Goal: Task Accomplishment & Management: Use online tool/utility

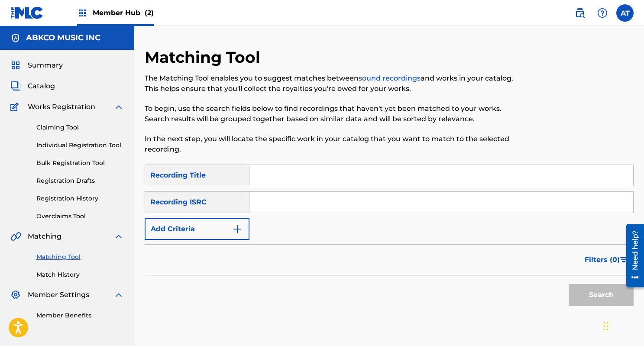
click at [305, 181] on input "Search Form" at bounding box center [442, 175] width 384 height 21
type input "sleep"
click at [189, 244] on form "SearchWithCriteriad3fff056-14fe-4464-9d54-97a2b6a5d9e1 Recording Title sleep Se…" at bounding box center [389, 238] width 489 height 146
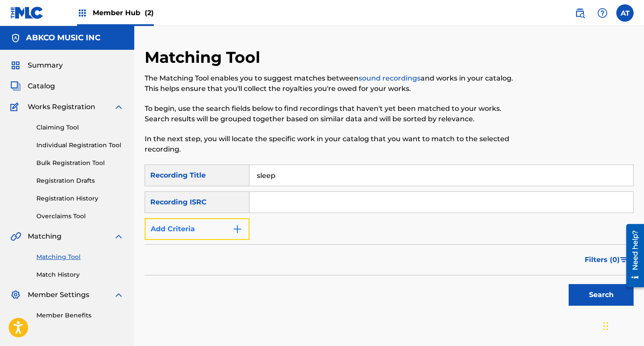
click at [201, 230] on button "Add Criteria" at bounding box center [197, 229] width 105 height 22
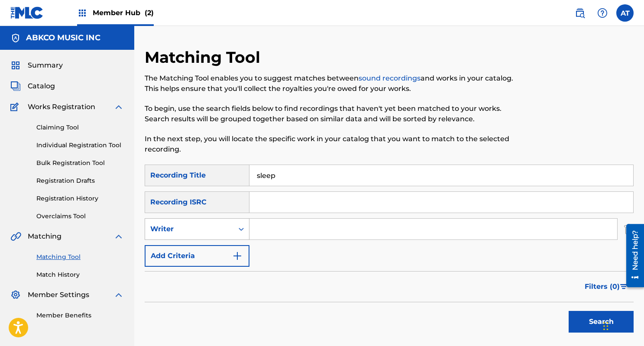
click at [234, 236] on div "Search Form" at bounding box center [242, 229] width 16 height 16
click at [269, 228] on input "Search Form" at bounding box center [434, 229] width 368 height 21
type input "donovan leitch"
click at [569, 311] on button "Search" at bounding box center [601, 322] width 65 height 22
click at [295, 176] on input "sleep" at bounding box center [442, 175] width 384 height 21
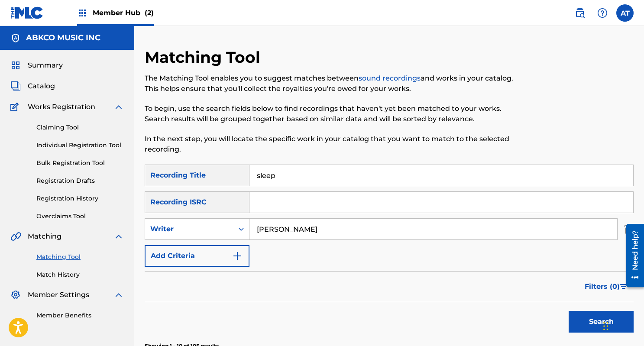
click at [295, 176] on input "sleep" at bounding box center [442, 175] width 384 height 21
type input "he's my guide"
click at [292, 193] on input "Search Form" at bounding box center [442, 202] width 384 height 21
type input "s"
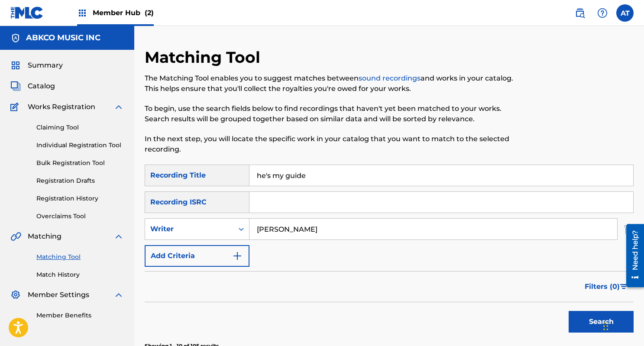
type input "sam cooke"
click at [569, 311] on button "Search" at bounding box center [601, 322] width 65 height 22
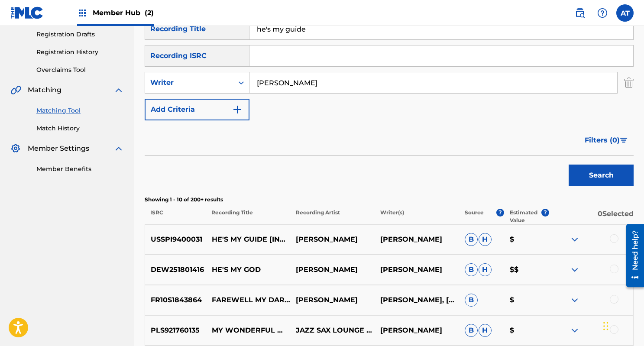
scroll to position [149, 0]
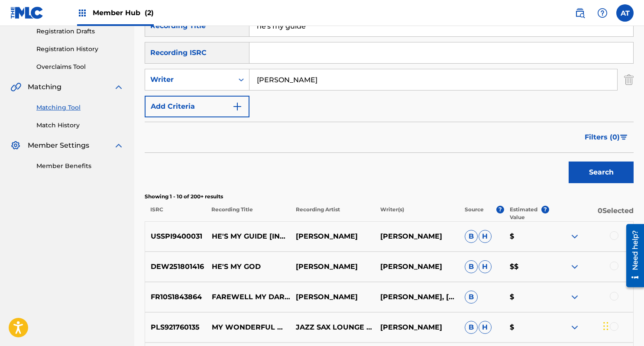
click at [616, 238] on div at bounding box center [614, 235] width 9 height 9
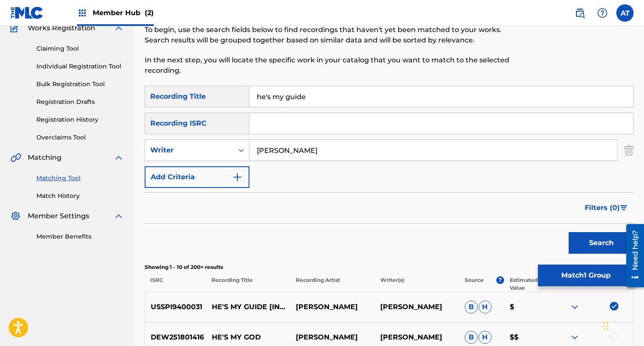
scroll to position [79, 0]
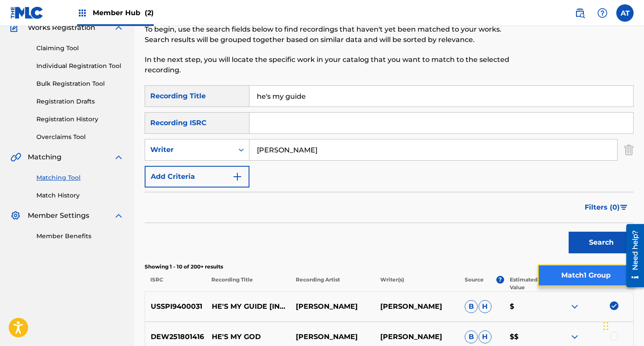
click at [558, 270] on button "Match 1 Group" at bounding box center [586, 276] width 96 height 22
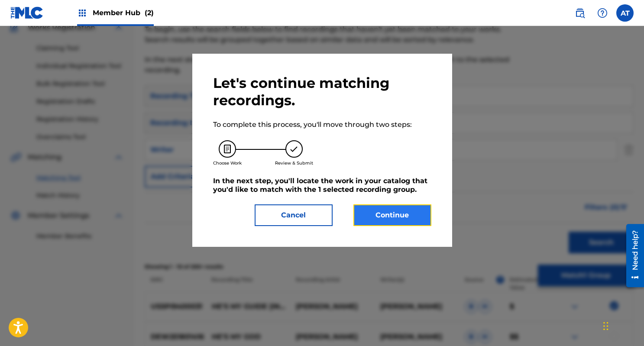
click at [375, 210] on button "Continue" at bounding box center [393, 216] width 78 height 22
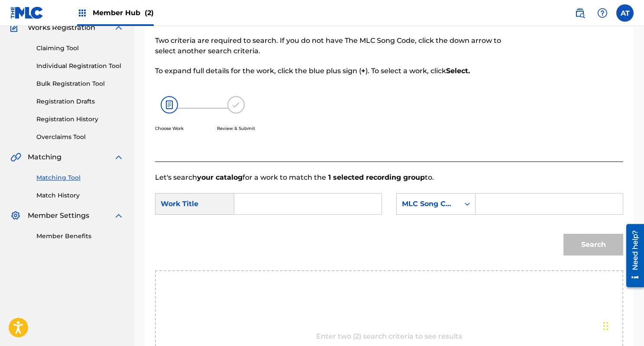
click at [295, 202] on input "Search Form" at bounding box center [308, 204] width 133 height 21
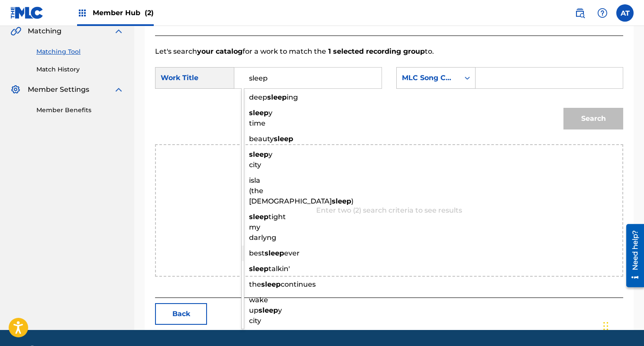
scroll to position [112, 0]
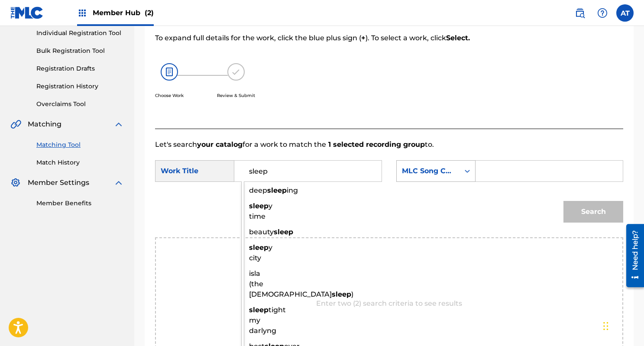
type input "sleep"
click at [460, 168] on div "Search Form" at bounding box center [468, 171] width 16 height 21
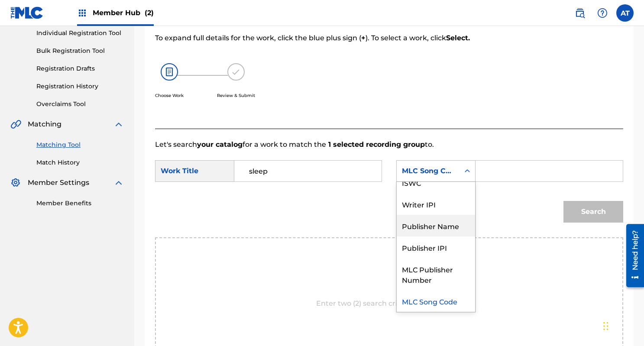
scroll to position [0, 0]
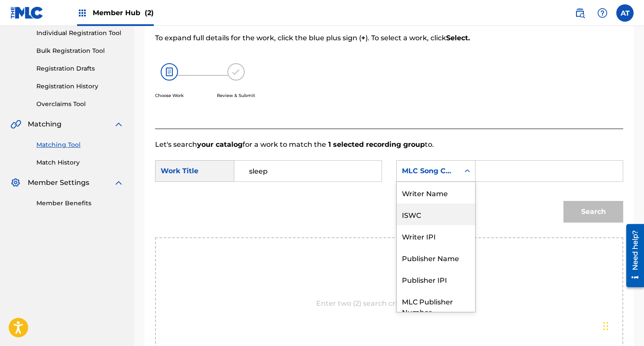
click at [444, 204] on div "ISWC" at bounding box center [436, 215] width 78 height 22
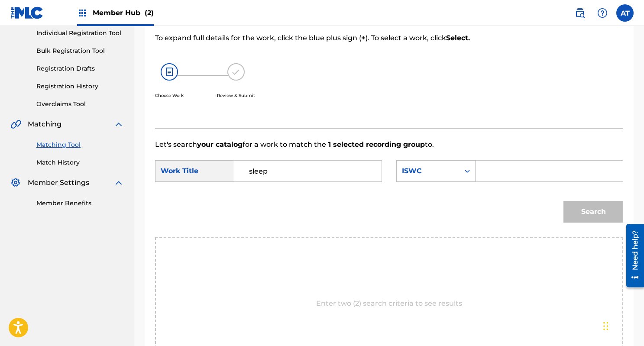
click at [450, 183] on div "SearchWithCriteria8846ea52-8245-4bf0-a0ac-5027f61783ce Work Title sleep SearchW…" at bounding box center [389, 173] width 468 height 27
click at [433, 179] on div "ISWC" at bounding box center [428, 171] width 63 height 16
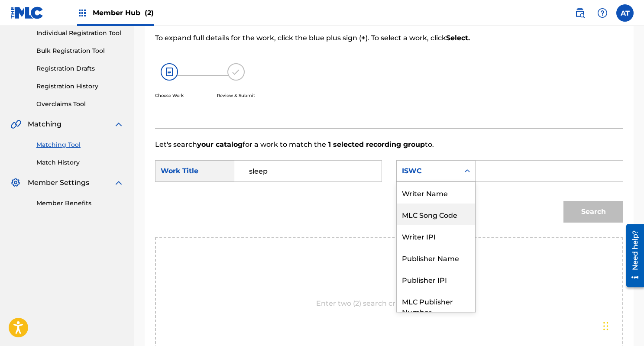
click at [444, 188] on div "Writer Name" at bounding box center [436, 193] width 78 height 22
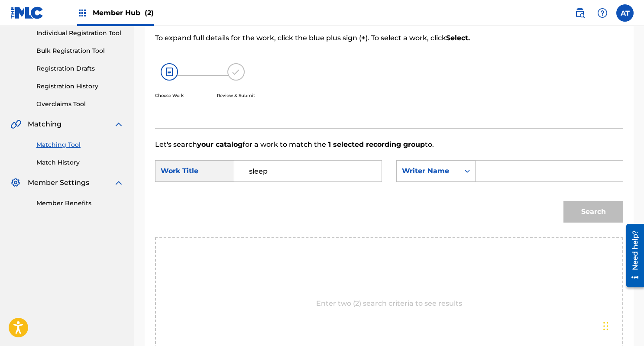
click at [497, 172] on input "Search Form" at bounding box center [549, 171] width 133 height 21
type input "cooke"
click at [564, 201] on button "Search" at bounding box center [594, 212] width 60 height 22
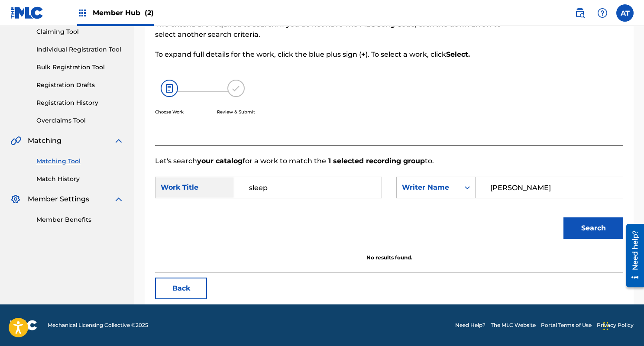
scroll to position [96, 0]
click at [261, 199] on div "SearchWithCriteria8846ea52-8245-4bf0-a0ac-5027f61783ce Work Title sleep SearchW…" at bounding box center [389, 190] width 468 height 27
click at [266, 192] on input "sleep" at bounding box center [308, 187] width 133 height 21
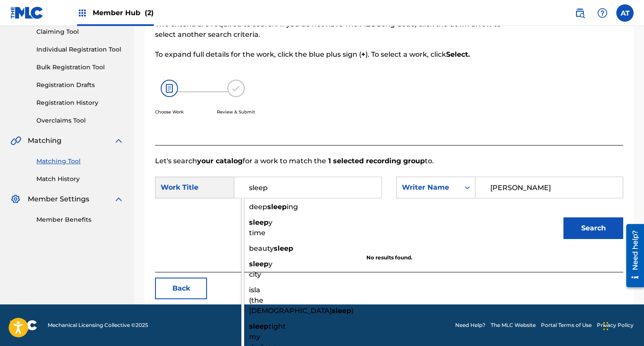
click at [266, 192] on input "sleep" at bounding box center [308, 187] width 133 height 21
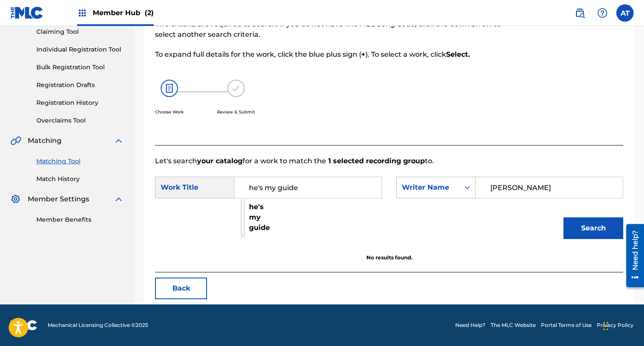
type input "he's my guide"
click at [262, 221] on div "Search" at bounding box center [389, 231] width 468 height 45
click at [579, 232] on button "Search" at bounding box center [594, 229] width 60 height 22
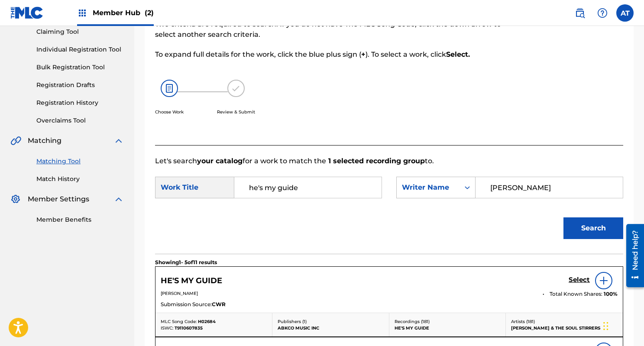
click at [567, 283] on div "HE'S MY GUIDE Select" at bounding box center [389, 280] width 457 height 17
click at [575, 282] on h5 "Select" at bounding box center [579, 280] width 21 height 8
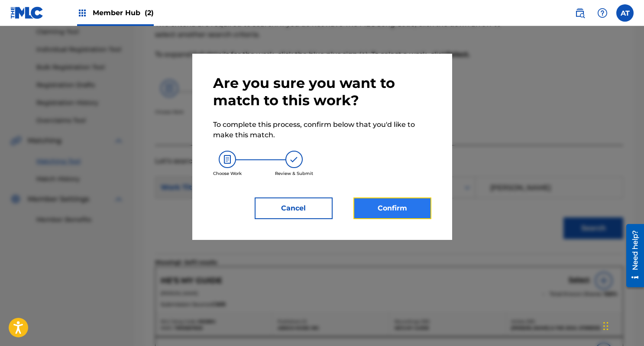
click at [419, 214] on button "Confirm" at bounding box center [393, 209] width 78 height 22
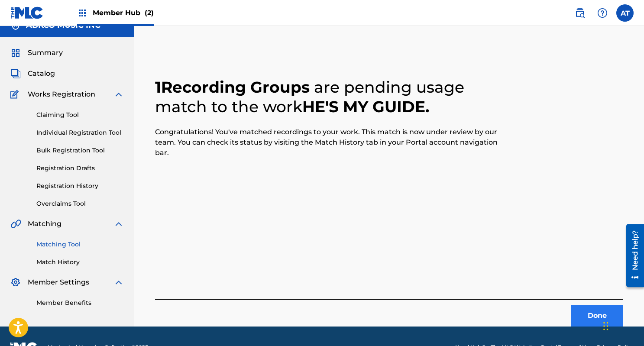
scroll to position [0, 0]
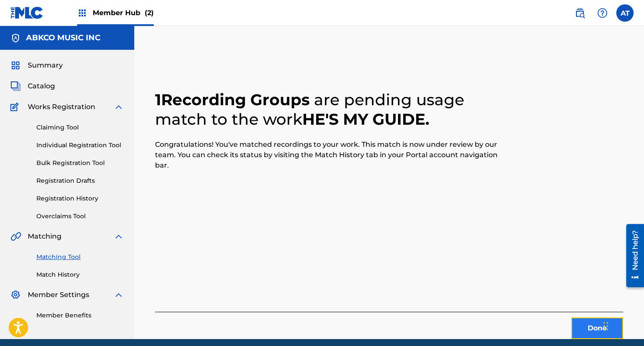
click at [584, 328] on button "Done" at bounding box center [597, 329] width 52 height 22
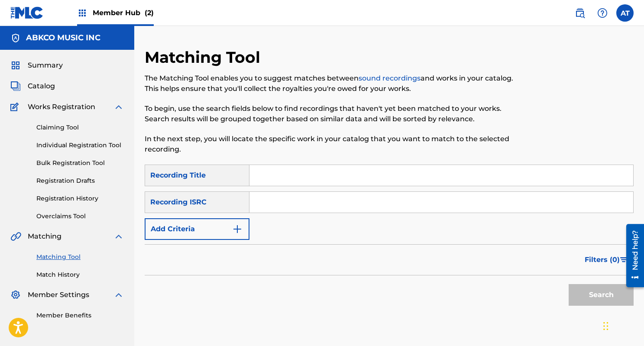
click at [283, 171] on input "Search Form" at bounding box center [442, 175] width 384 height 21
type input "don't lie to me"
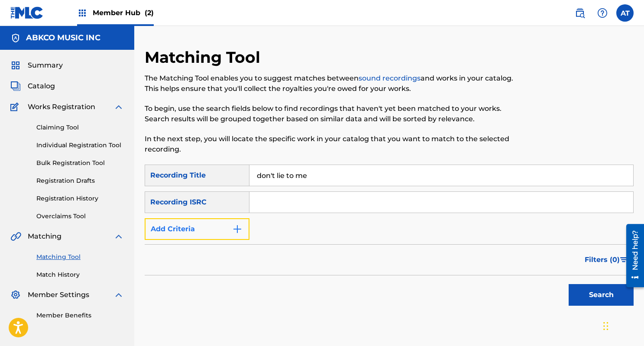
click at [223, 238] on button "Add Criteria" at bounding box center [197, 229] width 105 height 22
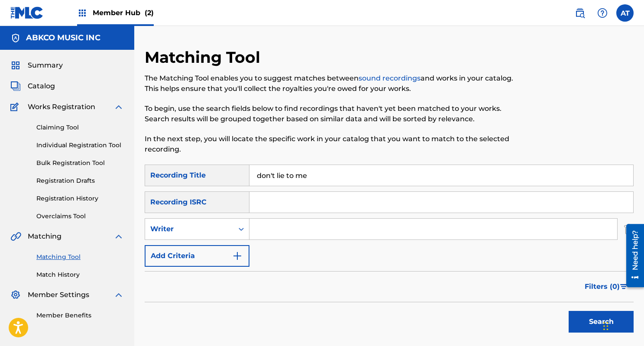
click at [283, 234] on input "Search Form" at bounding box center [434, 229] width 368 height 21
type input "j"
type input "r"
type input "m"
type input "jagger"
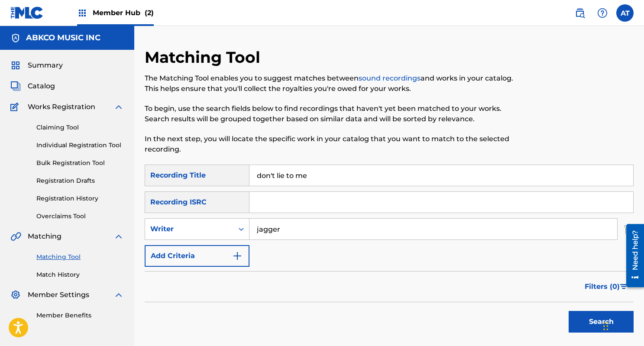
click at [569, 311] on button "Search" at bounding box center [601, 322] width 65 height 22
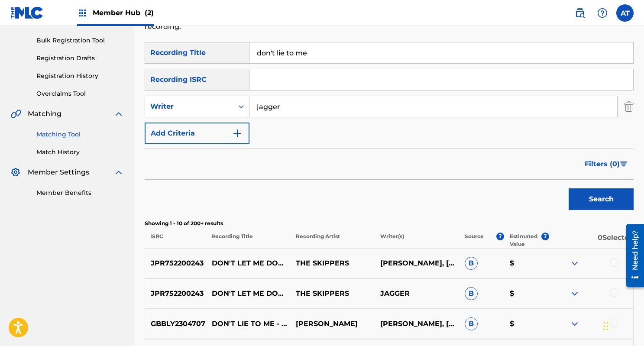
scroll to position [217, 0]
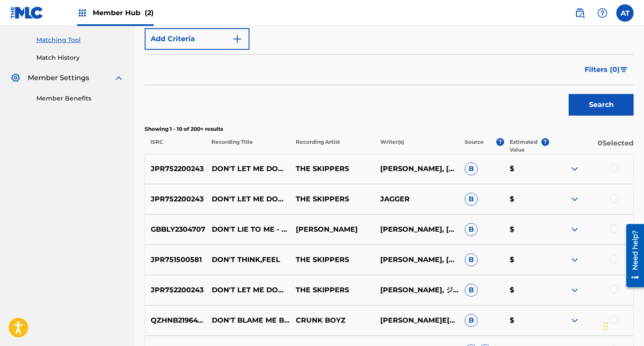
click at [616, 227] on div at bounding box center [614, 228] width 9 height 9
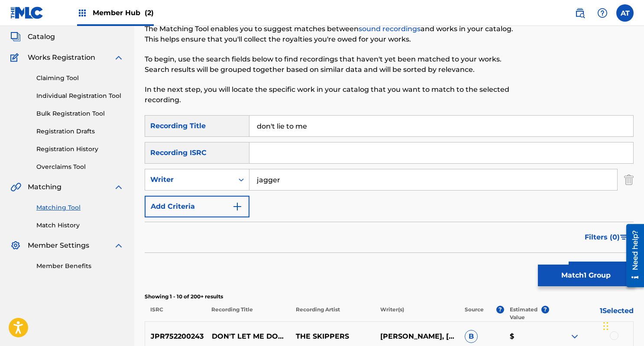
scroll to position [0, 0]
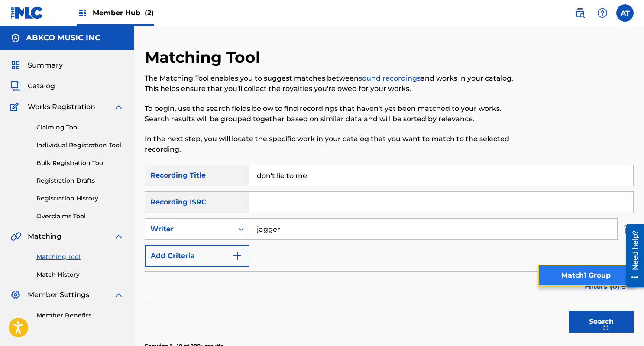
click at [571, 275] on button "Match 1 Group" at bounding box center [586, 276] width 96 height 22
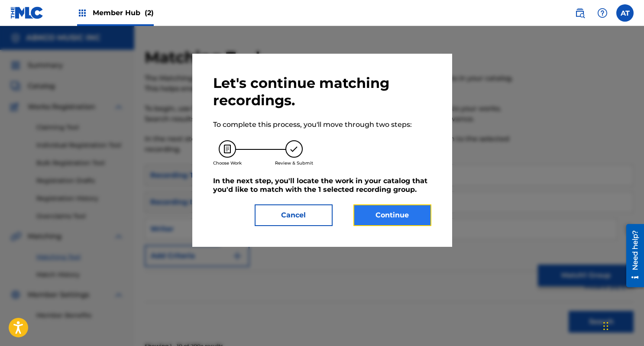
click at [413, 219] on button "Continue" at bounding box center [393, 216] width 78 height 22
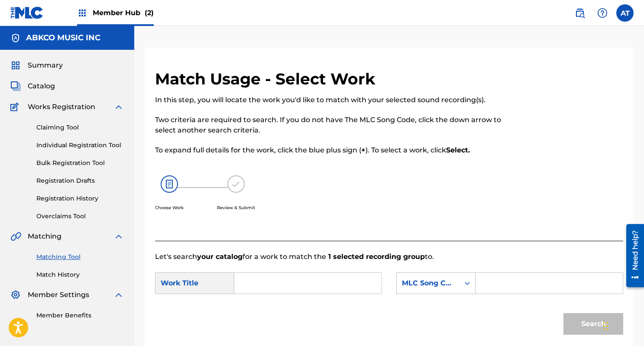
click at [321, 291] on input "Search Form" at bounding box center [308, 283] width 133 height 21
type input "don't lie to me"
click at [259, 310] on div "Search" at bounding box center [389, 327] width 468 height 45
click at [284, 278] on input "don't lie to me" at bounding box center [308, 283] width 133 height 21
click at [443, 283] on div "MLC Song Code" at bounding box center [428, 283] width 52 height 10
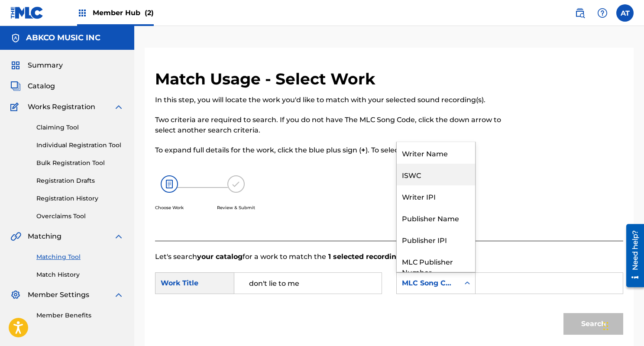
click at [455, 154] on div "Writer Name" at bounding box center [436, 153] width 78 height 22
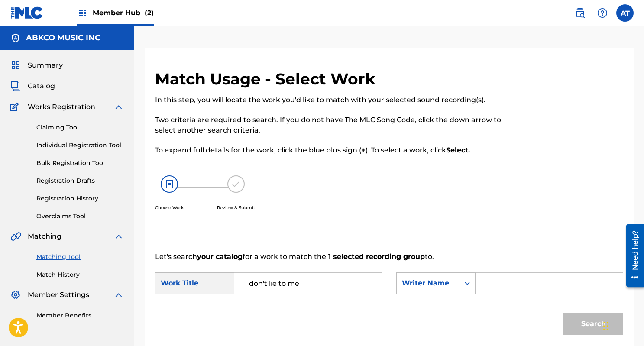
click at [500, 282] on input "Search Form" at bounding box center [549, 283] width 133 height 21
type input "jagger"
click at [564, 313] on button "Search" at bounding box center [594, 324] width 60 height 22
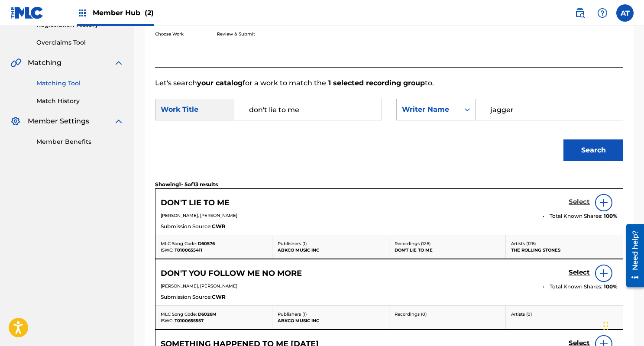
click at [578, 201] on h5 "Select" at bounding box center [579, 202] width 21 height 8
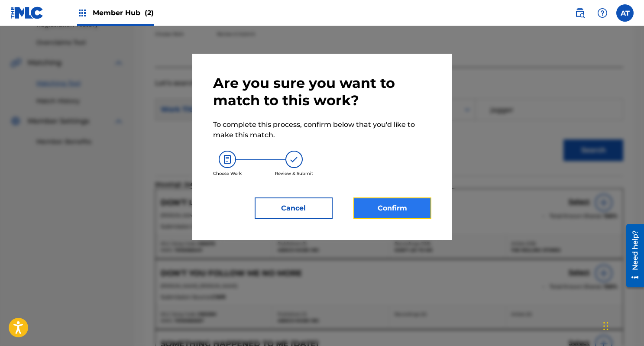
click at [406, 212] on button "Confirm" at bounding box center [393, 209] width 78 height 22
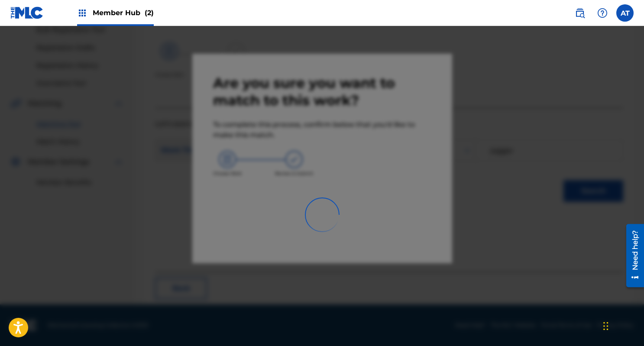
scroll to position [35, 0]
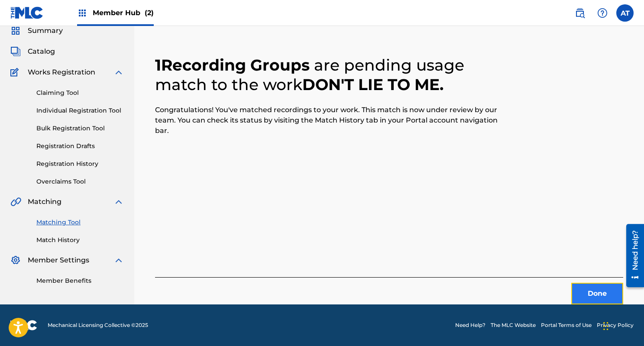
click at [593, 286] on button "Done" at bounding box center [597, 294] width 52 height 22
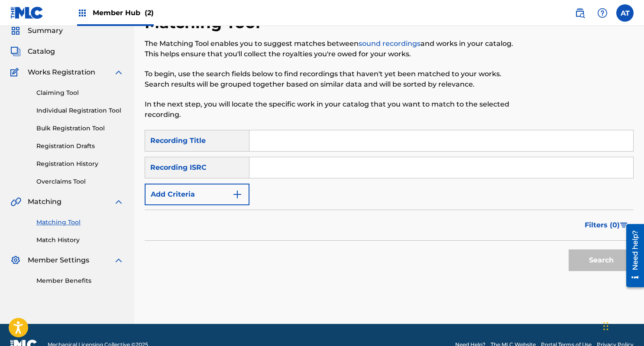
click at [304, 140] on input "Search Form" at bounding box center [442, 140] width 384 height 21
type input "a change is gonna come"
click at [240, 179] on div "SearchWithCriteriad3fff056-14fe-4464-9d54-97a2b6a5d9e1 Recording Title a change…" at bounding box center [389, 167] width 489 height 75
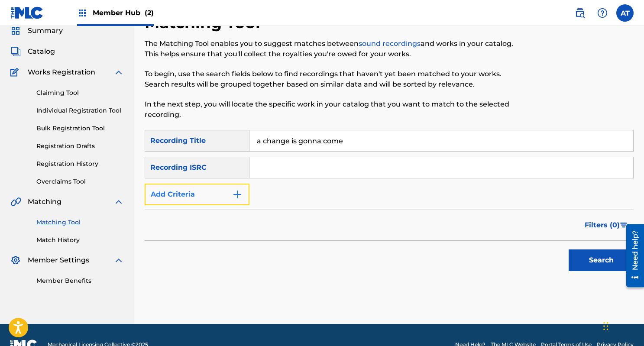
click at [228, 192] on button "Add Criteria" at bounding box center [197, 195] width 105 height 22
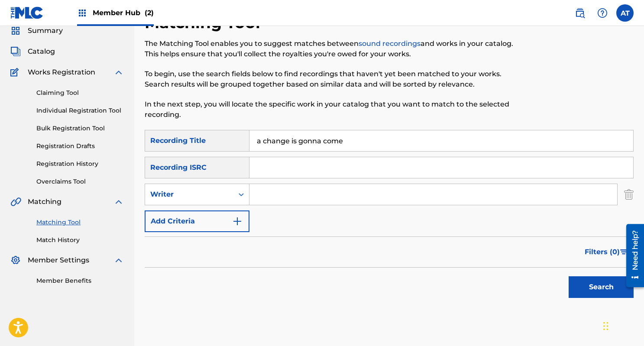
click at [286, 199] on input "Search Form" at bounding box center [434, 194] width 368 height 21
click at [569, 276] on button "Search" at bounding box center [601, 287] width 65 height 22
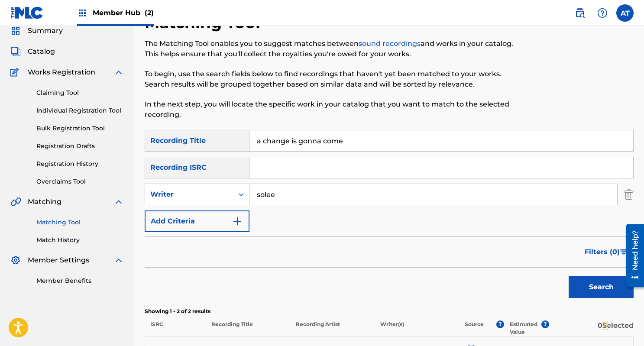
scroll to position [170, 0]
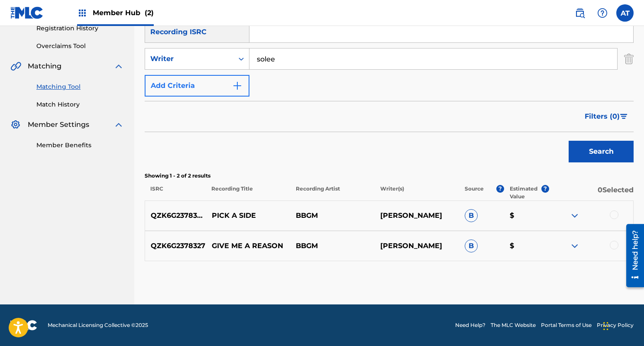
click at [569, 141] on button "Search" at bounding box center [601, 152] width 65 height 22
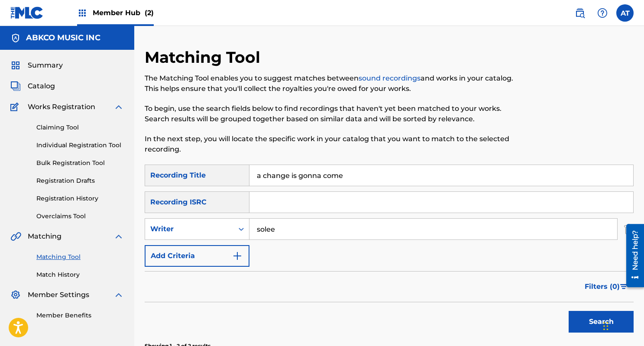
click at [279, 234] on input "solee" at bounding box center [434, 229] width 368 height 21
type input "cooke"
click at [569, 311] on button "Search" at bounding box center [601, 322] width 65 height 22
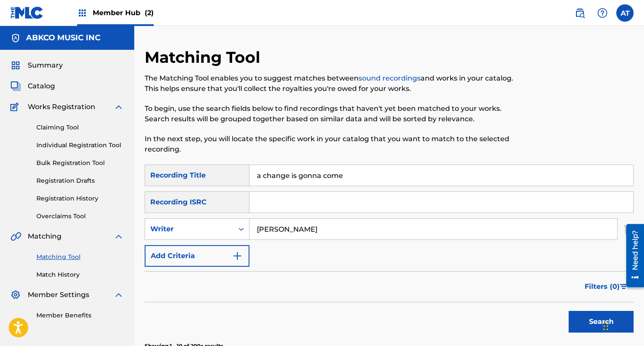
click at [319, 169] on input "a change is gonna come" at bounding box center [442, 175] width 384 height 21
type input "my way"
type input "bobby womack"
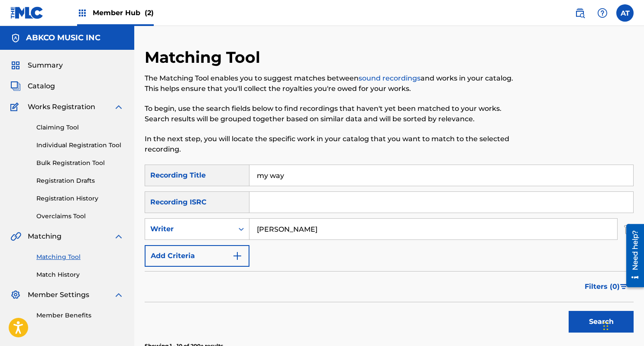
click at [569, 311] on button "Search" at bounding box center [601, 322] width 65 height 22
click at [282, 181] on input "my way" at bounding box center [442, 175] width 384 height 21
type input "lizzie"
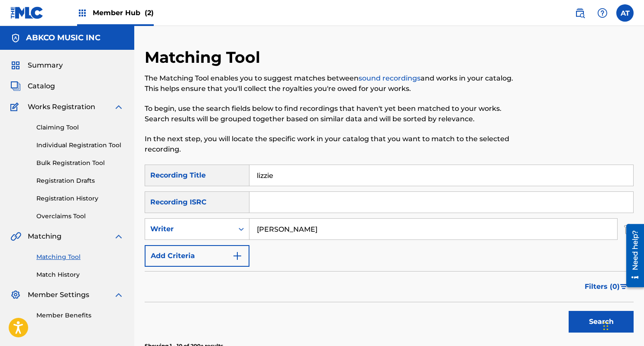
type input "michael gomes"
click at [569, 311] on button "Search" at bounding box center [601, 322] width 65 height 22
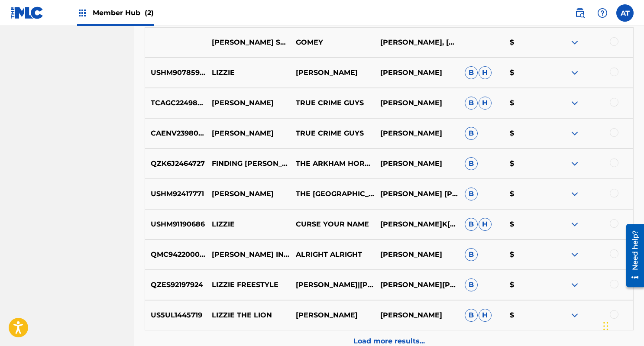
scroll to position [320, 0]
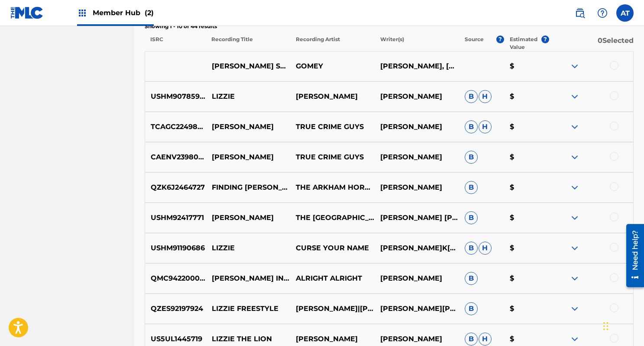
click at [616, 65] on div at bounding box center [614, 65] width 9 height 9
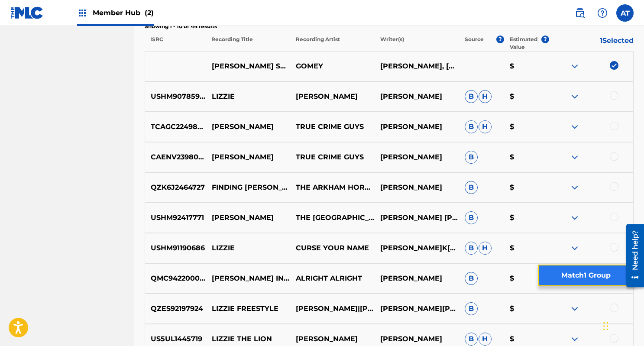
click at [575, 276] on button "Match 1 Group" at bounding box center [586, 276] width 96 height 22
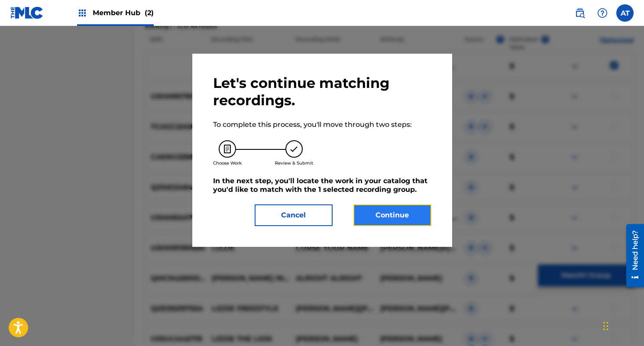
click at [409, 219] on button "Continue" at bounding box center [393, 216] width 78 height 22
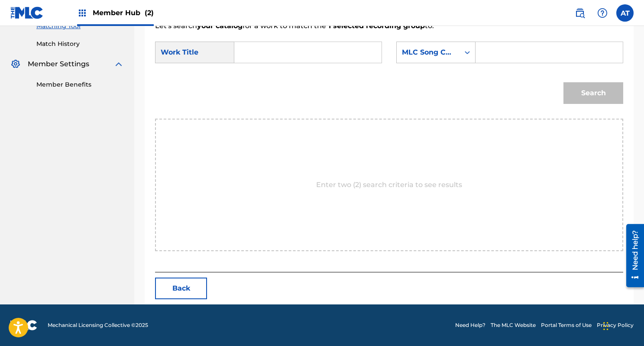
scroll to position [231, 0]
click at [282, 58] on input "Search Form" at bounding box center [308, 52] width 133 height 21
type input "lizzie"
click at [261, 75] on strong "lizzie" at bounding box center [258, 72] width 19 height 8
click at [441, 55] on div "MLC Song Code" at bounding box center [428, 52] width 52 height 10
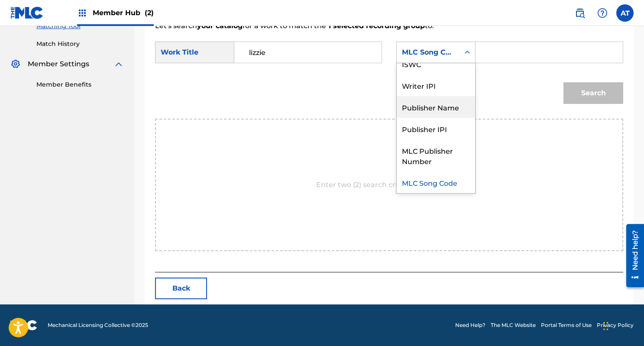
scroll to position [0, 0]
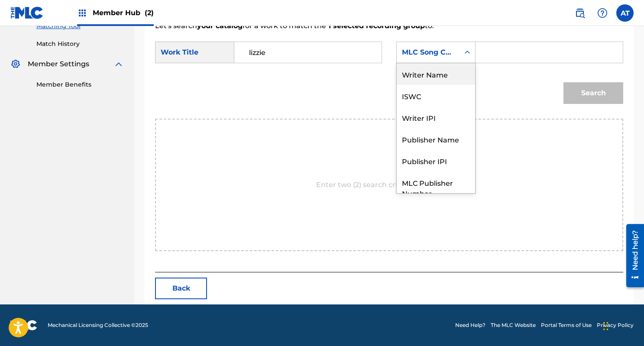
click at [433, 74] on div "Writer Name" at bounding box center [436, 74] width 78 height 22
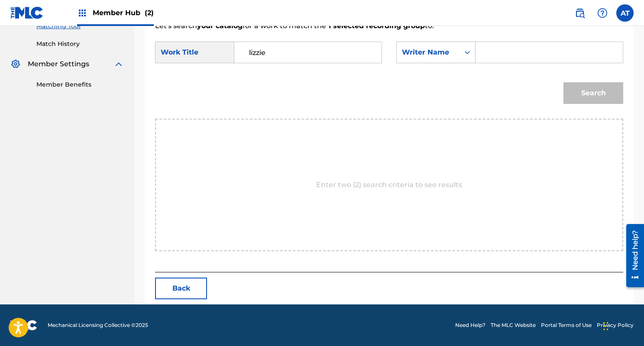
click at [500, 54] on input "Search Form" at bounding box center [549, 52] width 133 height 21
type input "gomes"
click at [564, 82] on button "Search" at bounding box center [594, 93] width 60 height 22
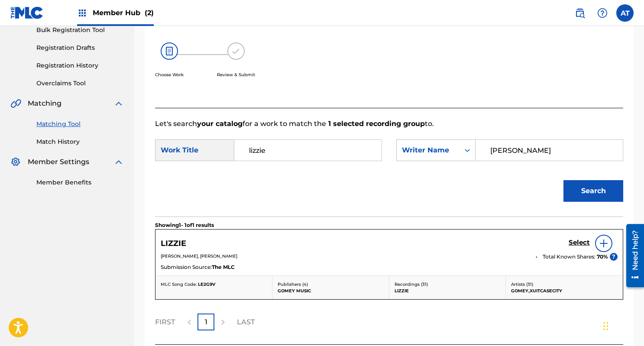
scroll to position [205, 0]
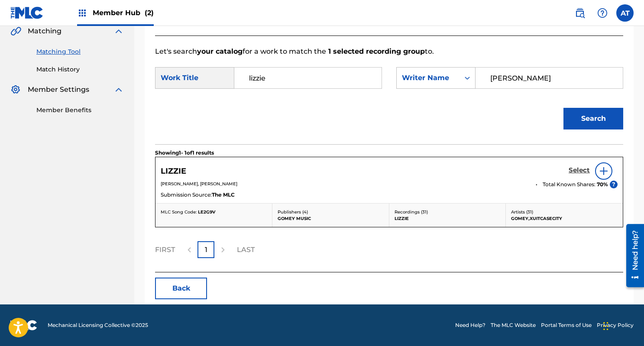
click at [574, 167] on h5 "Select" at bounding box center [579, 170] width 21 height 8
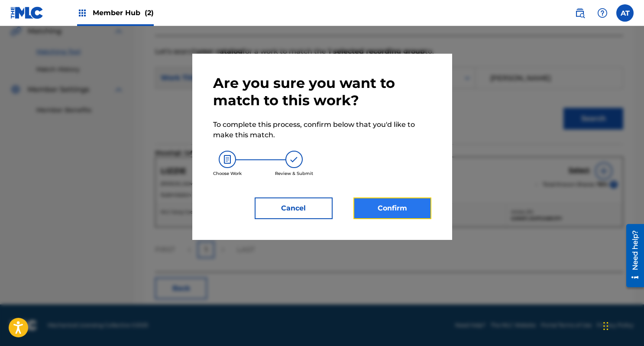
click at [391, 212] on button "Confirm" at bounding box center [393, 209] width 78 height 22
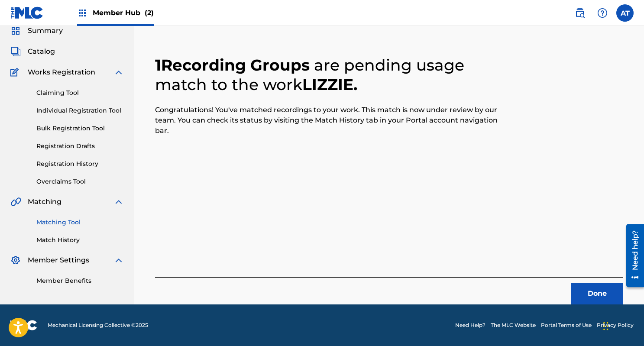
scroll to position [35, 0]
click at [581, 285] on button "Done" at bounding box center [597, 294] width 52 height 22
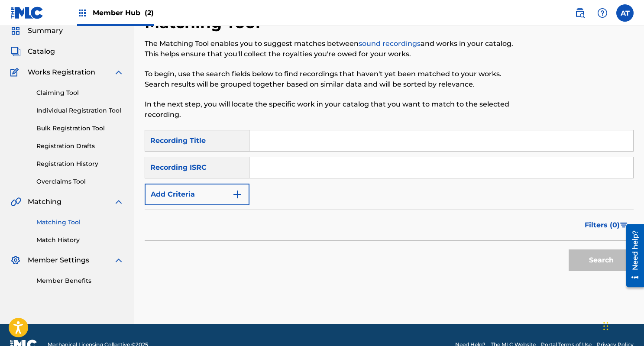
click at [280, 146] on input "Search Form" at bounding box center [442, 140] width 384 height 21
paste input "She Bought A Hat Like Queen Marina"
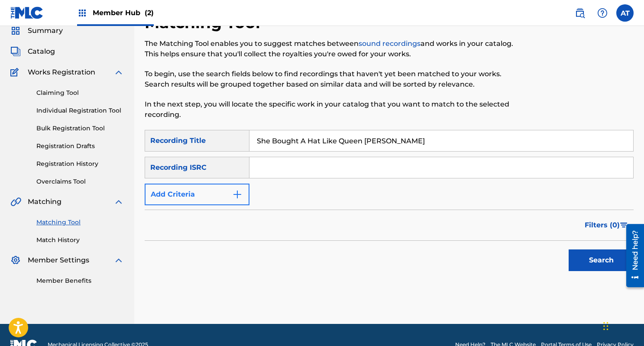
type input "She Bought A Hat Like Queen Marina"
click at [222, 199] on button "Add Criteria" at bounding box center [197, 195] width 105 height 22
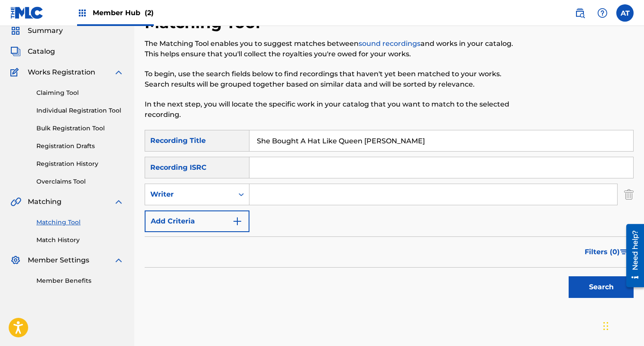
click at [283, 198] on input "Search Form" at bounding box center [434, 194] width 368 height 21
type input "davies"
click at [569, 276] on button "Search" at bounding box center [601, 287] width 65 height 22
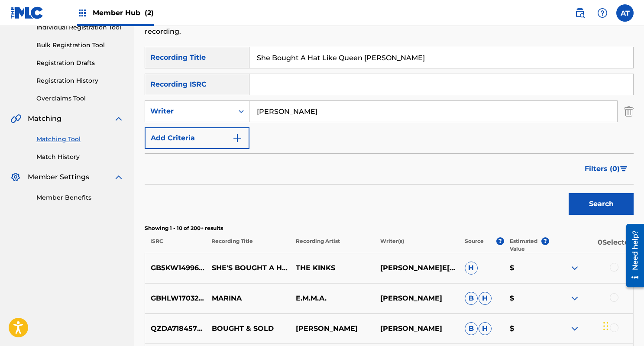
scroll to position [161, 0]
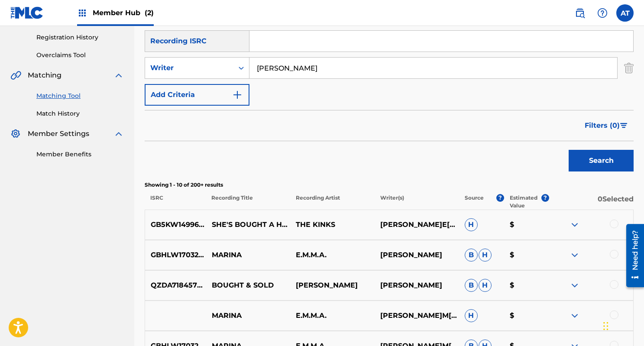
click at [613, 226] on div at bounding box center [614, 224] width 9 height 9
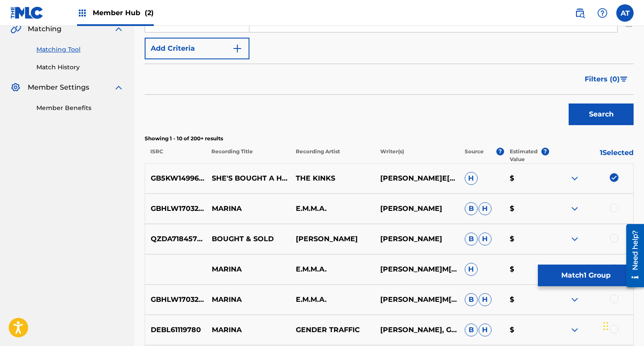
scroll to position [325, 0]
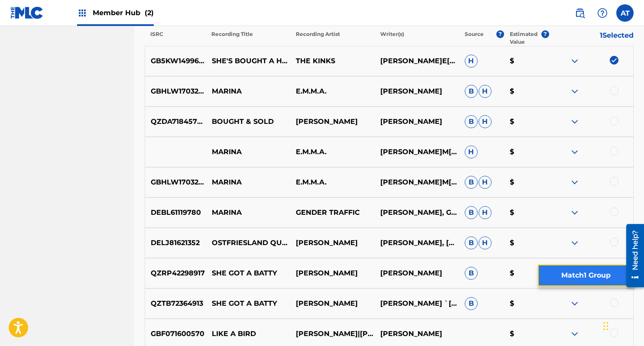
click at [575, 269] on button "Match 1 Group" at bounding box center [586, 276] width 96 height 22
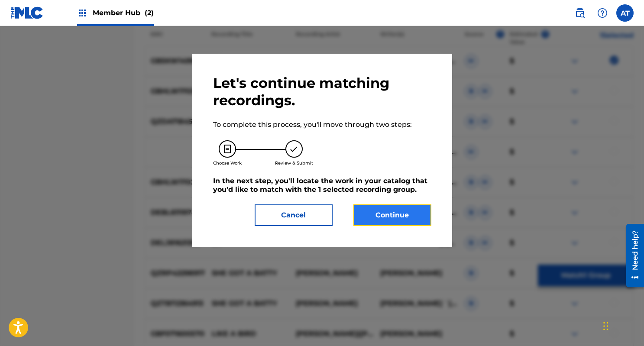
click at [381, 218] on button "Continue" at bounding box center [393, 216] width 78 height 22
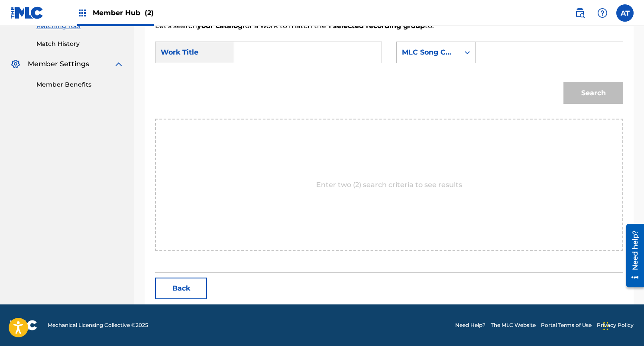
scroll to position [231, 0]
click at [343, 45] on input "Search Form" at bounding box center [308, 52] width 133 height 21
click at [277, 55] on input "queen marina" at bounding box center [308, 52] width 133 height 21
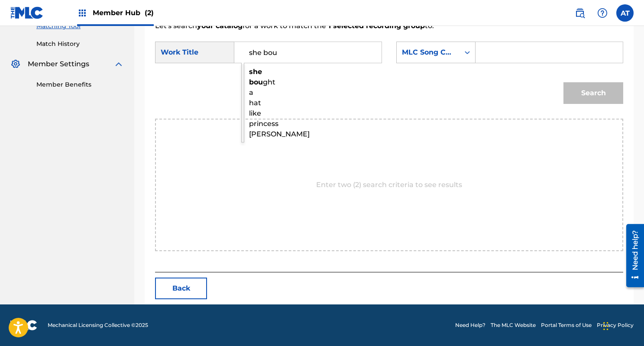
click at [251, 91] on span "ght a hat like princess marina" at bounding box center [279, 108] width 61 height 60
type input "she bought a hat like princess marina"
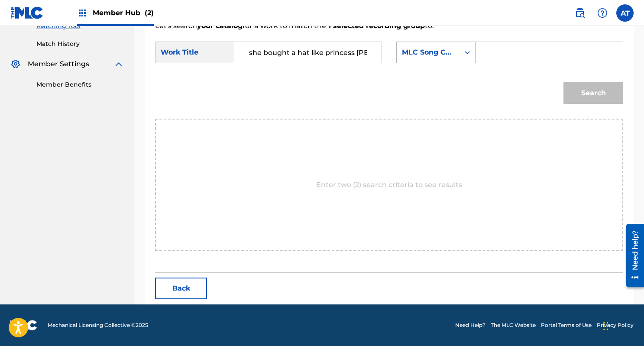
click at [466, 57] on div "Search Form" at bounding box center [468, 53] width 16 height 16
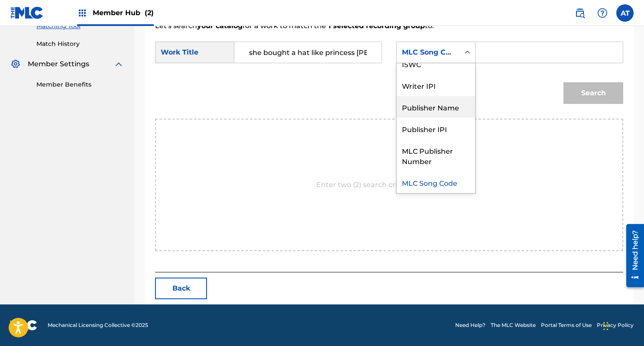
scroll to position [0, 0]
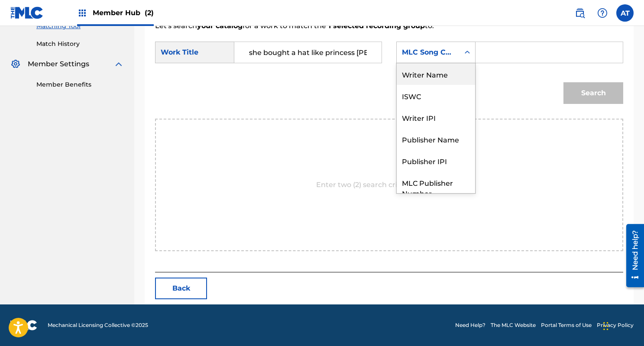
click at [452, 72] on div "Writer Name" at bounding box center [436, 74] width 78 height 22
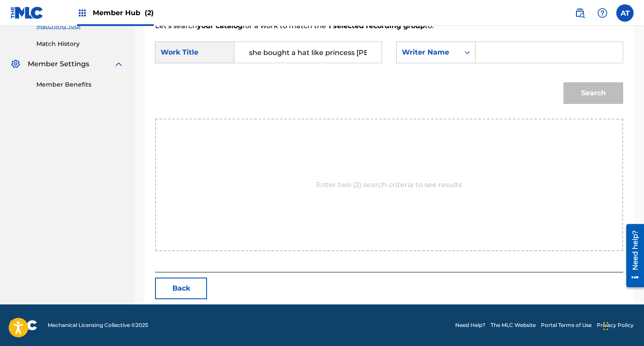
click at [489, 60] on input "Search Form" at bounding box center [549, 52] width 133 height 21
type input "davies"
click at [564, 82] on button "Search" at bounding box center [594, 93] width 60 height 22
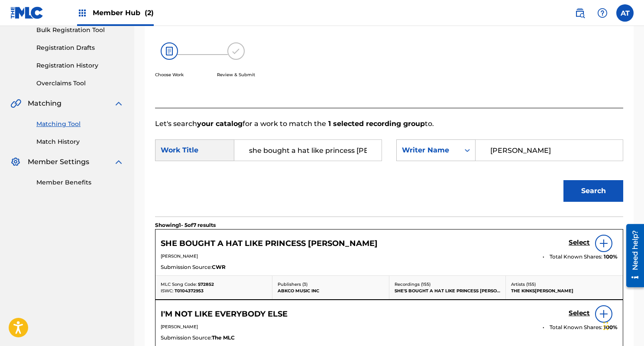
scroll to position [231, 0]
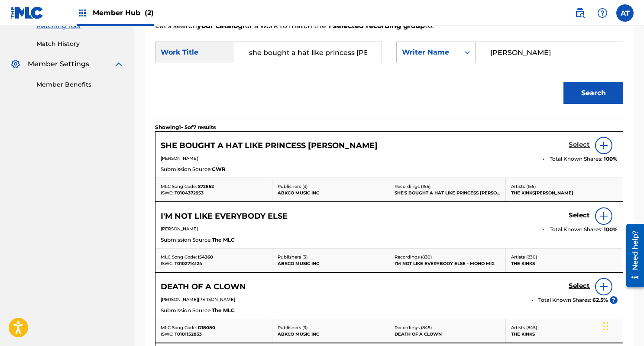
click at [582, 142] on h5 "Select" at bounding box center [579, 145] width 21 height 8
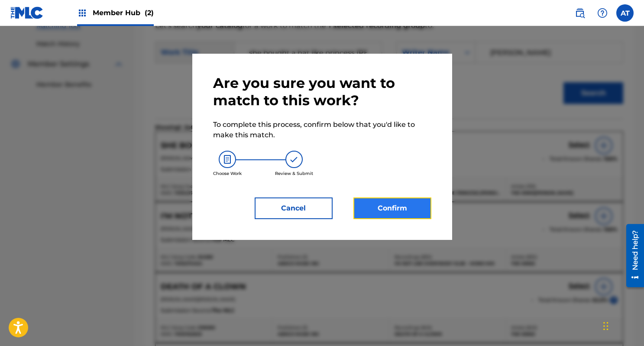
click at [376, 211] on button "Confirm" at bounding box center [393, 209] width 78 height 22
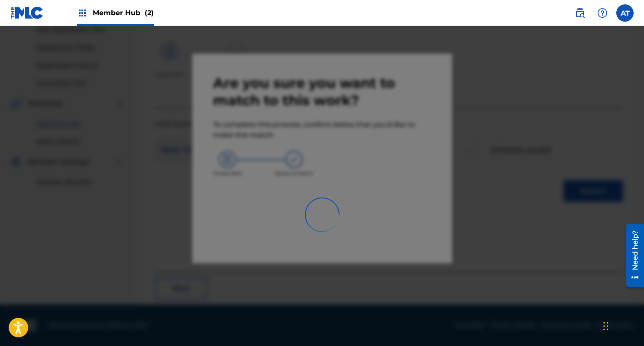
scroll to position [35, 0]
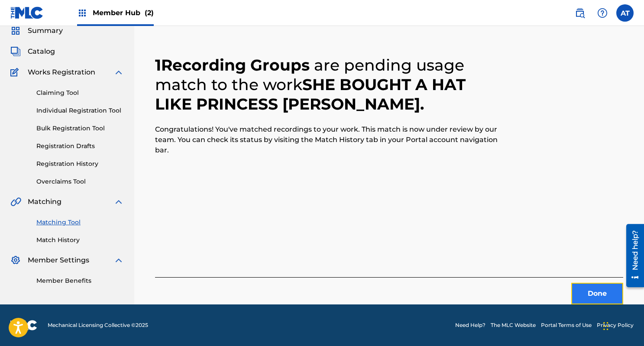
click at [604, 304] on button "Done" at bounding box center [597, 294] width 52 height 22
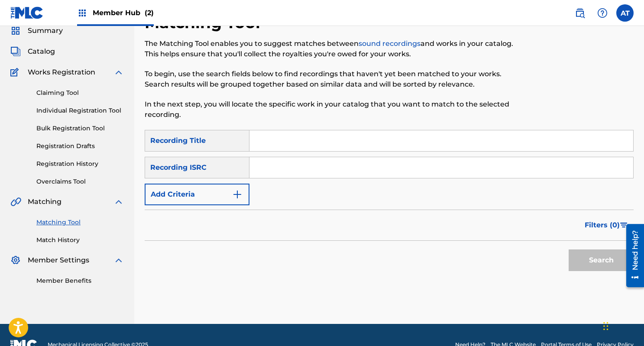
click at [290, 141] on input "Search Form" at bounding box center [442, 140] width 384 height 21
type input "1921"
type input "townshend"
click at [569, 250] on button "Search" at bounding box center [601, 261] width 65 height 22
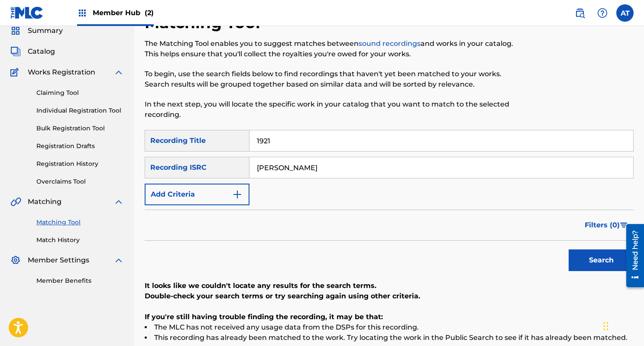
click at [325, 170] on input "townshend" at bounding box center [442, 167] width 384 height 21
click at [196, 198] on button "Add Criteria" at bounding box center [197, 195] width 105 height 22
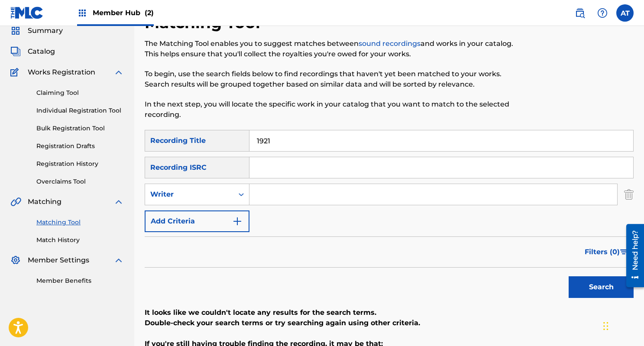
click at [273, 189] on input "Search Form" at bounding box center [434, 194] width 368 height 21
type input "townshend"
click at [569, 276] on button "Search" at bounding box center [601, 287] width 65 height 22
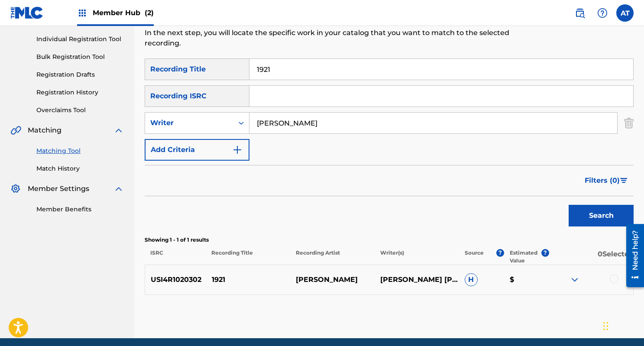
scroll to position [140, 0]
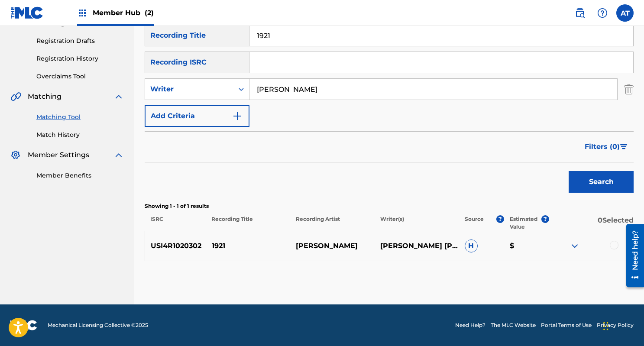
click at [614, 243] on div at bounding box center [614, 245] width 9 height 9
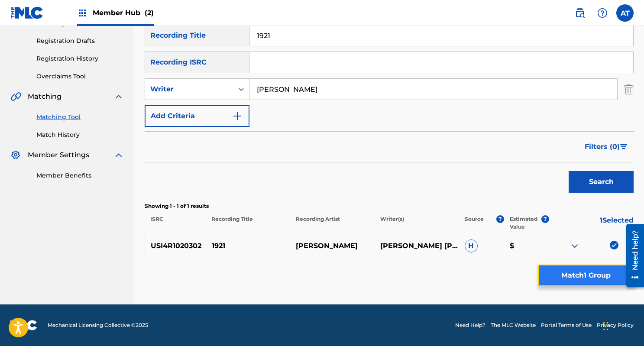
click at [581, 276] on button "Match 1 Group" at bounding box center [586, 276] width 96 height 22
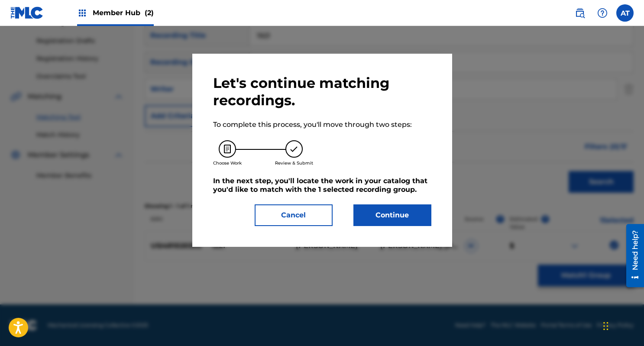
click at [404, 230] on div "Let's continue matching recordings. To complete this process, you'll move throu…" at bounding box center [322, 150] width 260 height 193
click at [395, 222] on button "Continue" at bounding box center [393, 216] width 78 height 22
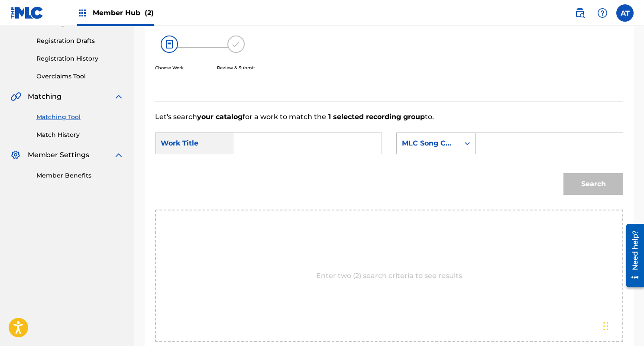
click at [300, 144] on input "Search Form" at bounding box center [308, 143] width 133 height 21
click at [250, 187] on span "(from the rock opera 'tommy')" at bounding box center [281, 184] width 65 height 50
type input "1921 (from the rock opera 'tommy')"
click at [442, 138] on div "MLC Song Code" at bounding box center [428, 143] width 63 height 16
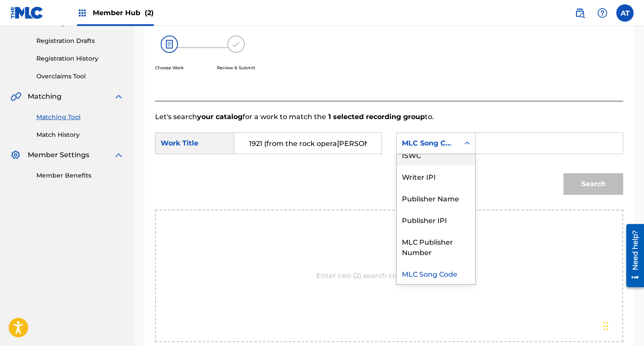
scroll to position [0, 0]
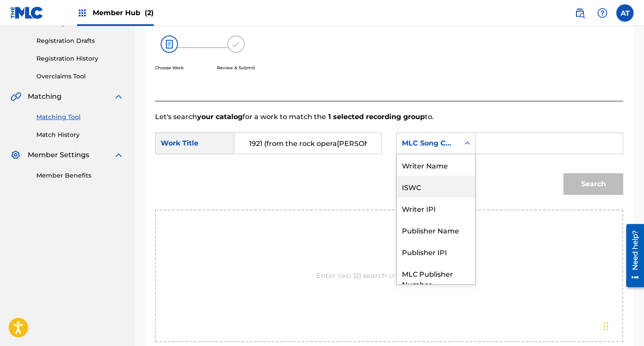
click at [448, 171] on div "Writer Name" at bounding box center [436, 165] width 78 height 22
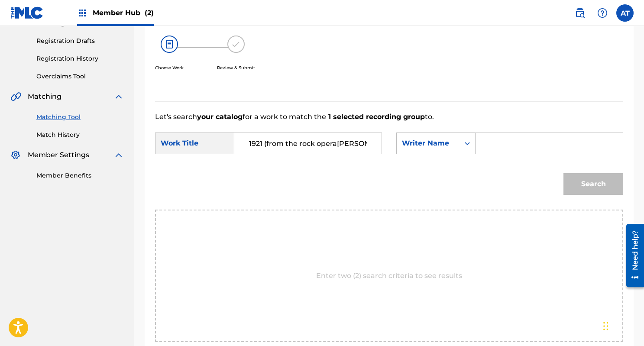
click at [495, 145] on input "Search Form" at bounding box center [549, 143] width 133 height 21
type input "town"
click at [564, 173] on button "Search" at bounding box center [594, 184] width 60 height 22
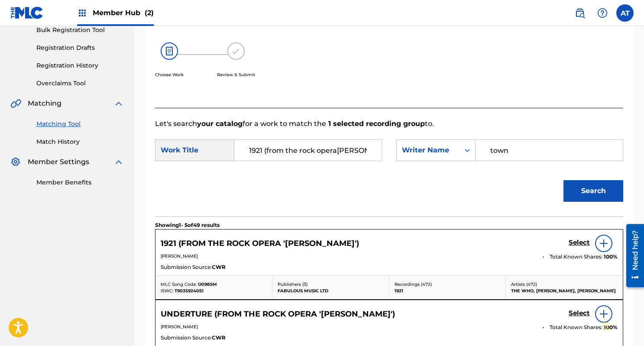
scroll to position [140, 0]
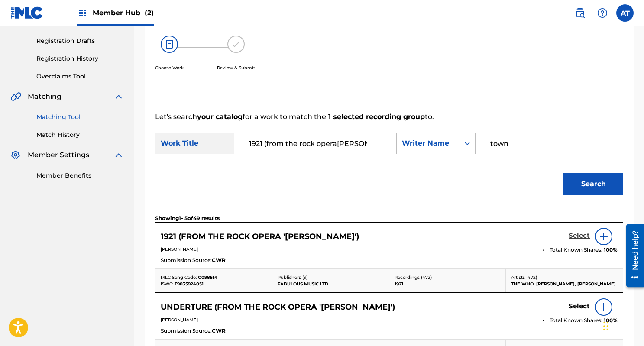
click at [582, 231] on div "Select" at bounding box center [593, 236] width 49 height 17
click at [586, 237] on h5 "Select" at bounding box center [579, 236] width 21 height 8
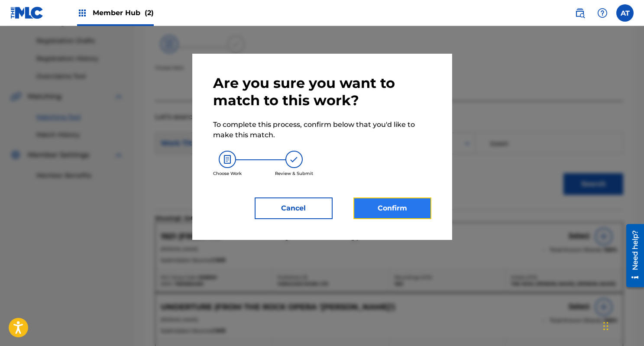
click at [399, 210] on button "Confirm" at bounding box center [393, 209] width 78 height 22
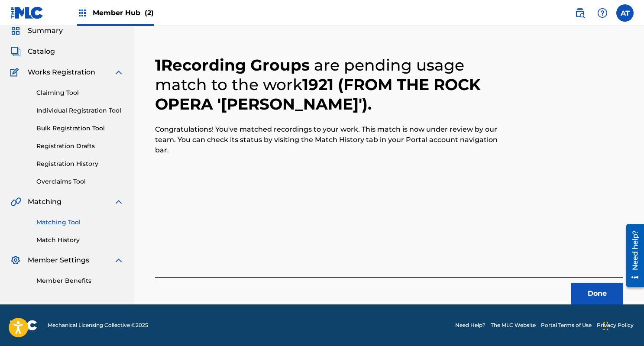
scroll to position [35, 0]
click at [597, 292] on button "Done" at bounding box center [597, 294] width 52 height 22
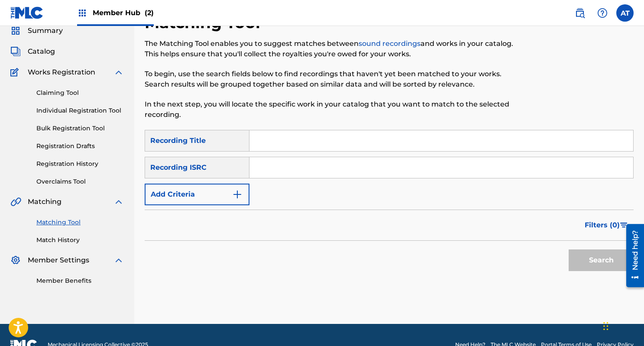
click at [282, 143] on input "Search Form" at bounding box center [442, 140] width 384 height 21
paste input "A La Nanita Nana"
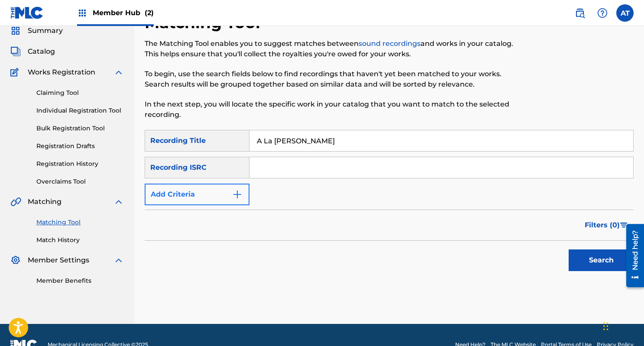
type input "A La Nanita Nana"
click at [217, 198] on button "Add Criteria" at bounding box center [197, 195] width 105 height 22
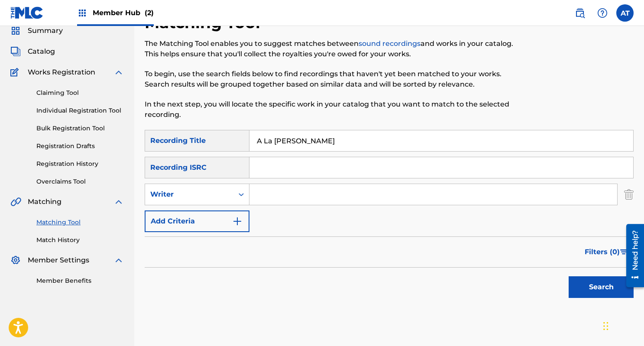
click at [276, 192] on input "Search Form" at bounding box center [434, 194] width 368 height 21
type input "luboff"
click at [569, 276] on button "Search" at bounding box center [601, 287] width 65 height 22
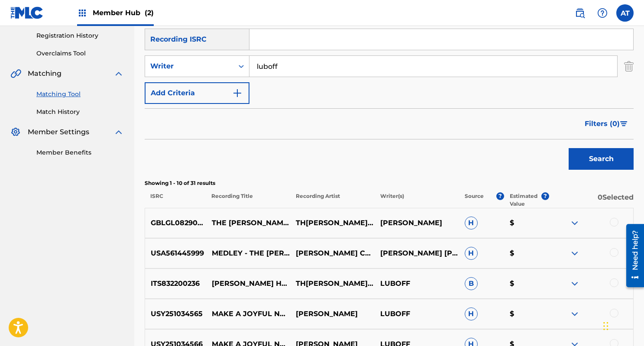
scroll to position [251, 0]
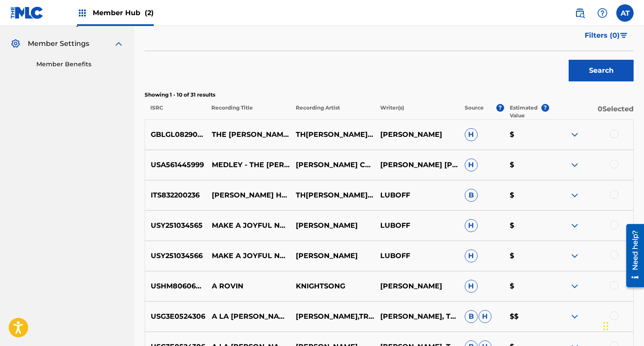
click at [612, 136] on div at bounding box center [614, 134] width 9 height 9
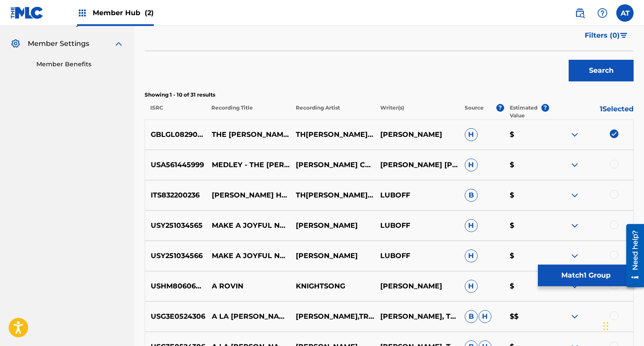
click at [613, 166] on div at bounding box center [614, 164] width 9 height 9
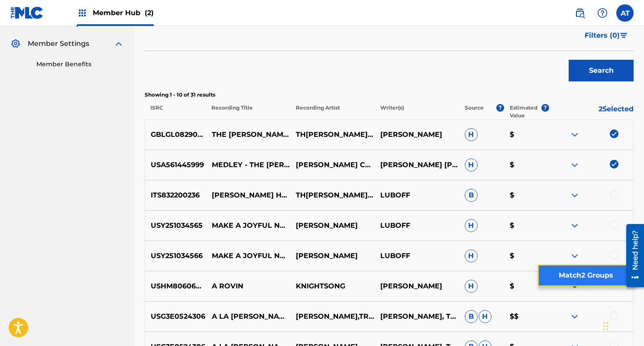
click at [567, 270] on button "Match 2 Groups" at bounding box center [586, 276] width 96 height 22
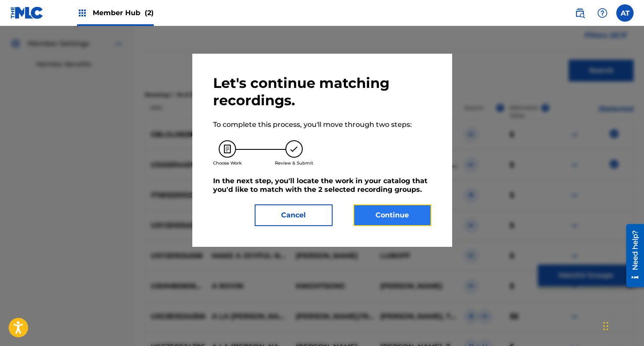
click at [402, 221] on button "Continue" at bounding box center [393, 216] width 78 height 22
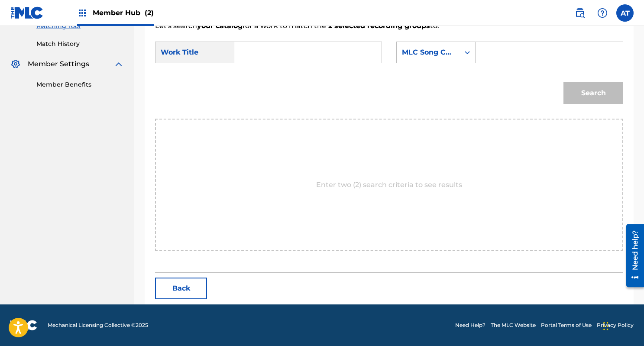
scroll to position [231, 0]
click at [262, 53] on input "Search Form" at bounding box center [308, 52] width 133 height 21
click at [259, 85] on div "Search" at bounding box center [389, 96] width 468 height 45
click at [318, 59] on input "la na" at bounding box center [308, 52] width 133 height 21
click at [253, 76] on strong "la" at bounding box center [256, 72] width 6 height 8
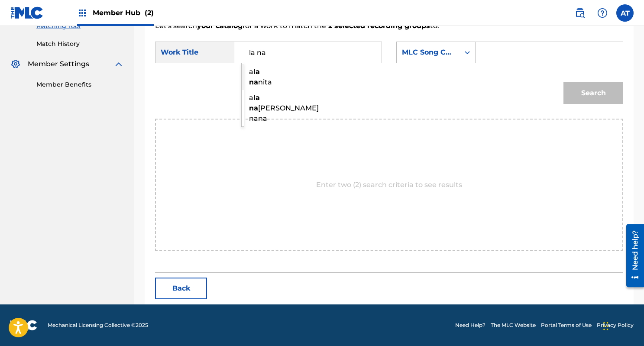
type input "a la nanita"
click at [429, 49] on div "MLC Song Code" at bounding box center [428, 52] width 52 height 10
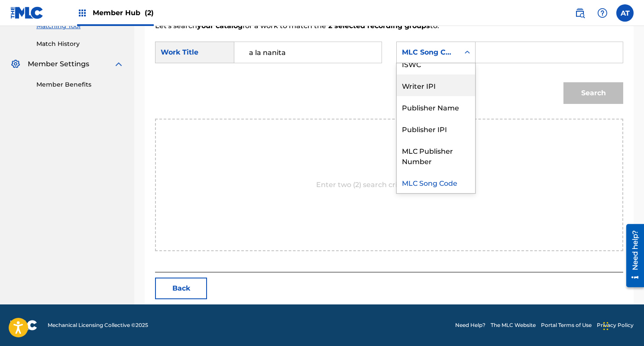
scroll to position [0, 0]
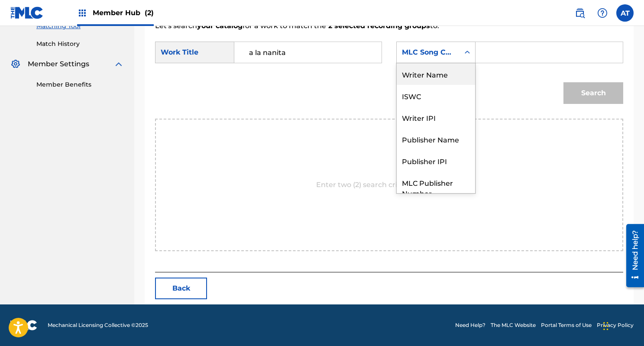
click at [447, 68] on div "Writer Name" at bounding box center [436, 74] width 78 height 22
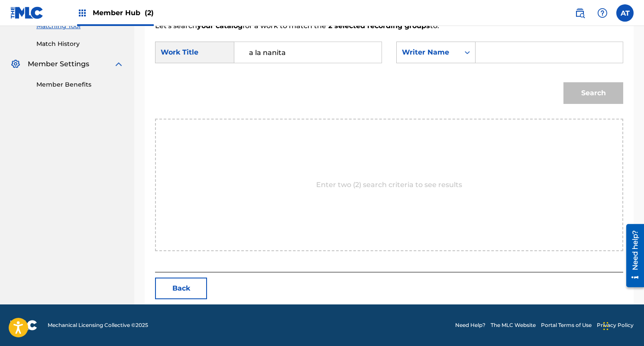
click at [489, 55] on input "Search Form" at bounding box center [549, 52] width 133 height 21
type input ";"
type input "luboff"
click at [564, 82] on button "Search" at bounding box center [594, 93] width 60 height 22
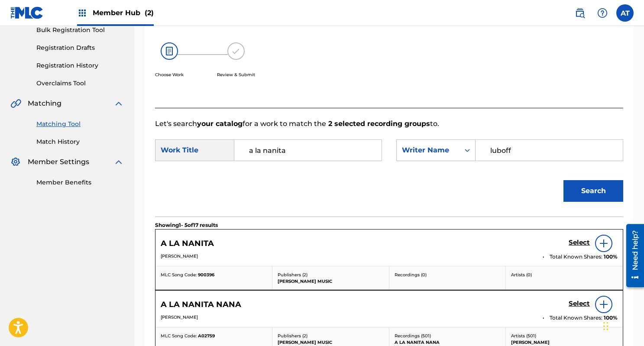
scroll to position [231, 0]
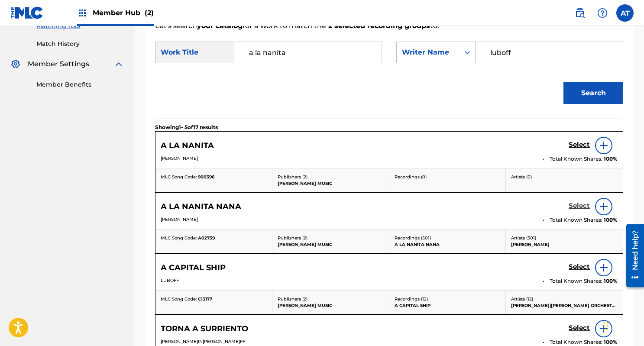
click at [582, 209] on h5 "Select" at bounding box center [579, 206] width 21 height 8
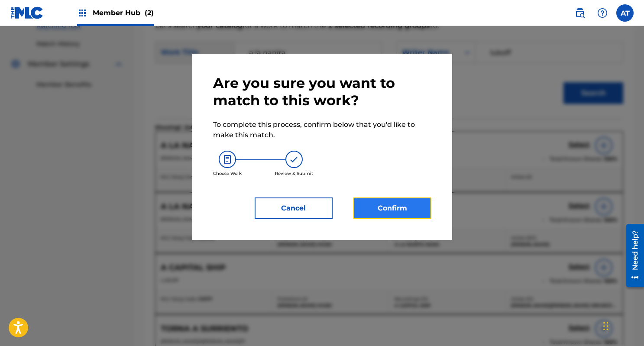
click at [383, 210] on button "Confirm" at bounding box center [393, 209] width 78 height 22
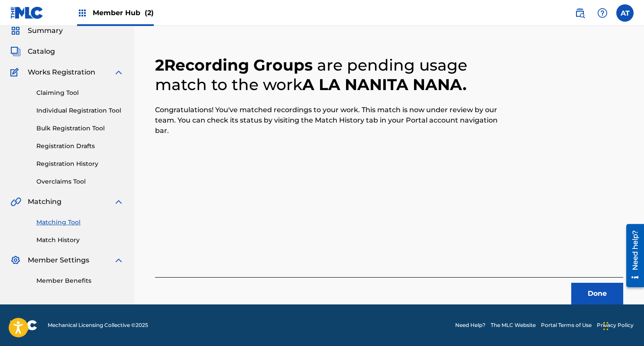
scroll to position [35, 0]
click at [582, 289] on button "Done" at bounding box center [597, 294] width 52 height 22
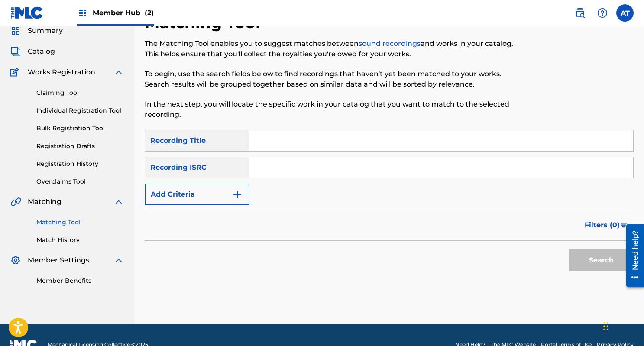
click at [312, 136] on input "Search Form" at bounding box center [442, 140] width 384 height 21
paste input "Breeze On By"
type input "Breeze On By"
click at [235, 214] on div "Filters ( 0 )" at bounding box center [389, 225] width 489 height 31
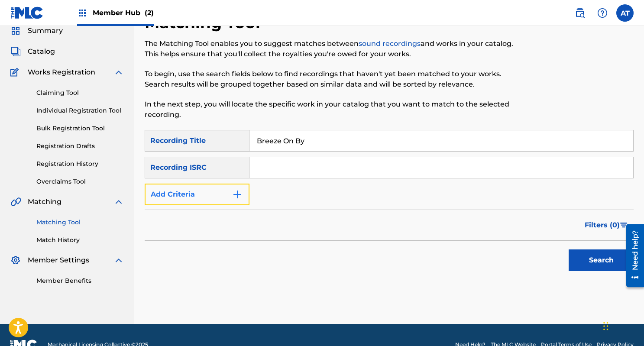
click at [225, 199] on button "Add Criteria" at bounding box center [197, 195] width 105 height 22
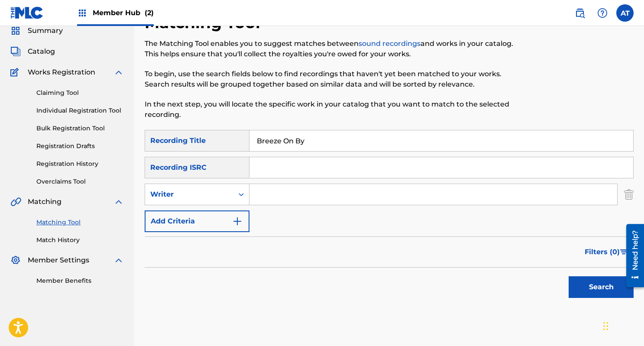
click at [284, 186] on input "Search Form" at bounding box center [434, 194] width 368 height 21
type input "gary barlow"
click at [569, 276] on button "Search" at bounding box center [601, 287] width 65 height 22
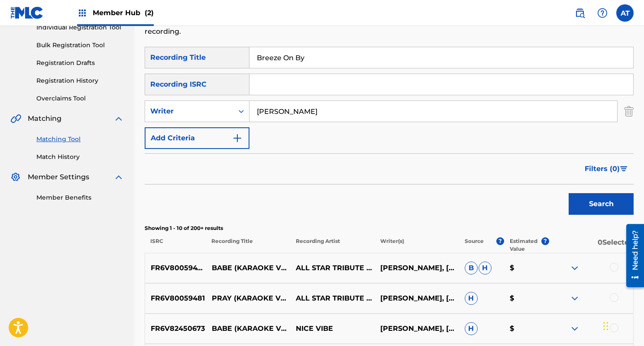
scroll to position [106, 0]
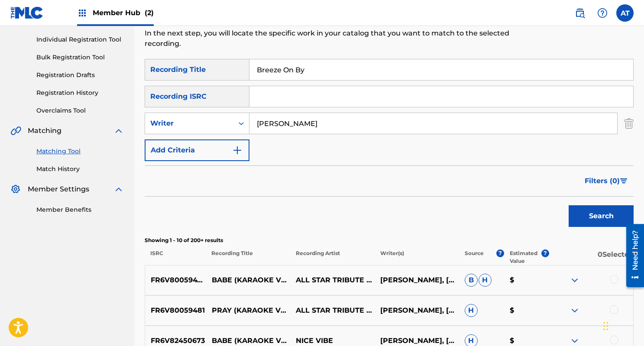
click at [318, 71] on input "Breeze On By" at bounding box center [442, 69] width 384 height 21
paste input "Scrollin'"
type input "Scrollin'"
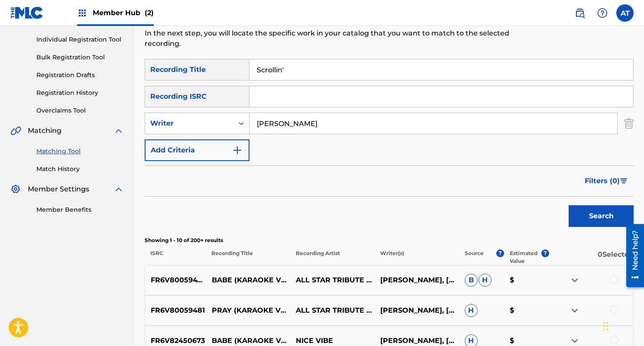
click at [290, 124] on input "gary barlow" at bounding box center [434, 123] width 368 height 21
click at [569, 205] on button "Search" at bounding box center [601, 216] width 65 height 22
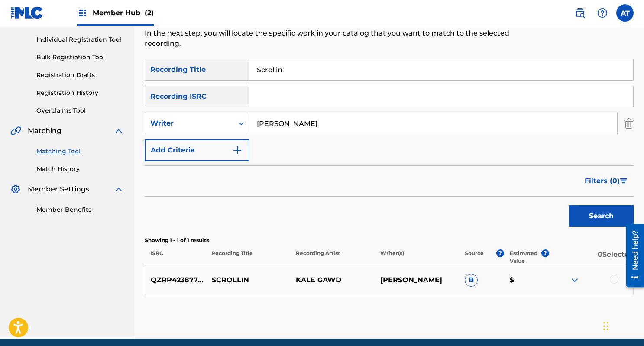
type input "zachary beck"
click at [569, 205] on button "Search" at bounding box center [601, 216] width 65 height 22
click at [314, 73] on input "Scrollin'" at bounding box center [442, 69] width 384 height 21
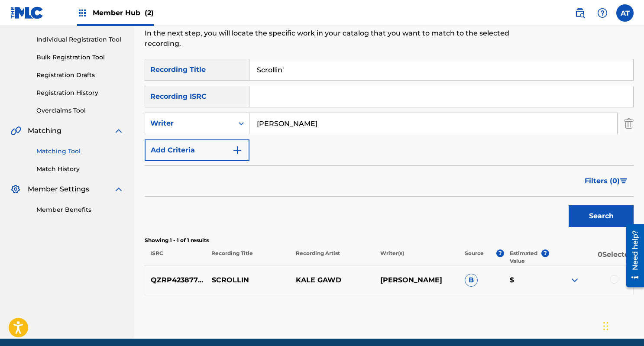
paste input "I Love To Tell The Story"
type input "I Love To Tell The Story"
click at [286, 124] on input "zachary beck" at bounding box center [434, 123] width 368 height 21
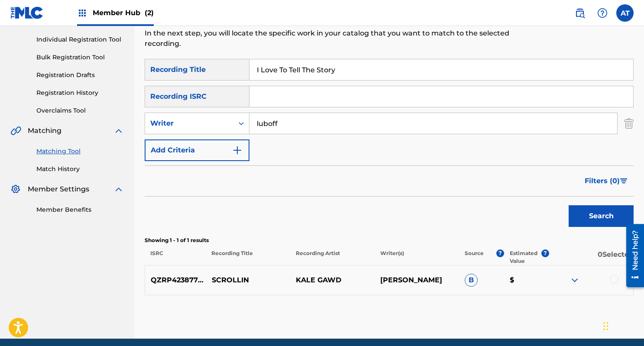
type input "luboff"
click at [569, 205] on button "Search" at bounding box center [601, 216] width 65 height 22
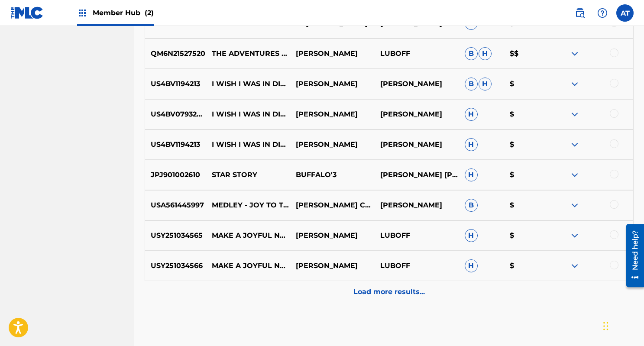
scroll to position [0, 0]
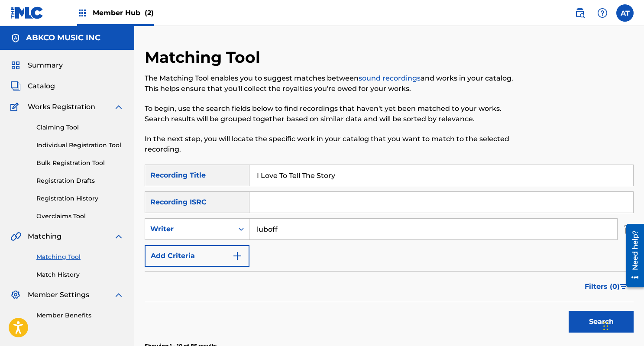
click at [311, 181] on input "I Love To Tell The Story" at bounding box center [442, 175] width 384 height 21
paste input "Time Is Passing"
type input "Time Is Passing"
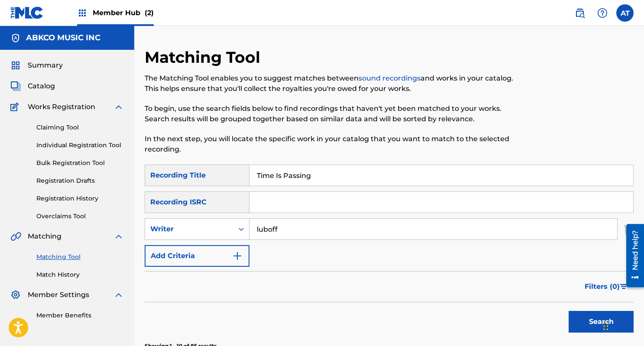
click at [290, 236] on input "luboff" at bounding box center [434, 229] width 368 height 21
type input "townshend"
click at [569, 311] on button "Search" at bounding box center [601, 322] width 65 height 22
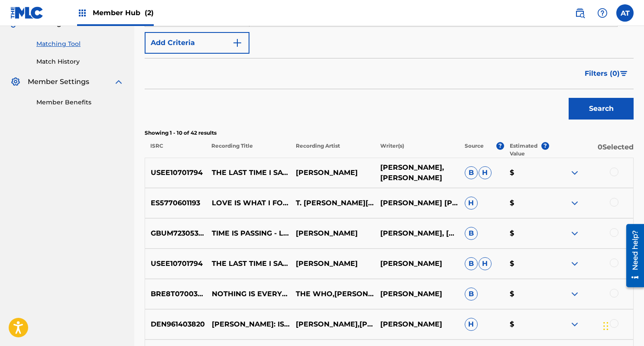
scroll to position [214, 0]
click at [611, 232] on div at bounding box center [614, 232] width 9 height 9
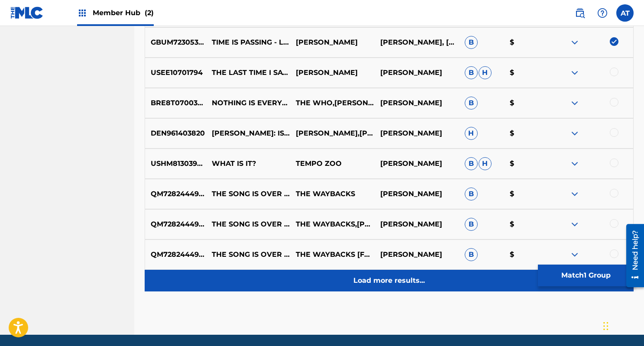
scroll to position [419, 0]
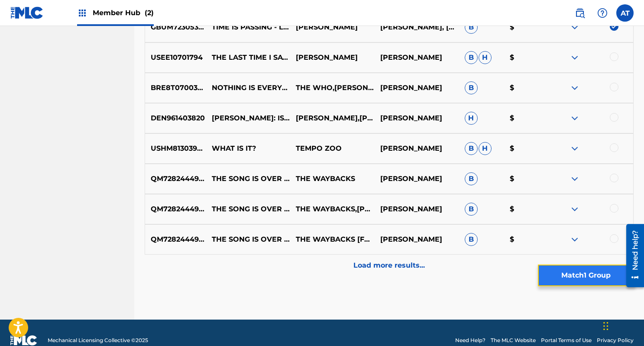
click at [554, 274] on button "Match 1 Group" at bounding box center [586, 276] width 96 height 22
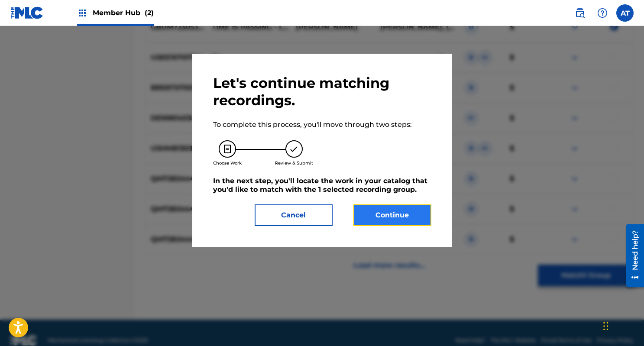
click at [396, 218] on button "Continue" at bounding box center [393, 216] width 78 height 22
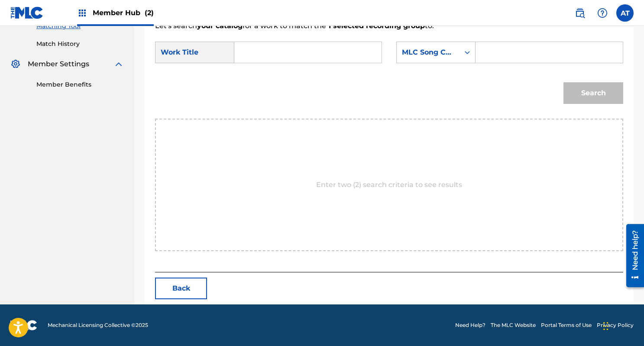
click at [278, 42] on input "Search Form" at bounding box center [308, 52] width 133 height 21
click at [271, 52] on input "Search Form" at bounding box center [308, 52] width 133 height 21
click at [254, 78] on div "time is passi ng" at bounding box center [249, 82] width 15 height 36
type input "time is passing"
click at [436, 52] on div "MLC Song Code" at bounding box center [428, 52] width 52 height 10
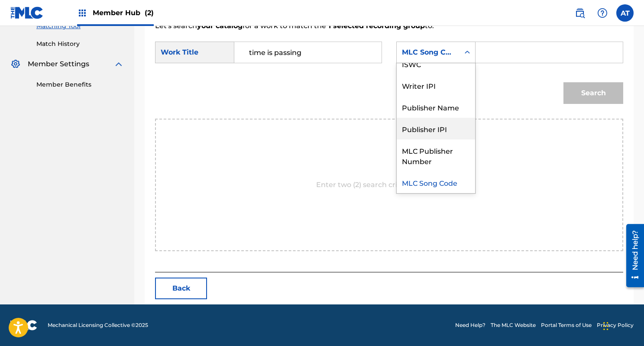
scroll to position [0, 0]
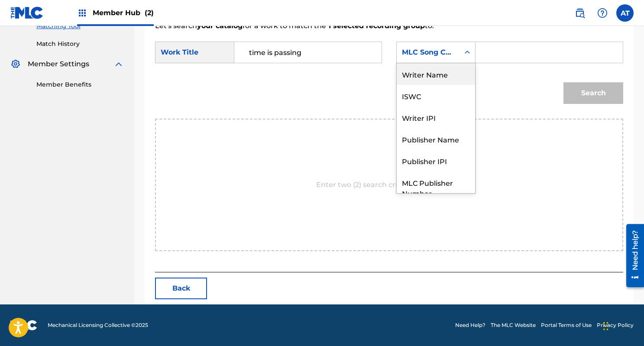
click at [447, 69] on div "Writer Name" at bounding box center [436, 74] width 78 height 22
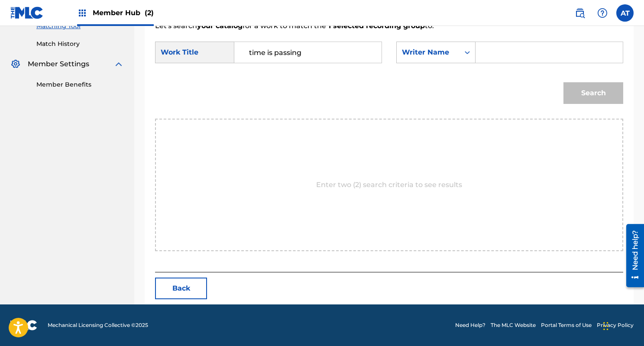
click at [519, 55] on input "Search Form" at bounding box center [549, 52] width 133 height 21
type input "townshend"
click at [564, 82] on button "Search" at bounding box center [594, 93] width 60 height 22
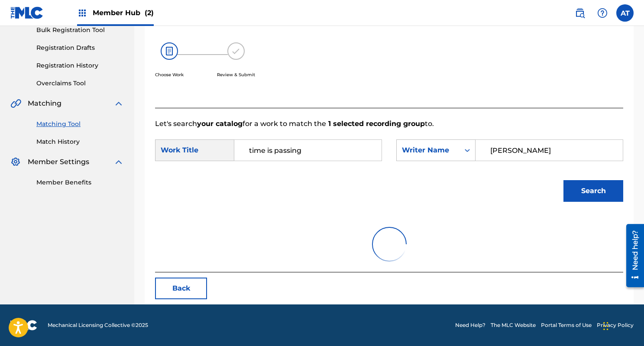
scroll to position [231, 0]
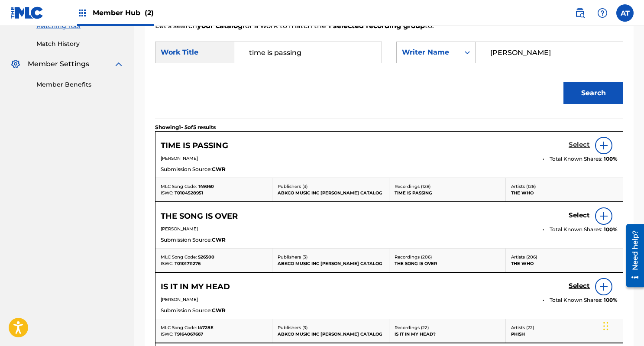
click at [581, 143] on h5 "Select" at bounding box center [579, 145] width 21 height 8
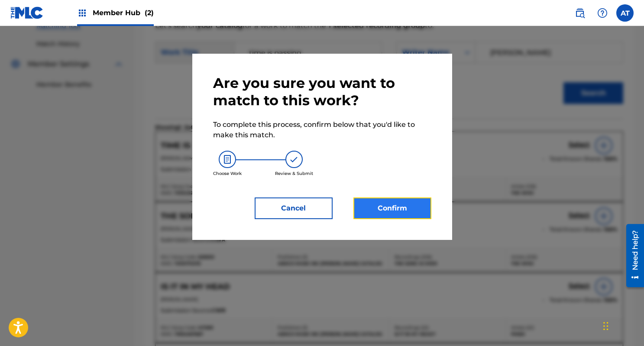
click at [414, 208] on button "Confirm" at bounding box center [393, 209] width 78 height 22
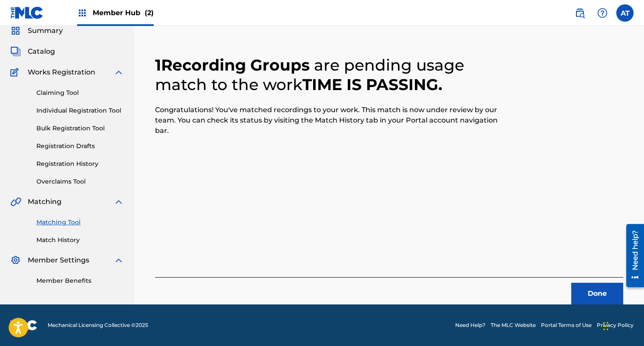
scroll to position [35, 0]
click at [597, 299] on button "Done" at bounding box center [597, 294] width 52 height 22
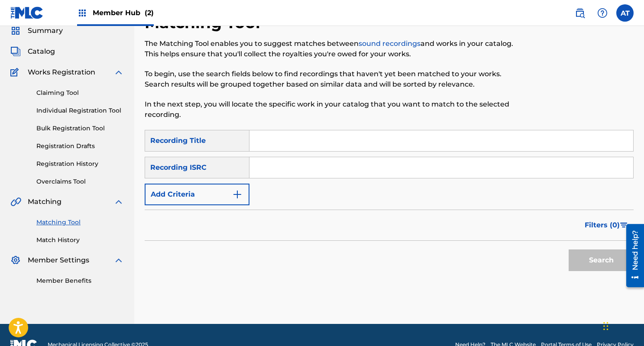
click at [322, 146] on input "Search Form" at bounding box center [442, 140] width 384 height 21
paste input "Communication"
type input "Communication"
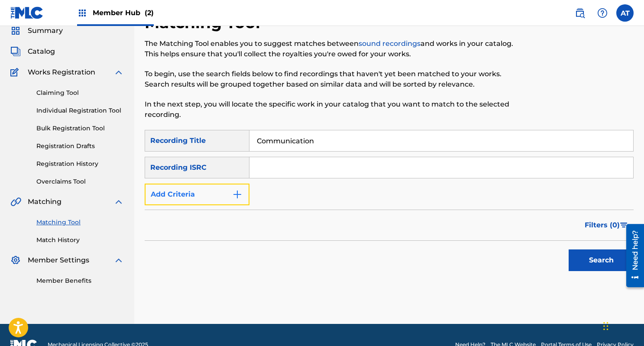
click at [244, 196] on button "Add Criteria" at bounding box center [197, 195] width 105 height 22
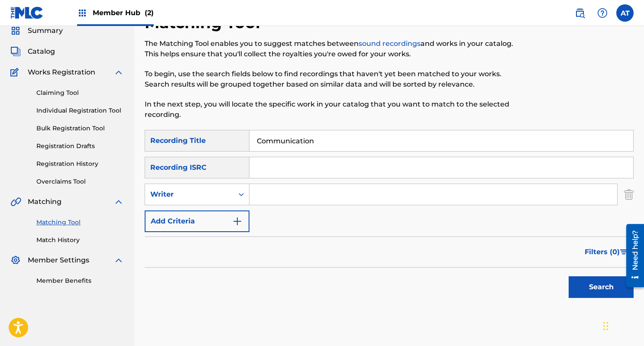
click at [279, 201] on input "Search Form" at bounding box center [434, 194] width 368 height 21
click at [569, 276] on button "Search" at bounding box center [601, 287] width 65 height 22
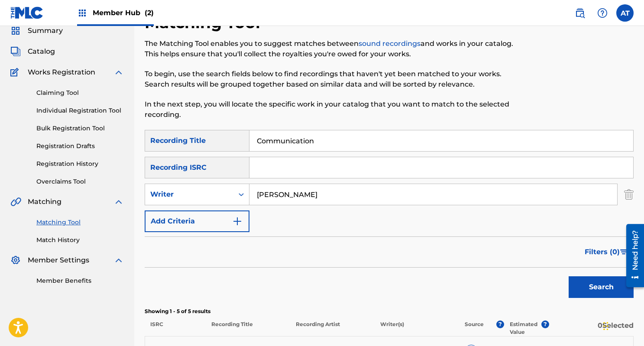
type input "bobby womack"
click at [569, 276] on button "Search" at bounding box center [601, 287] width 65 height 22
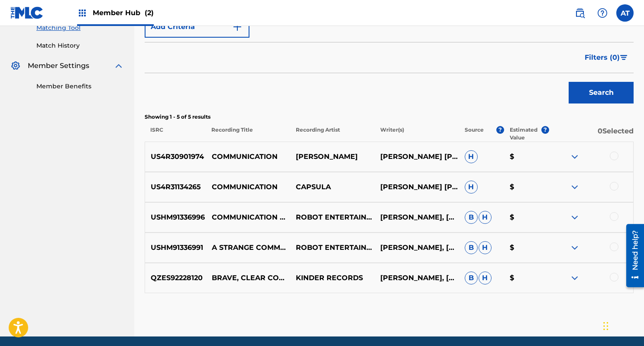
click at [611, 184] on div at bounding box center [614, 186] width 9 height 9
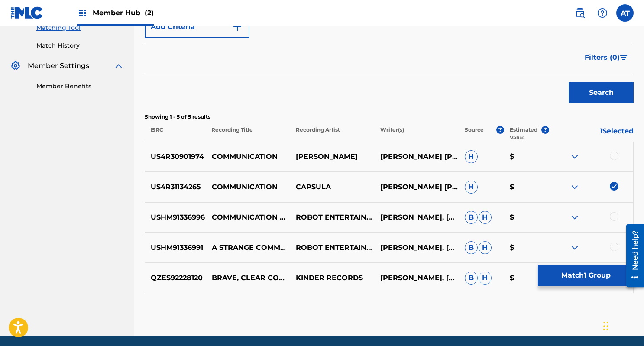
click at [614, 158] on div at bounding box center [614, 156] width 9 height 9
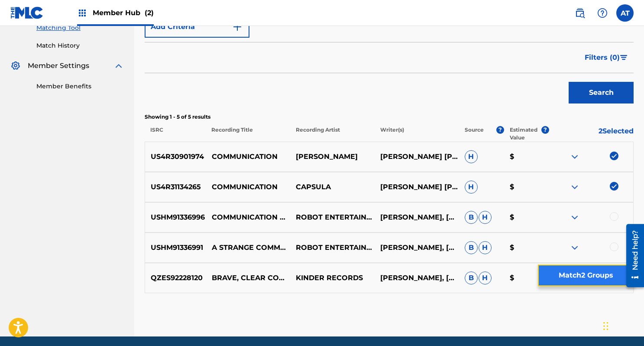
click at [590, 273] on button "Match 2 Groups" at bounding box center [586, 276] width 96 height 22
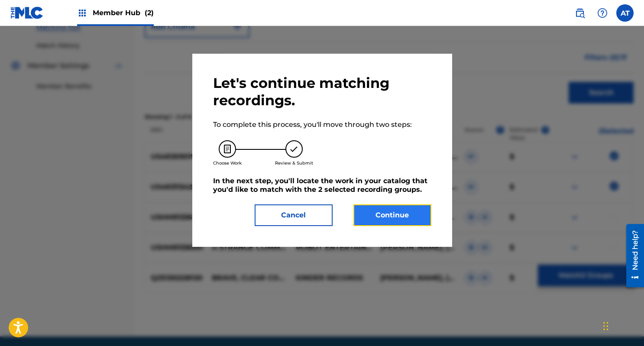
click at [377, 213] on button "Continue" at bounding box center [393, 216] width 78 height 22
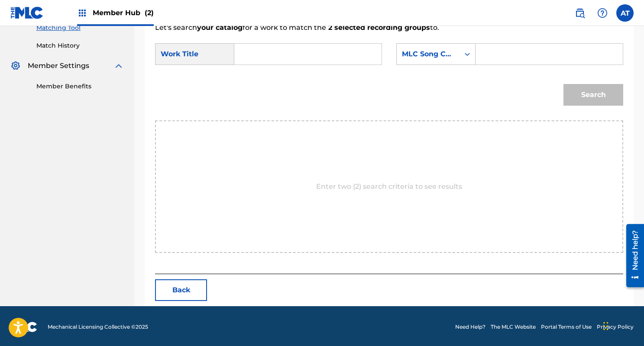
click at [294, 54] on input "Search Form" at bounding box center [308, 54] width 133 height 21
type input "communication"
click at [271, 75] on strong "communication" at bounding box center [277, 73] width 57 height 8
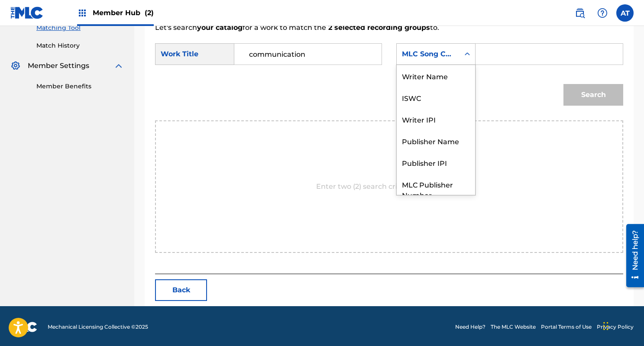
click at [432, 56] on div "MLC Song Code" at bounding box center [428, 54] width 52 height 10
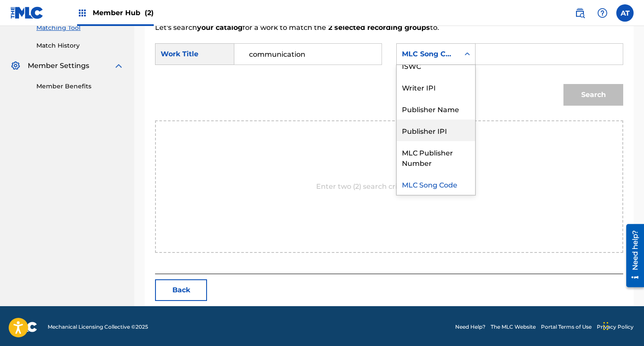
scroll to position [0, 0]
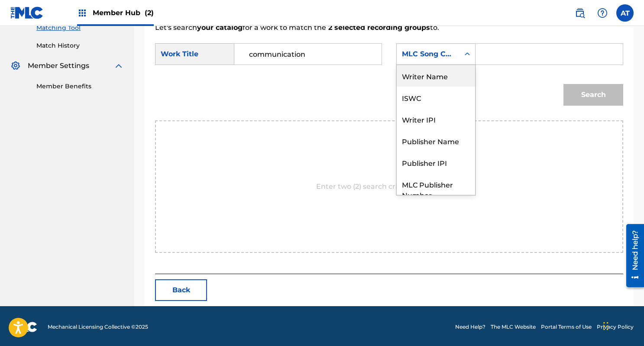
click at [428, 73] on div "Writer Name" at bounding box center [436, 76] width 78 height 22
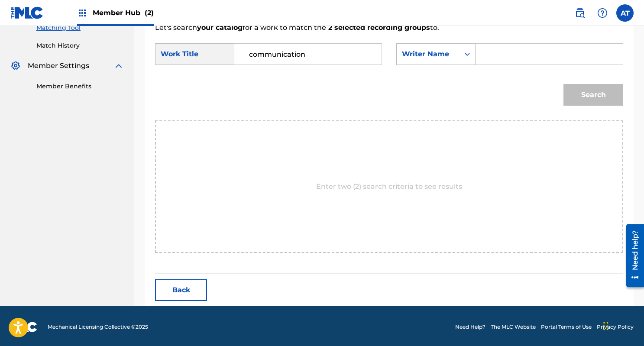
click at [533, 58] on input "Search Form" at bounding box center [549, 54] width 133 height 21
click at [564, 84] on button "Search" at bounding box center [594, 95] width 60 height 22
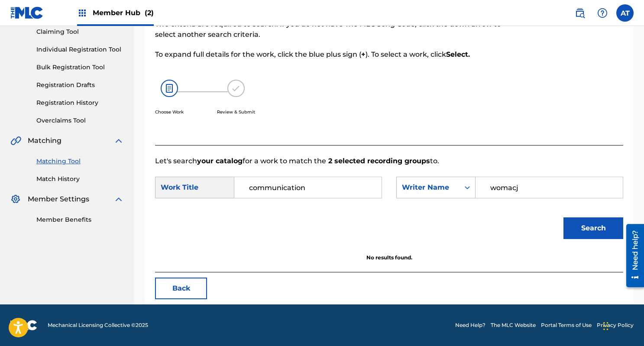
scroll to position [96, 0]
click at [543, 190] on input "womacj" at bounding box center [549, 187] width 133 height 21
type input "womack"
click at [564, 218] on button "Search" at bounding box center [594, 229] width 60 height 22
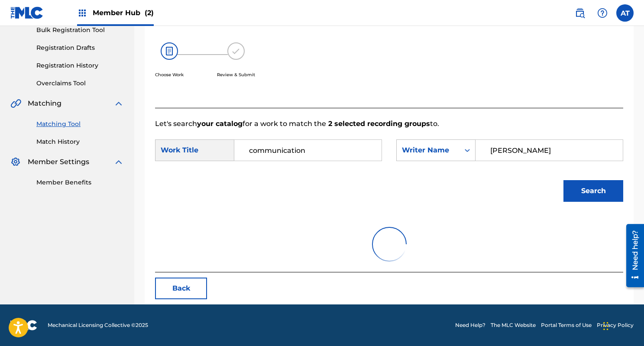
scroll to position [229, 0]
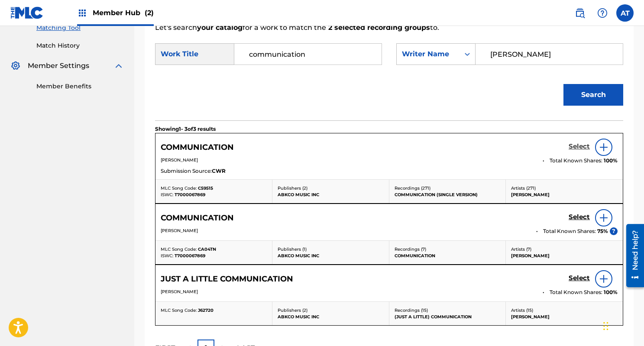
click at [579, 146] on h5 "Select" at bounding box center [579, 147] width 21 height 8
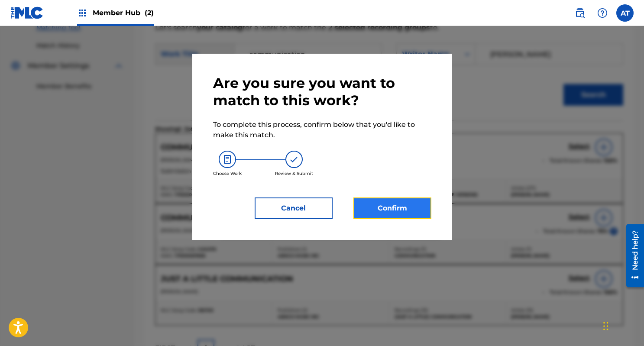
click at [382, 215] on button "Confirm" at bounding box center [393, 209] width 78 height 22
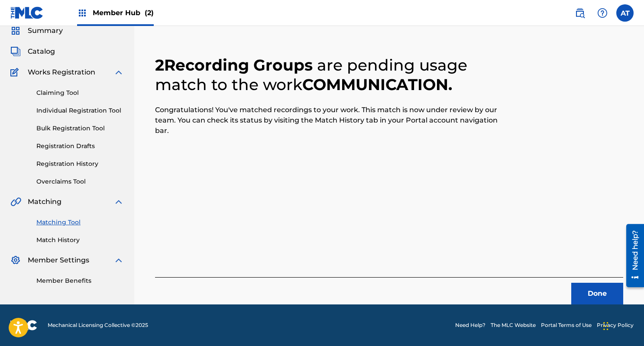
scroll to position [35, 0]
click at [591, 291] on button "Done" at bounding box center [597, 294] width 52 height 22
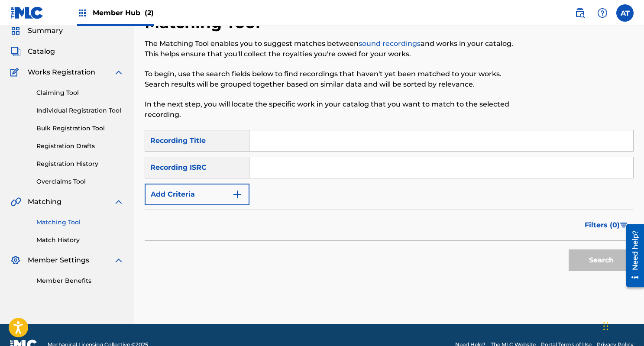
click at [278, 142] on input "Search Form" at bounding box center [442, 140] width 384 height 21
paste input "I'm Gonna Forget About You"
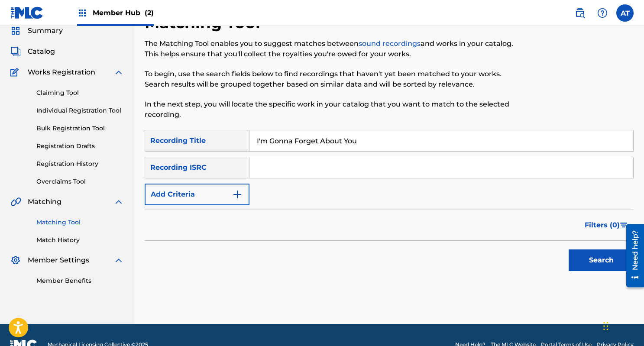
type input "I'm Gonna Forget About You"
click at [221, 211] on div "Filters ( 0 )" at bounding box center [389, 225] width 489 height 31
click at [219, 204] on button "Add Criteria" at bounding box center [197, 195] width 105 height 22
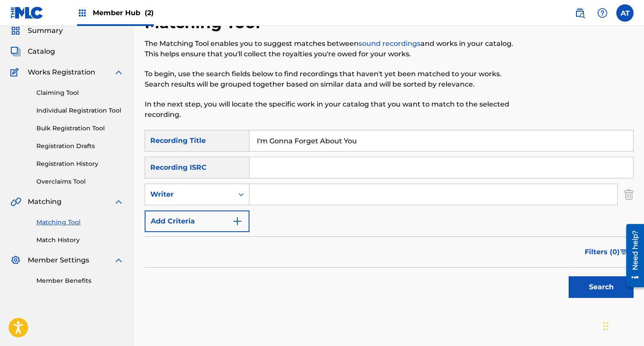
click at [270, 194] on input "Search Form" at bounding box center [434, 194] width 368 height 21
type input "sam cooke"
click at [569, 276] on button "Search" at bounding box center [601, 287] width 65 height 22
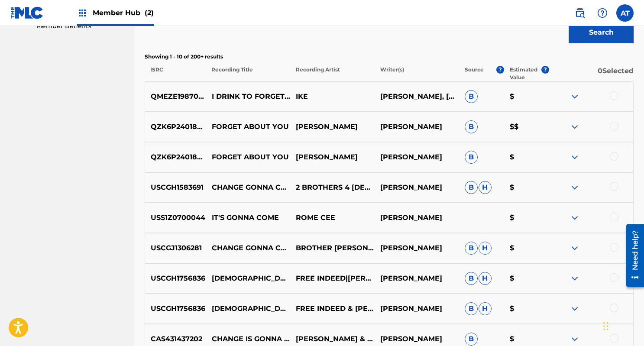
scroll to position [137, 0]
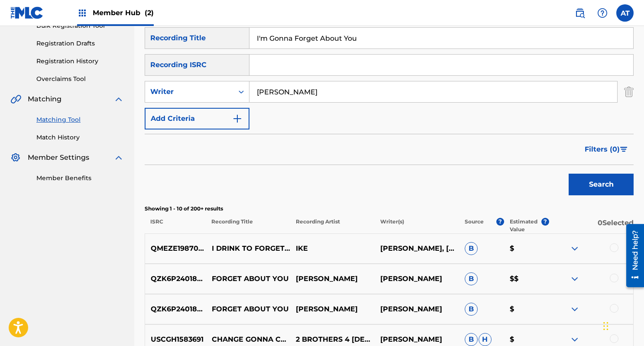
click at [345, 36] on input "I'm Gonna Forget About You" at bounding box center [442, 38] width 384 height 21
paste input "Treat Infamy"
type input "Treat Infamy"
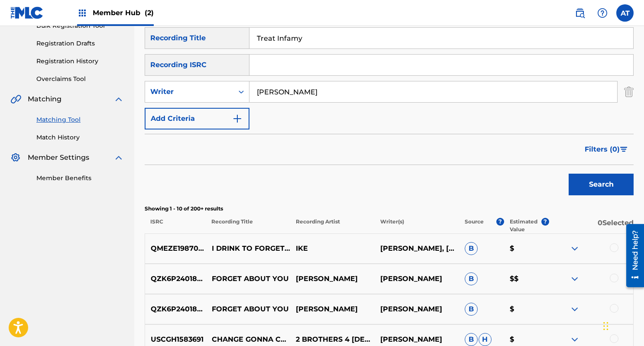
click at [299, 95] on input "sam cooke" at bounding box center [434, 91] width 368 height 21
click at [569, 174] on button "Search" at bounding box center [601, 185] width 65 height 22
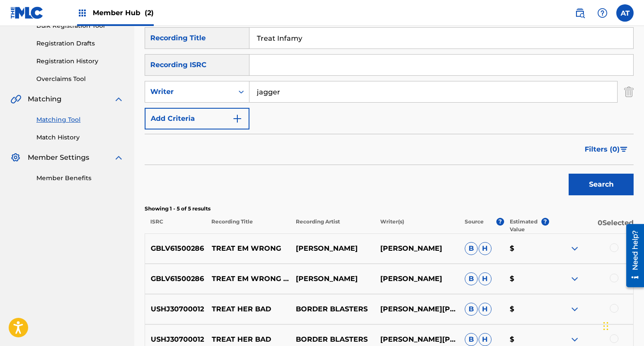
scroll to position [151, 0]
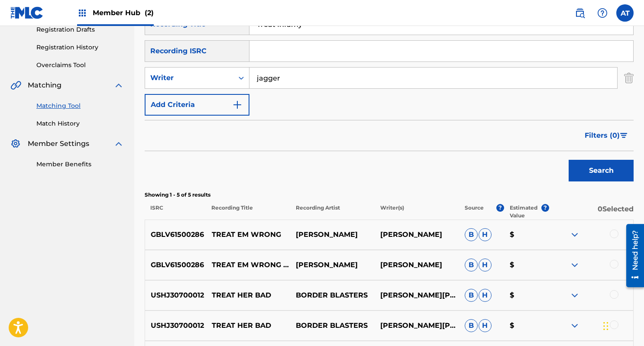
click at [343, 84] on input "jagger" at bounding box center [434, 78] width 368 height 21
type input "nick carter"
click at [569, 160] on button "Search" at bounding box center [601, 171] width 65 height 22
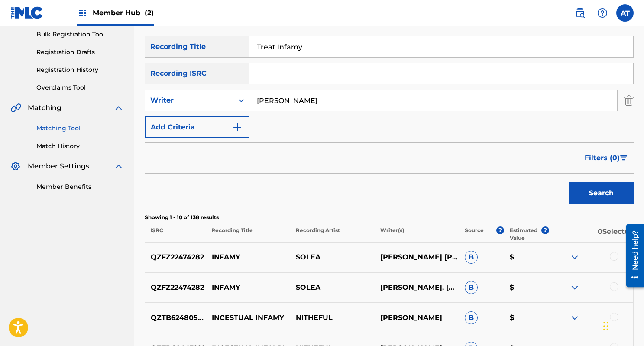
scroll to position [80, 0]
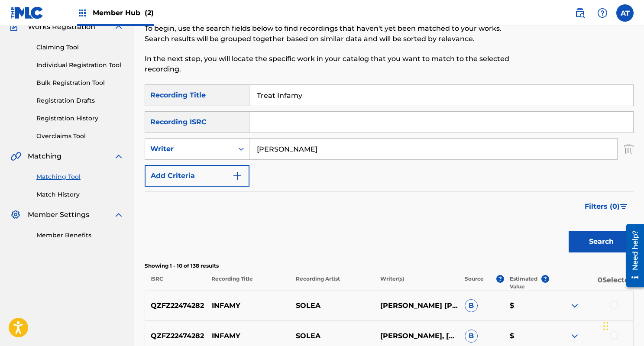
click at [290, 107] on div "SearchWithCriteriad3fff056-14fe-4464-9d54-97a2b6a5d9e1 Recording Title Treat In…" at bounding box center [389, 135] width 489 height 102
click at [295, 97] on input "Treat Infamy" at bounding box center [442, 95] width 384 height 21
paste input "Dead to Me"
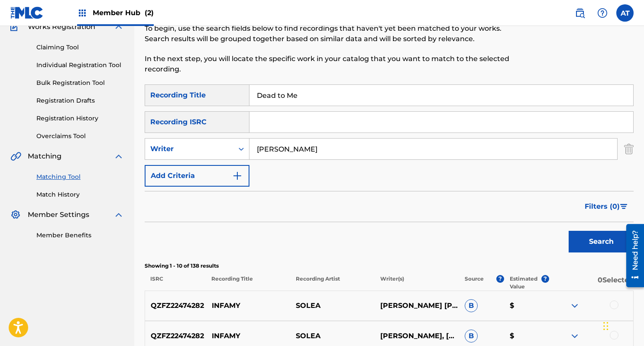
type input "Dead to Me"
click at [312, 155] on input "nick carter" at bounding box center [434, 149] width 368 height 21
type input "zachary lewis beck"
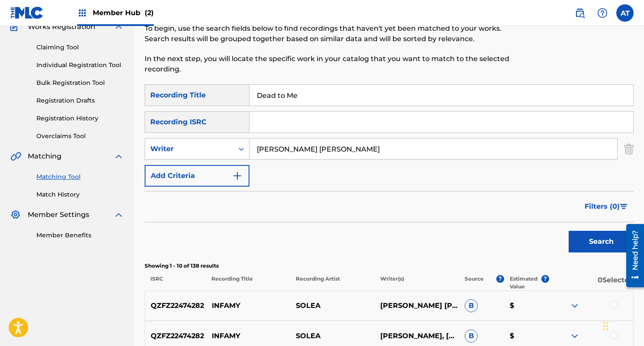
click at [569, 231] on button "Search" at bounding box center [601, 242] width 65 height 22
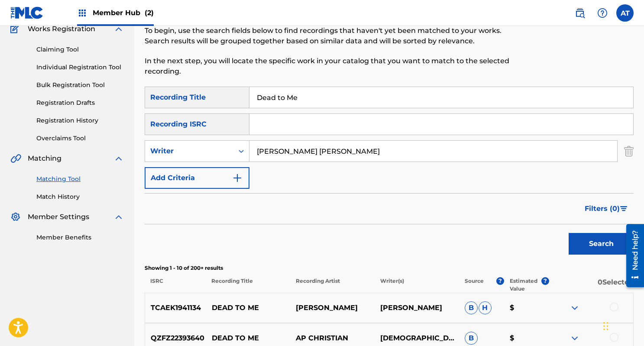
scroll to position [54, 0]
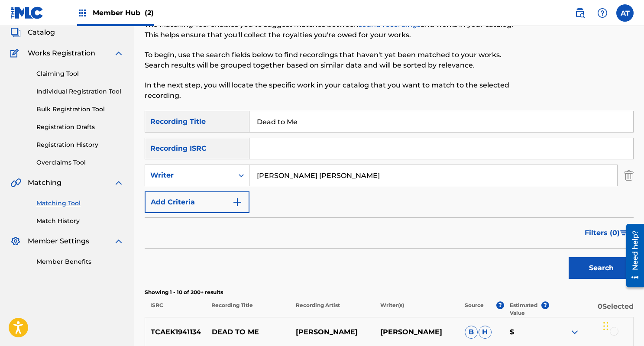
click at [309, 127] on input "Dead to Me" at bounding box center [442, 121] width 384 height 21
paste input "Baby, Lots Of Luck"
type input "Baby, Lots Of Luck"
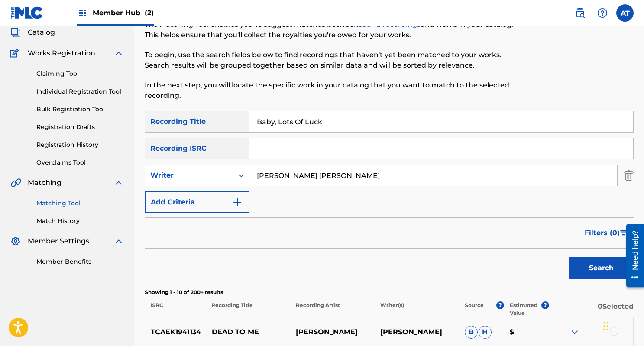
click at [305, 178] on input "zachary lewis beck" at bounding box center [434, 175] width 368 height 21
type input "john greek"
click at [569, 257] on button "Search" at bounding box center [601, 268] width 65 height 22
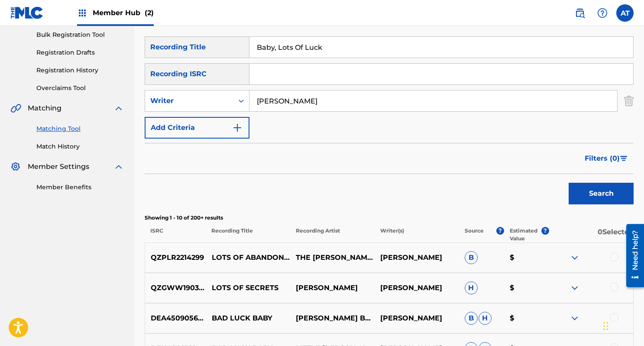
scroll to position [127, 0]
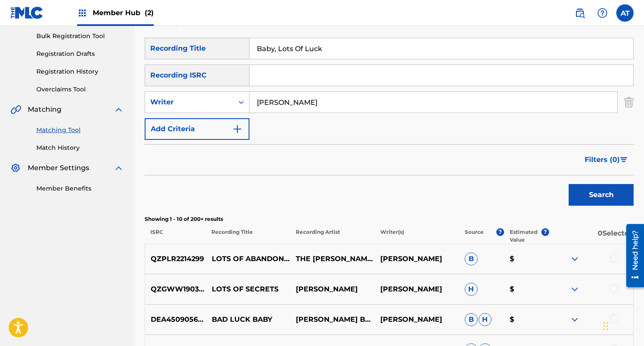
click at [314, 56] on input "Baby, Lots Of Luck" at bounding box center [442, 48] width 384 height 21
paste input "My Memories Of You"
type input "My Memories Of You"
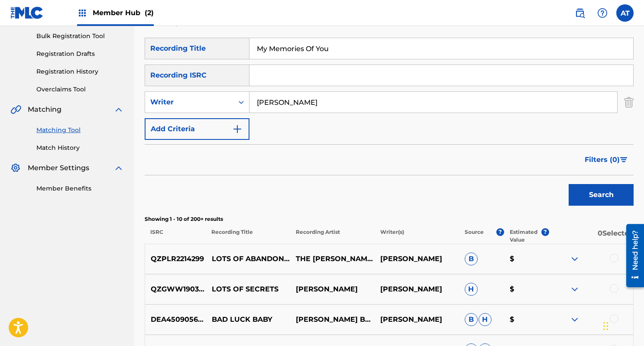
click at [349, 105] on input "john greek" at bounding box center [434, 102] width 368 height 21
type input "raoul"
click at [569, 184] on button "Search" at bounding box center [601, 195] width 65 height 22
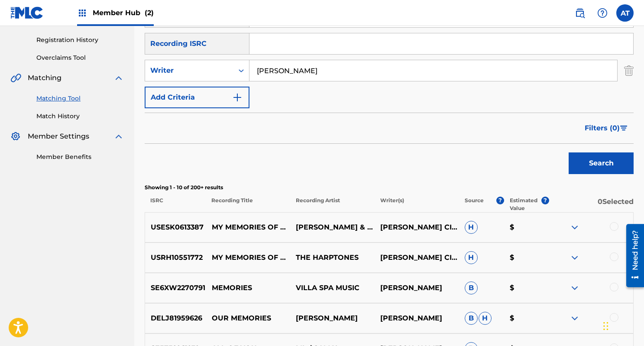
scroll to position [187, 0]
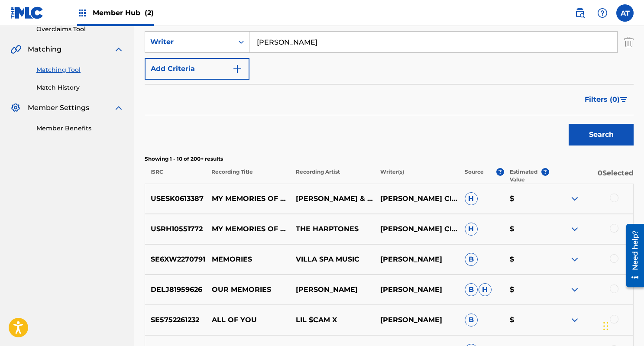
click at [611, 224] on div "USRH10551772 MY MEMORIES OF YOU (LP VERSION) THE HARPTONES RAOUL J. CITA H $" at bounding box center [389, 229] width 489 height 30
click at [617, 200] on div at bounding box center [614, 198] width 9 height 9
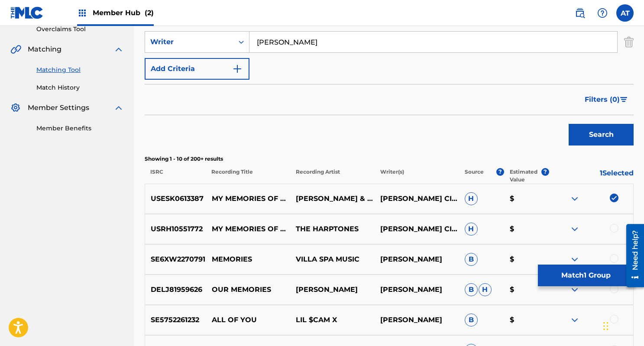
click at [617, 223] on div "USRH10551772 MY MEMORIES OF YOU (LP VERSION) THE HARPTONES RAOUL J. CITA H $" at bounding box center [389, 229] width 489 height 30
click at [617, 226] on div at bounding box center [614, 228] width 9 height 9
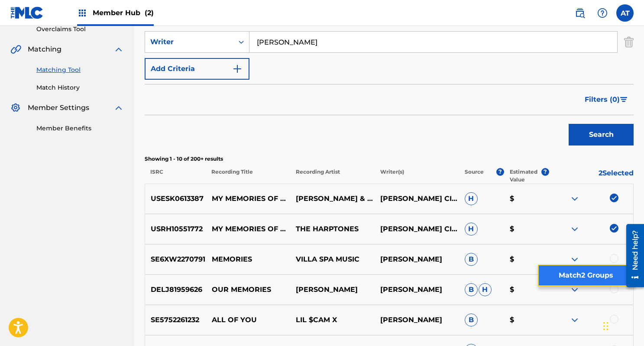
click at [576, 275] on button "Match 2 Groups" at bounding box center [586, 276] width 96 height 22
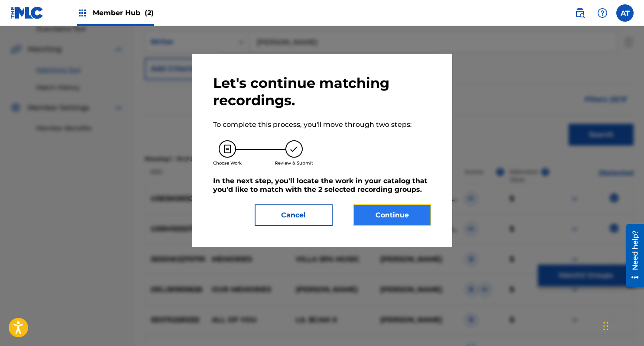
click at [385, 209] on button "Continue" at bounding box center [393, 216] width 78 height 22
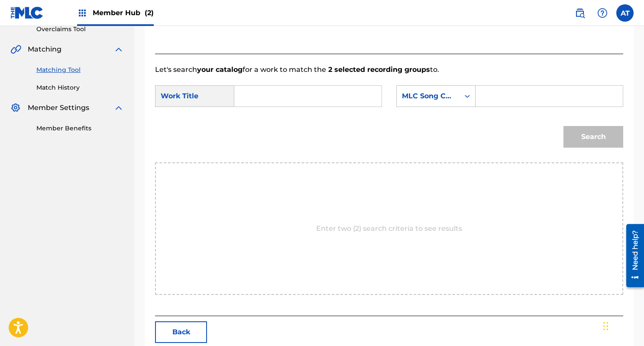
click at [260, 96] on input "Search Form" at bounding box center [308, 96] width 133 height 21
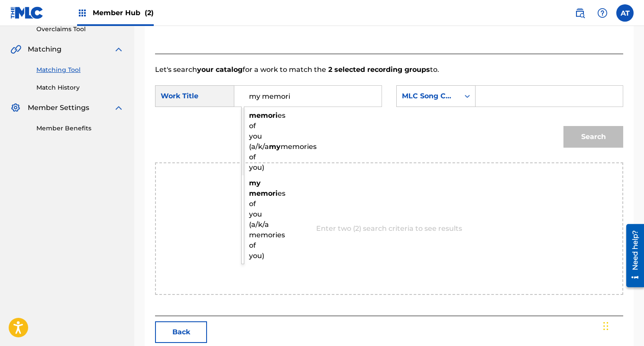
click at [256, 132] on div "memori es of you (a/k/a my memories of you)" at bounding box center [249, 142] width 15 height 68
type input "memories of you (a/k/a my memories of you)"
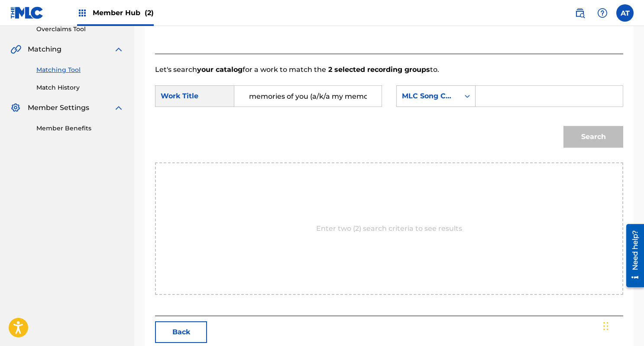
click at [476, 99] on div "Search Form" at bounding box center [550, 96] width 148 height 22
click at [458, 99] on div "MLC Song Code" at bounding box center [428, 96] width 63 height 16
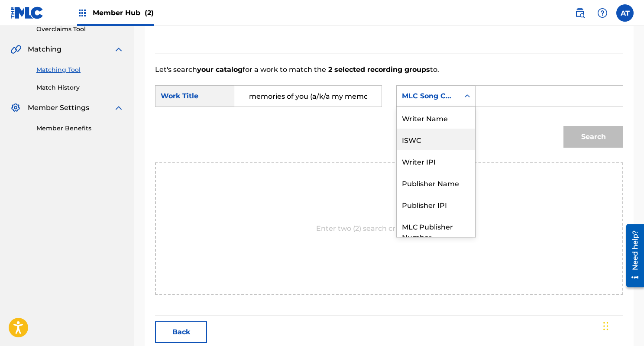
scroll to position [0, 0]
click at [445, 117] on div "Writer Name" at bounding box center [436, 118] width 78 height 22
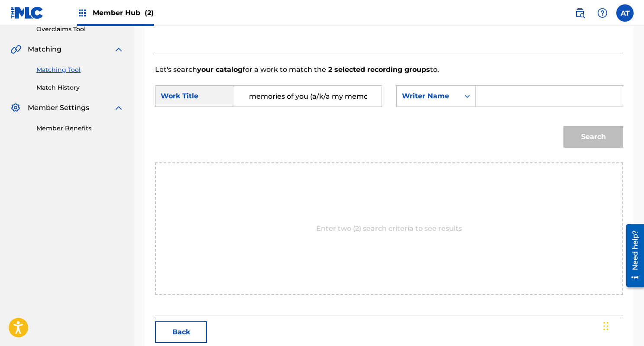
click at [492, 105] on input "Search Form" at bounding box center [549, 96] width 133 height 21
type input "raoul"
click at [564, 126] on button "Search" at bounding box center [594, 137] width 60 height 22
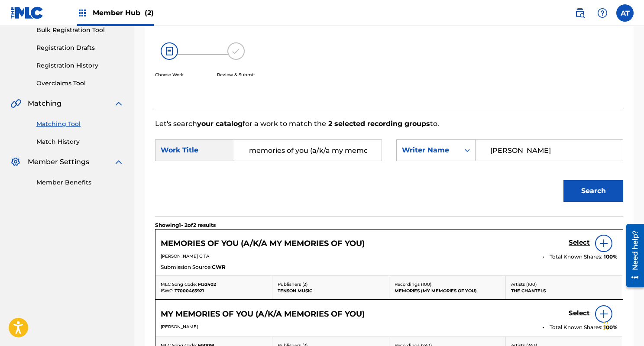
scroll to position [187, 0]
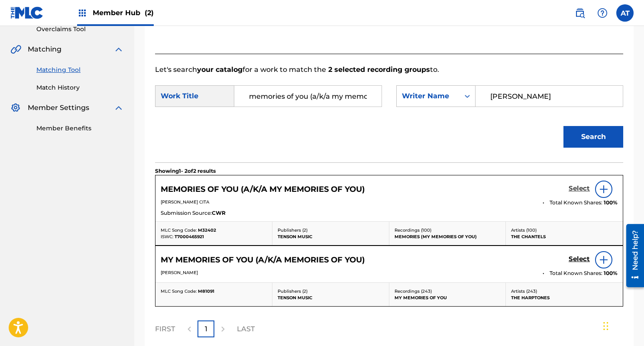
click at [578, 189] on h5 "Select" at bounding box center [579, 189] width 21 height 8
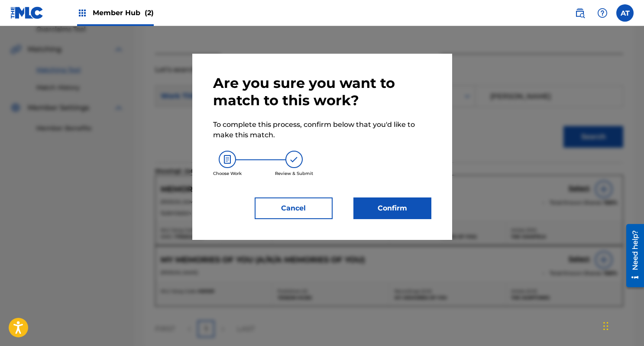
click at [381, 221] on div "Are you sure you want to match to this work? To complete this process, confirm …" at bounding box center [322, 147] width 260 height 186
click at [388, 210] on button "Confirm" at bounding box center [393, 209] width 78 height 22
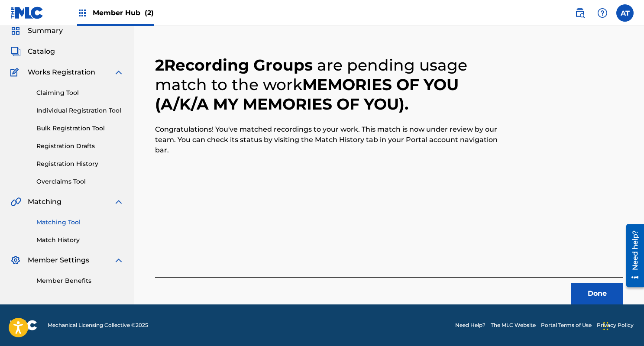
scroll to position [35, 0]
click at [591, 297] on button "Done" at bounding box center [597, 294] width 52 height 22
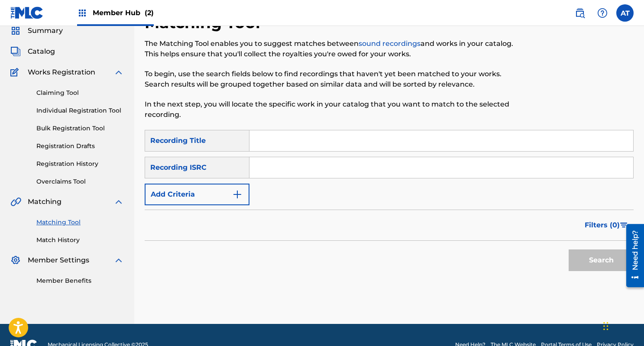
click at [298, 140] on input "Search Form" at bounding box center [442, 140] width 384 height 21
paste input "Dust Bunnies"
type input "Dust Bunnies"
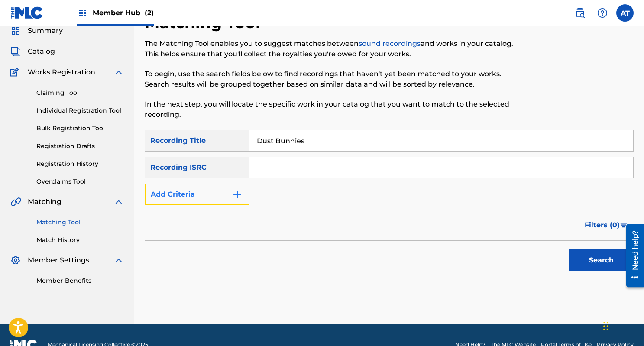
click at [224, 198] on button "Add Criteria" at bounding box center [197, 195] width 105 height 22
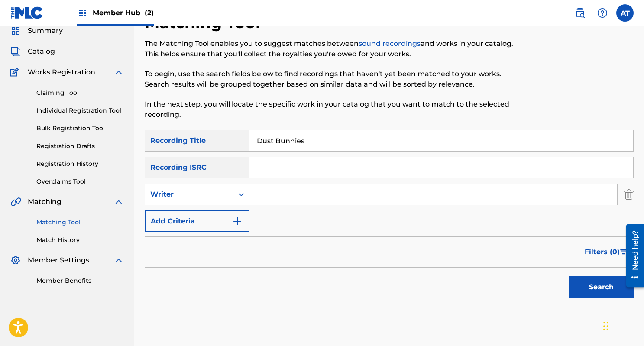
click at [286, 201] on input "Search Form" at bounding box center [434, 194] width 368 height 21
type input "adler"
click at [569, 276] on button "Search" at bounding box center [601, 287] width 65 height 22
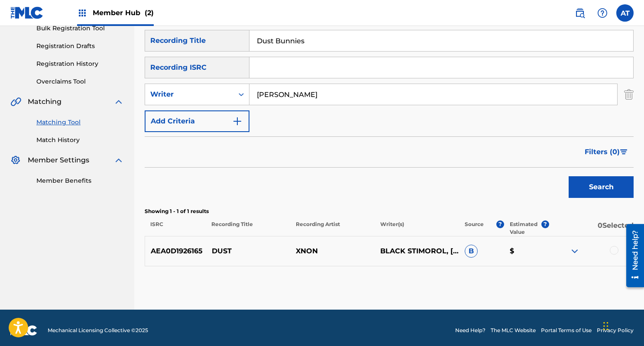
scroll to position [0, 0]
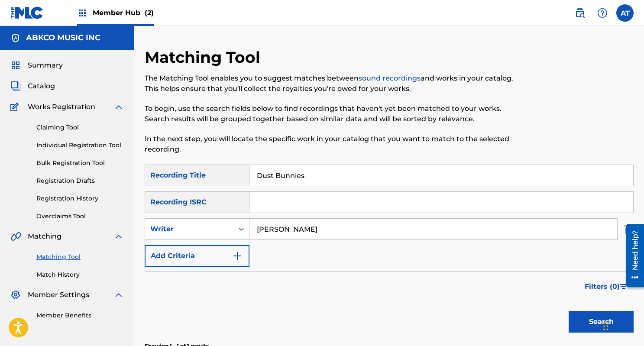
click at [320, 181] on input "Dust Bunnies" at bounding box center [442, 175] width 384 height 21
paste input "Shangri La"
type input "Shangri La"
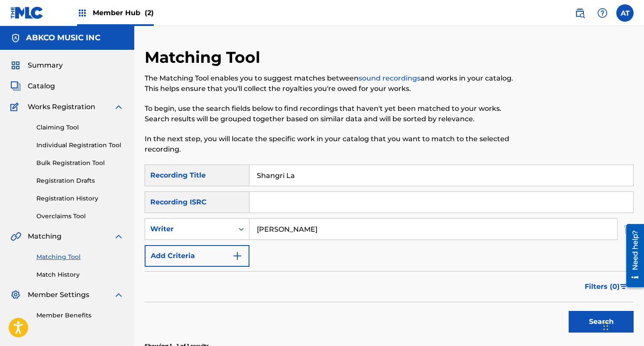
click at [296, 237] on input "adler" at bounding box center [434, 229] width 368 height 21
type input "davies"
click at [569, 311] on button "Search" at bounding box center [601, 322] width 65 height 22
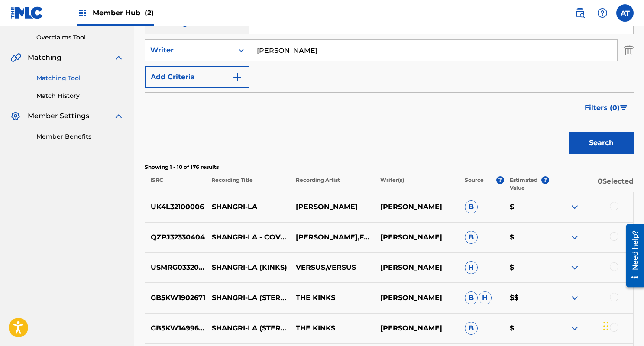
scroll to position [181, 0]
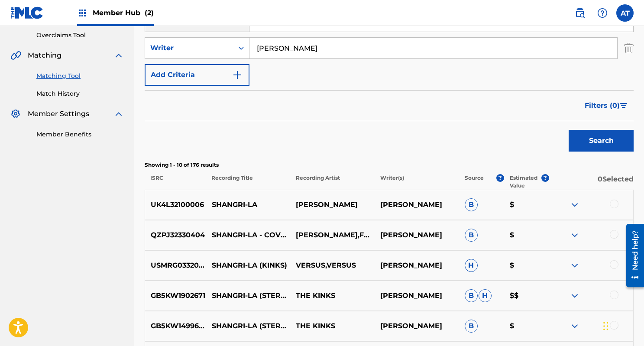
click at [617, 230] on div "QZPJ32330404 SHANGRI-LA - COVER JAMES FORD,FARM TOAD RAY DAVIES B $" at bounding box center [389, 235] width 489 height 30
click at [612, 263] on div at bounding box center [614, 264] width 9 height 9
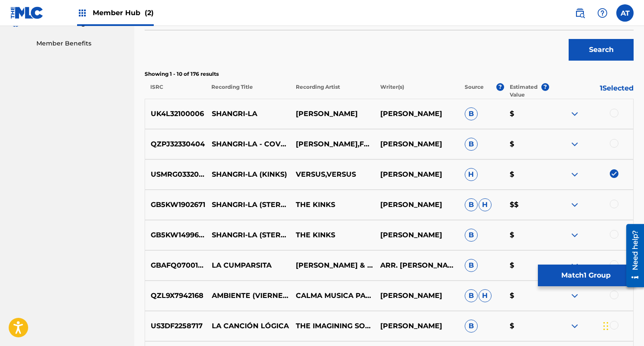
scroll to position [274, 0]
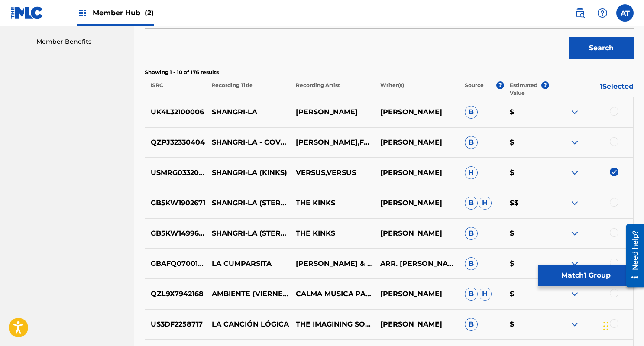
click at [612, 199] on div at bounding box center [614, 202] width 9 height 9
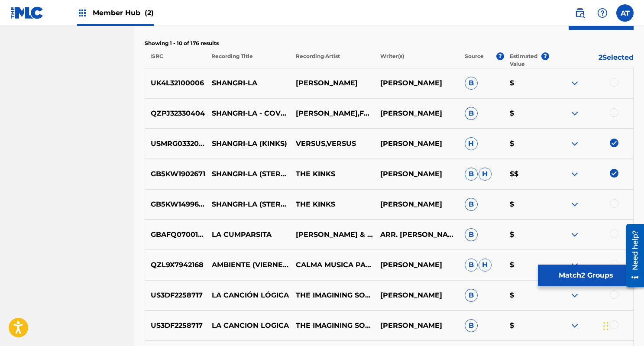
scroll to position [304, 0]
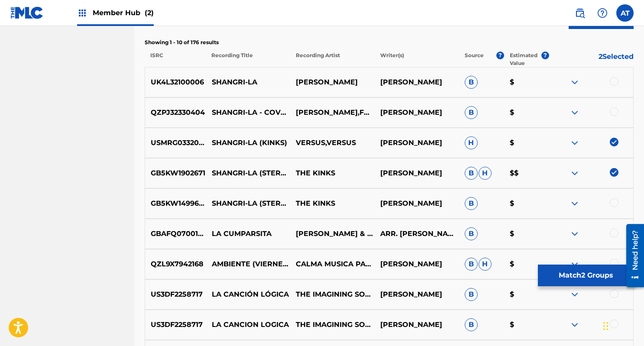
click at [615, 201] on div at bounding box center [614, 202] width 9 height 9
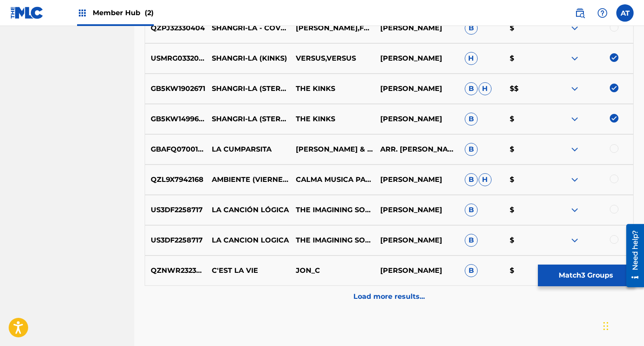
scroll to position [390, 0]
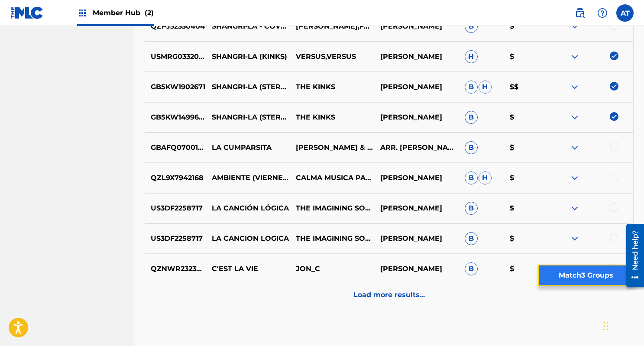
click at [588, 278] on button "Match 3 Groups" at bounding box center [586, 276] width 96 height 22
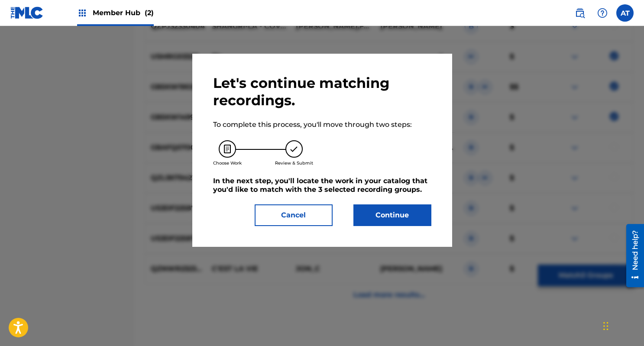
click at [394, 233] on div "Let's continue matching recordings. To complete this process, you'll move throu…" at bounding box center [322, 150] width 260 height 193
click at [394, 221] on button "Continue" at bounding box center [393, 216] width 78 height 22
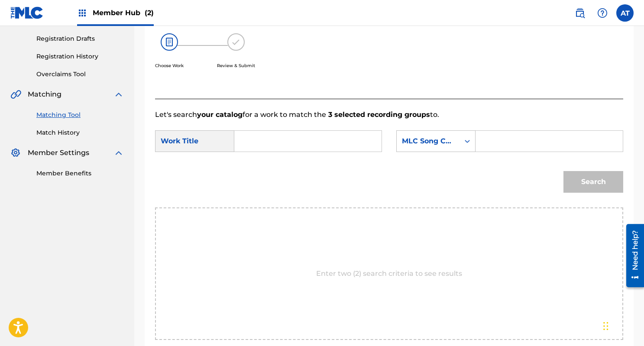
scroll to position [108, 0]
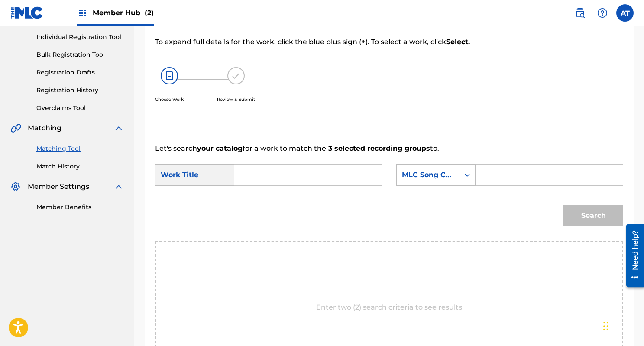
click at [251, 176] on input "Search Form" at bounding box center [308, 175] width 133 height 21
click at [269, 215] on div "Search" at bounding box center [389, 218] width 468 height 45
click at [293, 172] on input "shang" at bounding box center [308, 175] width 133 height 21
click at [269, 209] on strong "shang" at bounding box center [260, 210] width 23 height 8
type input "shangri-la"
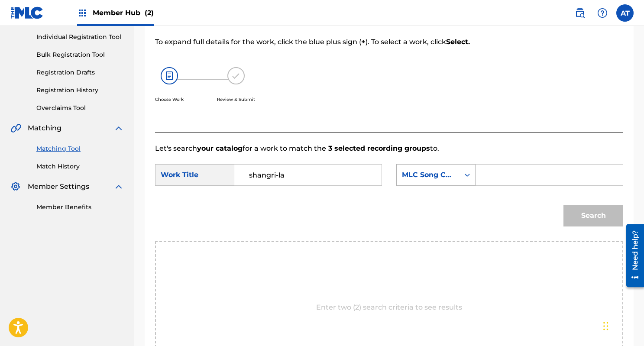
click at [432, 170] on div "MLC Song Code" at bounding box center [428, 175] width 52 height 10
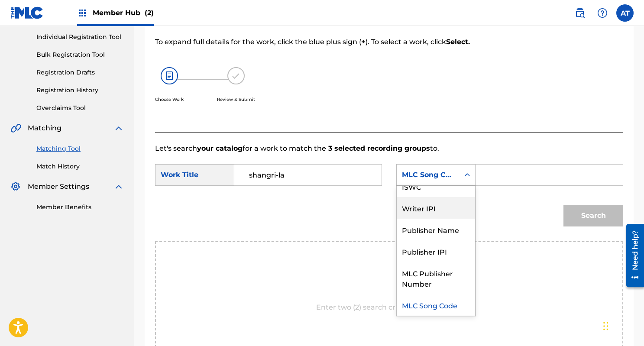
scroll to position [0, 0]
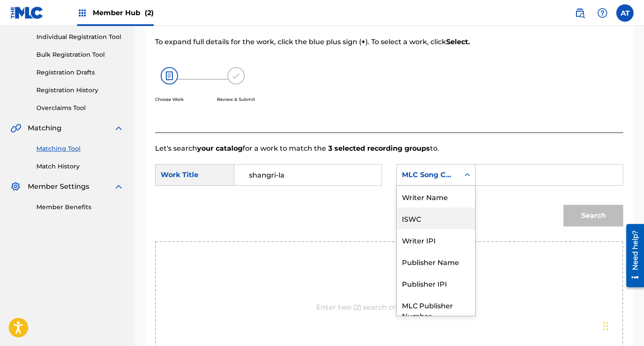
click at [441, 194] on div "Writer Name" at bounding box center [436, 197] width 78 height 22
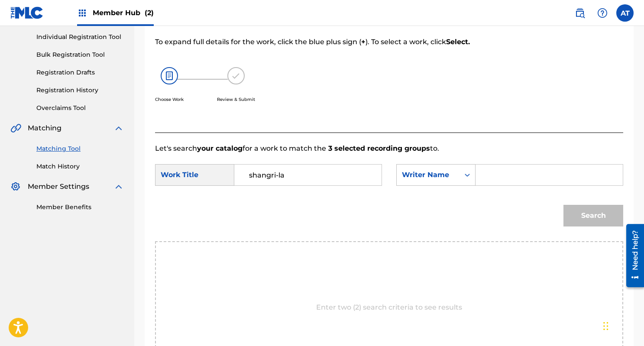
click at [497, 180] on input "Search Form" at bounding box center [549, 175] width 133 height 21
type input "davies"
click at [564, 205] on button "Search" at bounding box center [594, 216] width 60 height 22
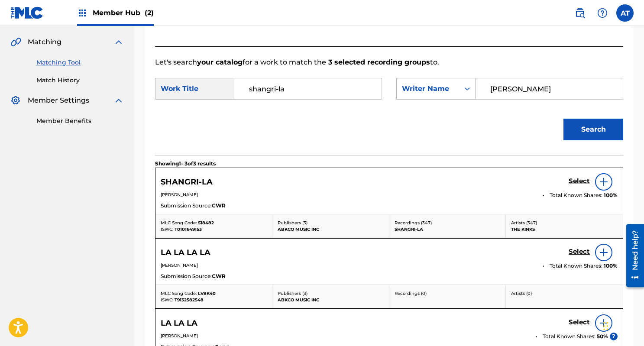
scroll to position [198, 0]
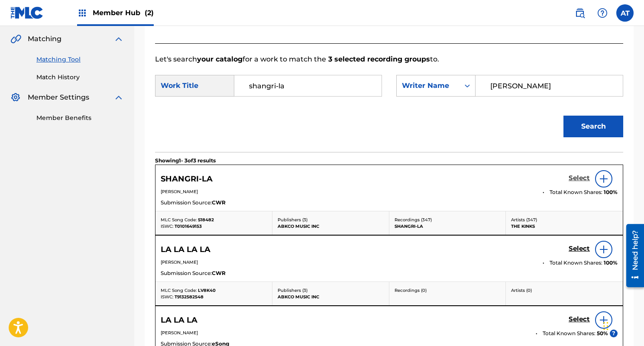
click at [581, 179] on h5 "Select" at bounding box center [579, 178] width 21 height 8
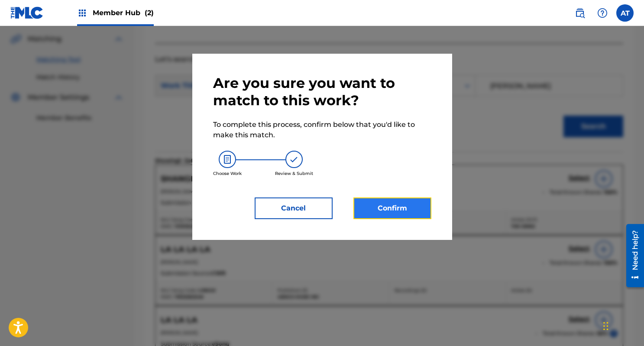
click at [386, 209] on button "Confirm" at bounding box center [393, 209] width 78 height 22
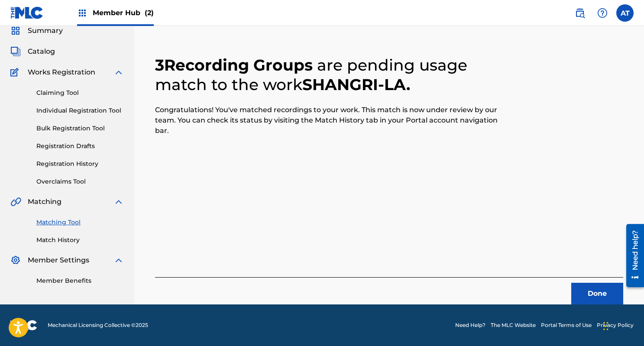
scroll to position [0, 0]
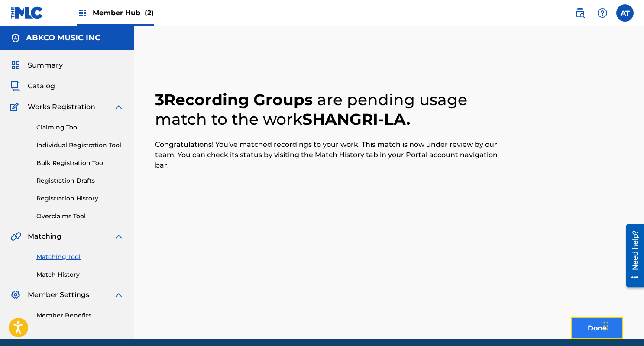
click at [583, 322] on button "Done" at bounding box center [597, 329] width 52 height 22
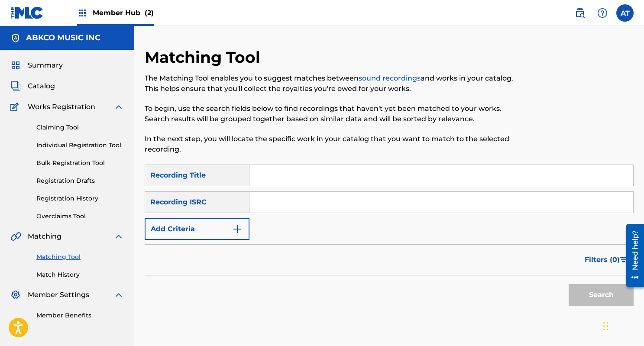
click at [332, 170] on input "Search Form" at bounding box center [442, 175] width 384 height 21
type input "doing tonight"
click at [226, 208] on div "Recording ISRC" at bounding box center [197, 203] width 105 height 22
click at [226, 240] on form "SearchWithCriteriad3fff056-14fe-4464-9d54-97a2b6a5d9e1 Recording Title doing to…" at bounding box center [389, 238] width 489 height 146
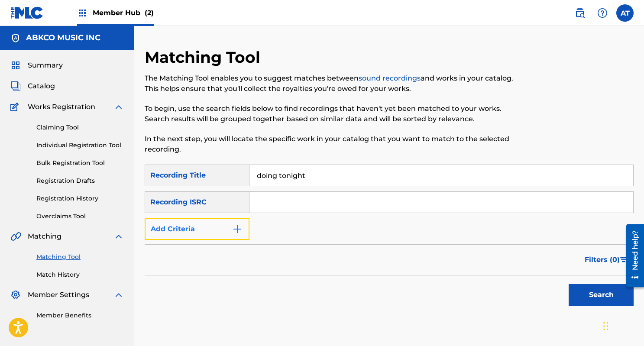
click at [234, 230] on img "Search Form" at bounding box center [237, 229] width 10 height 10
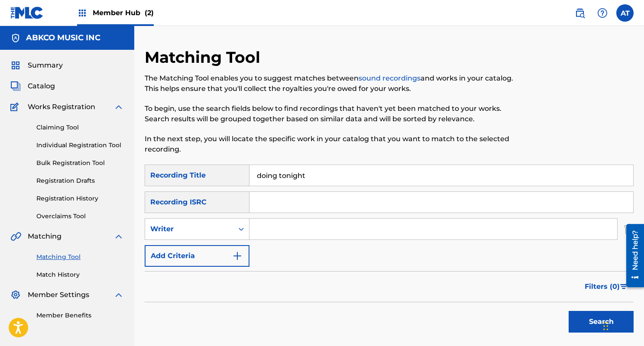
click at [294, 229] on input "Search Form" at bounding box center [434, 229] width 368 height 21
type input "devvon mcleod"
click at [569, 311] on button "Search" at bounding box center [601, 322] width 65 height 22
click at [302, 176] on input "doing tonight" at bounding box center [442, 175] width 384 height 21
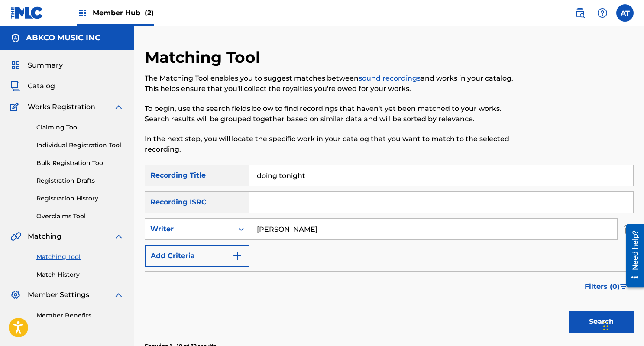
click at [302, 176] on input "doing tonight" at bounding box center [442, 175] width 384 height 21
paste input "This Could Be The N"
type input "This Could Be The Night"
click at [293, 243] on div "SearchWithCriteriad3fff056-14fe-4464-9d54-97a2b6a5d9e1 Recording Title This Cou…" at bounding box center [389, 216] width 489 height 102
click at [293, 228] on input "devvon mcleod" at bounding box center [434, 229] width 368 height 21
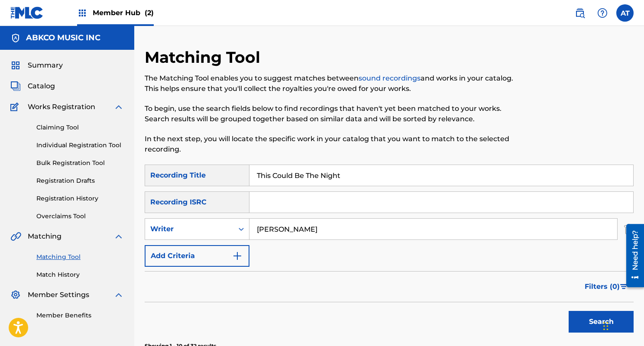
click at [293, 228] on input "devvon mcleod" at bounding box center [434, 229] width 368 height 21
type input "harry nillson"
click at [569, 311] on button "Search" at bounding box center [601, 322] width 65 height 22
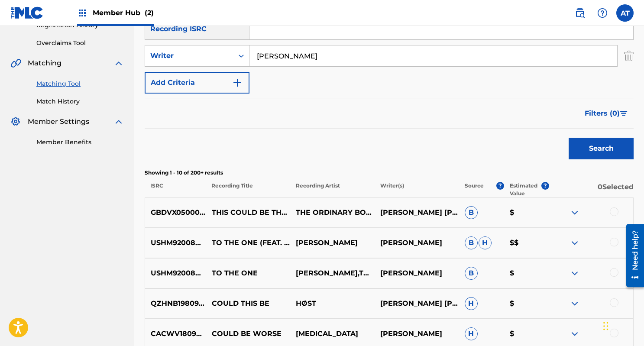
scroll to position [175, 0]
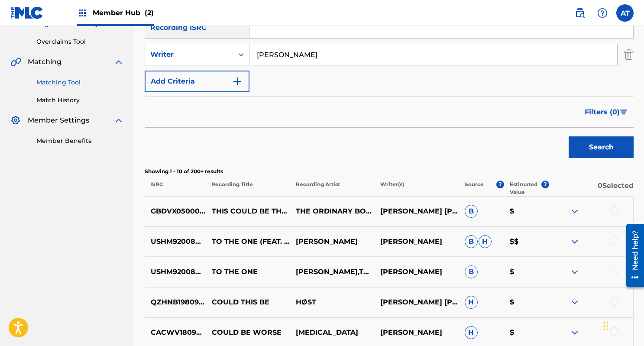
click at [611, 211] on div at bounding box center [614, 210] width 9 height 9
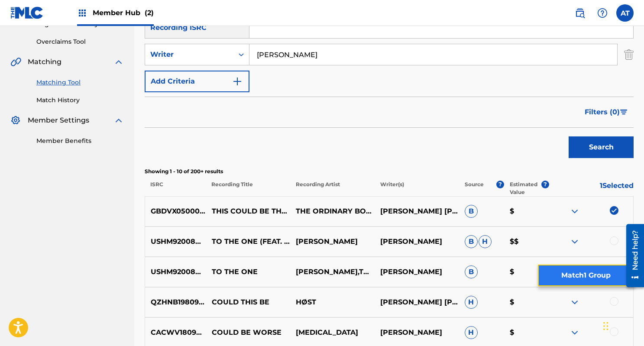
click at [590, 270] on button "Match 1 Group" at bounding box center [586, 276] width 96 height 22
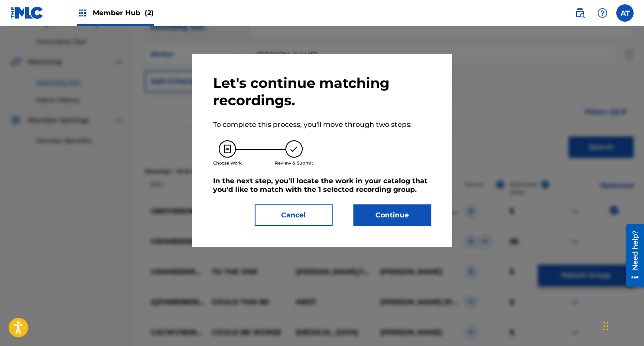
click at [386, 204] on div "Let's continue matching recordings. To complete this process, you'll move throu…" at bounding box center [322, 151] width 218 height 152
click at [376, 217] on button "Continue" at bounding box center [393, 216] width 78 height 22
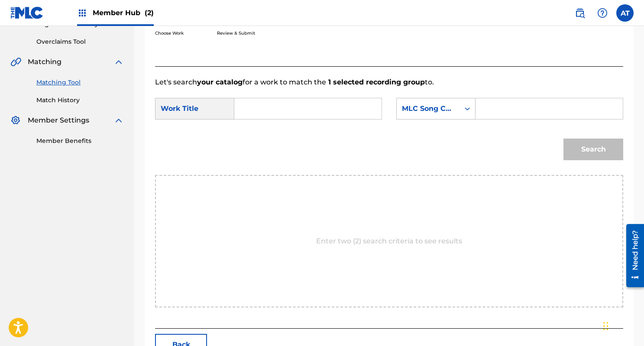
click at [307, 112] on input "Search Form" at bounding box center [308, 108] width 133 height 21
click at [258, 137] on strong "could" at bounding box center [259, 138] width 20 height 8
type input "this could be the night"
click at [437, 110] on div "MLC Song Code" at bounding box center [428, 109] width 52 height 10
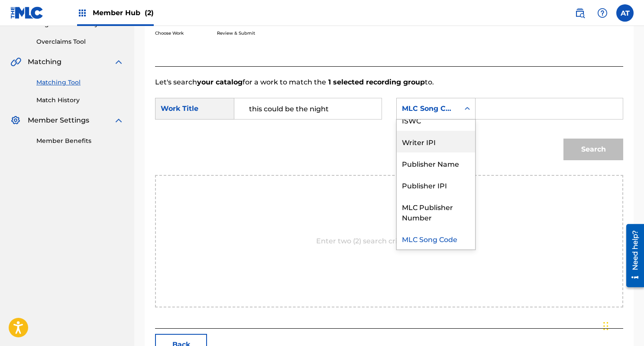
scroll to position [0, 0]
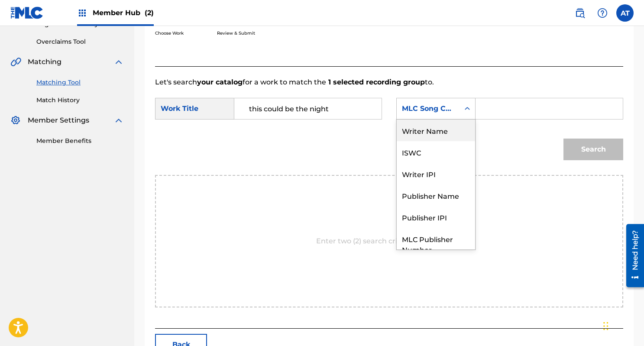
click at [434, 136] on div "Writer Name" at bounding box center [436, 131] width 78 height 22
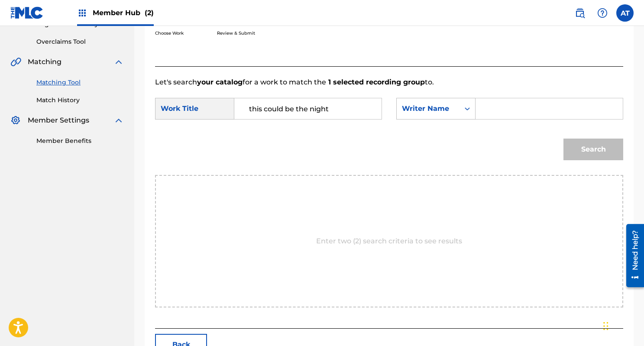
click at [511, 106] on input "Search Form" at bounding box center [549, 108] width 133 height 21
click at [564, 139] on button "Search" at bounding box center [594, 150] width 60 height 22
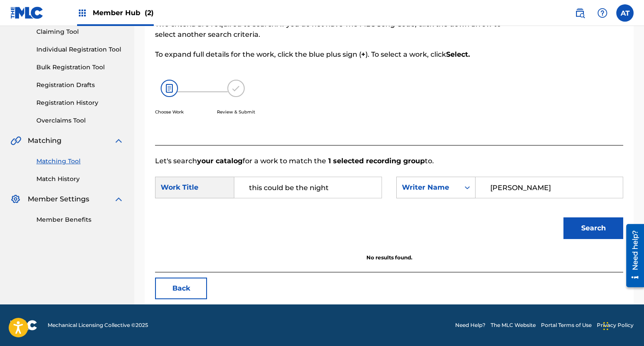
scroll to position [96, 0]
click at [542, 192] on input "nillson" at bounding box center [549, 187] width 133 height 21
type input "nilsson"
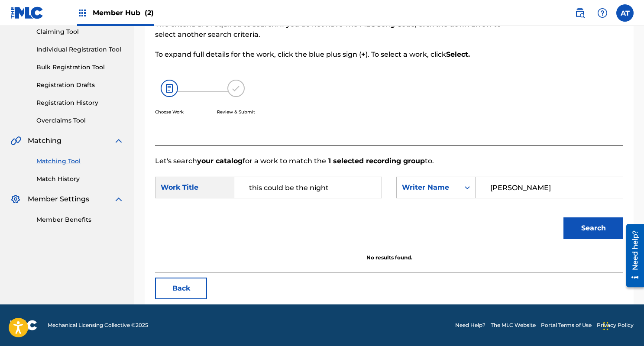
click at [564, 218] on button "Search" at bounding box center [594, 229] width 60 height 22
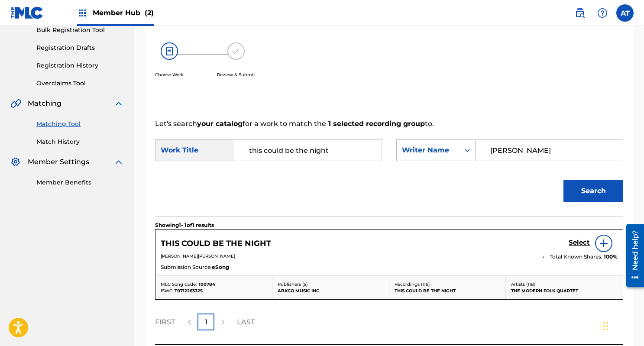
scroll to position [175, 0]
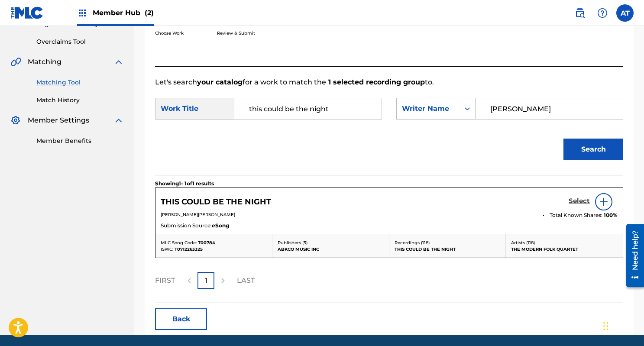
click at [577, 200] on h5 "Select" at bounding box center [579, 201] width 21 height 8
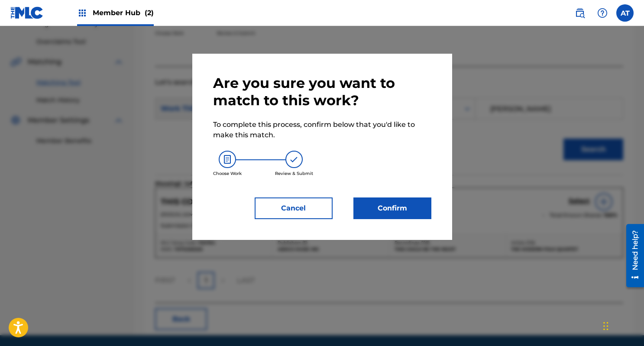
click at [420, 194] on div "Are you sure you want to match to this work? To complete this process, confirm …" at bounding box center [322, 147] width 218 height 145
click at [419, 195] on div "Are you sure you want to match to this work? To complete this process, confirm …" at bounding box center [322, 147] width 218 height 145
click at [413, 208] on button "Confirm" at bounding box center [393, 209] width 78 height 22
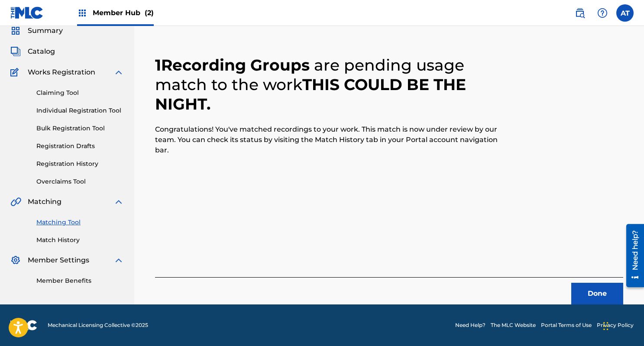
scroll to position [35, 0]
click at [582, 293] on button "Done" at bounding box center [597, 294] width 52 height 22
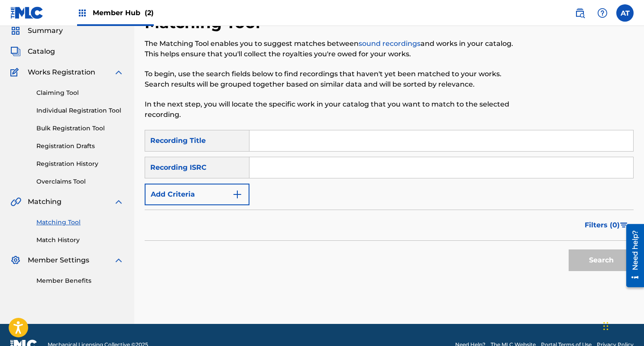
click at [278, 136] on input "Search Form" at bounding box center [442, 140] width 384 height 21
paste input "Dead End Street"
type input "Dead End Street"
click at [273, 166] on input "Search Form" at bounding box center [442, 167] width 384 height 21
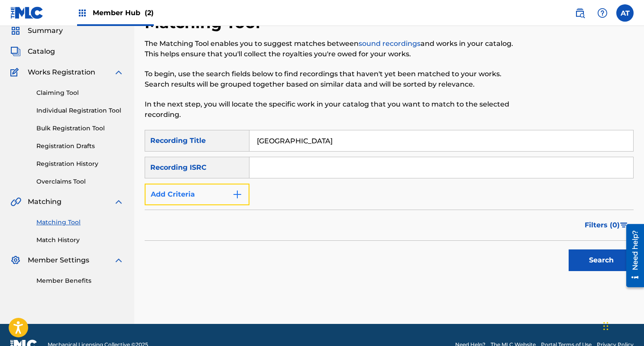
click at [214, 193] on button "Add Criteria" at bounding box center [197, 195] width 105 height 22
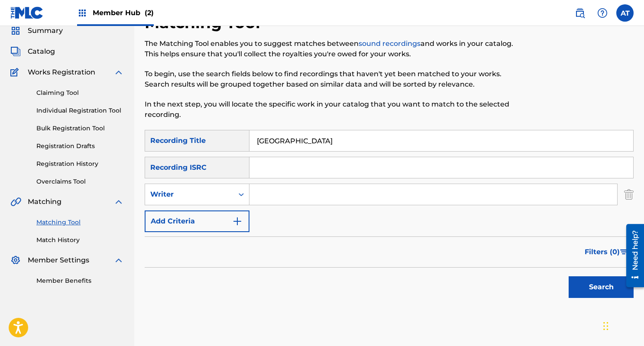
click at [293, 209] on div "SearchWithCriteriad3fff056-14fe-4464-9d54-97a2b6a5d9e1 Recording Title Dead End…" at bounding box center [389, 181] width 489 height 102
click at [295, 198] on input "Search Form" at bounding box center [434, 194] width 368 height 21
type input "davies"
click at [569, 276] on button "Search" at bounding box center [601, 287] width 65 height 22
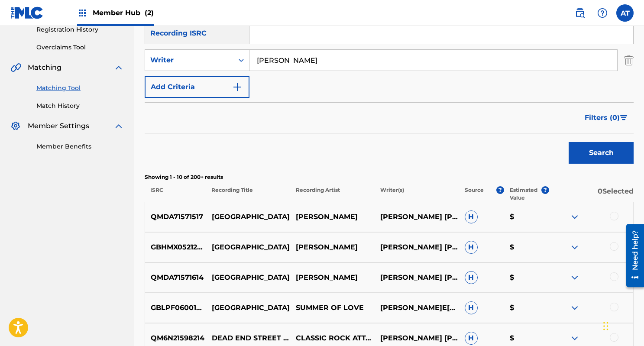
scroll to position [247, 0]
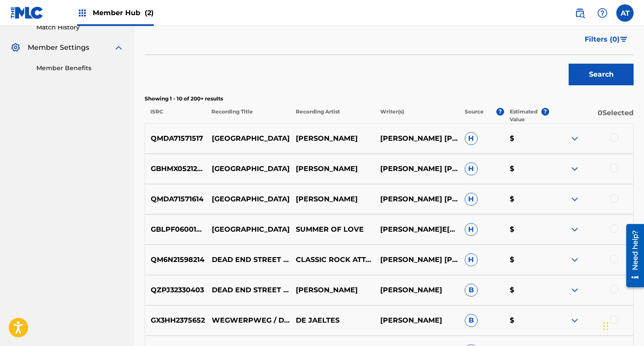
click at [614, 138] on div at bounding box center [614, 137] width 9 height 9
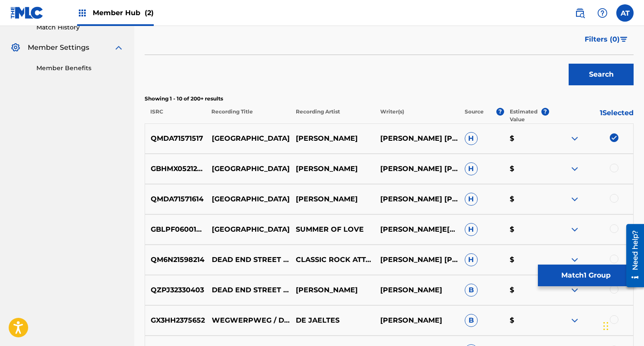
click at [614, 167] on div at bounding box center [614, 168] width 9 height 9
click at [615, 190] on div "QMDA71571614 DEAD END STREET DAVE DAVIES RAYMOND DOUGLAS DAVIES RAYMOND DAVIES …" at bounding box center [389, 199] width 489 height 30
click at [615, 193] on div "QMDA71571614 DEAD END STREET DAVE DAVIES RAYMOND DOUGLAS DAVIES RAYMOND DAVIES …" at bounding box center [389, 199] width 489 height 30
click at [615, 197] on div at bounding box center [614, 198] width 9 height 9
click at [613, 221] on div "GBLPF0600140 DEAD END STREET SUMMER OF LOVE RAYMOND DOUGLAS DAVIES DAVIS RAYMON…" at bounding box center [389, 229] width 489 height 30
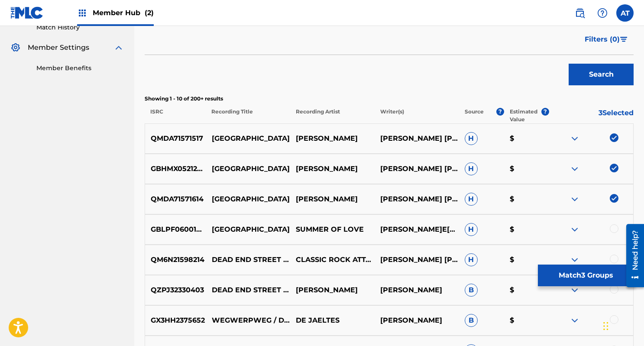
click at [613, 226] on div at bounding box center [614, 228] width 9 height 9
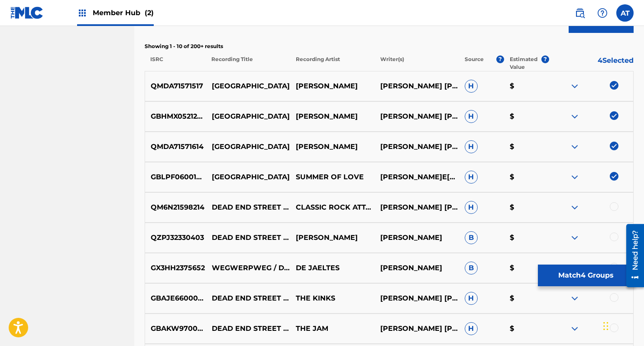
scroll to position [301, 0]
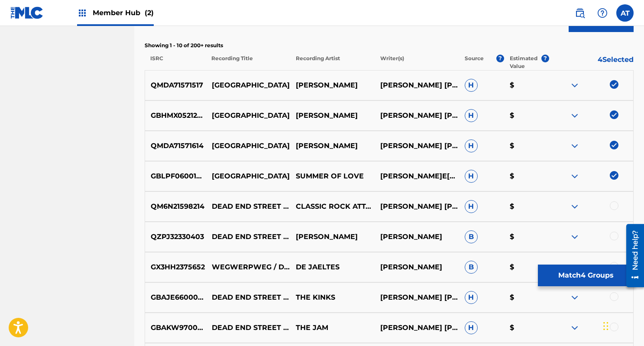
click at [614, 207] on div at bounding box center [614, 205] width 9 height 9
click at [616, 232] on div at bounding box center [614, 236] width 9 height 9
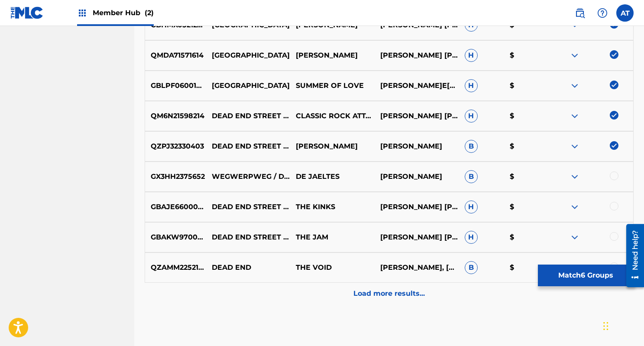
scroll to position [393, 0]
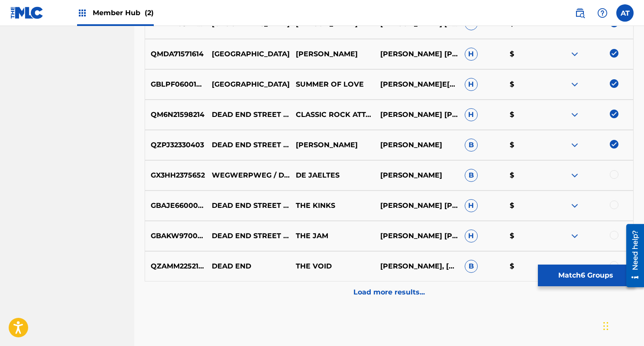
click at [614, 206] on div at bounding box center [614, 205] width 9 height 9
click at [617, 172] on div at bounding box center [614, 174] width 9 height 9
click at [614, 235] on div at bounding box center [614, 235] width 9 height 9
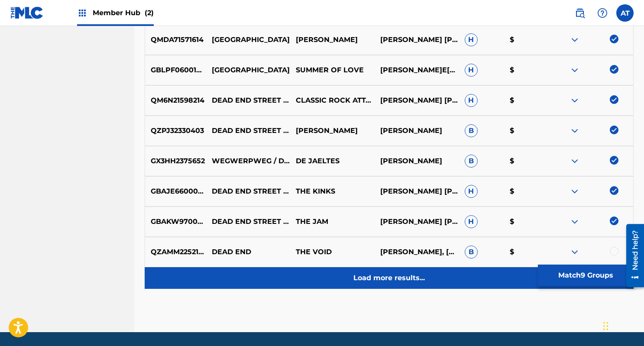
click at [364, 282] on p "Load more results..." at bounding box center [389, 278] width 71 height 10
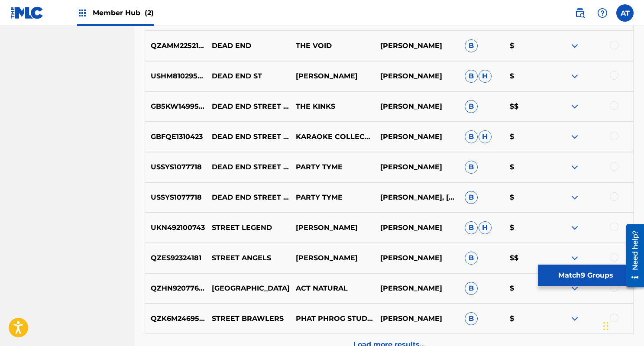
scroll to position [638, 0]
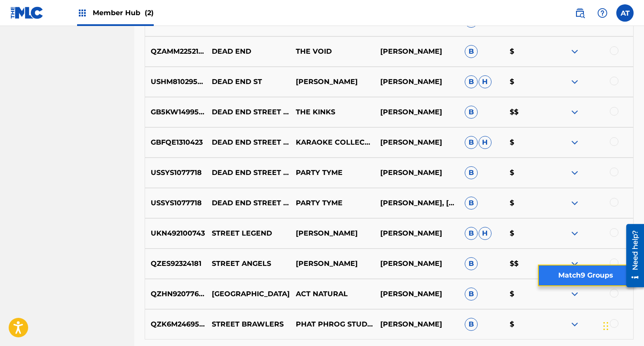
click at [587, 280] on button "Match 9 Groups" at bounding box center [586, 276] width 96 height 22
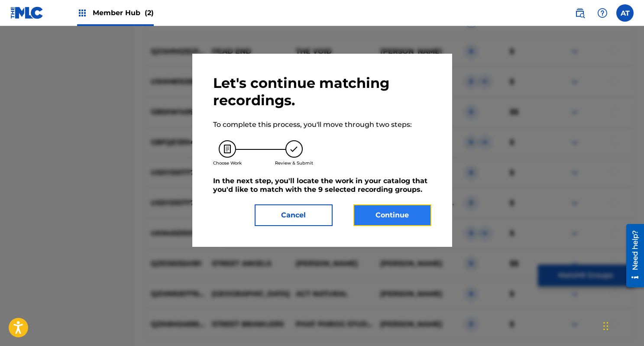
click at [377, 214] on button "Continue" at bounding box center [393, 216] width 78 height 22
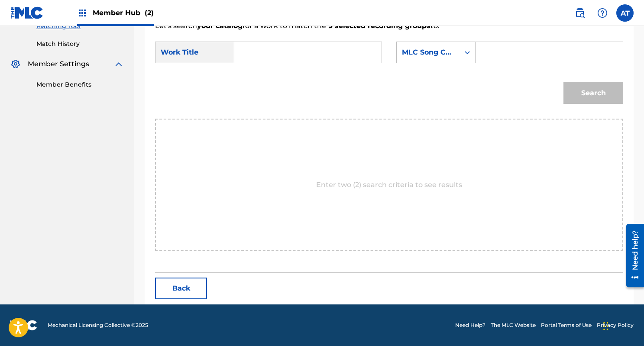
scroll to position [194, 0]
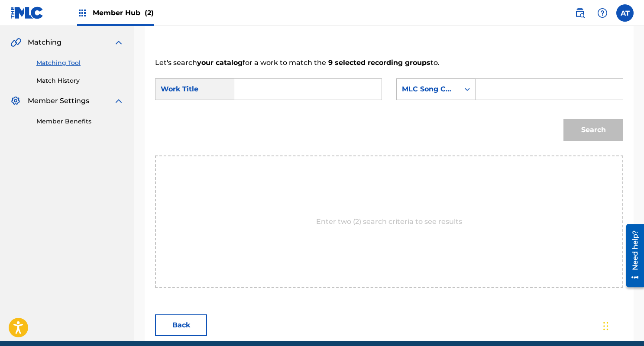
click at [300, 90] on input "Search Form" at bounding box center [308, 89] width 133 height 21
click at [262, 110] on strong "dead" at bounding box center [258, 108] width 18 height 8
type input "dead end street"
click at [452, 77] on form "SearchWithCriteria8846ea52-8245-4bf0-a0ac-5027f61783ce Work Title dead end stre…" at bounding box center [389, 112] width 468 height 88
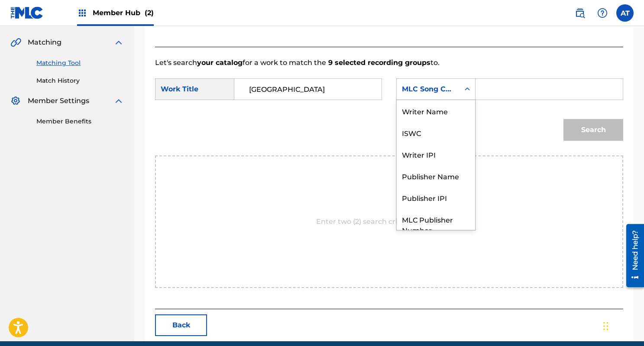
scroll to position [32, 0]
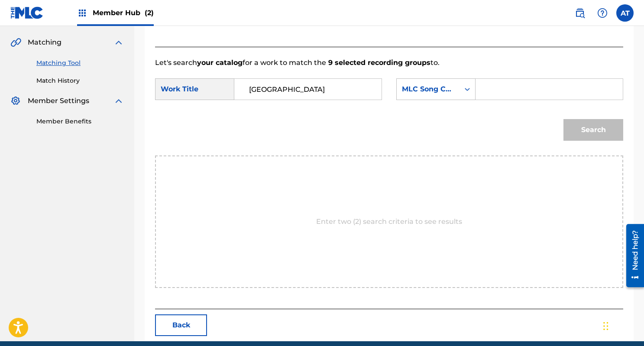
drag, startPoint x: 451, startPoint y: 85, endPoint x: 423, endPoint y: 84, distance: 27.3
click at [423, 84] on div "MLC Song Code" at bounding box center [428, 89] width 52 height 10
click at [423, 87] on div "MLC Song Code" at bounding box center [428, 89] width 52 height 10
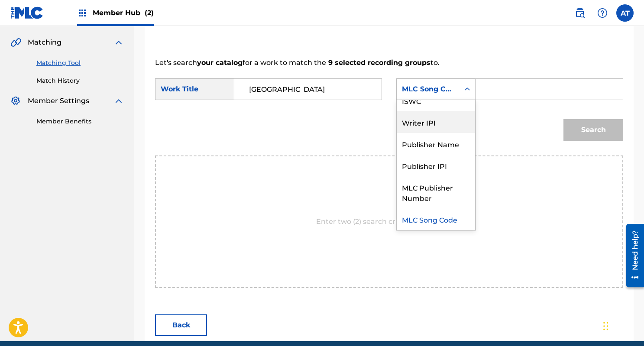
scroll to position [0, 0]
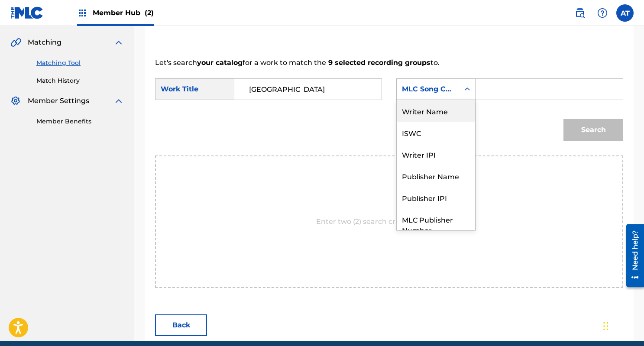
click at [425, 113] on div "Writer Name" at bounding box center [436, 111] width 78 height 22
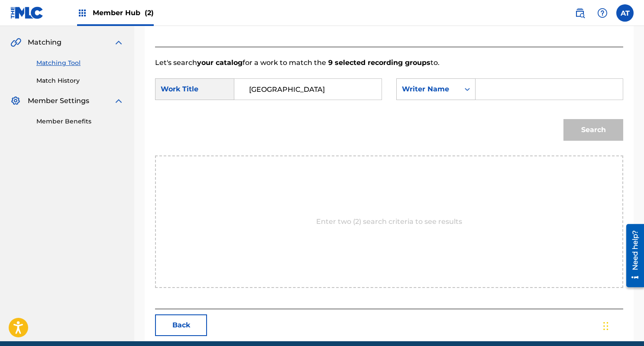
click at [500, 90] on input "Search Form" at bounding box center [549, 89] width 133 height 21
type input "davies"
click at [564, 119] on button "Search" at bounding box center [594, 130] width 60 height 22
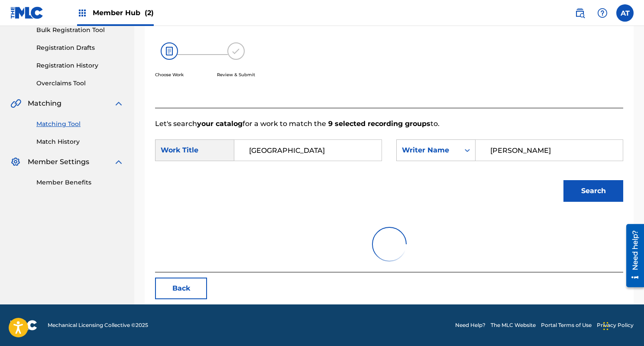
scroll to position [194, 0]
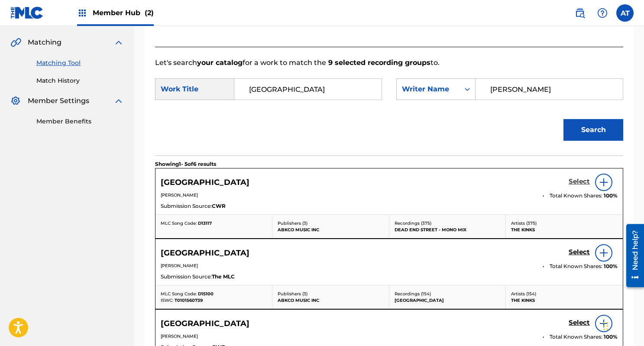
click at [581, 181] on h5 "Select" at bounding box center [579, 182] width 21 height 8
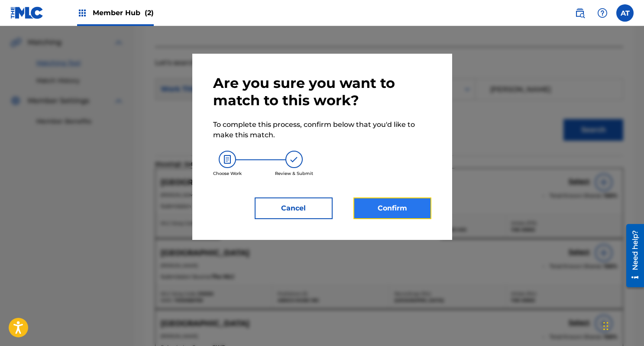
click at [428, 201] on button "Confirm" at bounding box center [393, 209] width 78 height 22
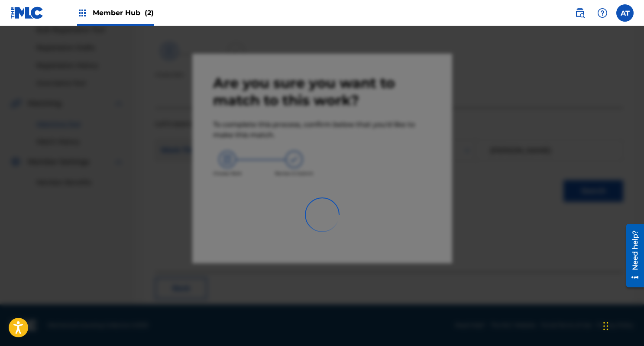
scroll to position [35, 0]
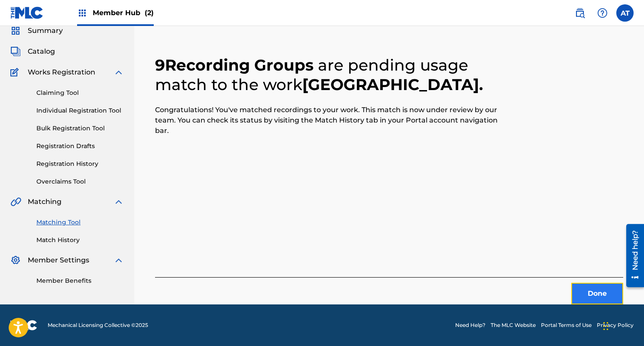
click at [583, 291] on button "Done" at bounding box center [597, 294] width 52 height 22
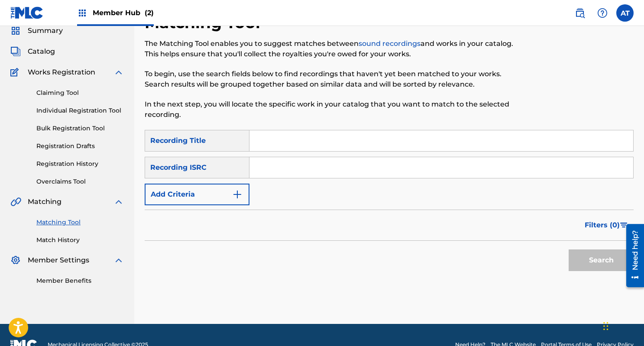
click at [275, 142] on input "Search Form" at bounding box center [442, 140] width 384 height 21
paste input "Violence Of The Lambs"
type input "Violence Of The Lambs"
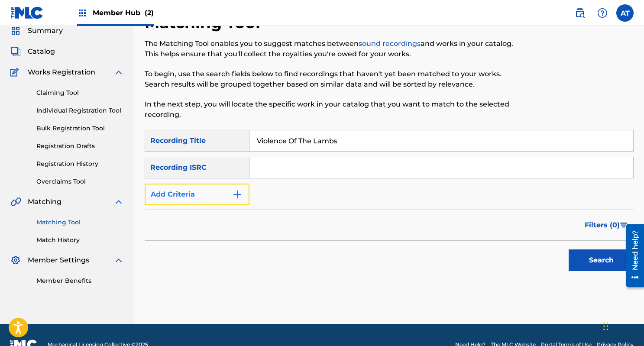
click at [224, 195] on button "Add Criteria" at bounding box center [197, 195] width 105 height 22
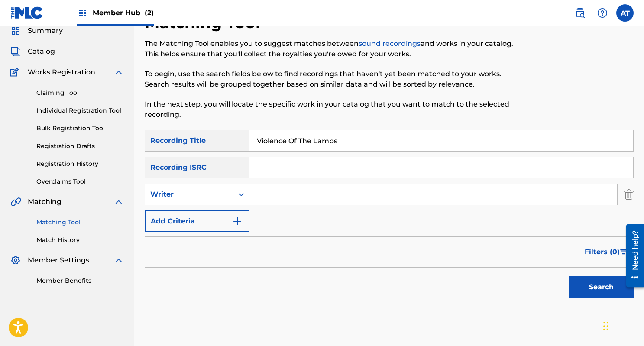
click at [263, 195] on input "Search Form" at bounding box center [434, 194] width 368 height 21
type input "don cherry"
click at [569, 276] on button "Search" at bounding box center [601, 287] width 65 height 22
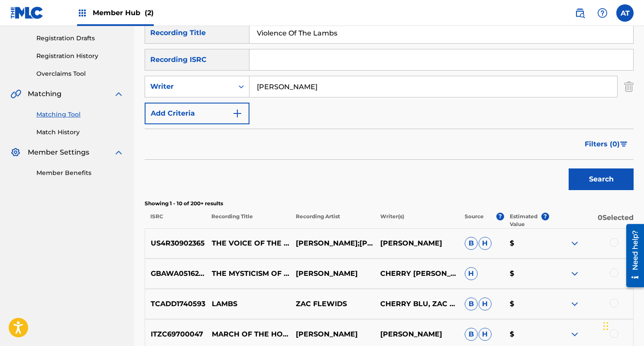
scroll to position [94, 0]
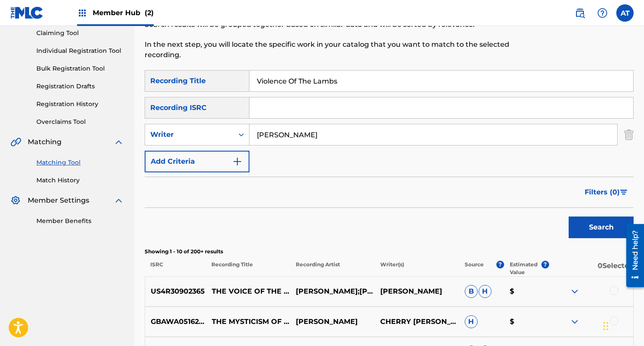
click at [312, 81] on input "Violence Of The Lambs" at bounding box center [442, 81] width 384 height 21
paste input "Main Title (From Our Idiot Brother)"
type input "Main Title (From Our Idiot Brother)"
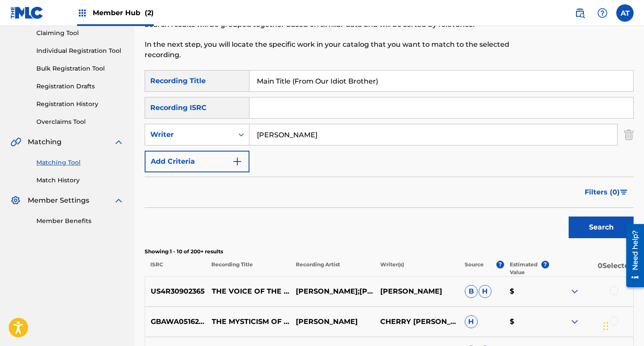
click at [298, 150] on div "SearchWithCriteriad3fff056-14fe-4464-9d54-97a2b6a5d9e1 Recording Title Main Tit…" at bounding box center [389, 121] width 489 height 102
click at [302, 140] on input "don cherry" at bounding box center [434, 134] width 368 height 21
click at [569, 217] on button "Search" at bounding box center [601, 228] width 65 height 22
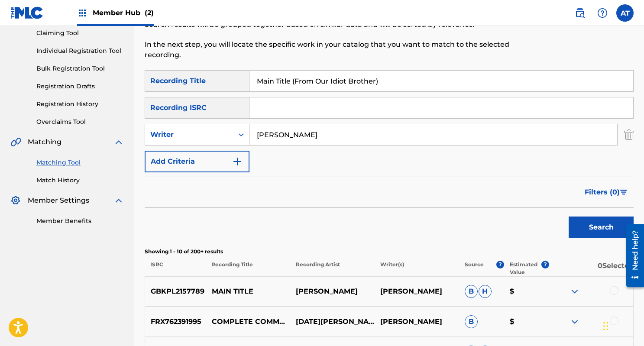
type input "nathan larson"
click at [569, 217] on button "Search" at bounding box center [601, 228] width 65 height 22
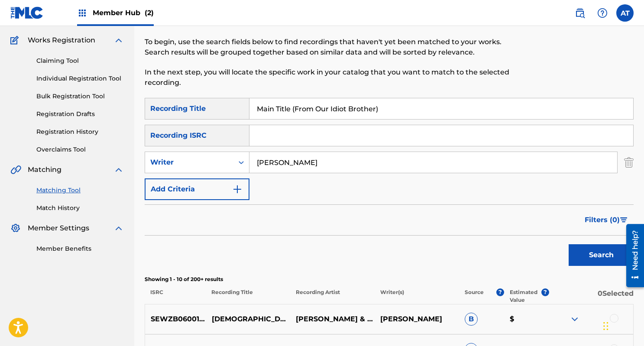
click at [297, 114] on input "Main Title (From Our Idiot Brother)" at bounding box center [442, 108] width 384 height 21
click at [569, 244] on button "Search" at bounding box center [601, 255] width 65 height 22
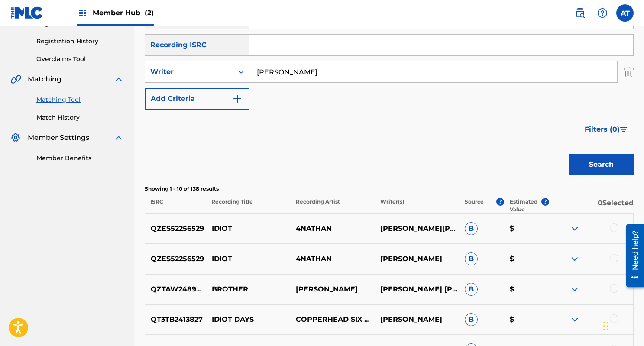
scroll to position [77, 0]
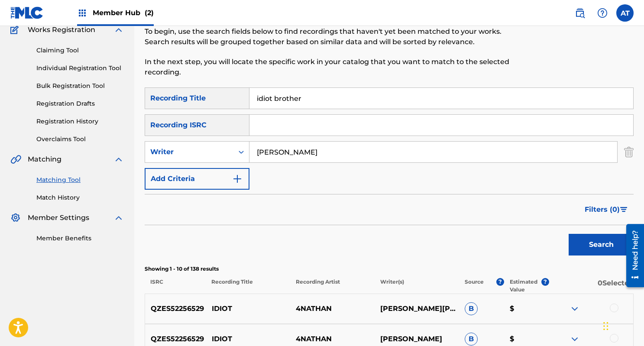
click at [304, 88] on div "idiot brother" at bounding box center [442, 99] width 384 height 22
click at [296, 92] on input "idiot brother" at bounding box center [442, 98] width 384 height 21
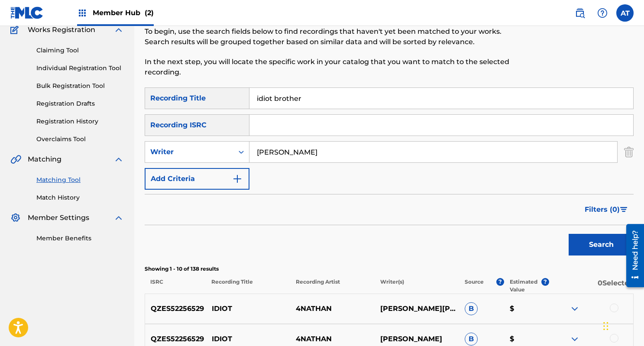
paste input "Nobody Loves Me Like You"
type input "Nobody Loves Me Like You"
click at [292, 155] on input "nathan larson" at bounding box center [434, 152] width 368 height 21
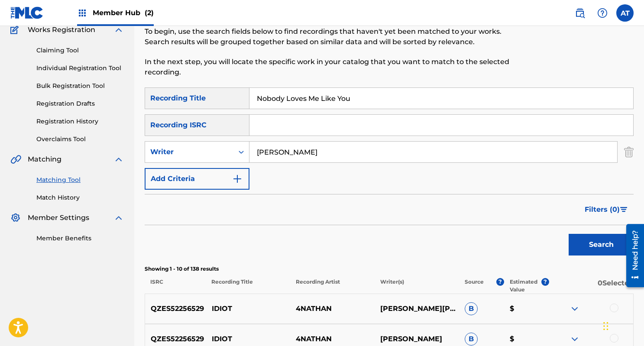
type input "sam cooke"
click at [569, 234] on button "Search" at bounding box center [601, 245] width 65 height 22
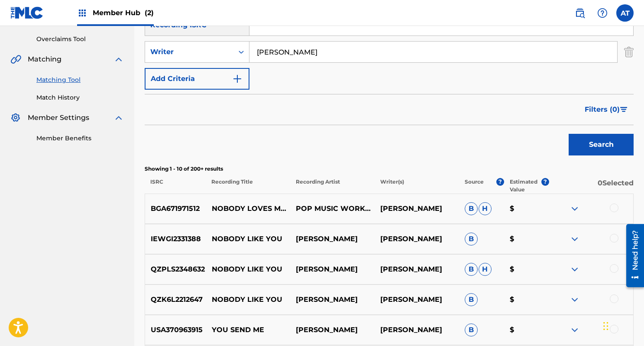
scroll to position [179, 0]
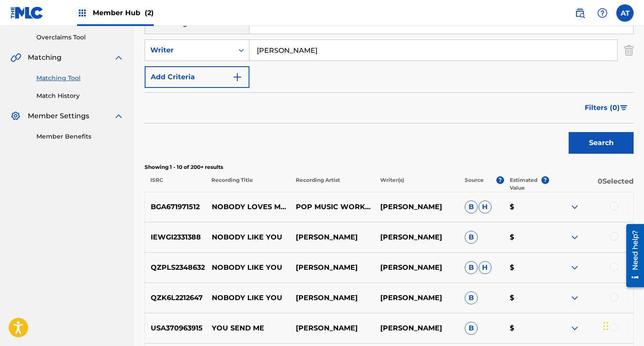
click at [612, 205] on div at bounding box center [614, 206] width 9 height 9
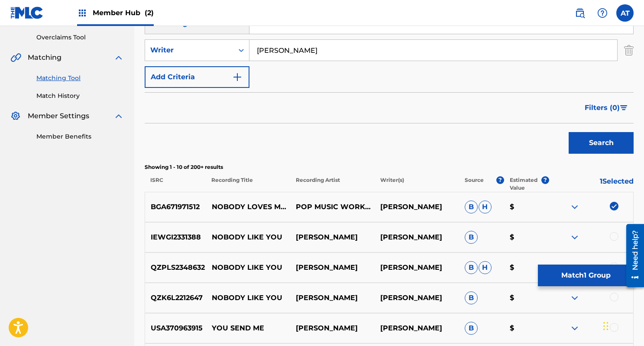
scroll to position [252, 0]
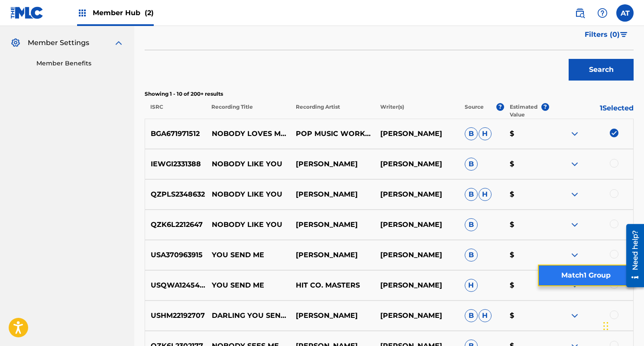
click at [580, 269] on button "Match 1 Group" at bounding box center [586, 276] width 96 height 22
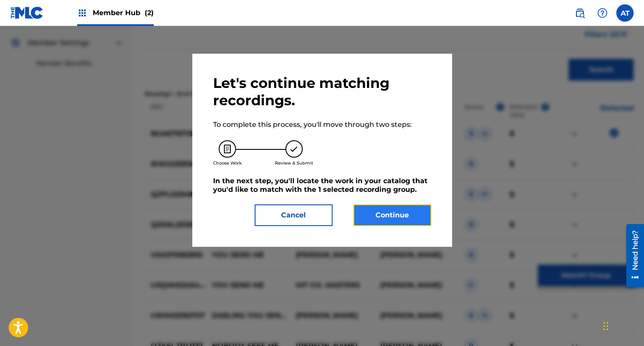
click at [411, 207] on button "Continue" at bounding box center [393, 216] width 78 height 22
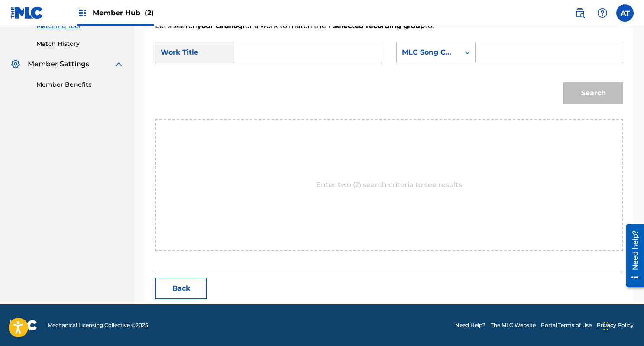
scroll to position [231, 0]
click at [286, 44] on input "Search Form" at bounding box center [308, 52] width 133 height 21
click at [260, 92] on strong "me" at bounding box center [255, 92] width 12 height 8
type input "nobody loves me like you"
click at [456, 52] on div "MLC Song Code" at bounding box center [428, 52] width 63 height 16
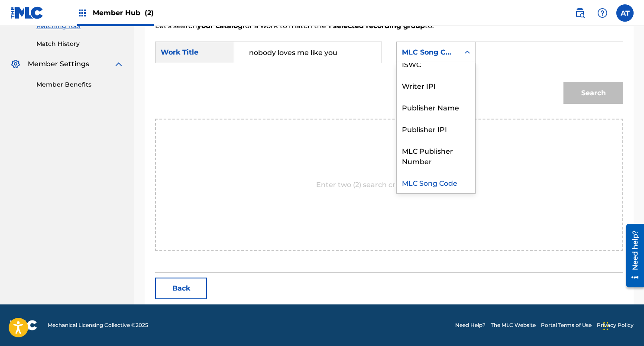
scroll to position [0, 0]
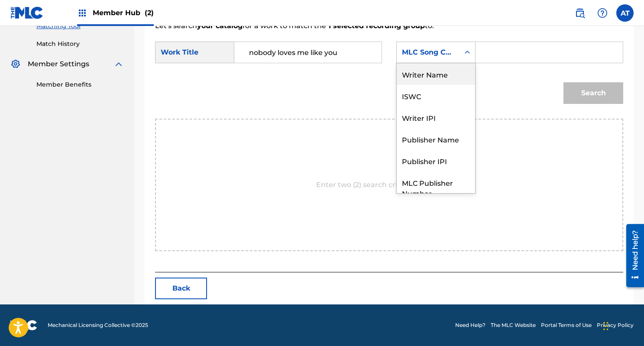
click at [448, 73] on div "Writer Name" at bounding box center [436, 74] width 78 height 22
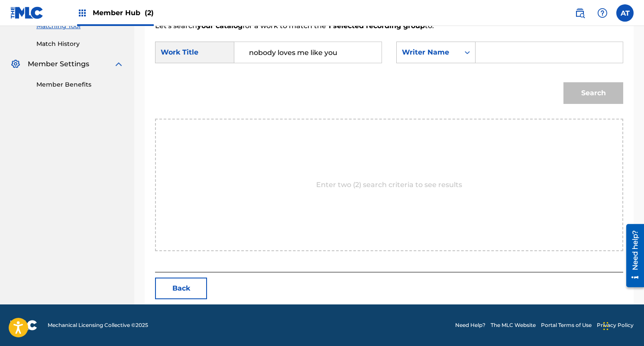
click at [507, 63] on div "SearchWithCriteria8846ea52-8245-4bf0-a0ac-5027f61783ce Work Title nobody loves …" at bounding box center [389, 55] width 468 height 27
click at [500, 58] on input "Search Form" at bounding box center [549, 52] width 133 height 21
type input "z"
type input "cook"
click at [564, 82] on button "Search" at bounding box center [594, 93] width 60 height 22
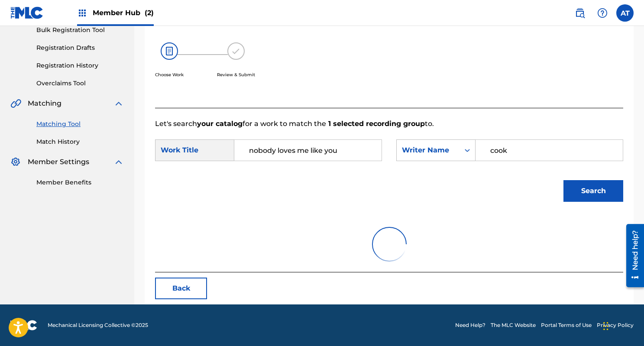
scroll to position [231, 0]
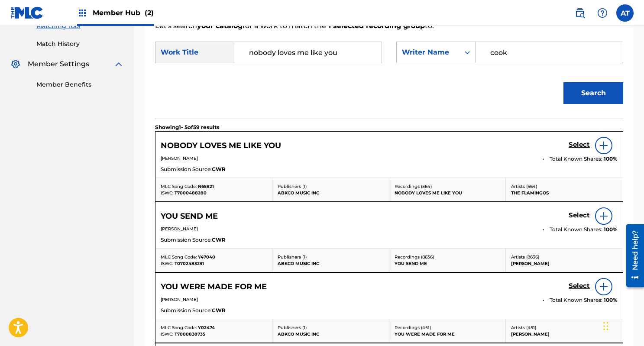
click at [581, 140] on div "Select" at bounding box center [593, 145] width 49 height 17
click at [580, 140] on div "Select" at bounding box center [593, 145] width 49 height 17
click at [578, 144] on h5 "Select" at bounding box center [579, 145] width 21 height 8
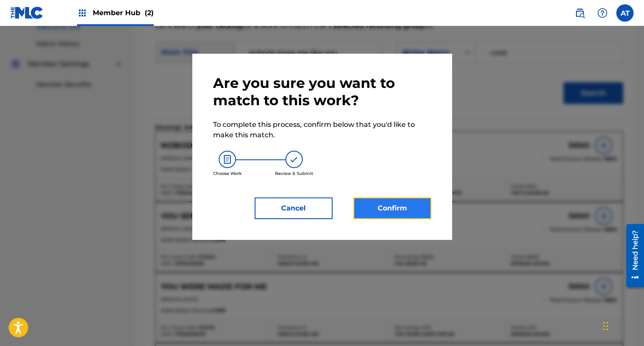
click at [417, 207] on button "Confirm" at bounding box center [393, 209] width 78 height 22
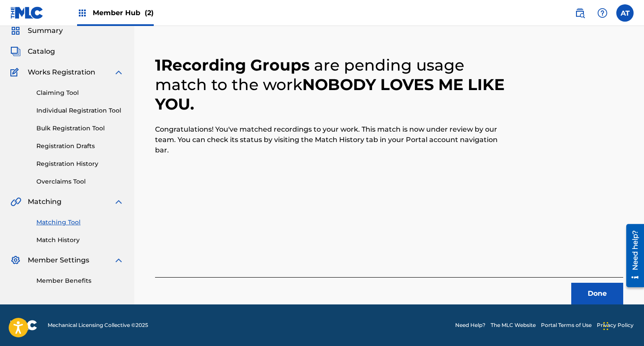
scroll to position [35, 0]
click at [605, 277] on div "Done" at bounding box center [389, 290] width 468 height 27
click at [593, 295] on button "Done" at bounding box center [597, 294] width 52 height 22
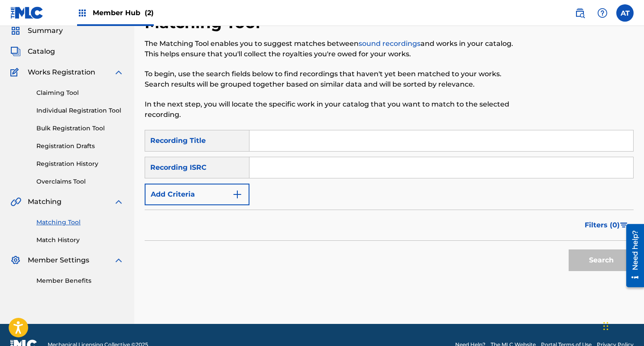
click at [285, 150] on input "Search Form" at bounding box center [442, 140] width 384 height 21
type input "you belong to me"
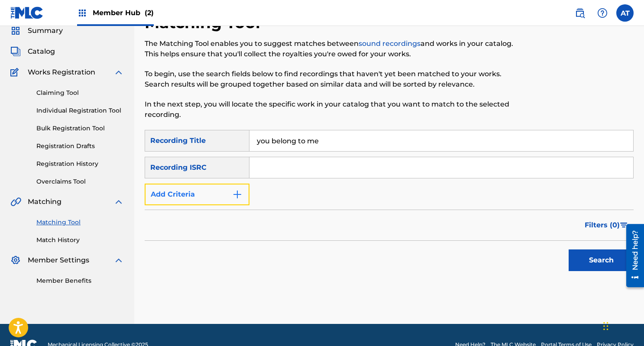
click at [229, 194] on button "Add Criteria" at bounding box center [197, 195] width 105 height 22
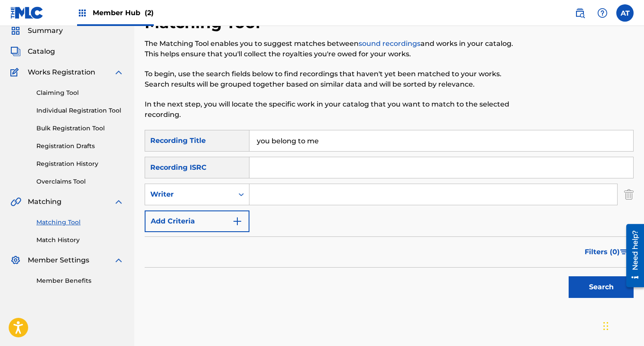
click at [284, 182] on div "SearchWithCriteriad3fff056-14fe-4464-9d54-97a2b6a5d9e1 Recording Title you belo…" at bounding box center [389, 181] width 489 height 102
click at [284, 192] on input "Search Form" at bounding box center [434, 194] width 368 height 21
type input "sam cooke"
click at [569, 276] on button "Search" at bounding box center [601, 287] width 65 height 22
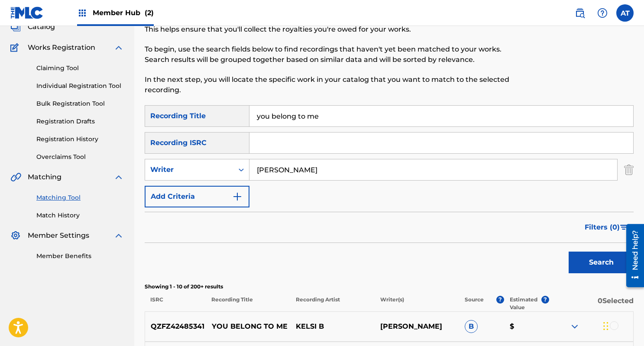
scroll to position [0, 0]
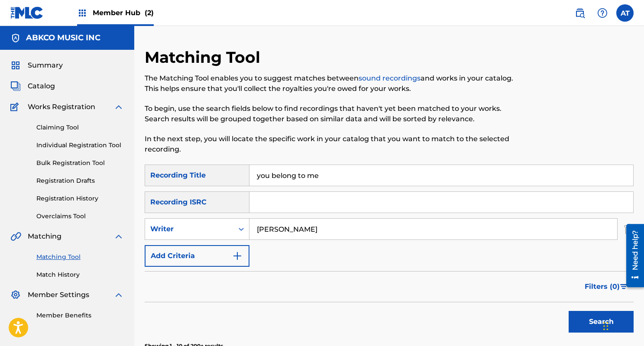
click at [302, 181] on input "you belong to me" at bounding box center [442, 175] width 384 height 21
paste input "Somebody's Gonna Miss M"
type input "Somebody's Gonna Miss Me"
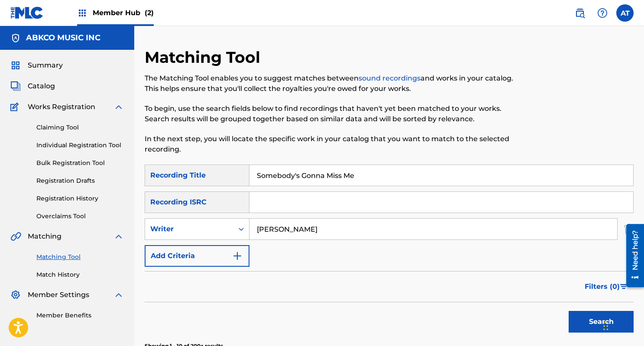
click at [281, 233] on input "sam cooke" at bounding box center [434, 229] width 368 height 21
type input "arthur reeves"
click at [569, 311] on button "Search" at bounding box center [601, 322] width 65 height 22
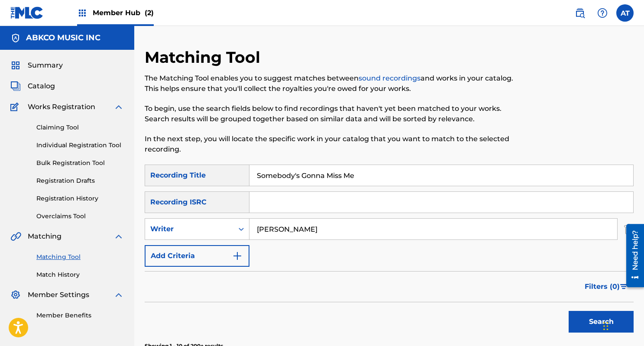
click at [307, 189] on div "SearchWithCriteriad3fff056-14fe-4464-9d54-97a2b6a5d9e1 Recording Title Somebody…" at bounding box center [389, 216] width 489 height 102
click at [307, 177] on input "Somebody's Gonna Miss Me" at bounding box center [442, 175] width 384 height 21
paste input "Mary"
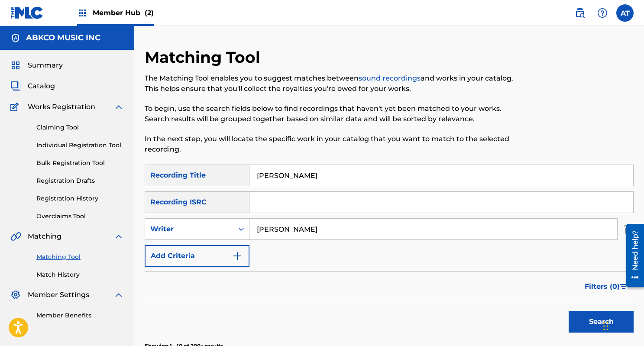
type input "Mary"
click at [293, 226] on input "arthur reeves" at bounding box center [434, 229] width 368 height 21
click at [569, 311] on button "Search" at bounding box center [601, 322] width 65 height 22
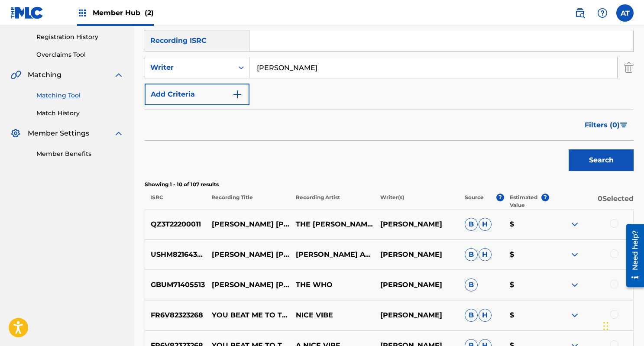
scroll to position [154, 0]
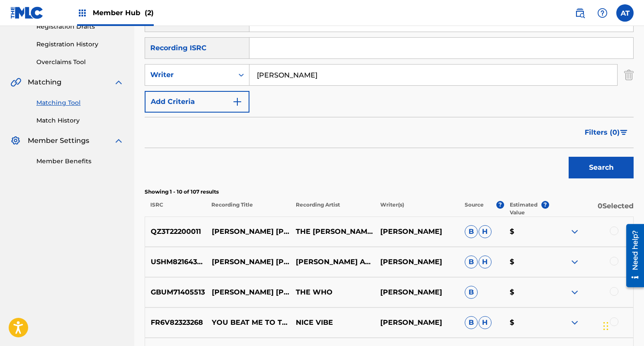
click at [265, 74] on input "pete townshend" at bounding box center [434, 75] width 368 height 21
type input "townshend"
click at [569, 157] on button "Search" at bounding box center [601, 168] width 65 height 22
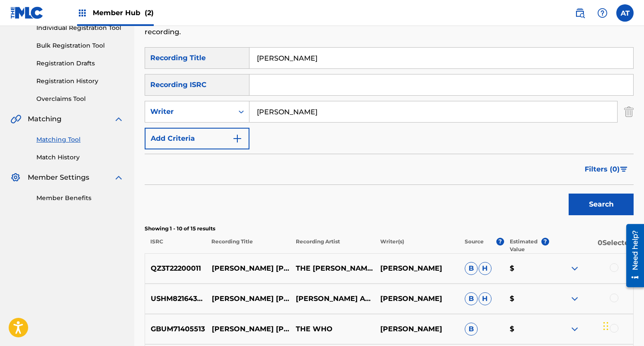
click at [311, 66] on input "Mary" at bounding box center [442, 58] width 384 height 21
paste input "idnight Hour"
type input "Midnight Hour"
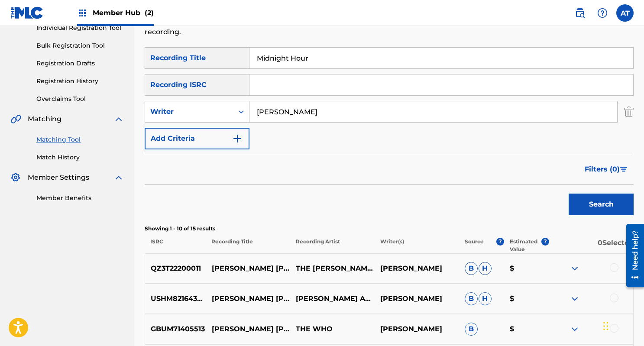
click at [292, 109] on input "townshend" at bounding box center [434, 111] width 368 height 21
type input "rudy martinez"
click at [569, 194] on button "Search" at bounding box center [601, 205] width 65 height 22
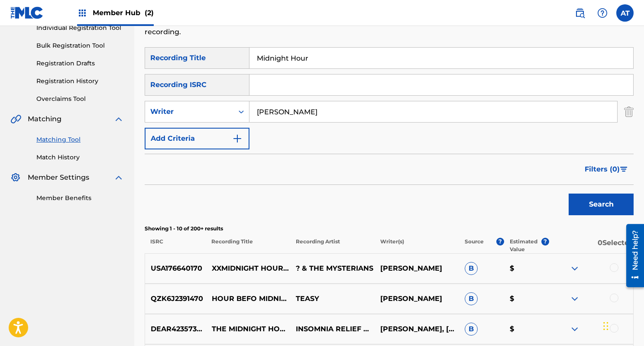
scroll to position [166, 0]
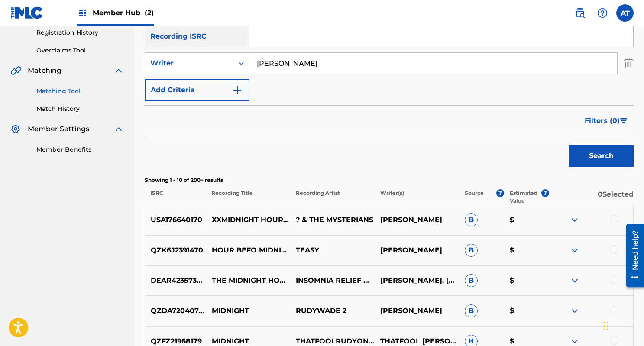
click at [612, 218] on div at bounding box center [614, 219] width 9 height 9
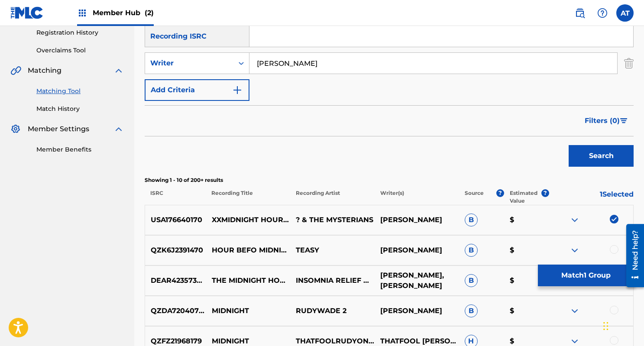
scroll to position [218, 0]
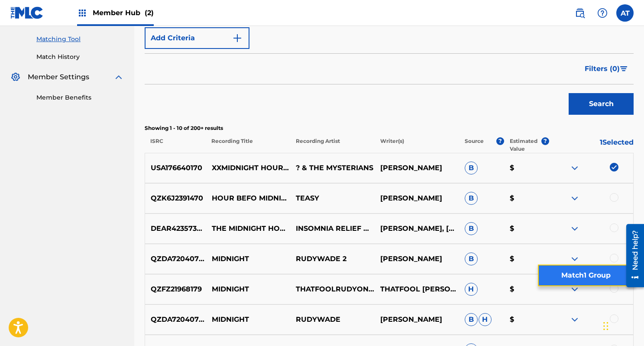
click at [604, 278] on button "Match 1 Group" at bounding box center [586, 276] width 96 height 22
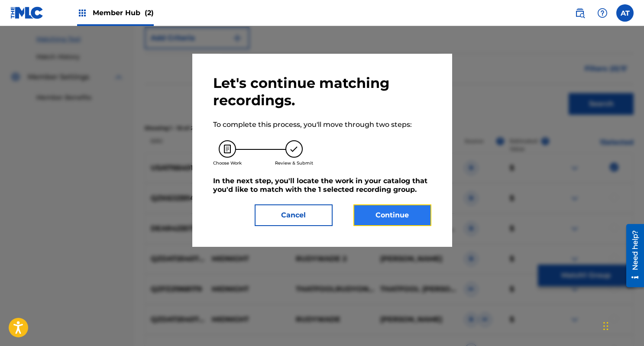
click at [396, 208] on button "Continue" at bounding box center [393, 216] width 78 height 22
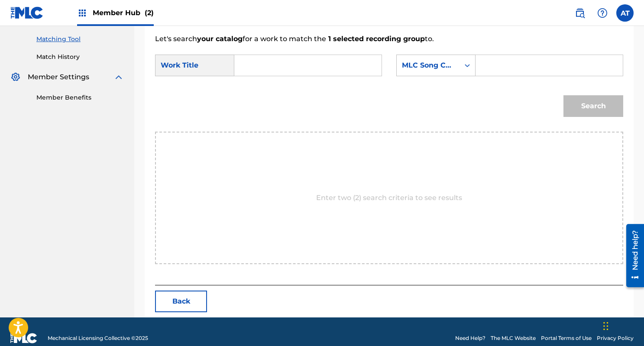
click at [294, 74] on input "Search Form" at bounding box center [308, 65] width 133 height 21
type input "midnight hour"
click at [264, 88] on strong "midnight" at bounding box center [266, 85] width 34 height 8
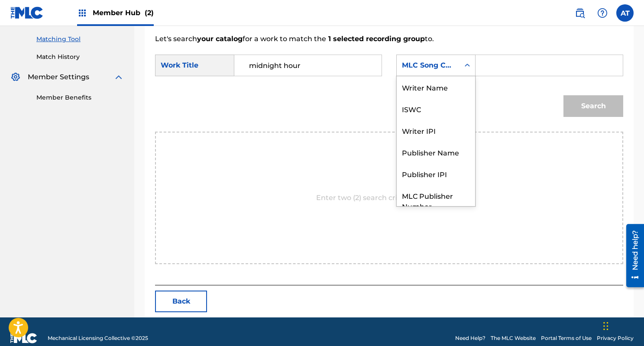
click at [443, 71] on div "MLC Song Code" at bounding box center [428, 65] width 63 height 16
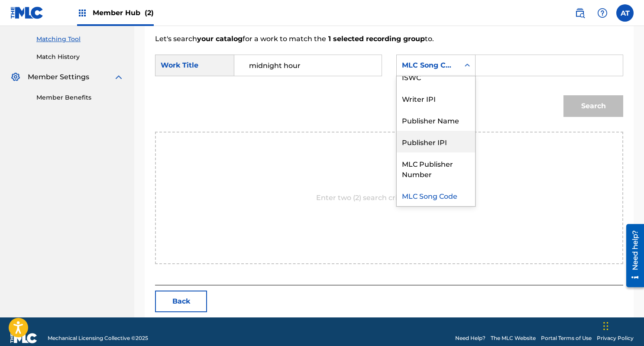
scroll to position [0, 0]
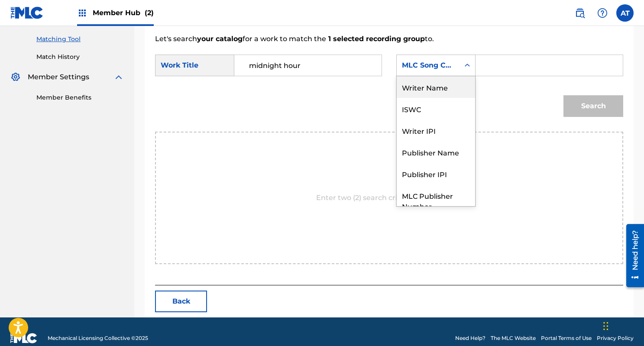
click at [438, 84] on div "Writer Name" at bounding box center [436, 87] width 78 height 22
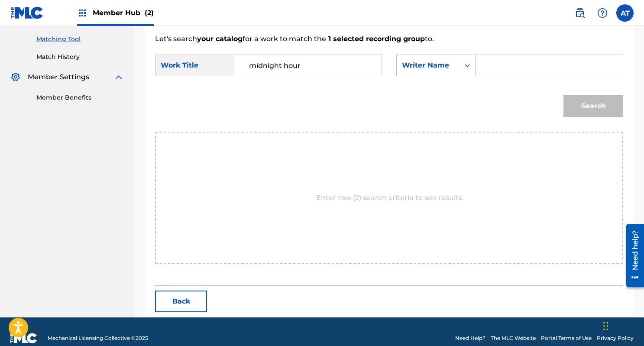
click at [510, 64] on input "Search Form" at bounding box center [549, 65] width 133 height 21
type input "rudy"
click at [564, 95] on button "Search" at bounding box center [594, 106] width 60 height 22
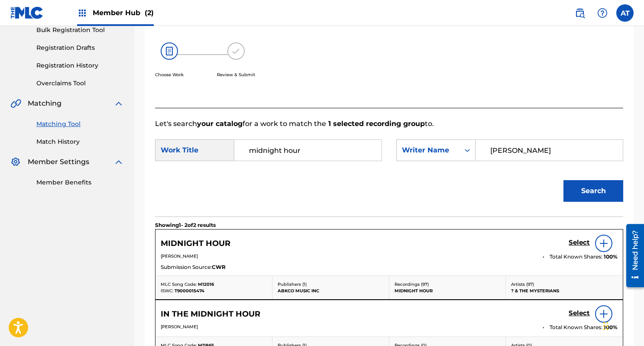
scroll to position [218, 0]
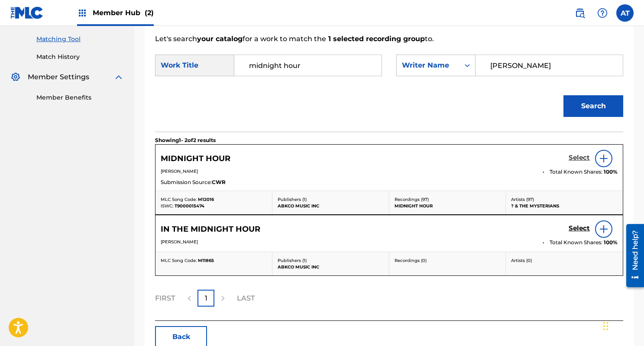
click at [581, 159] on h5 "Select" at bounding box center [579, 158] width 21 height 8
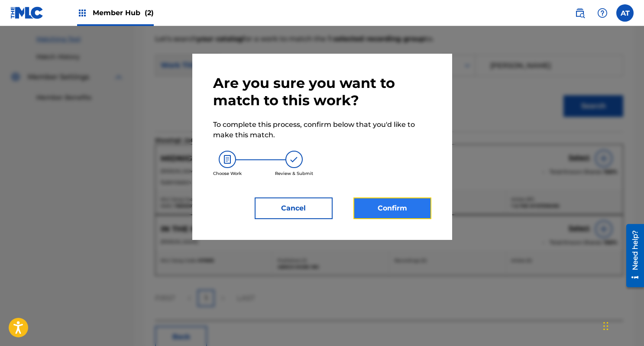
click at [412, 207] on button "Confirm" at bounding box center [393, 209] width 78 height 22
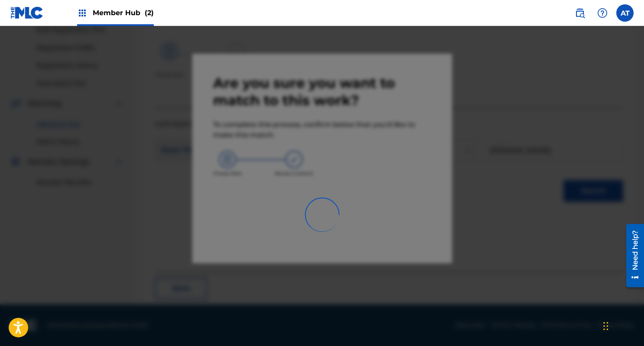
scroll to position [35, 0]
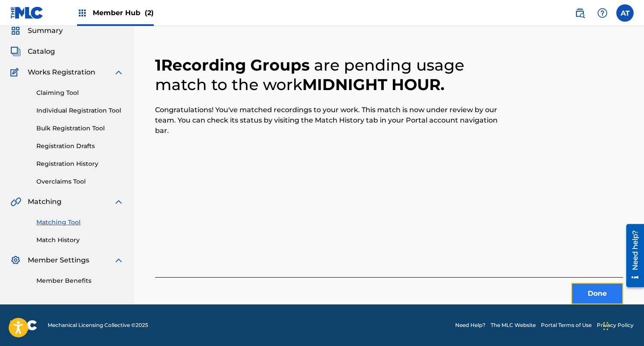
click at [576, 294] on button "Done" at bounding box center [597, 294] width 52 height 22
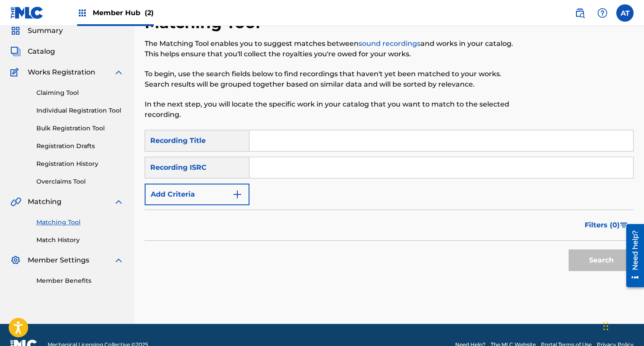
click at [300, 146] on input "Search Form" at bounding box center [442, 140] width 384 height 21
paste input "Tiny Little Bows"
type input "Tiny Little Bows"
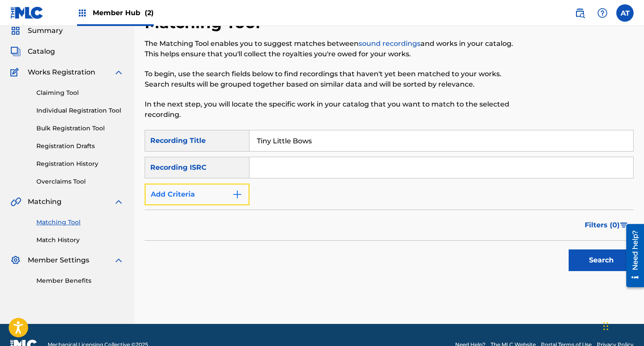
click at [199, 197] on button "Add Criteria" at bounding box center [197, 195] width 105 height 22
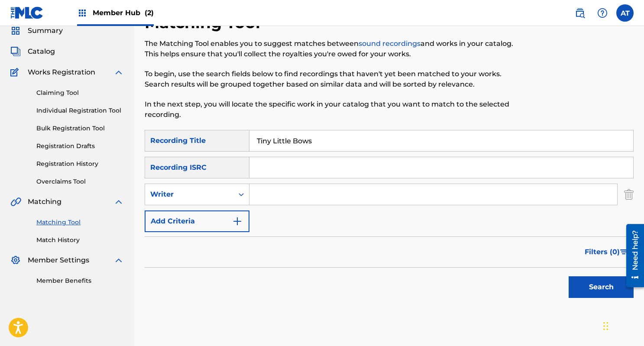
click at [313, 189] on input "Search Form" at bounding box center [434, 194] width 368 height 21
click at [569, 276] on button "Search" at bounding box center [601, 287] width 65 height 22
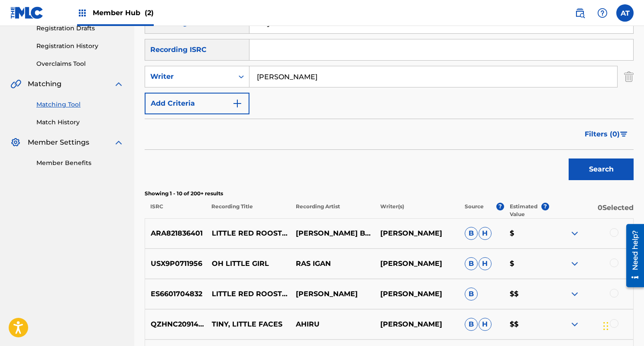
scroll to position [141, 0]
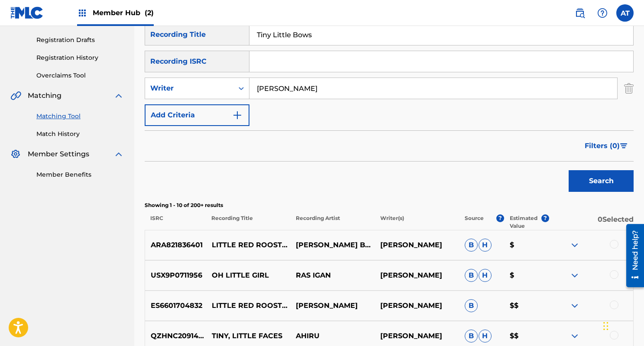
click at [288, 83] on input "sam cooke" at bounding box center [434, 88] width 368 height 21
paste input "Greazee (Part I)"
type input "Greazee (Part I"
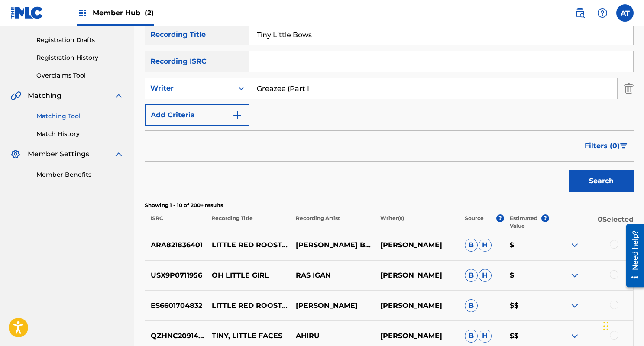
click at [297, 36] on input "Tiny Little Bows" at bounding box center [442, 34] width 384 height 21
paste input "Greazee (Part I)"
type input "Greazee (Part I)"
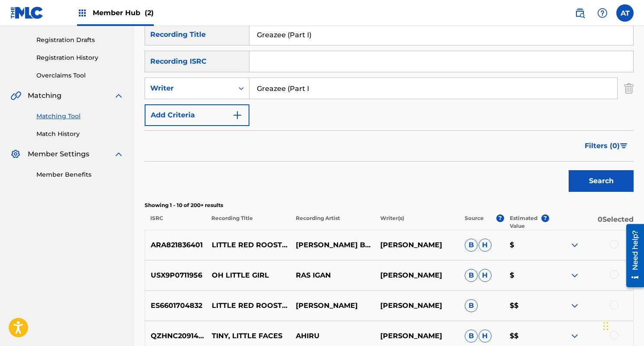
click at [280, 76] on div "SearchWithCriteriad3fff056-14fe-4464-9d54-97a2b6a5d9e1 Recording Title Greazee …" at bounding box center [389, 75] width 489 height 102
click at [271, 91] on input "Greazee (Part I" at bounding box center [434, 88] width 368 height 21
type input "billy preston"
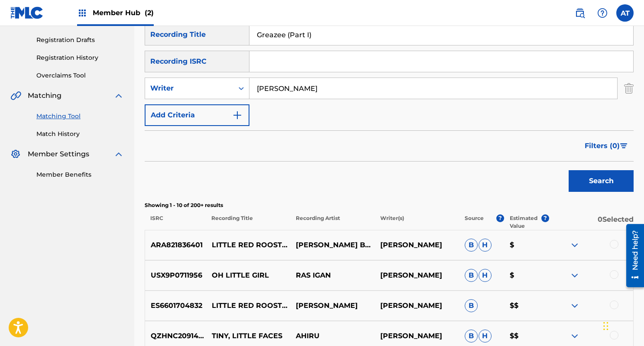
click at [569, 170] on button "Search" at bounding box center [601, 181] width 65 height 22
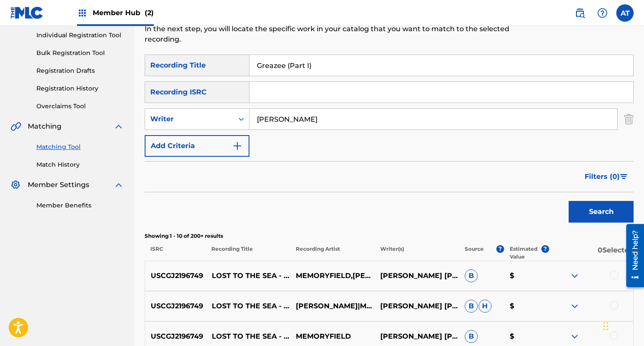
scroll to position [0, 0]
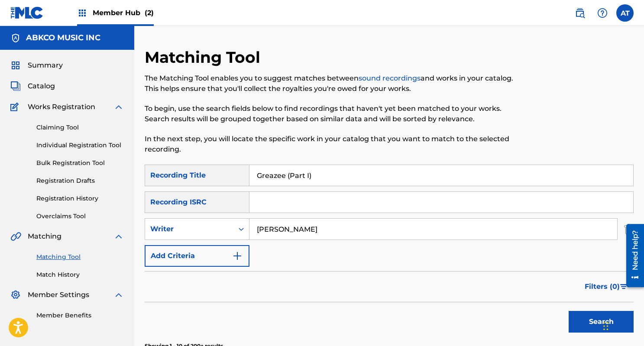
click at [286, 170] on input "Greazee (Part I)" at bounding box center [442, 175] width 384 height 21
type input "holy mountain"
click at [304, 222] on input "billy preston" at bounding box center [434, 229] width 368 height 21
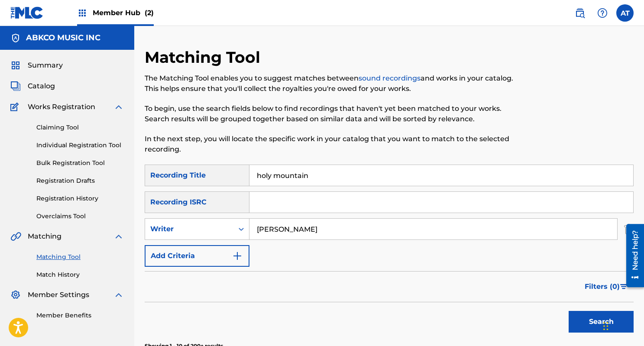
click at [304, 222] on input "billy preston" at bounding box center [434, 229] width 368 height 21
type input "jodorowsky"
click at [318, 178] on input "holy mountain" at bounding box center [442, 175] width 384 height 21
click at [569, 311] on button "Search" at bounding box center [601, 322] width 65 height 22
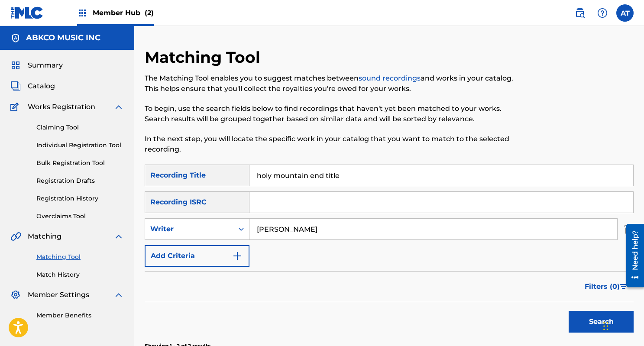
click at [312, 170] on input "holy mountain end title" at bounding box center [442, 175] width 384 height 21
paste input "Satisfecha"
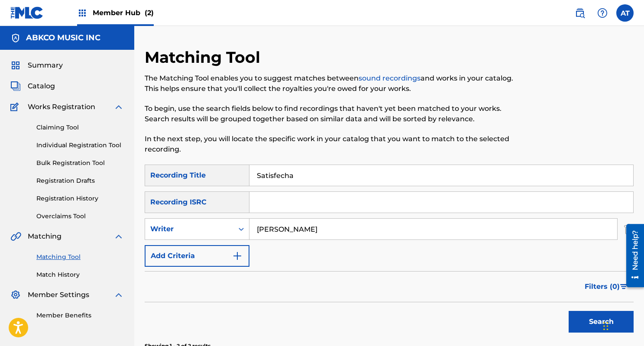
type input "Satisfecha"
click at [284, 235] on input "jodorowsky" at bounding box center [434, 229] width 368 height 21
click at [569, 311] on button "Search" at bounding box center [601, 322] width 65 height 22
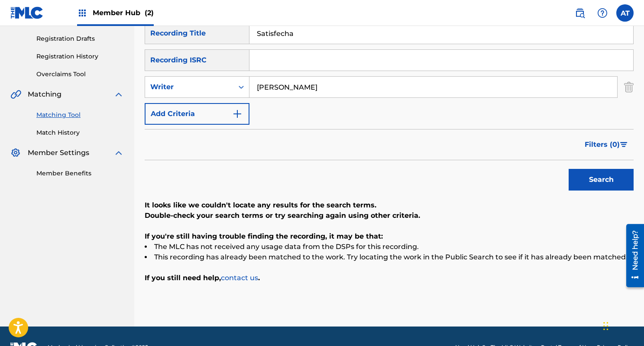
scroll to position [164, 0]
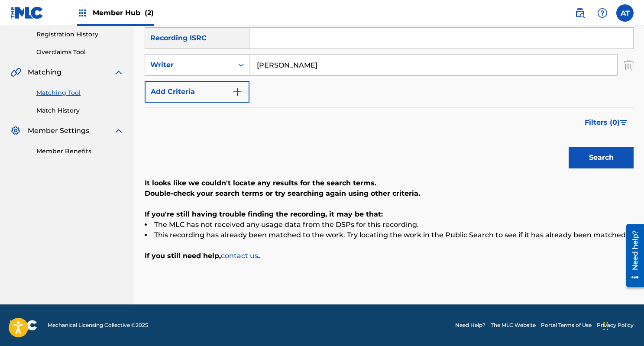
click at [298, 65] on input "richards" at bounding box center [434, 65] width 368 height 21
type input "keith richards"
click at [569, 147] on button "Search" at bounding box center [601, 158] width 65 height 22
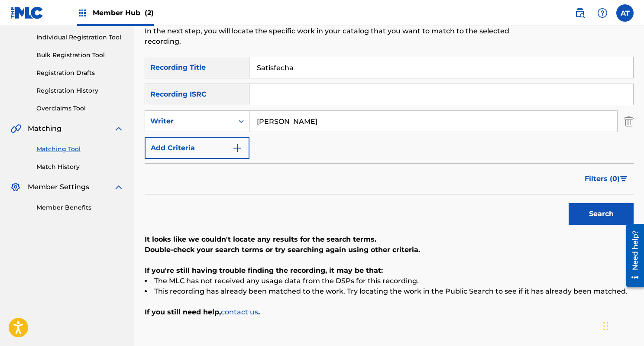
scroll to position [92, 0]
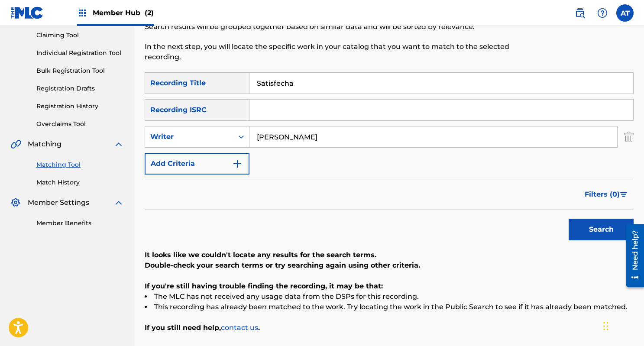
click at [296, 91] on input "Satisfecha" at bounding box center [442, 83] width 384 height 21
paste input "Village Green"
type input "Village Green"
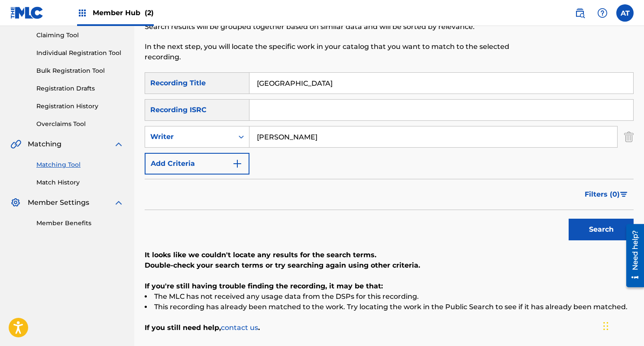
click at [282, 136] on input "keith richards" at bounding box center [434, 137] width 368 height 21
type input "davies"
click at [569, 219] on button "Search" at bounding box center [601, 230] width 65 height 22
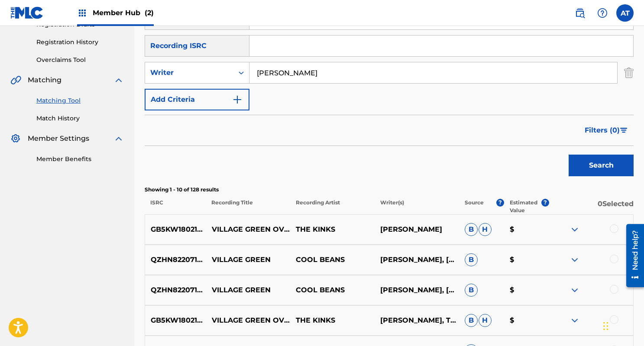
scroll to position [161, 0]
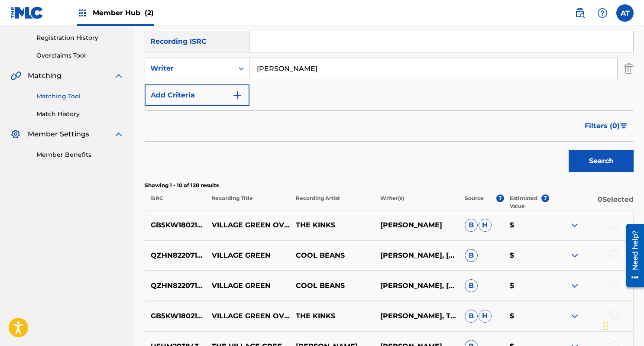
click at [613, 224] on div at bounding box center [614, 224] width 9 height 9
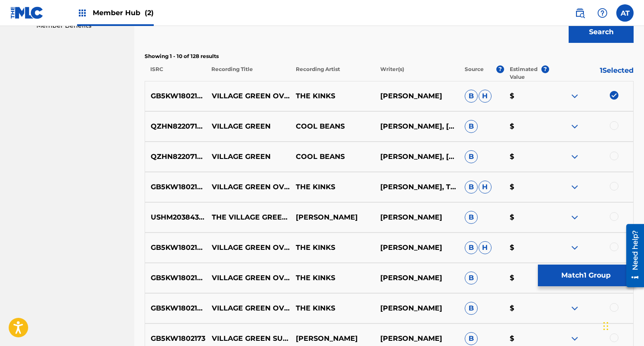
scroll to position [291, 0]
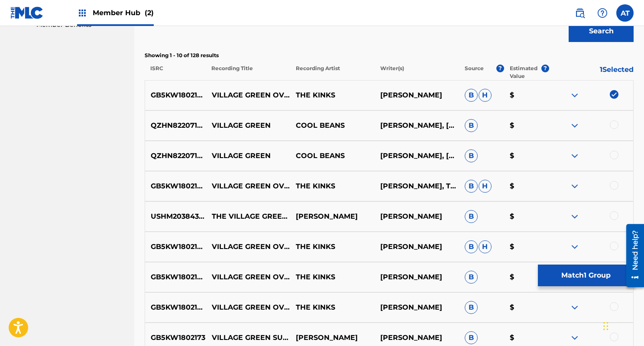
click at [617, 185] on div at bounding box center [614, 185] width 9 height 9
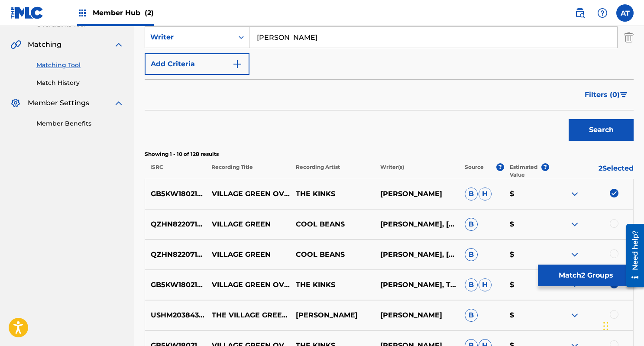
scroll to position [205, 0]
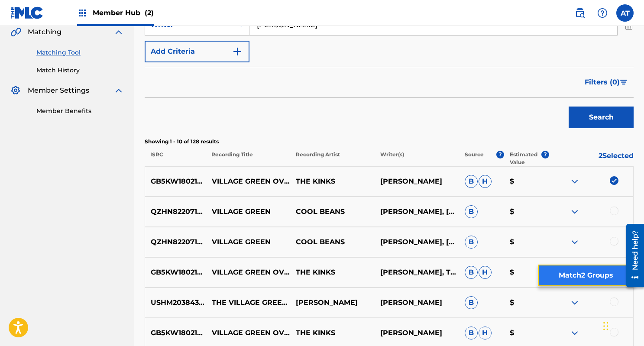
click at [568, 277] on button "Match 2 Groups" at bounding box center [586, 276] width 96 height 22
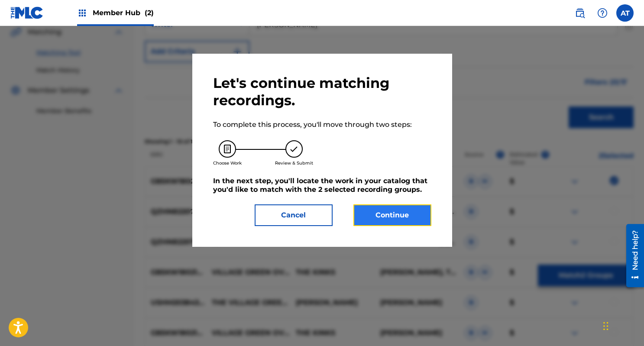
click at [380, 211] on button "Continue" at bounding box center [393, 216] width 78 height 22
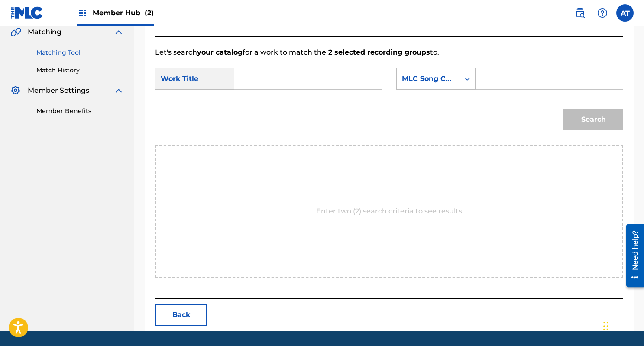
click at [299, 90] on div "SearchWithCriteria8846ea52-8245-4bf0-a0ac-5027f61783ce Work Title SearchWithCri…" at bounding box center [389, 81] width 468 height 27
click at [299, 79] on input "Search Form" at bounding box center [308, 78] width 133 height 21
type input "village green"
click at [266, 97] on strong "village" at bounding box center [261, 98] width 24 height 8
click at [486, 75] on input "Search Form" at bounding box center [549, 78] width 133 height 21
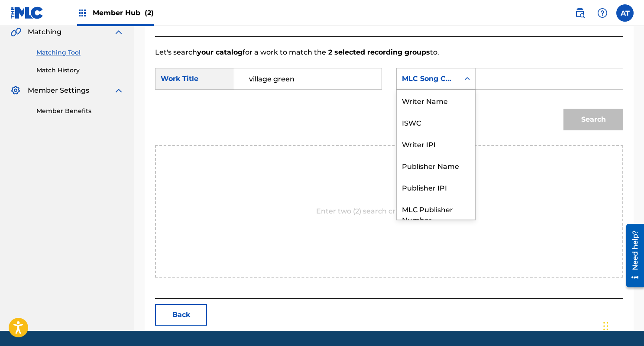
click at [446, 82] on div "MLC Song Code" at bounding box center [428, 79] width 52 height 10
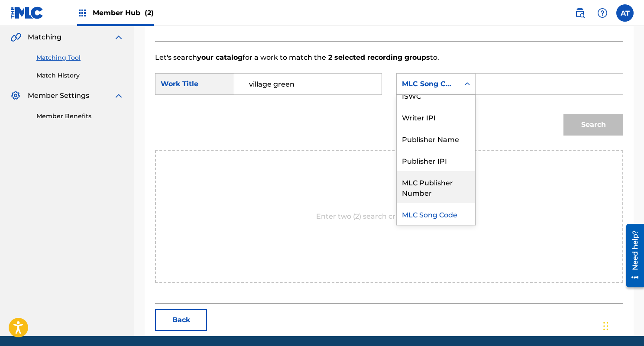
scroll to position [0, 0]
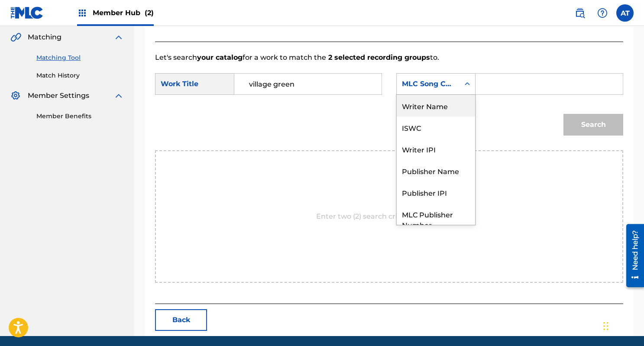
click at [435, 102] on div "Writer Name" at bounding box center [436, 106] width 78 height 22
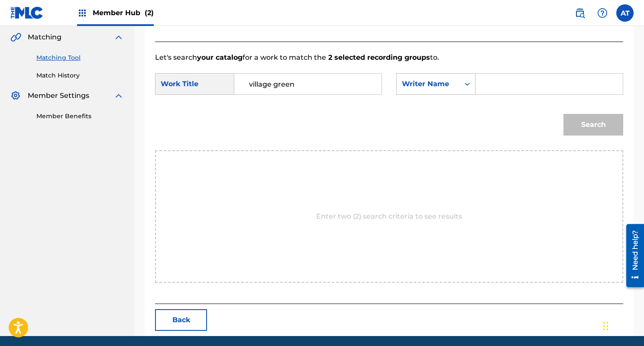
click at [503, 91] on input "Search Form" at bounding box center [549, 84] width 133 height 21
type input "davies"
click at [564, 114] on button "Search" at bounding box center [594, 125] width 60 height 22
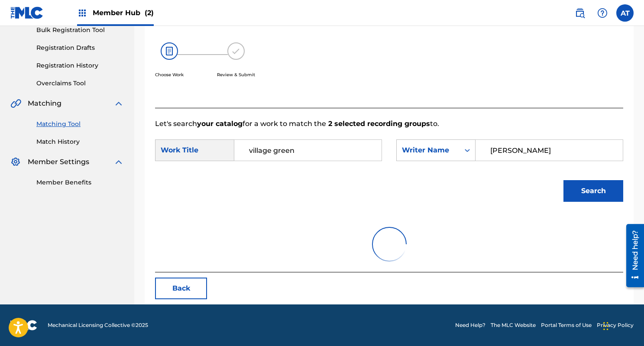
scroll to position [199, 0]
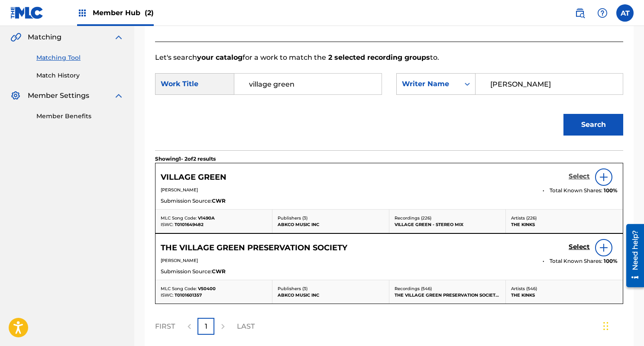
click at [578, 180] on h5 "Select" at bounding box center [579, 176] width 21 height 8
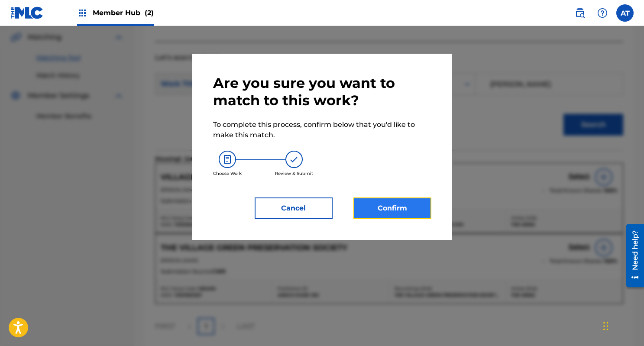
click at [400, 213] on button "Confirm" at bounding box center [393, 209] width 78 height 22
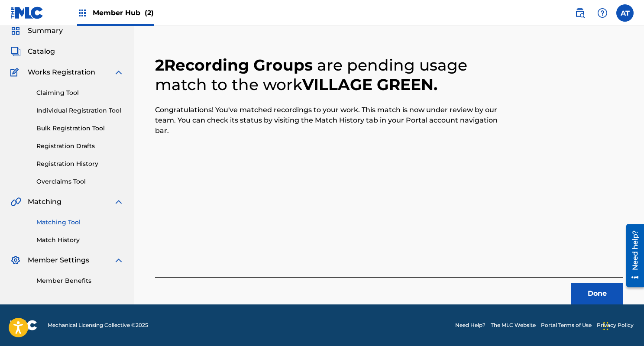
scroll to position [35, 0]
click at [604, 301] on button "Done" at bounding box center [597, 294] width 52 height 22
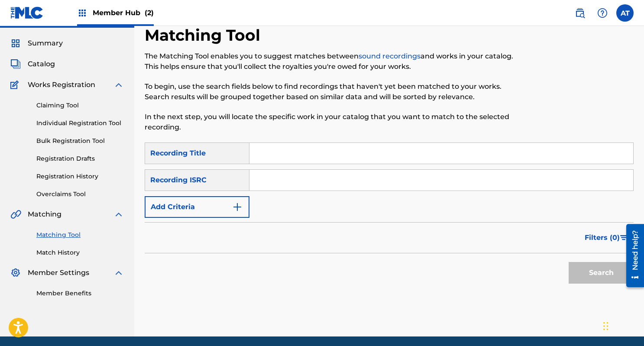
scroll to position [0, 0]
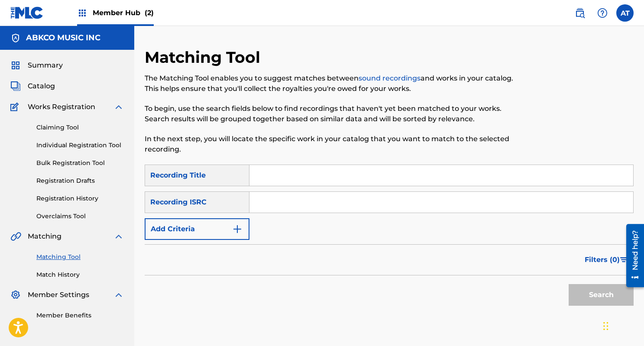
click at [299, 176] on input "Search Form" at bounding box center [442, 175] width 384 height 21
paste input "Communion"
type input "Communion"
click at [197, 247] on div "Filters ( 0 )" at bounding box center [389, 259] width 489 height 31
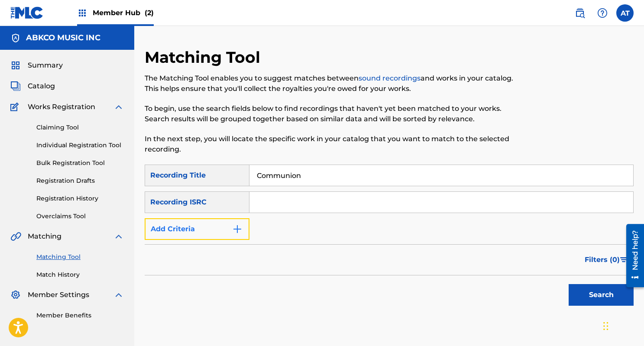
click at [212, 223] on button "Add Criteria" at bounding box center [197, 229] width 105 height 22
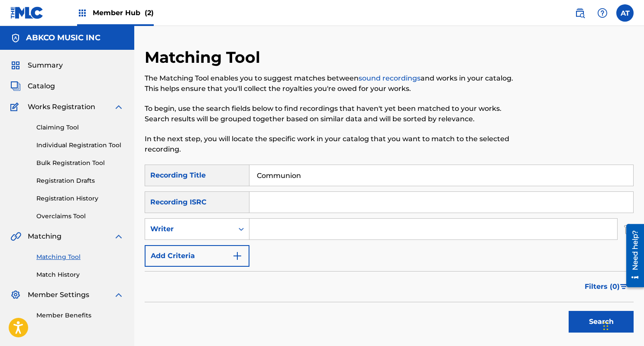
click at [287, 229] on input "Search Form" at bounding box center [434, 229] width 368 height 21
type input "don cherry"
click at [569, 311] on button "Search" at bounding box center [601, 322] width 65 height 22
click at [285, 175] on input "Communion" at bounding box center [442, 175] width 384 height 21
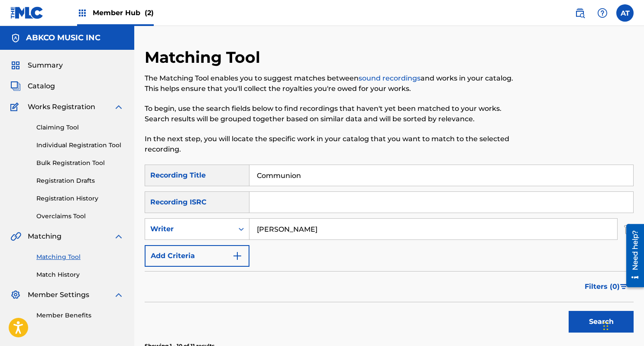
click at [285, 175] on input "Communion" at bounding box center [442, 175] width 384 height 21
paste input "Relax"
type input "Relax"
click at [278, 227] on input "don cherry" at bounding box center [434, 229] width 368 height 21
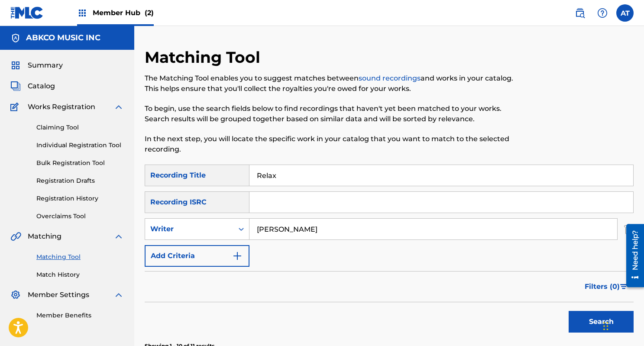
click at [278, 227] on input "don cherry" at bounding box center [434, 229] width 368 height 21
type input "p"
type input "townshend"
click at [569, 311] on button "Search" at bounding box center [601, 322] width 65 height 22
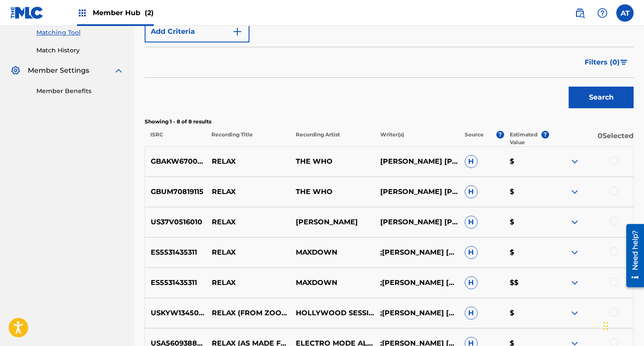
scroll to position [224, 0]
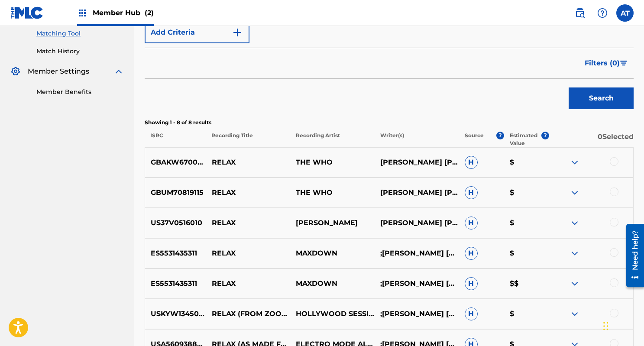
click at [611, 161] on div at bounding box center [614, 161] width 9 height 9
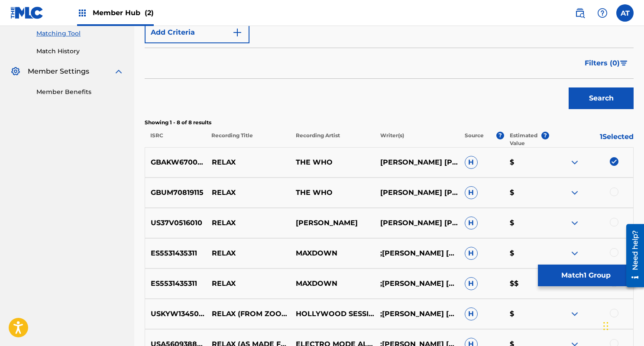
click at [611, 196] on div at bounding box center [591, 193] width 84 height 10
click at [611, 188] on div at bounding box center [614, 192] width 9 height 9
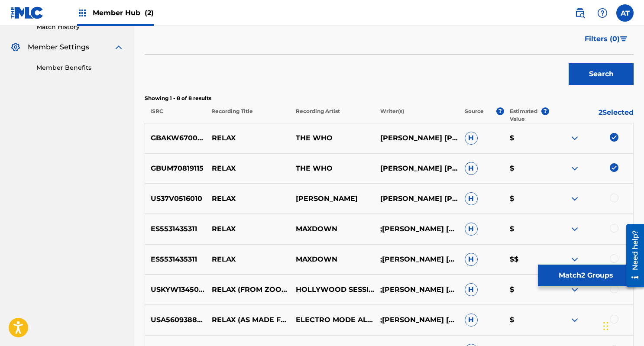
click at [614, 190] on div "US37V0516010 RELAX PETRA HADEN PETER TOWNSHEND PETER TOWNSHEND TOWNSHEND H $" at bounding box center [389, 199] width 489 height 30
click at [614, 192] on div "US37V0516010 RELAX PETRA HADEN PETER TOWNSHEND PETER TOWNSHEND TOWNSHEND H $" at bounding box center [389, 199] width 489 height 30
click at [613, 197] on div at bounding box center [614, 198] width 9 height 9
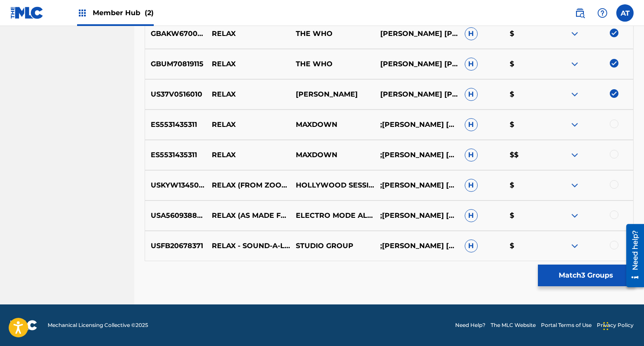
scroll to position [348, 0]
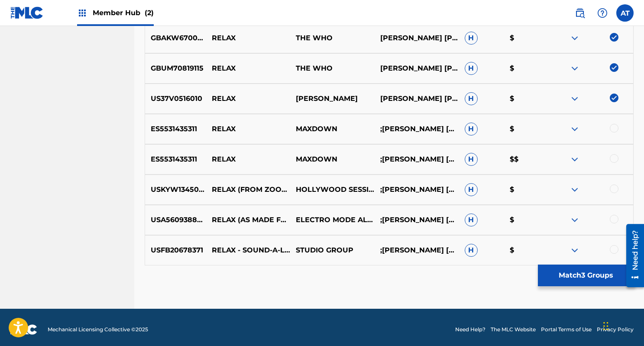
click at [616, 132] on div at bounding box center [614, 128] width 9 height 9
click at [613, 153] on div "ES5531435311 RELAX MAXDOWN ;SID TEPPER CRYSTAL DAVID ANTHONY HOLLY JOHNSON JIME…" at bounding box center [389, 159] width 489 height 30
click at [612, 161] on div at bounding box center [614, 158] width 9 height 9
click at [612, 189] on div at bounding box center [614, 189] width 9 height 9
click at [612, 218] on div at bounding box center [614, 219] width 9 height 9
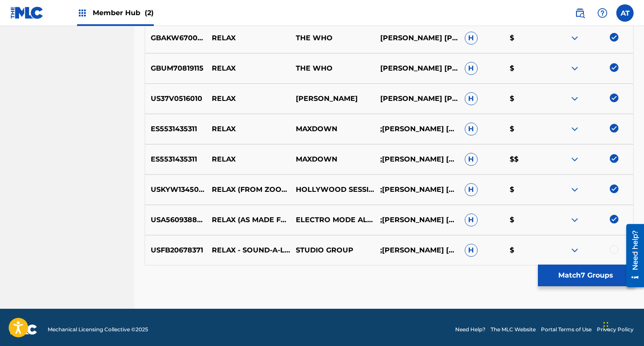
click at [612, 248] on div at bounding box center [614, 249] width 9 height 9
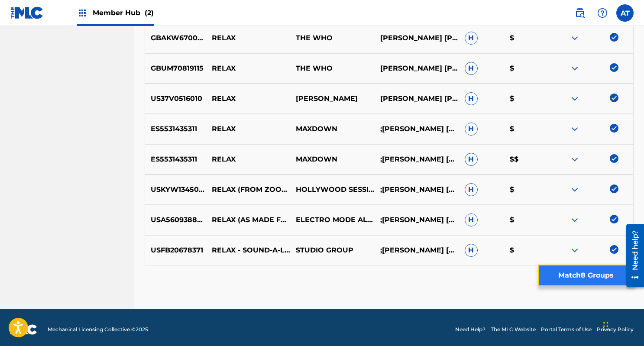
click at [591, 275] on button "Match 8 Groups" at bounding box center [586, 276] width 96 height 22
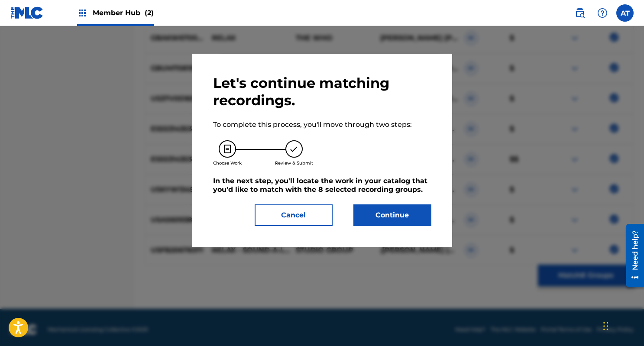
click at [416, 229] on div "Let's continue matching recordings. To complete this process, you'll move throu…" at bounding box center [322, 150] width 260 height 193
click at [405, 217] on button "Continue" at bounding box center [393, 216] width 78 height 22
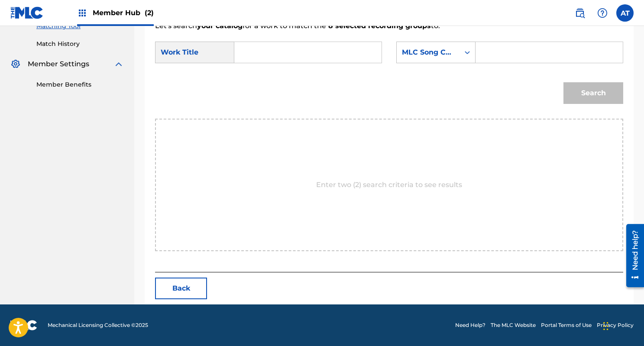
click at [250, 60] on input "Search Form" at bounding box center [308, 52] width 133 height 21
type input "relax"
click at [260, 69] on strong "relax" at bounding box center [258, 72] width 18 height 8
click at [500, 55] on input "Search Form" at bounding box center [549, 52] width 133 height 21
click at [431, 51] on div "MLC Song Code" at bounding box center [428, 52] width 52 height 10
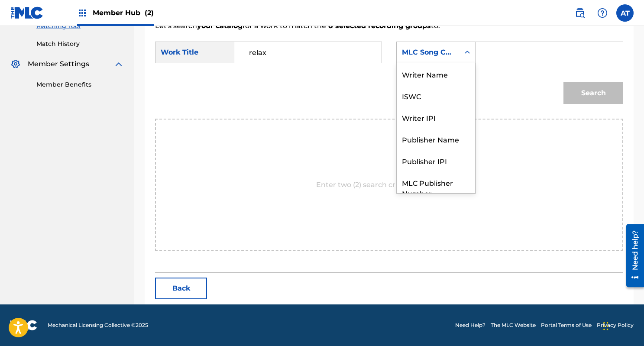
scroll to position [0, 0]
click at [437, 77] on div "Writer Name" at bounding box center [436, 74] width 78 height 22
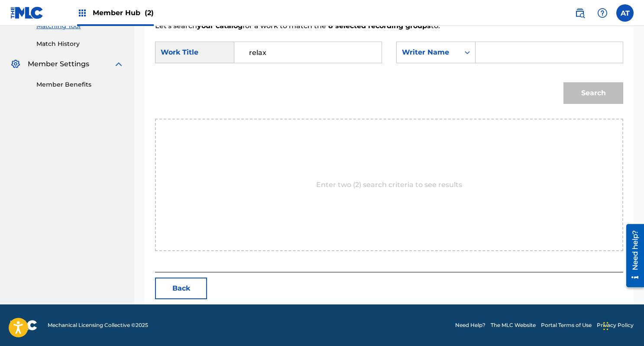
click at [503, 56] on input "Search Form" at bounding box center [549, 52] width 133 height 21
type input "townshend"
click at [564, 82] on button "Search" at bounding box center [594, 93] width 60 height 22
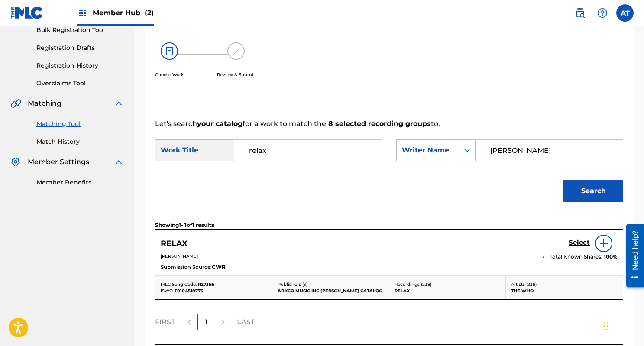
scroll to position [205, 0]
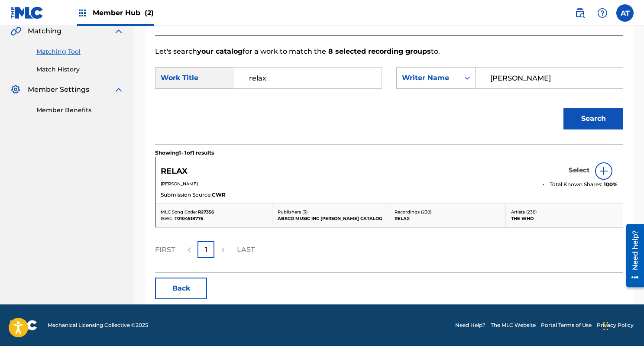
click at [588, 173] on h5 "Select" at bounding box center [579, 170] width 21 height 8
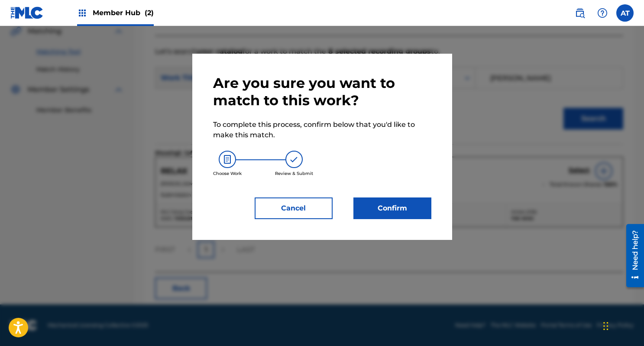
click at [386, 220] on div "Are you sure you want to match to this work? To complete this process, confirm …" at bounding box center [322, 147] width 260 height 186
click at [399, 202] on button "Confirm" at bounding box center [393, 209] width 78 height 22
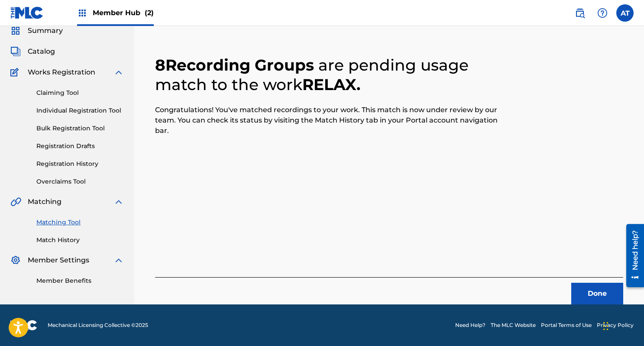
scroll to position [0, 0]
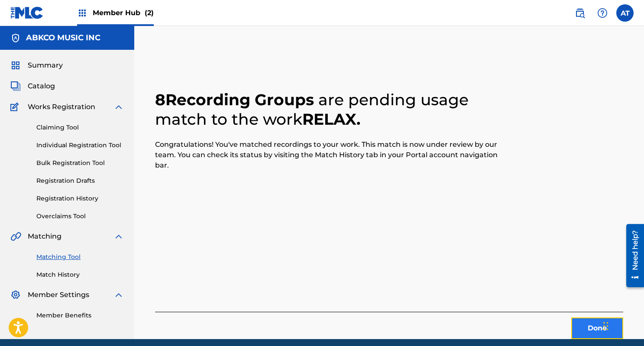
click at [591, 328] on button "Done" at bounding box center [597, 329] width 52 height 22
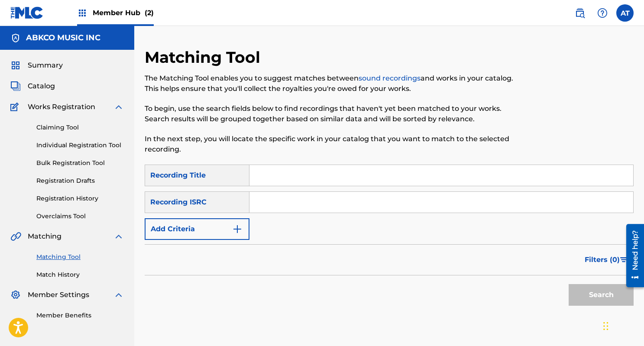
click at [281, 169] on input "Search Form" at bounding box center [442, 175] width 384 height 21
paste input "Mattresses, Masks & Pearls"
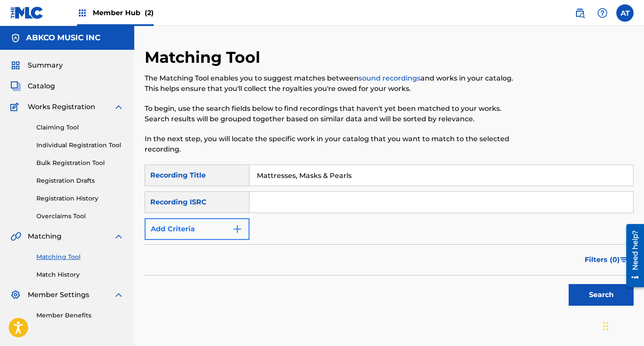
type input "Mattresses, Masks & Pearls"
click at [194, 231] on button "Add Criteria" at bounding box center [197, 229] width 105 height 22
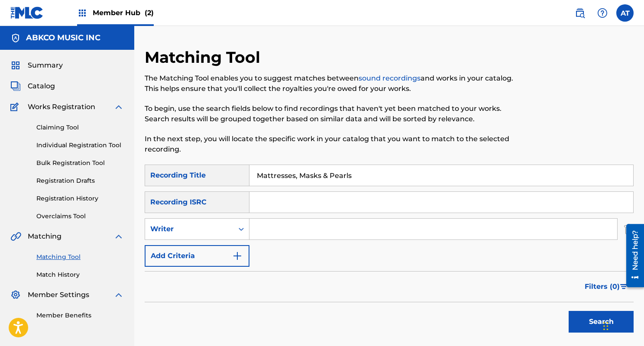
click at [284, 234] on input "Search Form" at bounding box center [434, 229] width 368 height 21
click at [569, 311] on button "Search" at bounding box center [601, 322] width 65 height 22
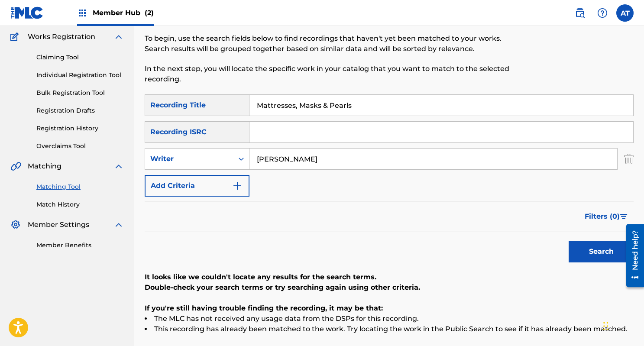
click at [266, 155] on input "townshend" at bounding box center [434, 159] width 368 height 21
type input "don cherry"
click at [569, 241] on button "Search" at bounding box center [601, 252] width 65 height 22
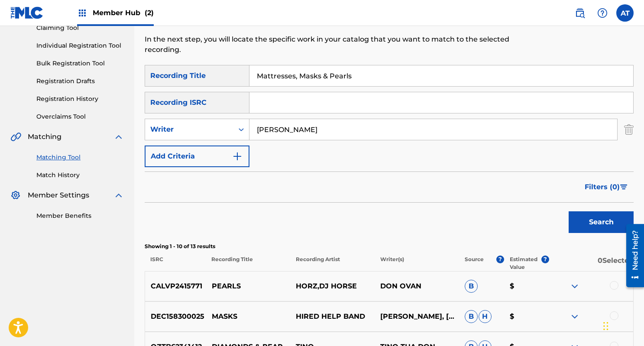
scroll to position [62, 0]
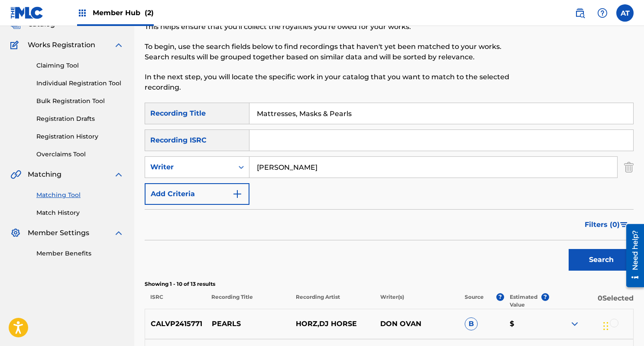
click at [299, 114] on input "Mattresses, Masks & Pearls" at bounding box center [442, 113] width 384 height 21
paste input "Let's Go Steady Again"
type input "Let's Go Steady Again"
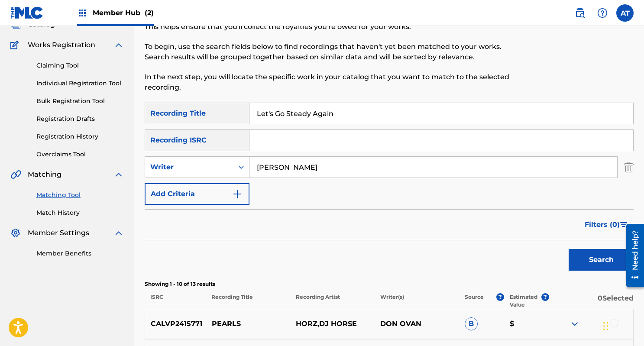
click at [280, 160] on input "don cherry" at bounding box center [434, 167] width 368 height 21
click at [280, 164] on input "don cherry" at bounding box center [434, 167] width 368 height 21
type input "j.w. alexander"
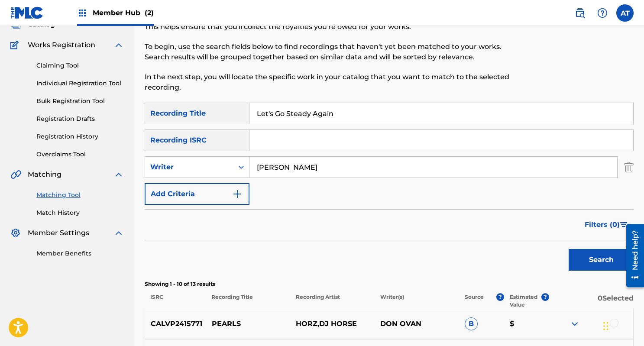
click at [569, 249] on button "Search" at bounding box center [601, 260] width 65 height 22
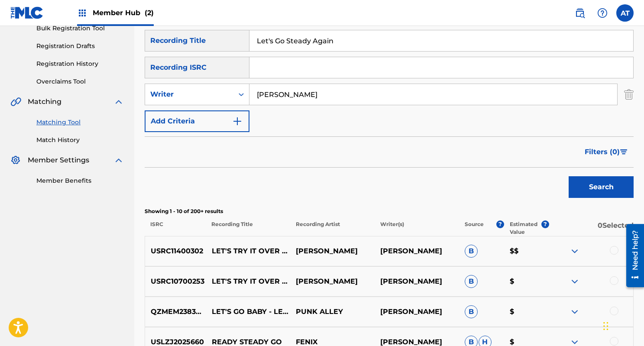
scroll to position [131, 0]
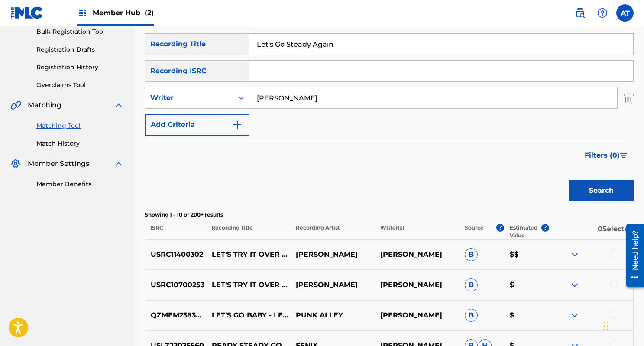
click at [307, 49] on input "Let's Go Steady Again" at bounding box center [442, 44] width 384 height 21
type input "drifting"
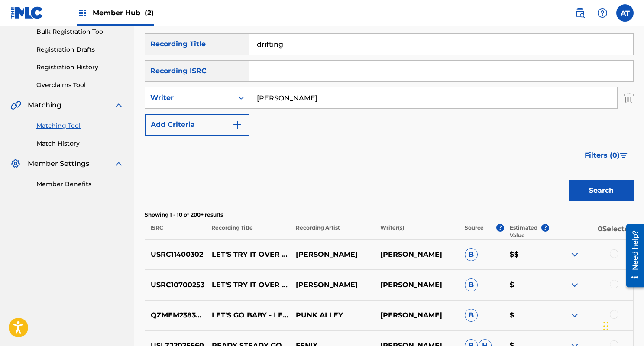
click at [283, 93] on input "j.w. alexander" at bounding box center [434, 98] width 368 height 21
click at [283, 92] on input "j.w. alexander" at bounding box center [434, 98] width 368 height 21
paste input "Search Form"
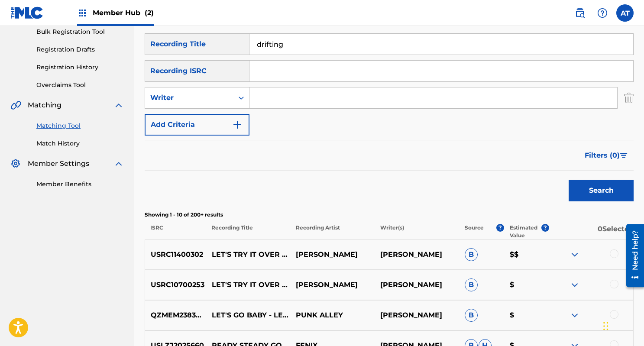
click at [569, 180] on button "Search" at bounding box center [601, 191] width 65 height 22
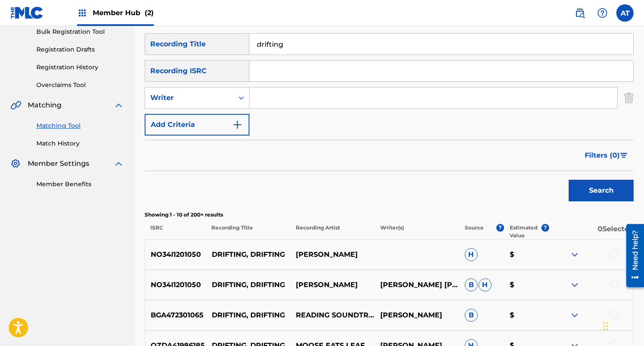
click at [277, 95] on input "Search Form" at bounding box center [434, 98] width 368 height 21
type input "nathan eisland"
click at [569, 180] on button "Search" at bounding box center [601, 191] width 65 height 22
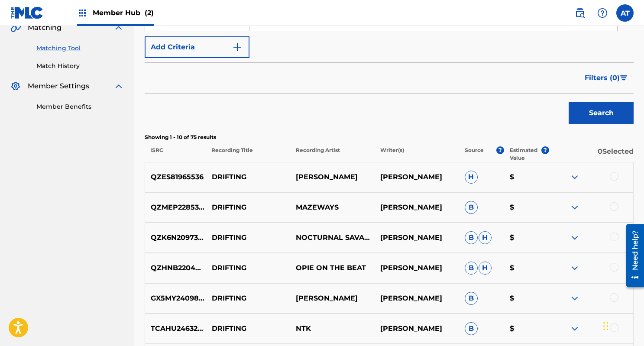
scroll to position [0, 0]
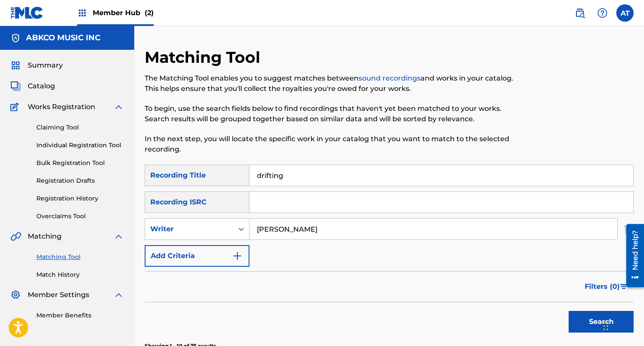
click at [298, 160] on div "Matching Tool The Matching Tool enables you to suggest matches between sound re…" at bounding box center [333, 106] width 377 height 117
click at [290, 166] on input "drifting" at bounding box center [442, 175] width 384 height 21
paste input "Things I Like To Hear, The"
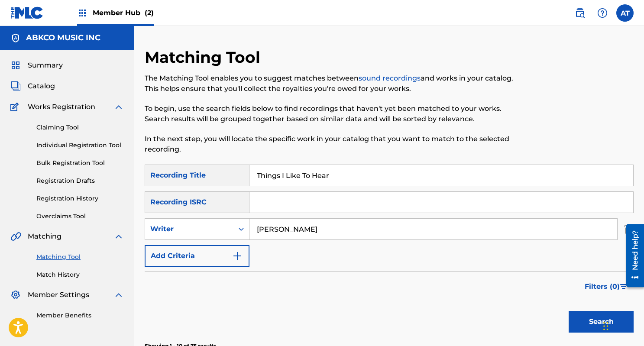
type input "Things I Like To Hear"
click at [287, 231] on input "nathan eisland" at bounding box center [434, 229] width 368 height 21
type input "fred anisfield"
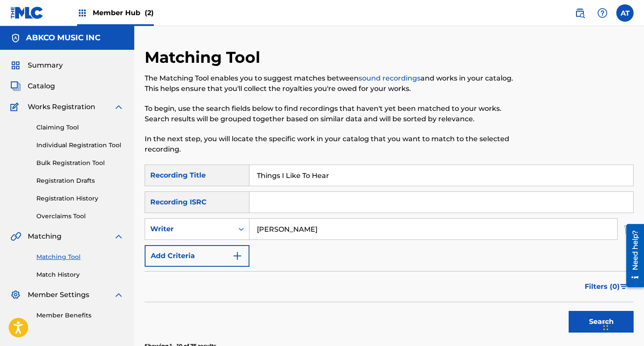
click at [569, 311] on button "Search" at bounding box center [601, 322] width 65 height 22
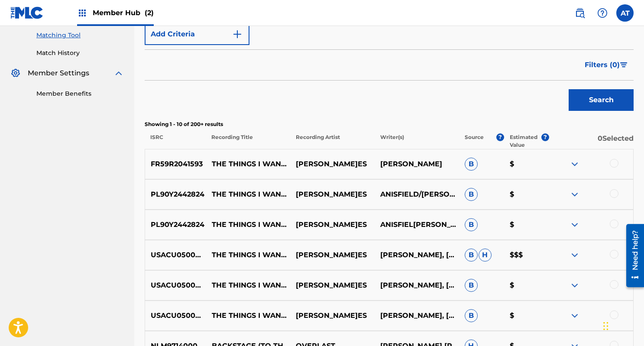
scroll to position [230, 0]
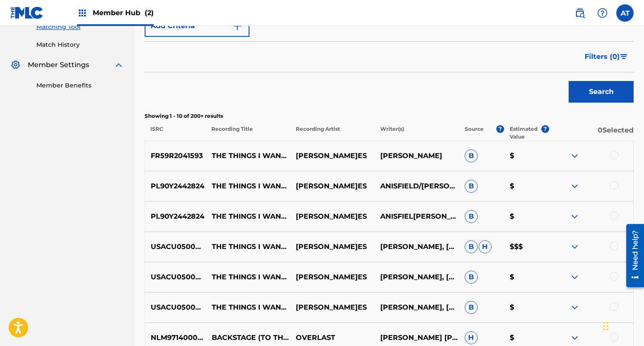
click at [610, 153] on div at bounding box center [591, 156] width 84 height 10
click at [610, 245] on div at bounding box center [614, 246] width 9 height 9
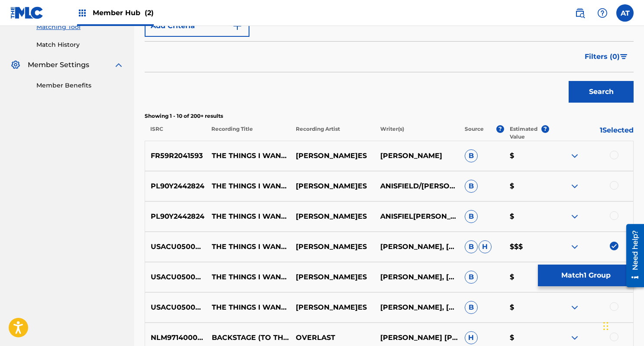
click at [613, 216] on div at bounding box center [614, 215] width 9 height 9
click at [616, 180] on div "PL90Y2442824 THE THINGS I WANT TO HEAR THE SHIRELLES ANISFIELD/DENSON, ANISFIEL…" at bounding box center [389, 186] width 489 height 30
click at [613, 186] on div at bounding box center [614, 185] width 9 height 9
click at [614, 155] on div at bounding box center [614, 155] width 9 height 9
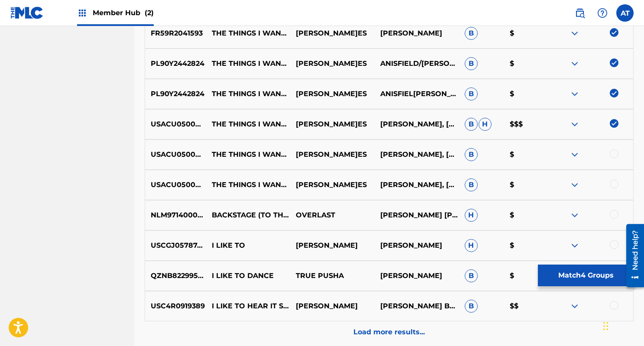
scroll to position [364, 0]
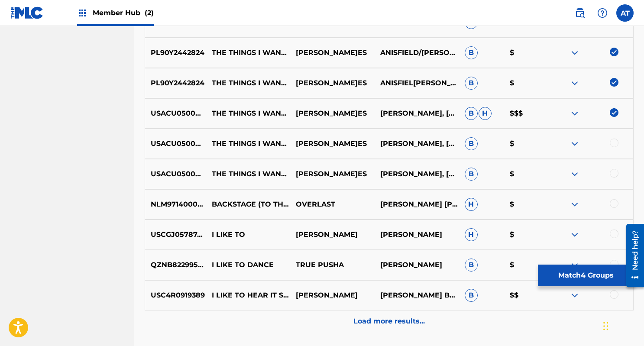
click at [614, 142] on div at bounding box center [614, 143] width 9 height 9
click at [614, 172] on div at bounding box center [614, 173] width 9 height 9
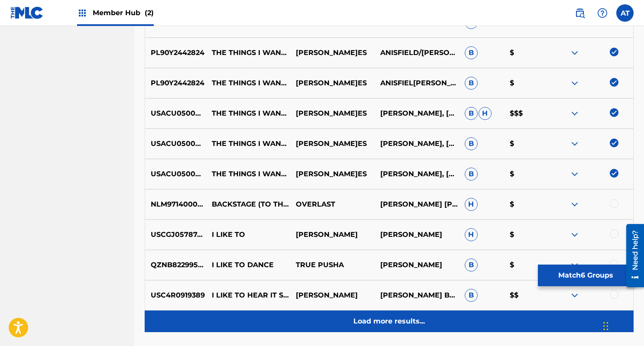
click at [460, 326] on div "Load more results..." at bounding box center [389, 322] width 489 height 22
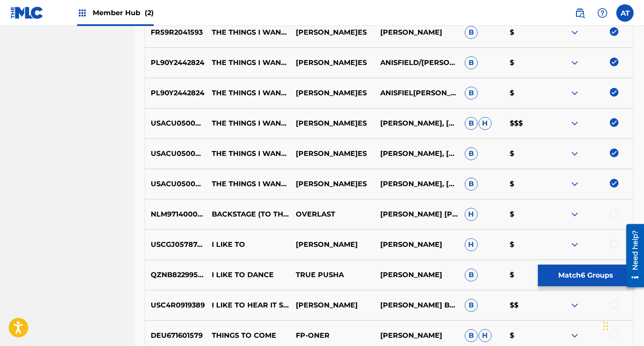
scroll to position [368, 0]
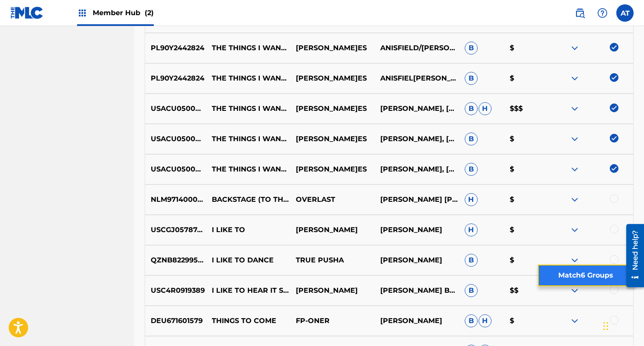
click at [583, 275] on button "Match 6 Groups" at bounding box center [586, 276] width 96 height 22
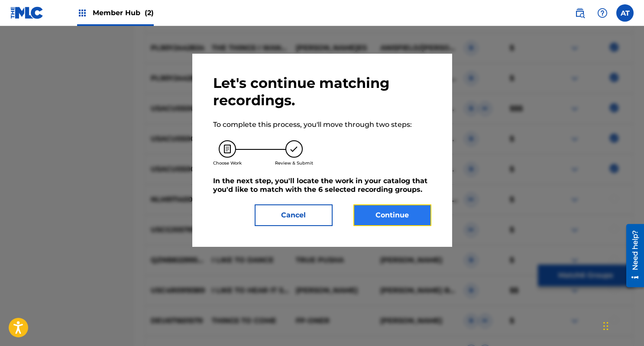
click at [378, 214] on button "Continue" at bounding box center [393, 216] width 78 height 22
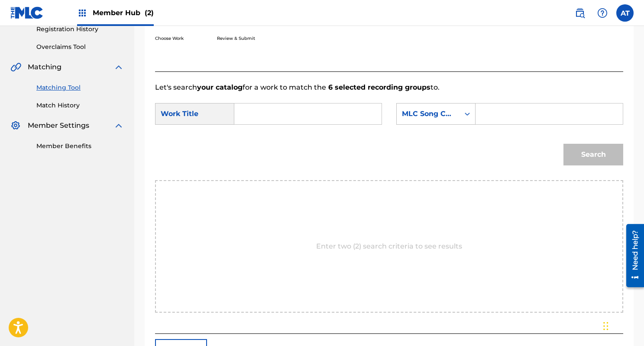
scroll to position [167, 0]
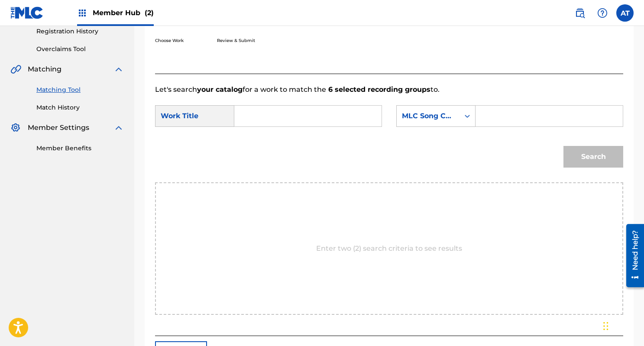
click at [276, 113] on input "Search Form" at bounding box center [308, 116] width 133 height 21
type input "g"
click at [256, 152] on div "things i li ke to hear, the" at bounding box center [249, 156] width 15 height 57
type input "things i like to hear, the"
click at [468, 121] on div "Search Form" at bounding box center [468, 116] width 16 height 16
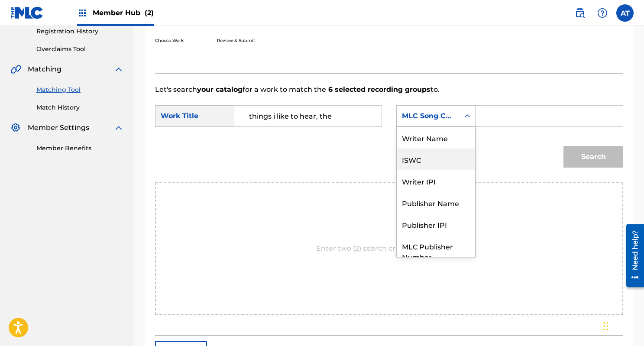
scroll to position [0, 0]
click at [451, 144] on div "Writer Name" at bounding box center [436, 138] width 78 height 22
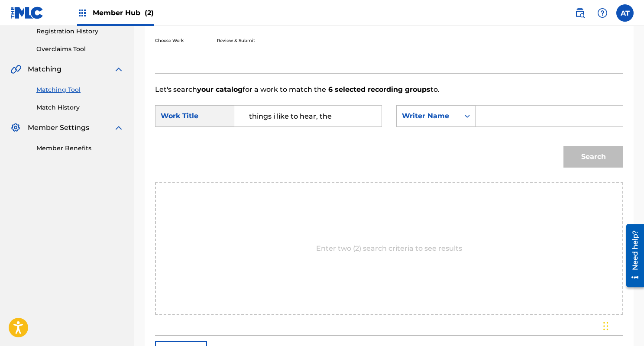
click at [503, 115] on input "Search Form" at bounding box center [549, 116] width 133 height 21
type input "fred"
click at [564, 146] on button "Search" at bounding box center [594, 157] width 60 height 22
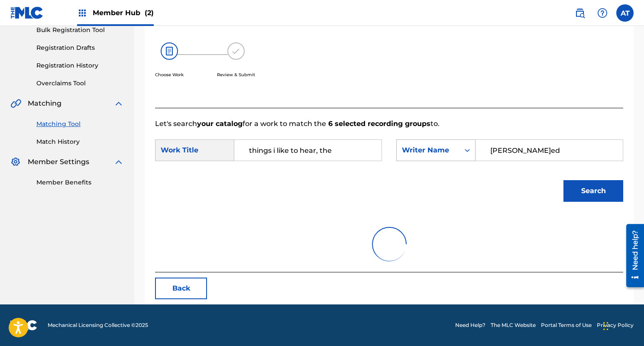
scroll to position [167, 0]
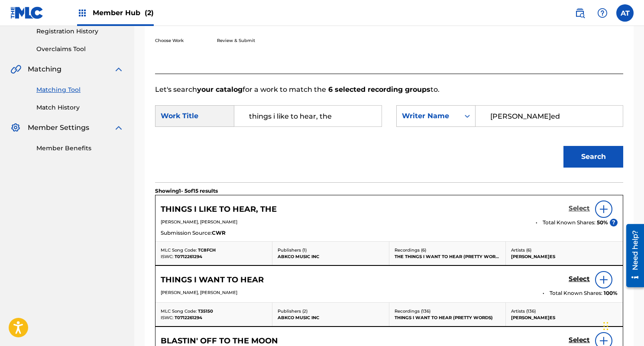
click at [581, 210] on h5 "Select" at bounding box center [579, 209] width 21 height 8
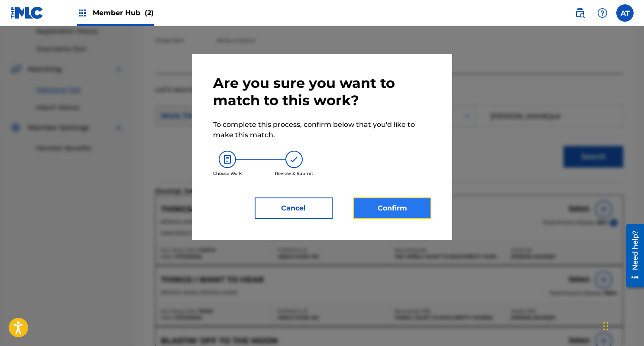
click at [398, 206] on button "Confirm" at bounding box center [393, 209] width 78 height 22
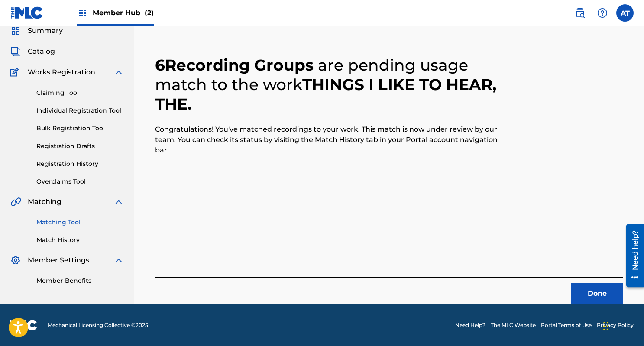
scroll to position [35, 0]
click at [574, 289] on button "Done" at bounding box center [597, 294] width 52 height 22
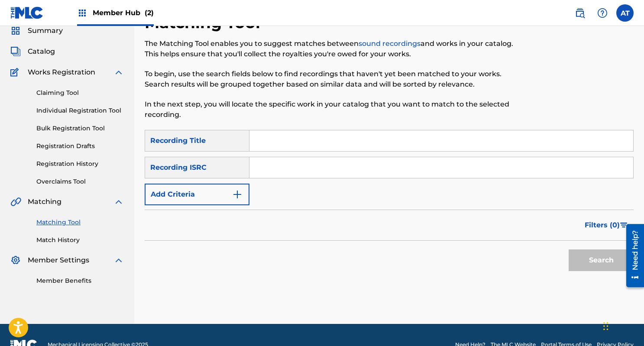
click at [360, 126] on div "Matching Tool The Matching Tool enables you to suggest matches between sound re…" at bounding box center [333, 71] width 377 height 117
click at [344, 137] on input "Search Form" at bounding box center [442, 140] width 384 height 21
paste input "Big Sky"
type input "Big Sky"
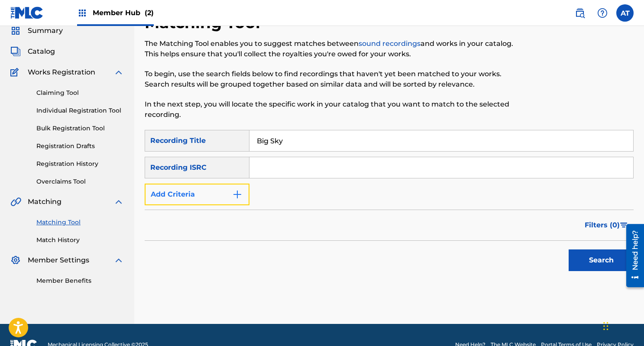
click at [206, 198] on button "Add Criteria" at bounding box center [197, 195] width 105 height 22
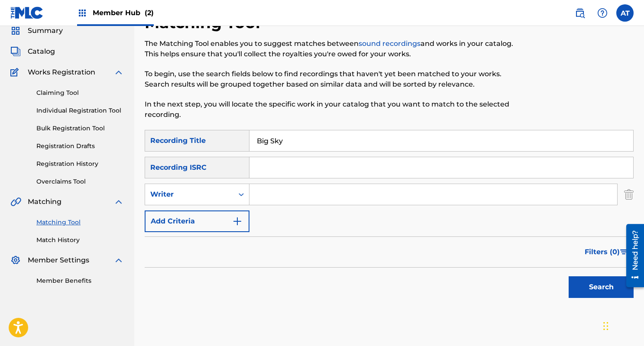
click at [281, 201] on input "Search Form" at bounding box center [434, 194] width 368 height 21
type input "davies"
click at [569, 276] on button "Search" at bounding box center [601, 287] width 65 height 22
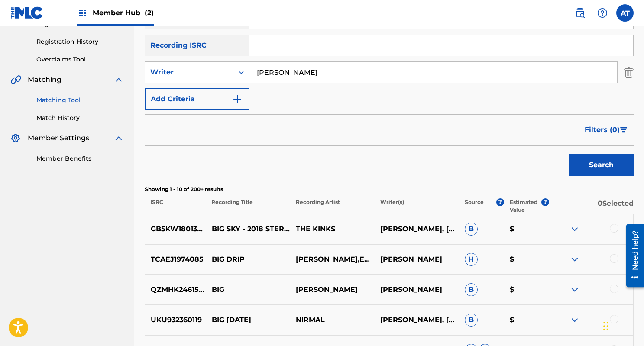
scroll to position [170, 0]
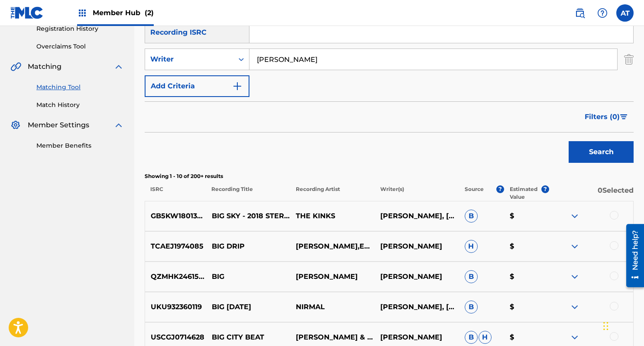
click at [621, 212] on div at bounding box center [591, 216] width 84 height 10
click at [617, 213] on div at bounding box center [614, 215] width 9 height 9
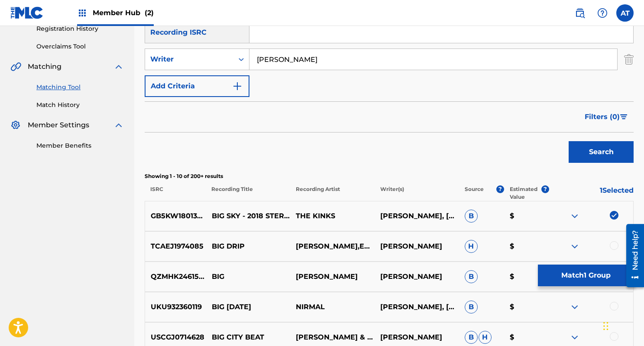
scroll to position [179, 0]
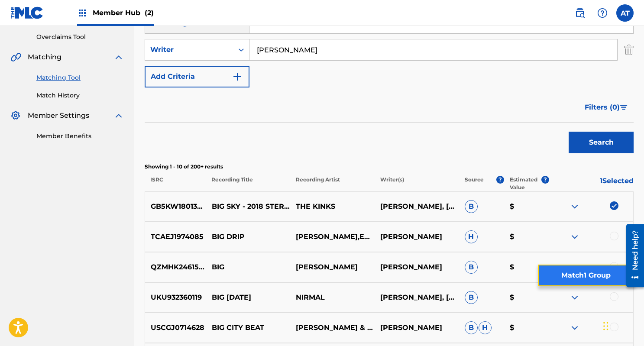
click at [570, 279] on button "Match 1 Group" at bounding box center [586, 276] width 96 height 22
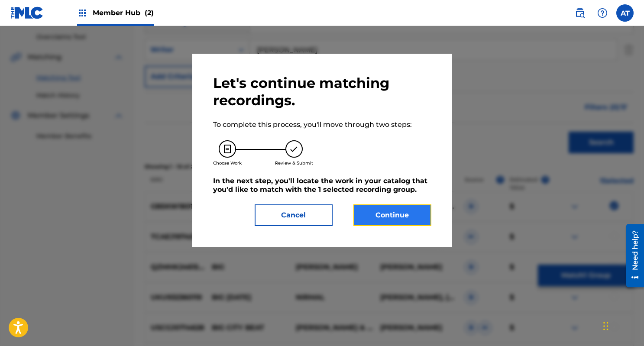
click at [370, 210] on button "Continue" at bounding box center [393, 216] width 78 height 22
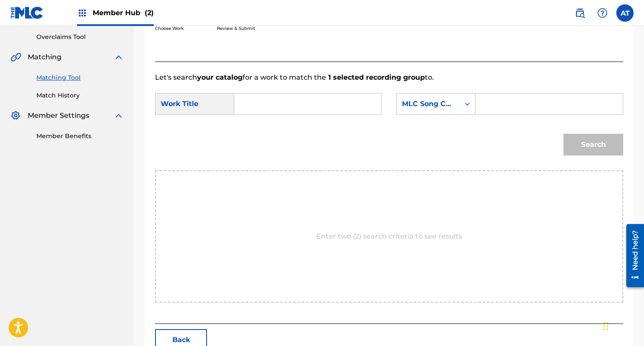
click at [269, 99] on input "Search Form" at bounding box center [308, 104] width 133 height 21
type input "big sky"
click at [254, 135] on strong "sky" at bounding box center [255, 134] width 13 height 8
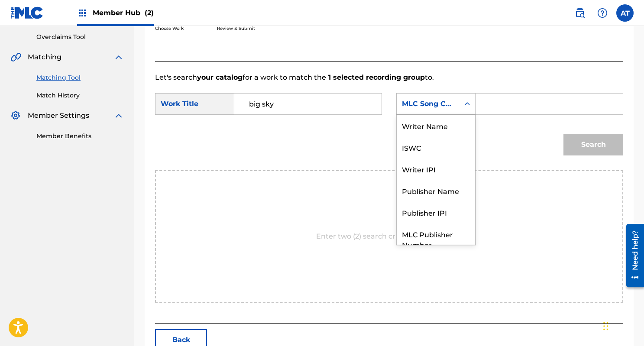
click at [459, 111] on div "MLC Song Code" at bounding box center [428, 104] width 63 height 16
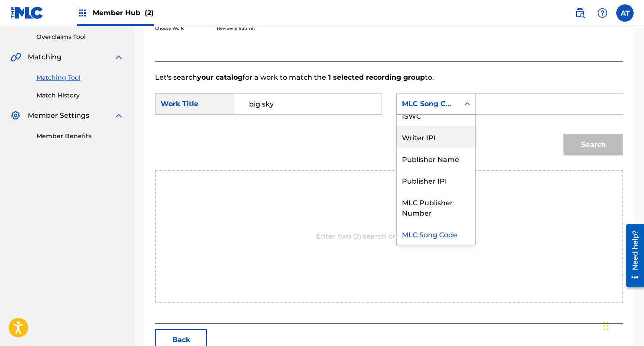
scroll to position [0, 0]
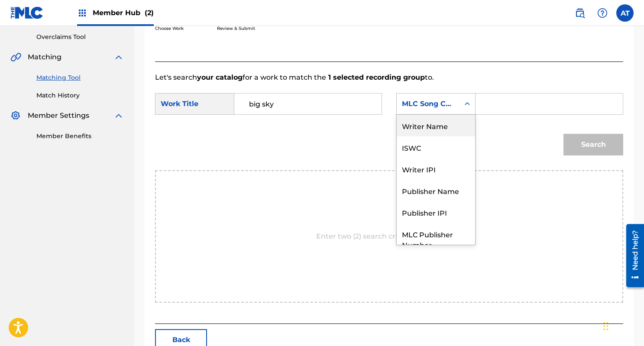
click at [445, 129] on div "Writer Name" at bounding box center [436, 126] width 78 height 22
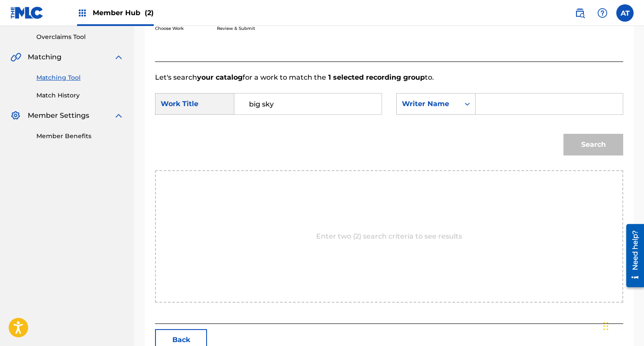
click at [518, 111] on input "Search Form" at bounding box center [549, 104] width 133 height 21
type input "davies"
click at [564, 134] on button "Search" at bounding box center [594, 145] width 60 height 22
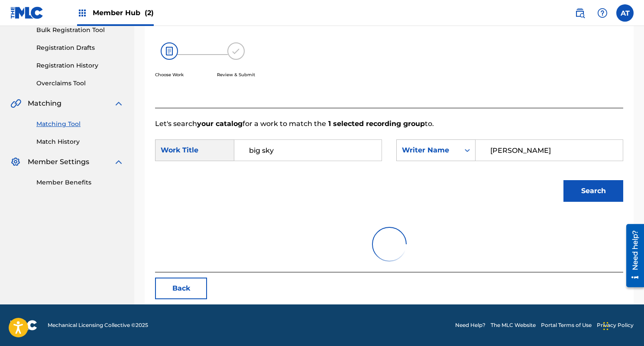
scroll to position [179, 0]
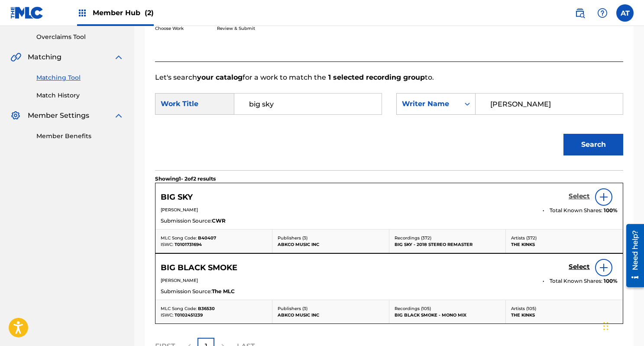
click at [578, 196] on h5 "Select" at bounding box center [579, 196] width 21 height 8
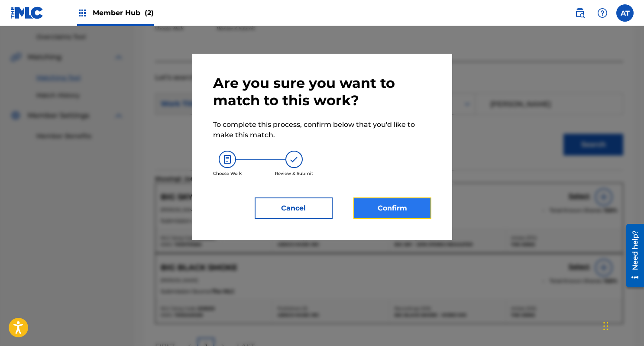
click at [397, 212] on button "Confirm" at bounding box center [393, 209] width 78 height 22
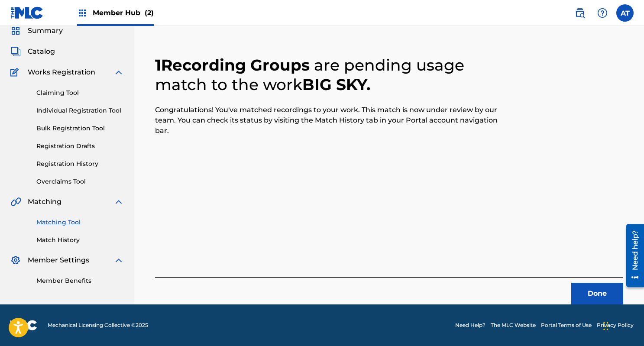
scroll to position [35, 0]
click at [586, 292] on button "Done" at bounding box center [597, 294] width 52 height 22
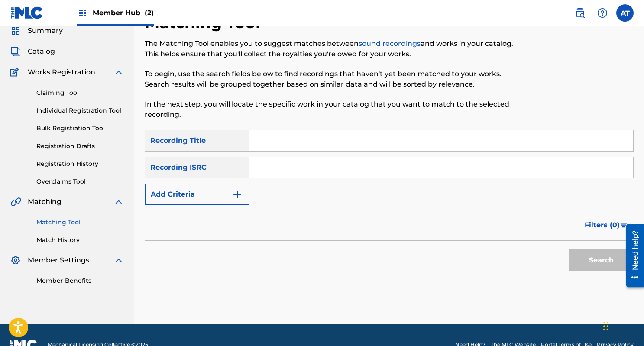
click at [306, 141] on input "Search Form" at bounding box center [442, 140] width 384 height 21
paste input "Sit Down And Talk This Over"
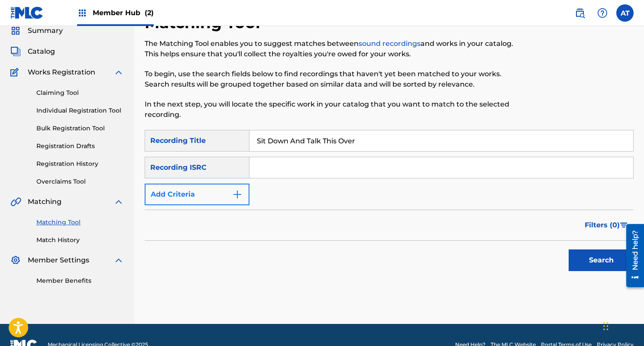
type input "Sit Down And Talk This Over"
click at [225, 195] on button "Add Criteria" at bounding box center [197, 195] width 105 height 22
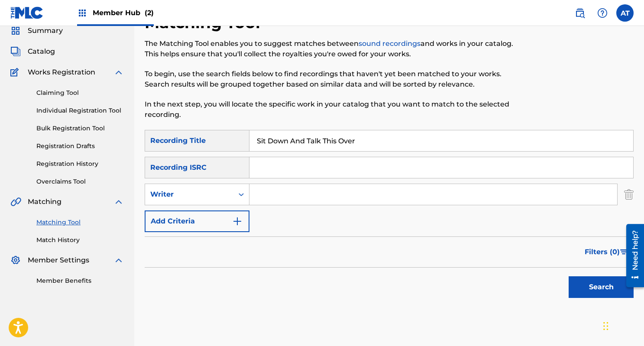
click at [274, 193] on input "Search Form" at bounding box center [434, 194] width 368 height 21
type input "womack"
click at [569, 276] on button "Search" at bounding box center [601, 287] width 65 height 22
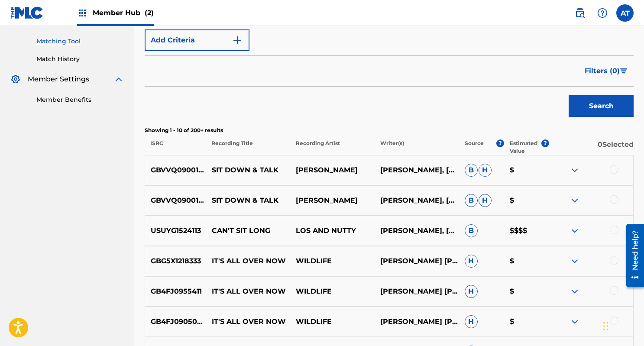
scroll to position [0, 0]
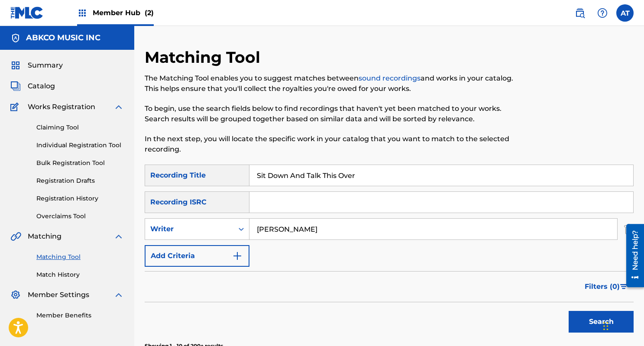
click at [288, 169] on input "Sit Down And Talk This Over" at bounding box center [442, 175] width 384 height 21
type input "a"
type input "s"
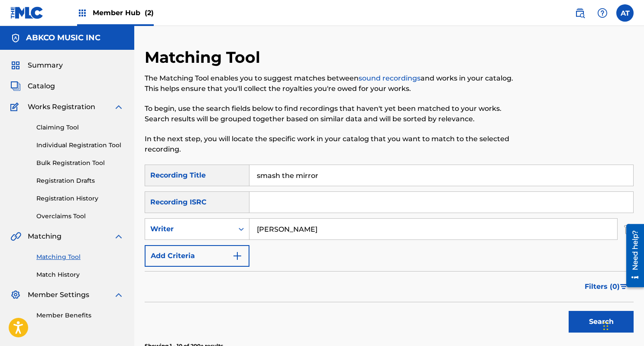
type input "smash the mirror"
click at [278, 234] on input "womack" at bounding box center [434, 229] width 368 height 21
type input "townshend"
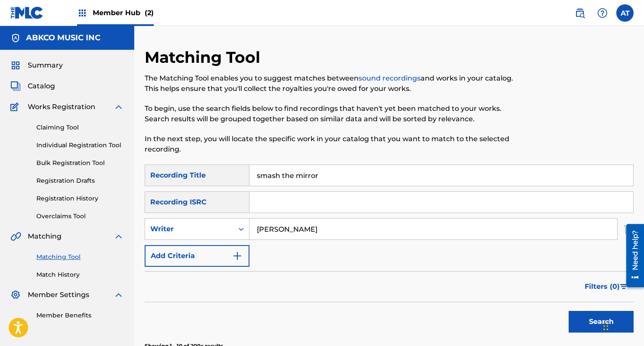
click at [569, 311] on button "Search" at bounding box center [601, 322] width 65 height 22
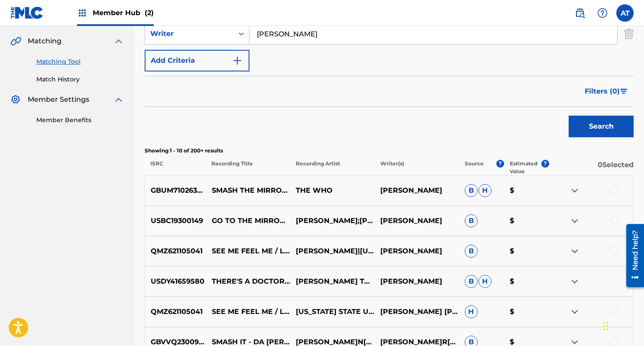
scroll to position [198, 0]
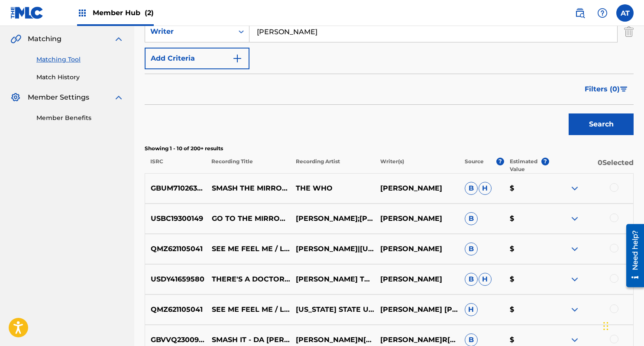
click at [612, 188] on div at bounding box center [614, 187] width 9 height 9
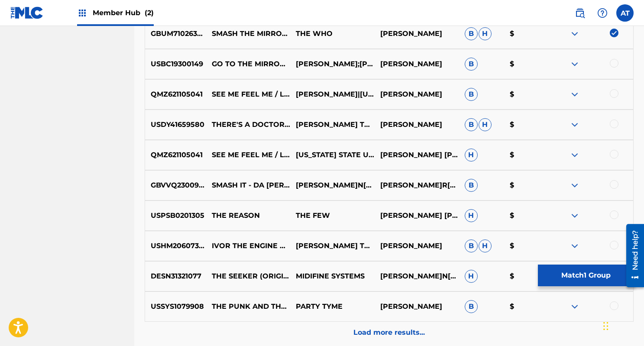
scroll to position [367, 0]
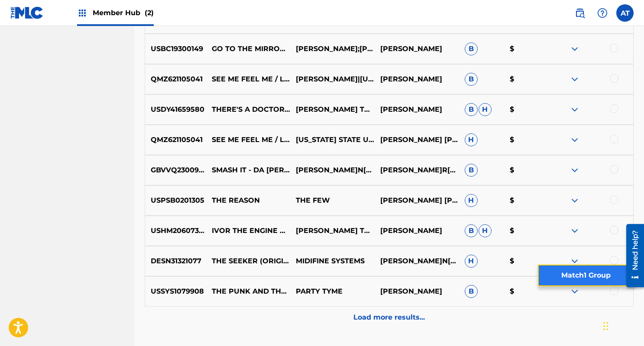
click at [588, 278] on button "Match 1 Group" at bounding box center [586, 276] width 96 height 22
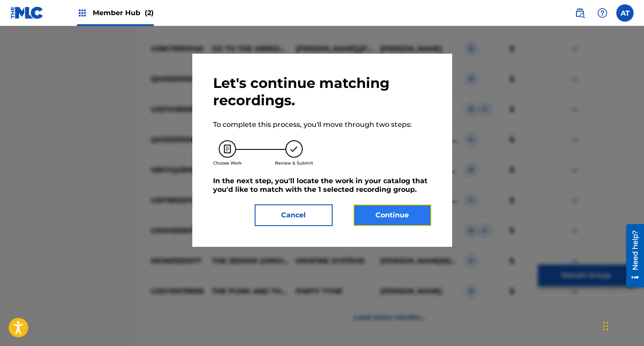
click at [373, 211] on button "Continue" at bounding box center [393, 216] width 78 height 22
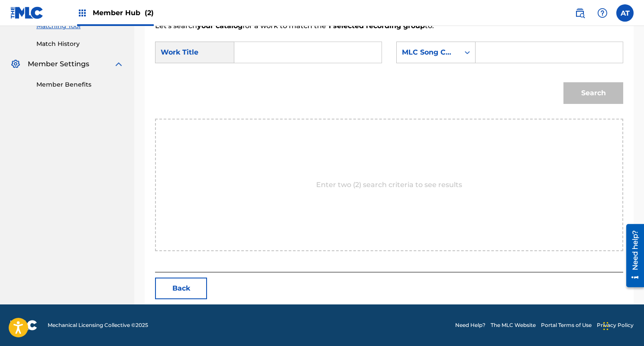
click at [345, 51] on input "Search Form" at bounding box center [308, 52] width 133 height 21
type input "m"
click at [253, 90] on strong "m" at bounding box center [252, 92] width 7 height 8
type input "smash the mirror"
click at [435, 51] on div "MLC Song Code" at bounding box center [428, 52] width 52 height 10
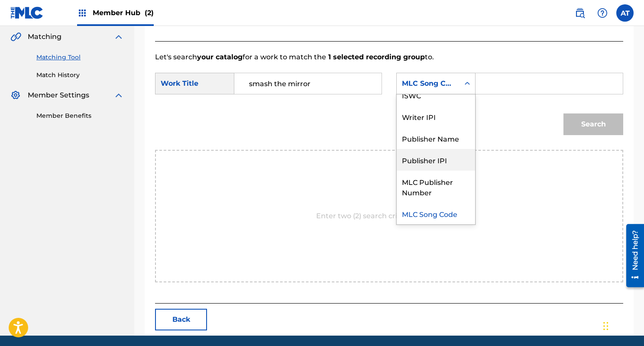
scroll to position [0, 0]
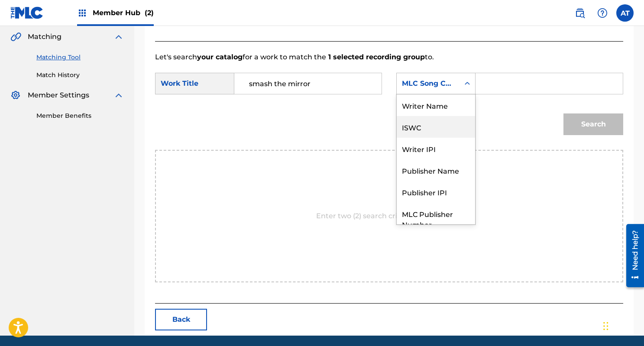
click at [441, 107] on div "Writer Name" at bounding box center [436, 105] width 78 height 22
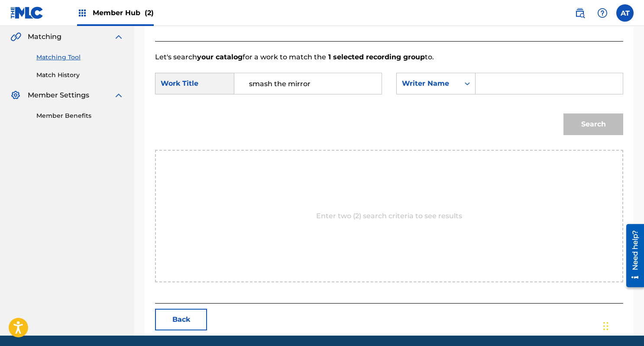
click at [529, 84] on input "Search Form" at bounding box center [549, 83] width 133 height 21
type input "f"
click at [564, 114] on button "Search" at bounding box center [594, 125] width 60 height 22
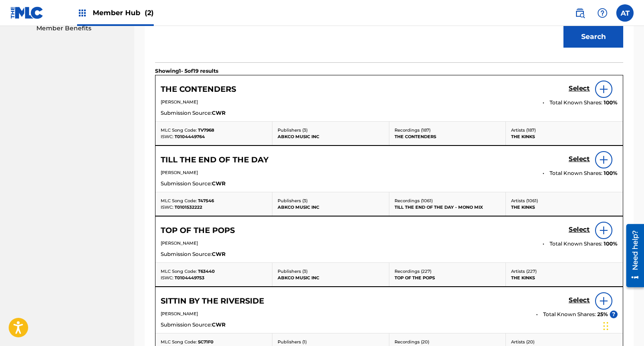
scroll to position [157, 0]
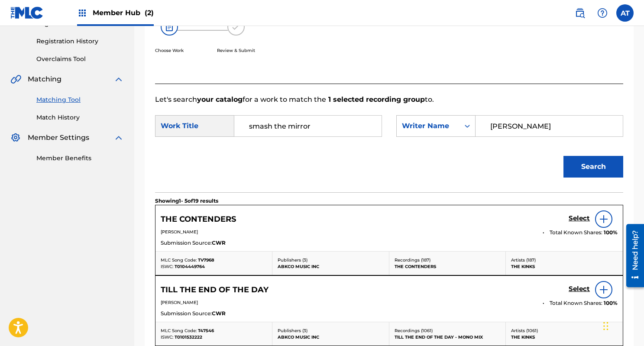
click at [519, 128] on input "davies" at bounding box center [549, 126] width 133 height 21
type input "townshend"
click at [564, 156] on button "Search" at bounding box center [594, 167] width 60 height 22
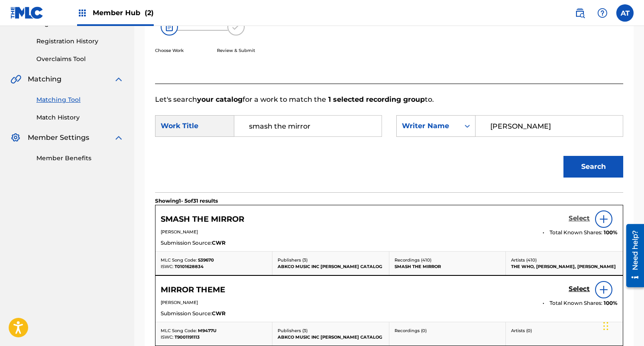
click at [575, 218] on h5 "Select" at bounding box center [579, 218] width 21 height 8
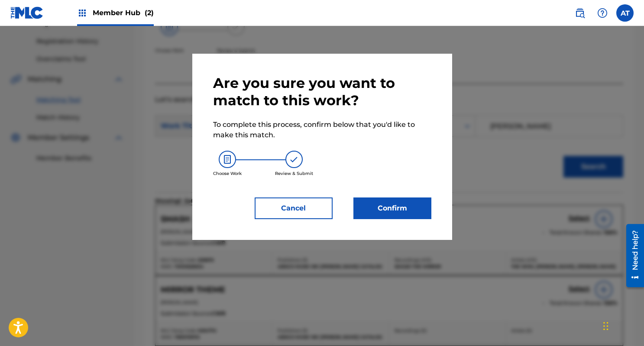
click at [409, 196] on div "Are you sure you want to match to this work? To complete this process, confirm …" at bounding box center [322, 147] width 218 height 145
click at [406, 201] on button "Confirm" at bounding box center [393, 209] width 78 height 22
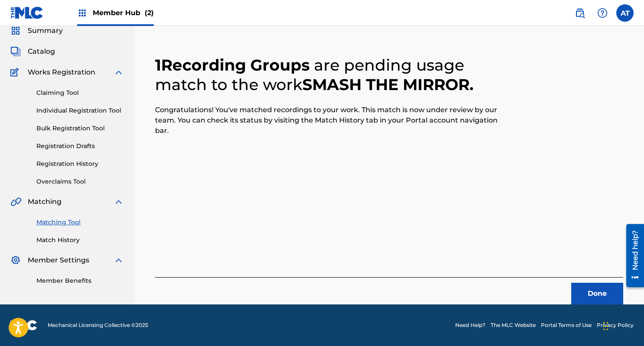
scroll to position [35, 0]
click at [609, 295] on button "Done" at bounding box center [597, 294] width 52 height 22
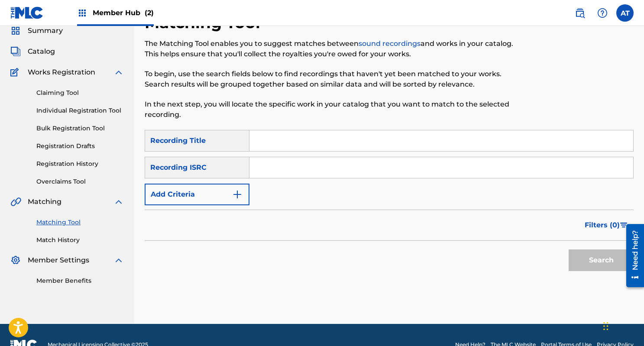
click at [288, 143] on input "Search Form" at bounding box center [442, 140] width 384 height 21
paste input "Happiness Togetherness"
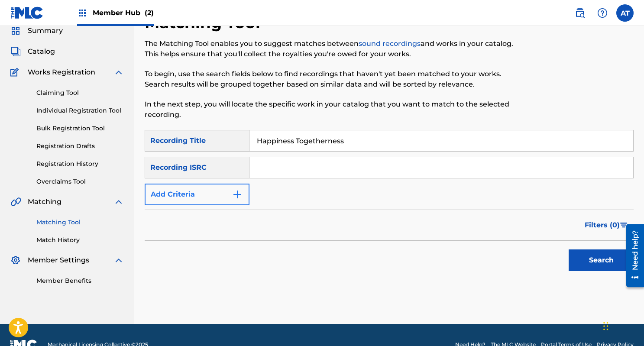
type input "Happiness Togetherness"
click at [203, 193] on button "Add Criteria" at bounding box center [197, 195] width 105 height 22
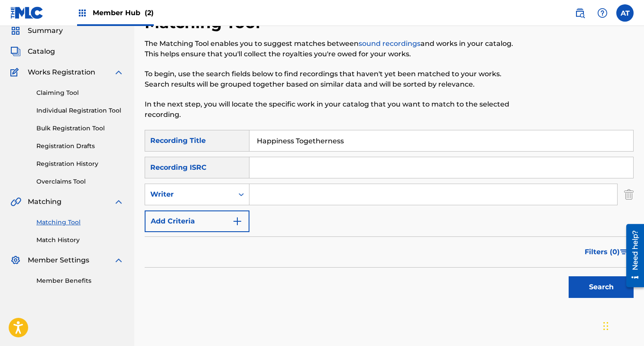
click at [268, 189] on input "Search Form" at bounding box center [434, 194] width 368 height 21
type input "johnnie wilder"
click at [569, 276] on button "Search" at bounding box center [601, 287] width 65 height 22
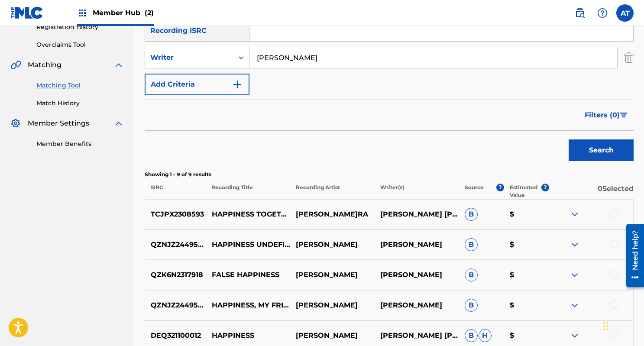
scroll to position [0, 0]
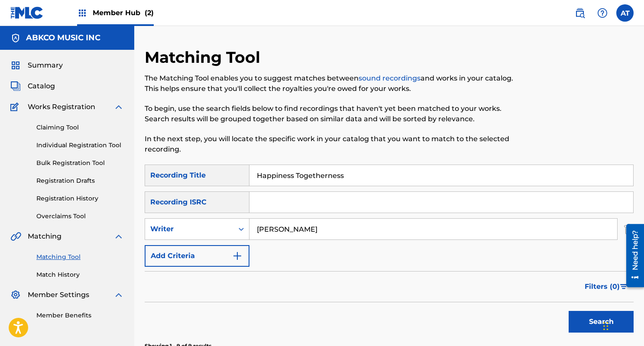
click at [295, 174] on input "Happiness Togetherness" at bounding box center [442, 175] width 384 height 21
type input "s"
type input "isla"
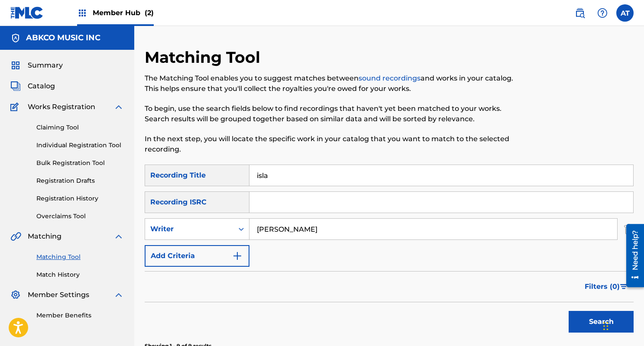
click at [270, 229] on input "johnnie wilder" at bounding box center [434, 229] width 368 height 21
click at [270, 229] on input "wilder" at bounding box center [434, 229] width 368 height 21
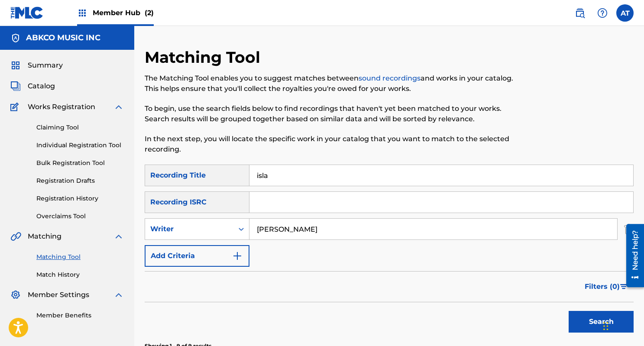
type input "don cherry"
click at [569, 311] on button "Search" at bounding box center [601, 322] width 65 height 22
click at [331, 174] on input "isla" at bounding box center [442, 175] width 384 height 21
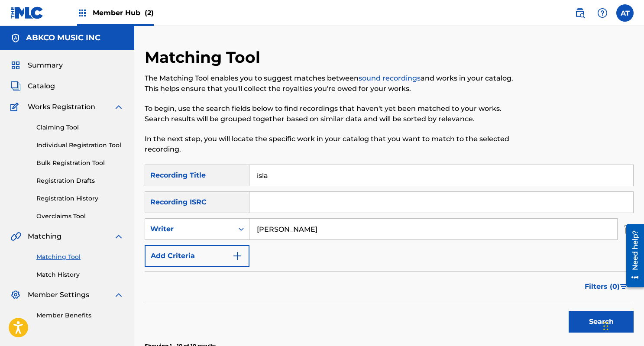
paste input "I Ain't Gonna Cheat On You No More"
type input "I Ain't Gonna Cheat On You No More"
click at [295, 219] on input "don cherry" at bounding box center [434, 229] width 368 height 21
click at [286, 230] on input "don cherry" at bounding box center [434, 229] width 368 height 21
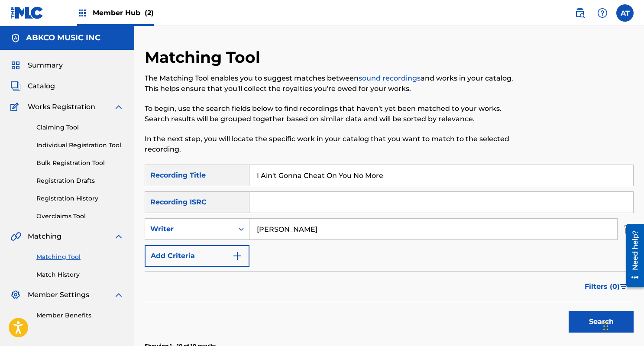
click at [286, 230] on input "don cherry" at bounding box center [434, 229] width 368 height 21
type input "sam cooke"
click at [569, 311] on button "Search" at bounding box center [601, 322] width 65 height 22
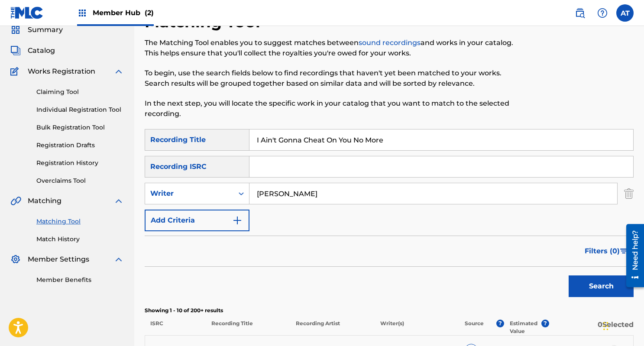
scroll to position [12, 0]
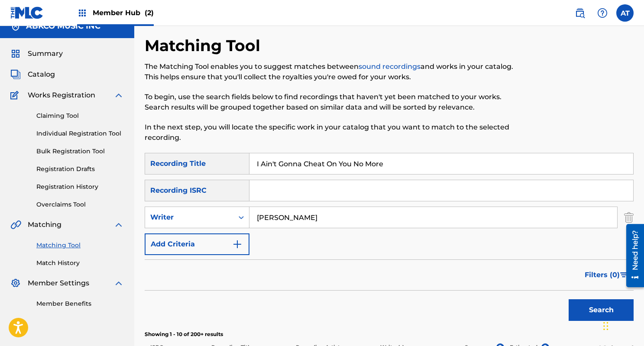
click at [309, 161] on input "I Ain't Gonna Cheat On You No More" at bounding box center [442, 163] width 384 height 21
type input "rainbow"
click at [284, 223] on input "sam cooke" at bounding box center [434, 217] width 368 height 21
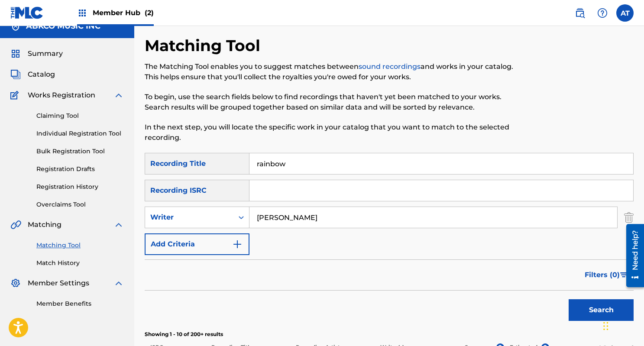
click at [284, 223] on input "sam cooke" at bounding box center [434, 217] width 368 height 21
paste input "Diego Sandrin"
type input "Diego Sandrin"
click at [569, 299] on button "Search" at bounding box center [601, 310] width 65 height 22
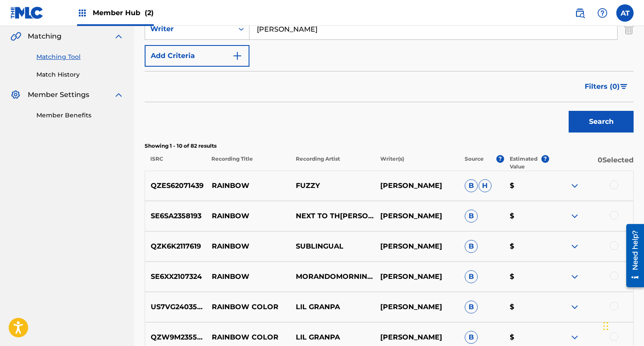
scroll to position [0, 0]
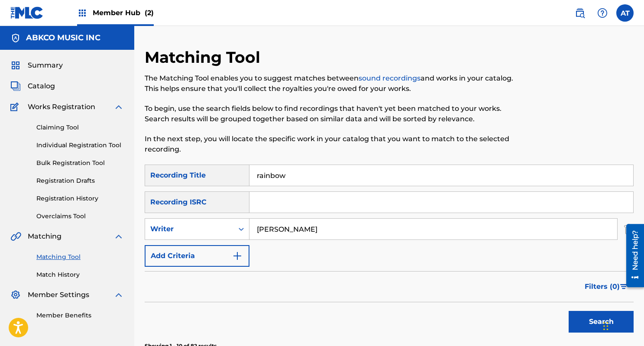
click at [309, 182] on input "rainbow" at bounding box center [442, 175] width 384 height 21
type input "man down"
click at [292, 220] on input "Diego Sandrin" at bounding box center [434, 229] width 368 height 21
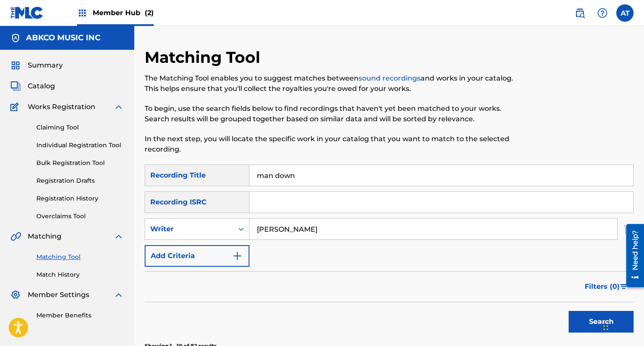
click at [292, 220] on input "Diego Sandrin" at bounding box center [434, 229] width 368 height 21
type input "devvon mcleod"
click at [569, 311] on button "Search" at bounding box center [601, 322] width 65 height 22
click at [283, 175] on input "man down" at bounding box center [442, 175] width 384 height 21
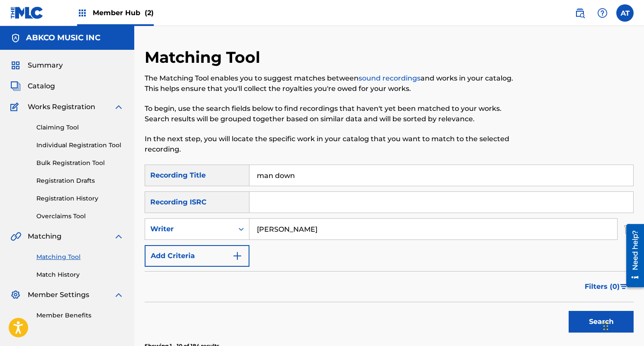
click at [283, 175] on input "man down" at bounding box center [442, 175] width 384 height 21
type input "paranoid and high"
click at [297, 237] on input "devvon mcleod" at bounding box center [434, 229] width 368 height 21
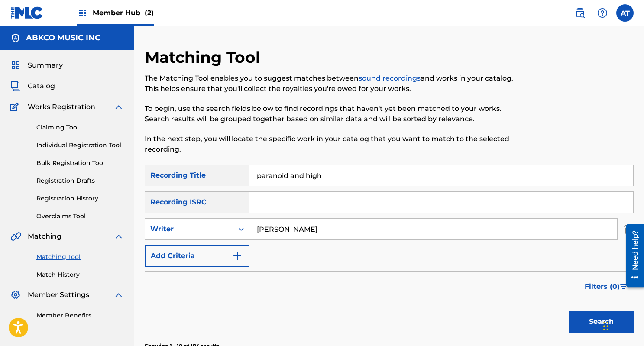
click at [297, 237] on input "devvon mcleod" at bounding box center [434, 229] width 368 height 21
type input "blizman"
click at [569, 311] on button "Search" at bounding box center [601, 322] width 65 height 22
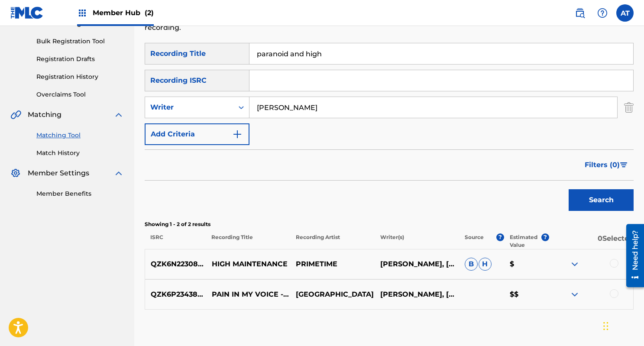
click at [319, 57] on input "paranoid and high" at bounding box center [442, 53] width 384 height 21
paste input "Better When You're Here"
type input "Better When You're Here"
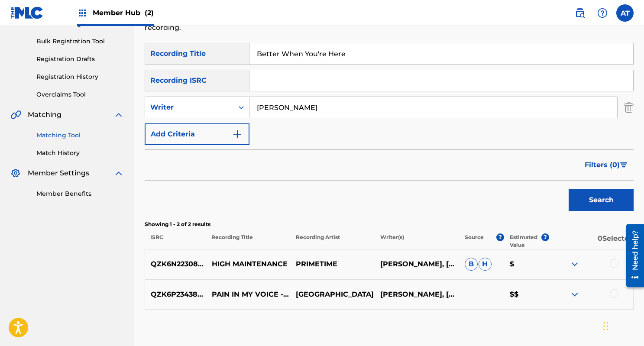
click at [297, 100] on input "blizman" at bounding box center [434, 107] width 368 height 21
type input "gomes"
click at [569, 189] on button "Search" at bounding box center [601, 200] width 65 height 22
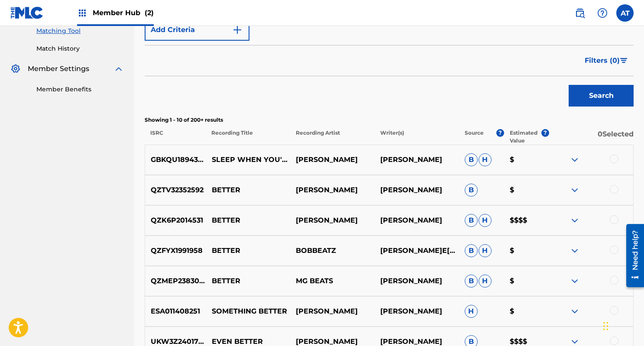
scroll to position [0, 0]
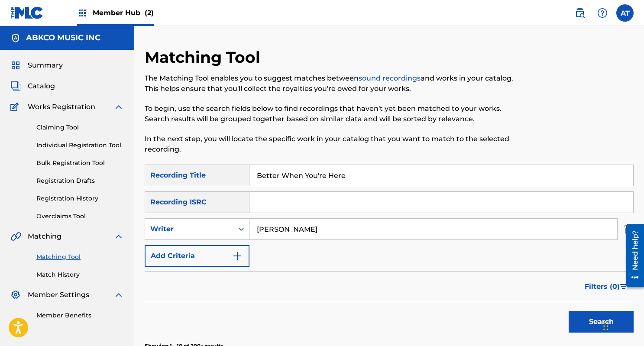
click at [315, 168] on input "Better When You're Here" at bounding box center [442, 175] width 384 height 21
paste input "Mice And Massac"
type input "Mice And Massacre"
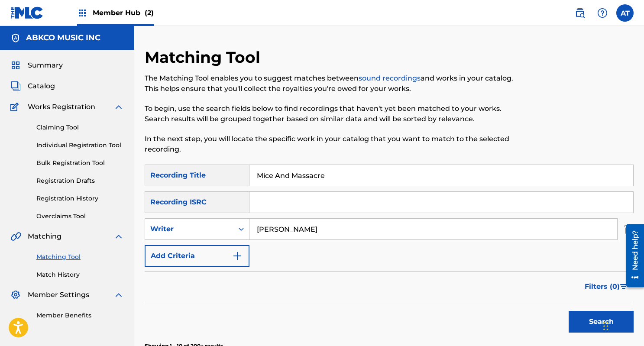
click at [287, 240] on div "SearchWithCriteriad3fff056-14fe-4464-9d54-97a2b6a5d9e1 Recording Title Mice And…" at bounding box center [389, 216] width 489 height 102
click at [292, 227] on input "gomes" at bounding box center [434, 229] width 368 height 21
type input "don cherry"
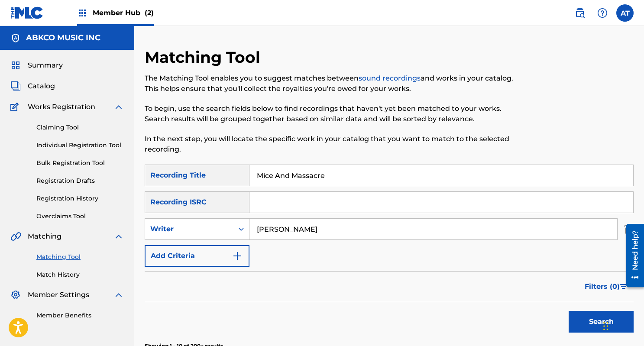
click at [569, 311] on button "Search" at bounding box center [601, 322] width 65 height 22
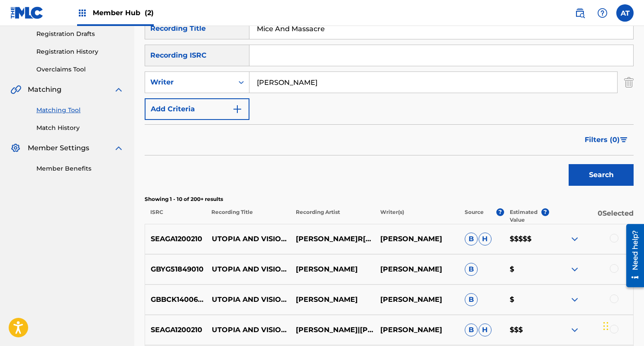
scroll to position [128, 0]
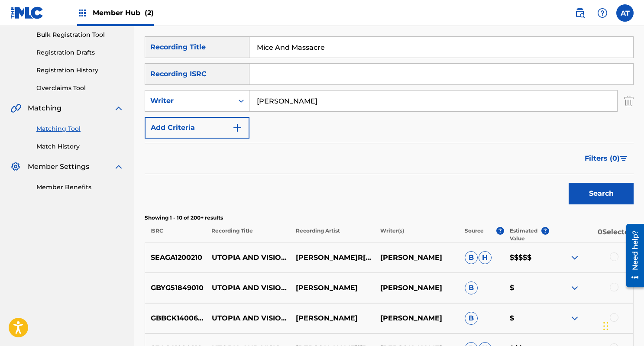
click at [338, 52] on input "Mice And Massacre" at bounding box center [442, 47] width 384 height 21
paste input "La La La Lies"
type input "La La La Lies"
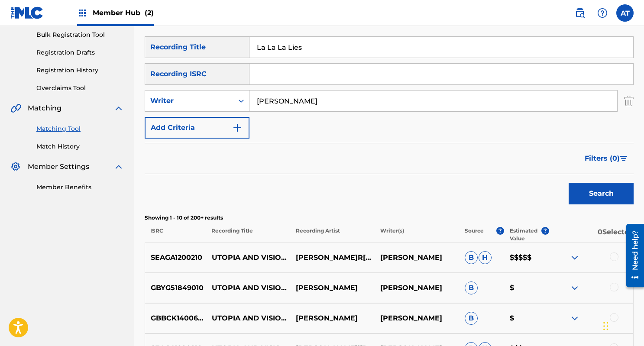
click at [311, 101] on input "don cherry" at bounding box center [434, 101] width 368 height 21
type input "townshend"
click at [569, 183] on button "Search" at bounding box center [601, 194] width 65 height 22
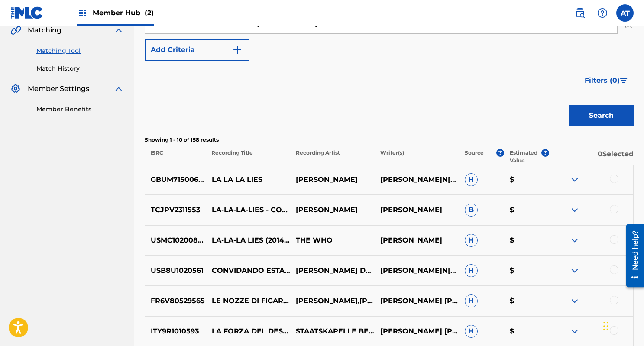
scroll to position [206, 0]
click at [611, 207] on div at bounding box center [614, 209] width 9 height 9
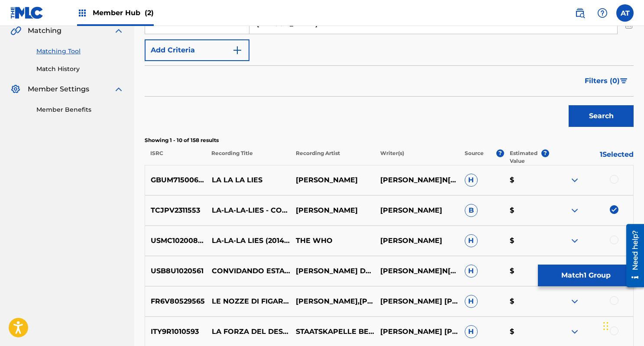
click at [612, 169] on div "GBUM71500684 LA LA LA LIES PETE TOWNSHEND PETER TOWNSHEND PETE TOWNSHEND PETER …" at bounding box center [389, 180] width 489 height 30
click at [612, 178] on div at bounding box center [614, 179] width 9 height 9
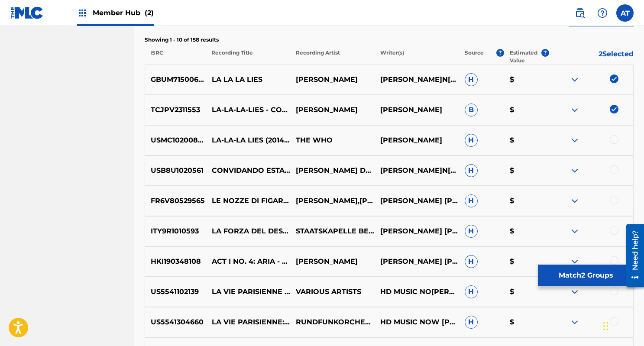
scroll to position [308, 0]
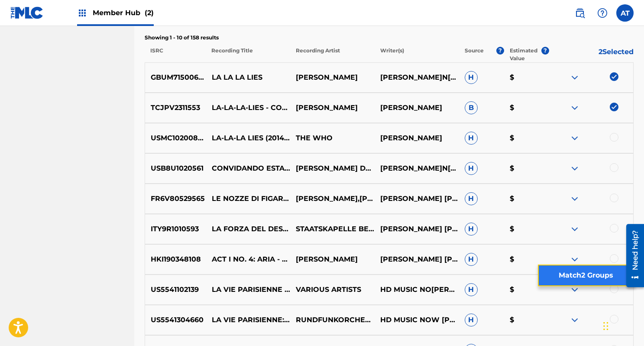
click at [588, 277] on button "Match 2 Groups" at bounding box center [586, 276] width 96 height 22
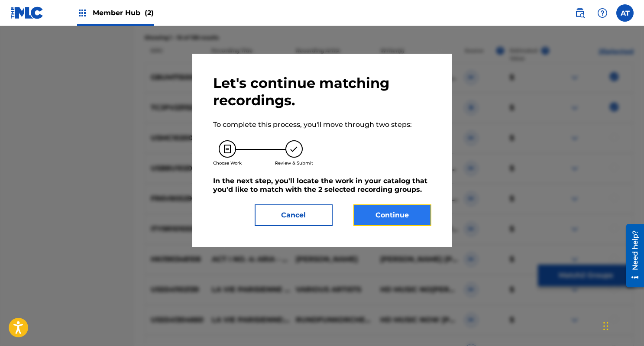
click at [391, 208] on button "Continue" at bounding box center [393, 216] width 78 height 22
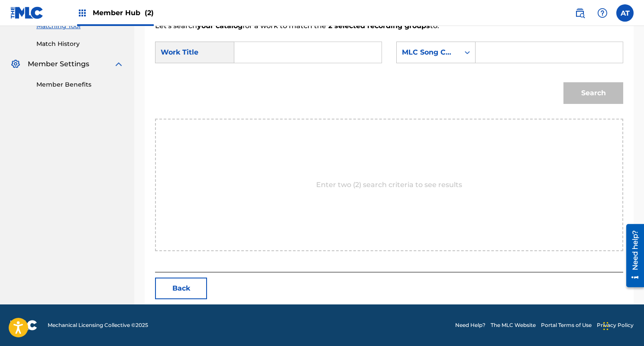
click at [328, 50] on input "Search Form" at bounding box center [308, 52] width 133 height 21
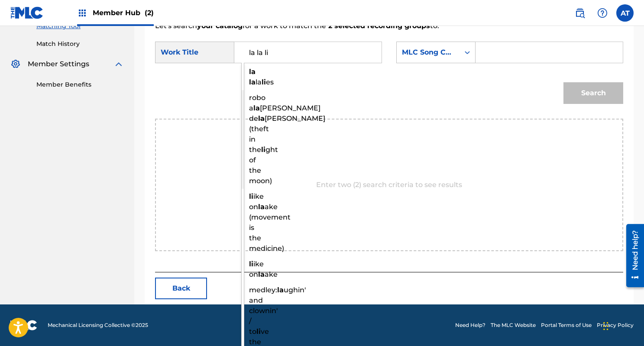
click at [246, 85] on div "la la la li es" at bounding box center [249, 77] width 15 height 26
type input "la la la lies"
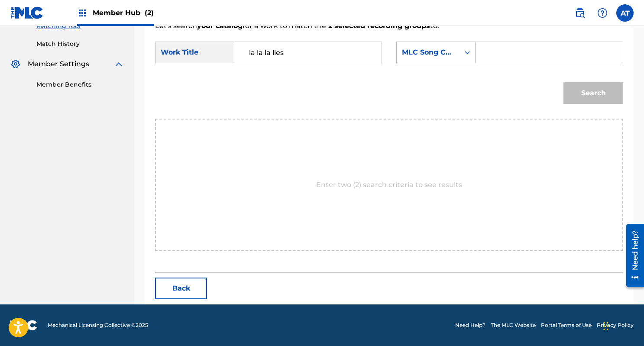
click at [474, 52] on div "Search Form" at bounding box center [468, 53] width 16 height 16
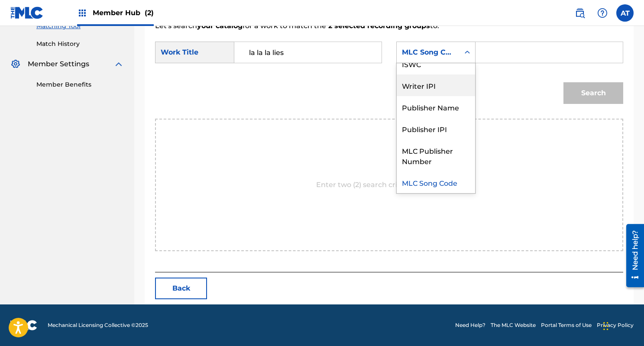
scroll to position [0, 0]
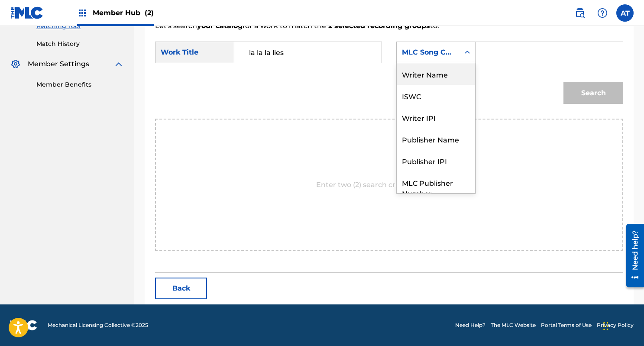
click at [428, 75] on div "Writer Name" at bounding box center [436, 74] width 78 height 22
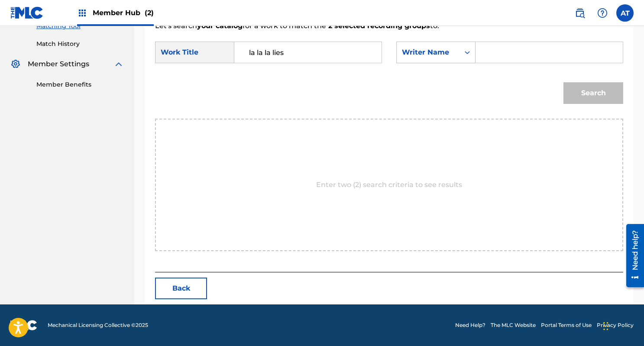
click at [513, 55] on input "Search Form" at bounding box center [549, 52] width 133 height 21
type input "townshend"
click at [564, 82] on button "Search" at bounding box center [594, 93] width 60 height 22
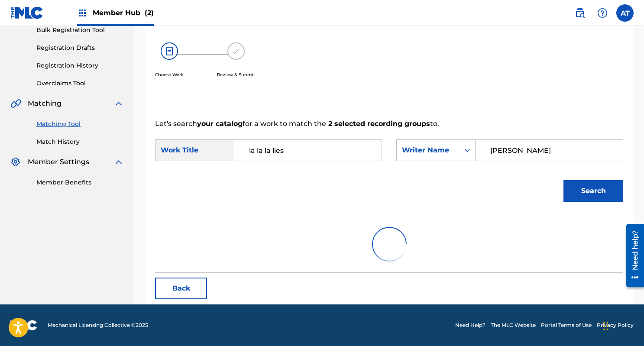
scroll to position [231, 0]
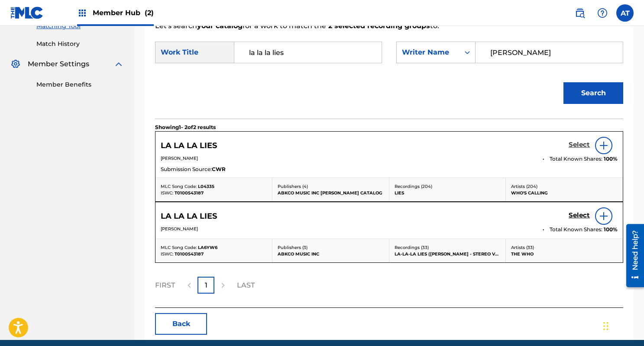
click at [571, 145] on h5 "Select" at bounding box center [579, 145] width 21 height 8
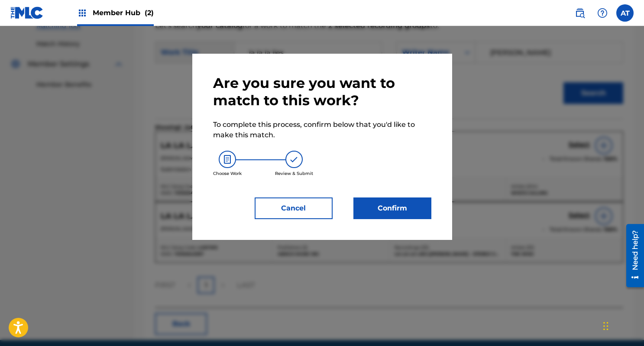
click at [396, 231] on div "Are you sure you want to match to this work? To complete this process, confirm …" at bounding box center [322, 147] width 260 height 186
click at [402, 217] on button "Confirm" at bounding box center [393, 209] width 78 height 22
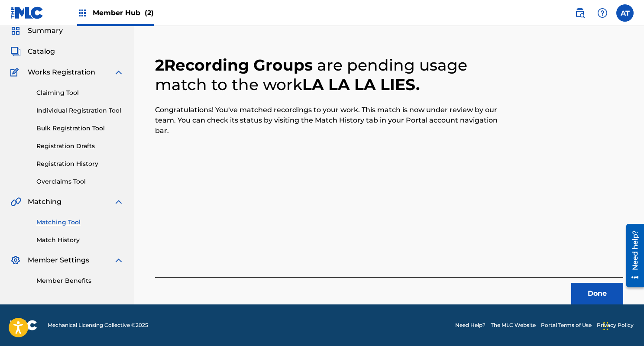
scroll to position [35, 0]
click at [583, 292] on button "Done" at bounding box center [597, 294] width 52 height 22
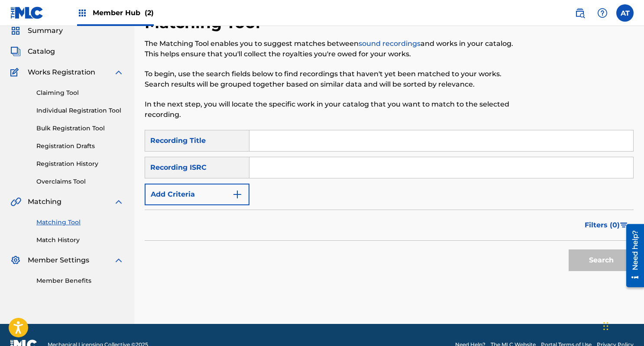
click at [289, 139] on input "Search Form" at bounding box center [442, 140] width 384 height 21
paste input "Time Machine"
type input "Time Machine"
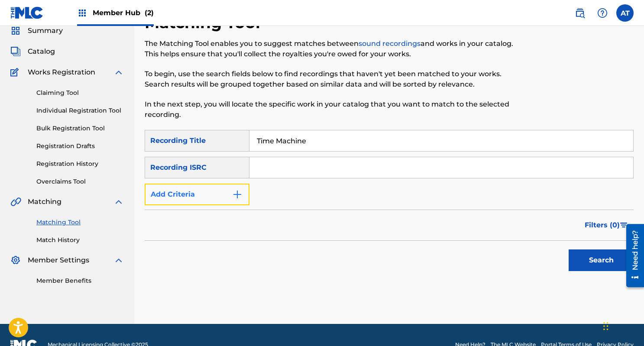
click at [234, 186] on button "Add Criteria" at bounding box center [197, 195] width 105 height 22
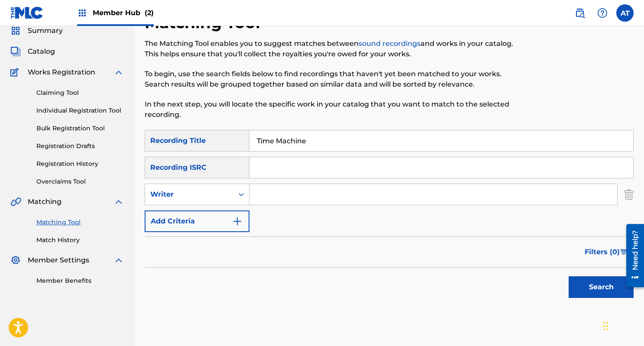
click at [289, 195] on input "Search Form" at bounding box center [434, 194] width 368 height 21
type input "ryan miller"
click at [569, 276] on button "Search" at bounding box center [601, 287] width 65 height 22
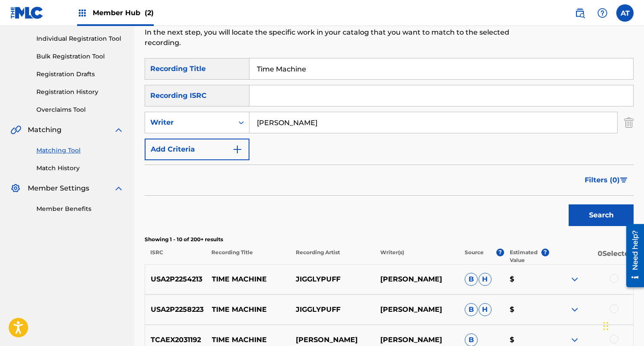
scroll to position [0, 0]
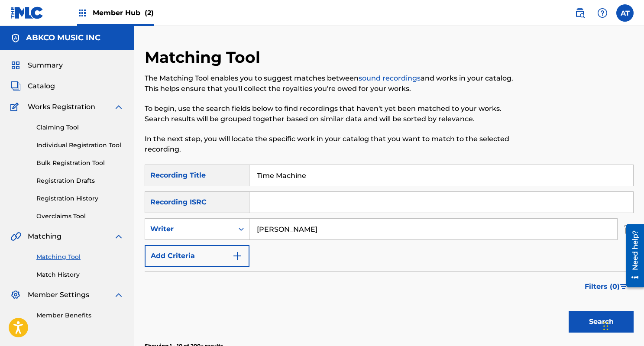
click at [319, 175] on input "Time Machine" at bounding box center [442, 175] width 384 height 21
paste input "Blood Red W"
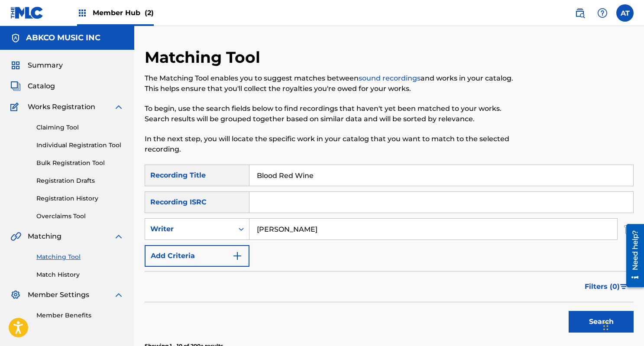
type input "Blood Red Wine"
click at [304, 219] on input "ryan miller" at bounding box center [434, 229] width 368 height 21
type input "keith richards"
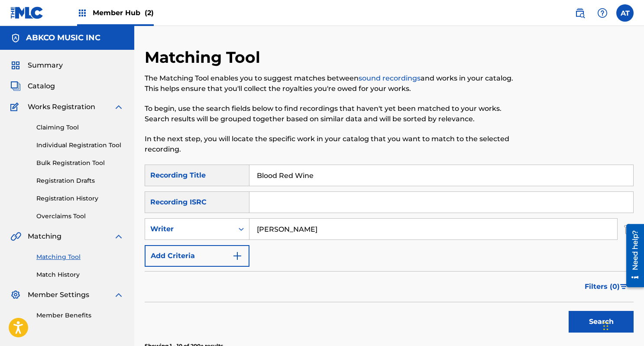
click at [569, 311] on button "Search" at bounding box center [601, 322] width 65 height 22
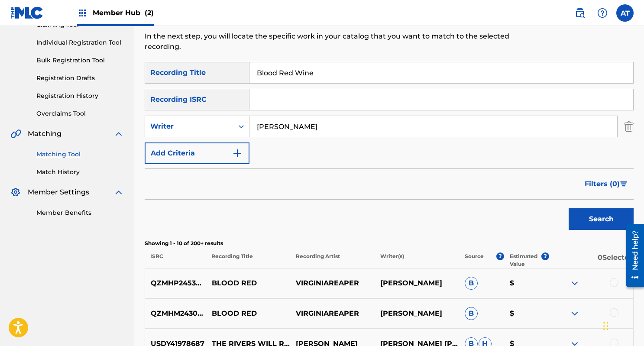
scroll to position [91, 0]
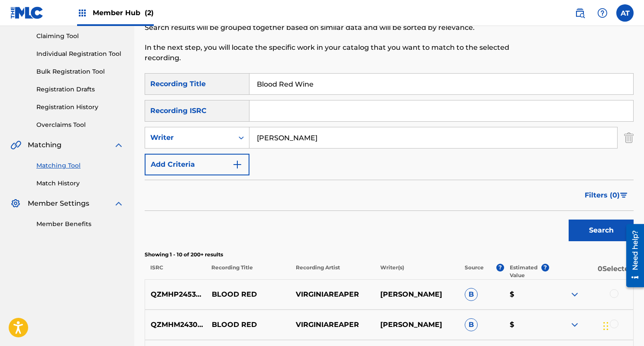
click at [289, 85] on input "Blood Red Wine" at bounding box center [442, 84] width 384 height 21
paste input "No Hyp"
type input "No Hype"
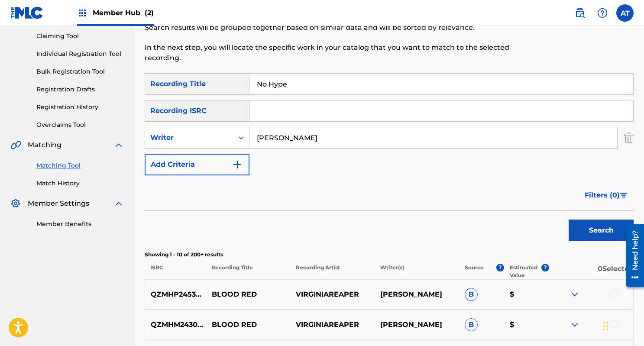
click at [277, 142] on input "keith richards" at bounding box center [434, 137] width 368 height 21
type input "devvon mcleod"
click at [569, 220] on button "Search" at bounding box center [601, 231] width 65 height 22
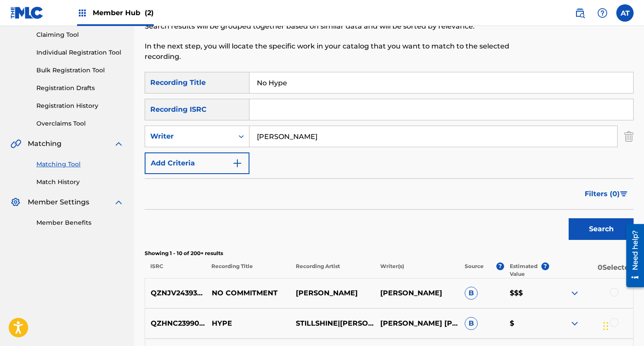
scroll to position [79, 0]
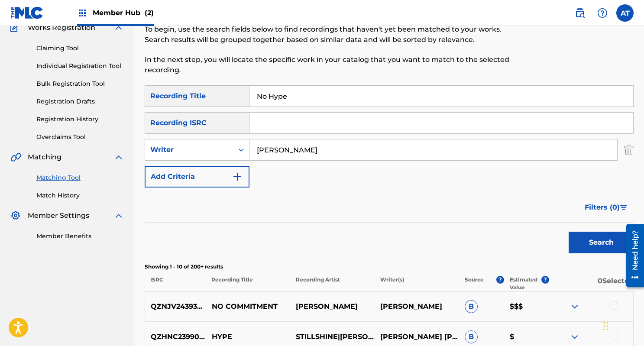
click at [327, 72] on p "In the next step, you will locate the specific work in your catalog that you wa…" at bounding box center [333, 65] width 377 height 21
click at [308, 92] on input "No Hype" at bounding box center [442, 96] width 384 height 21
paste input "Listen To The Angels Sing"
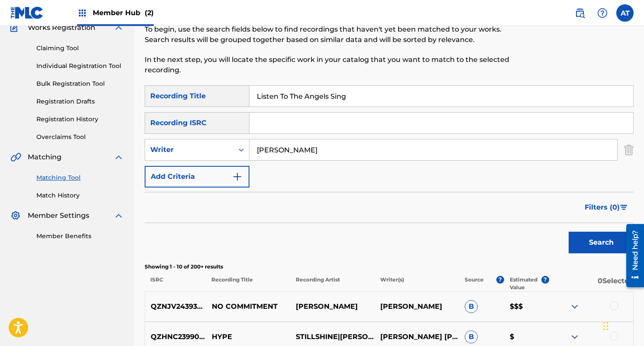
type input "Listen To The Angels Sing"
click at [287, 150] on input "devvon mcleod" at bounding box center [434, 150] width 368 height 21
click at [569, 232] on button "Search" at bounding box center [601, 243] width 65 height 22
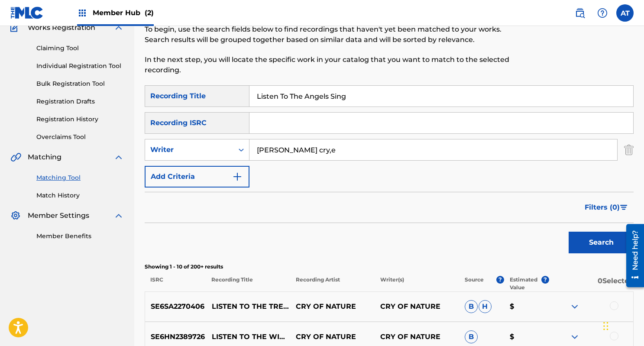
click at [295, 150] on input "leroy cry,e" at bounding box center [434, 150] width 368 height 21
type input "leroy crume"
click at [569, 232] on button "Search" at bounding box center [601, 243] width 65 height 22
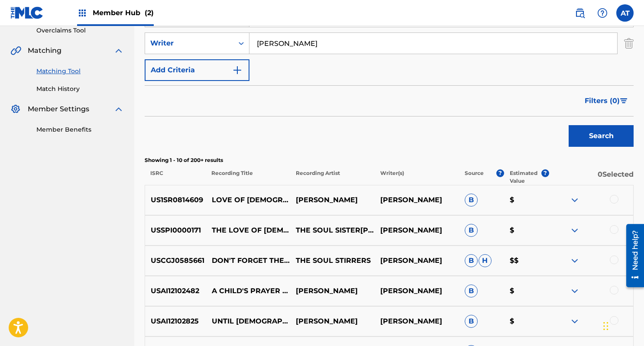
scroll to position [85, 0]
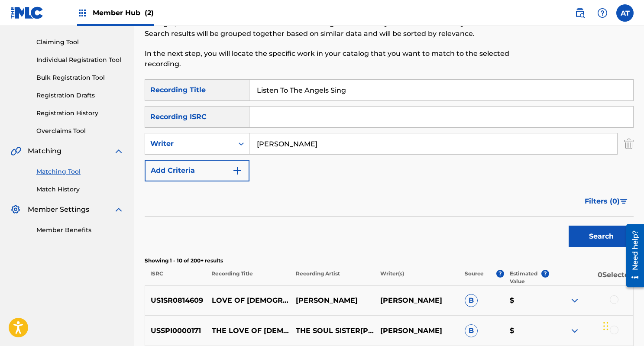
click at [309, 88] on input "Listen To The Angels Sing" at bounding box center [442, 90] width 384 height 21
type input "sensation"
type input "townshend"
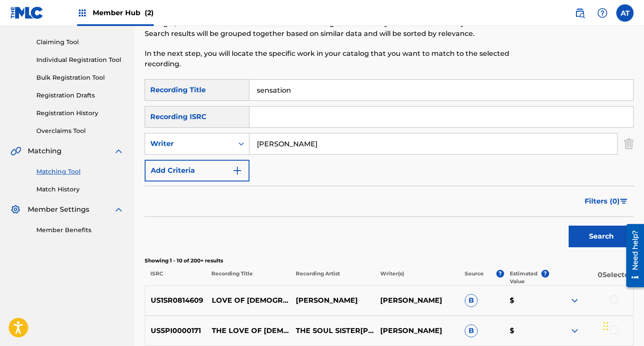
click at [569, 226] on button "Search" at bounding box center [601, 237] width 65 height 22
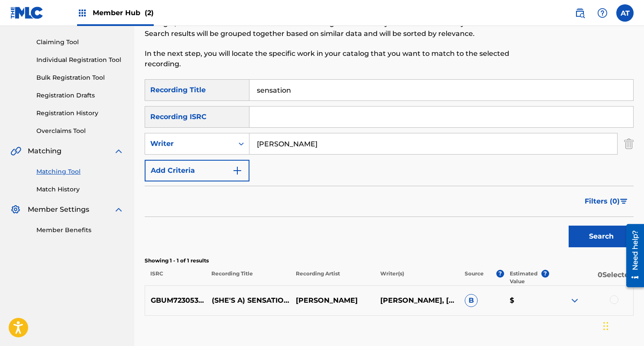
scroll to position [140, 0]
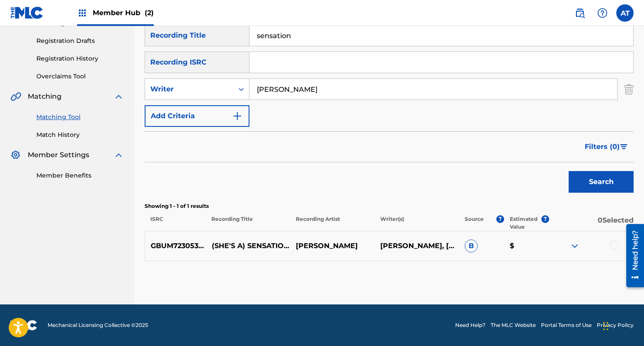
click at [612, 242] on div at bounding box center [614, 245] width 9 height 9
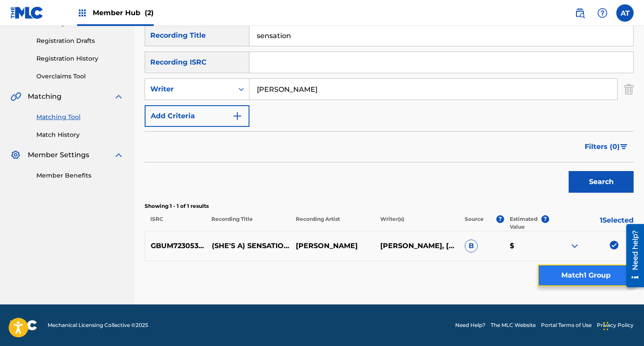
click at [569, 272] on button "Match 1 Group" at bounding box center [586, 276] width 96 height 22
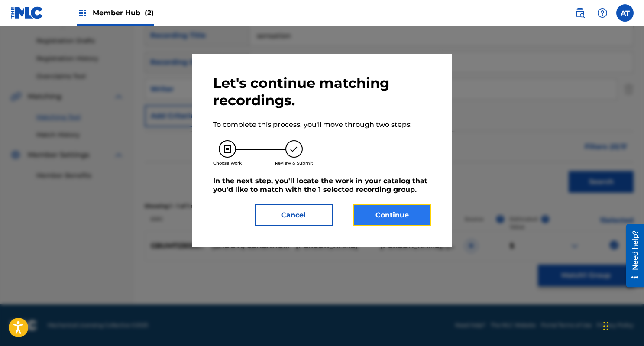
click at [412, 209] on button "Continue" at bounding box center [393, 216] width 78 height 22
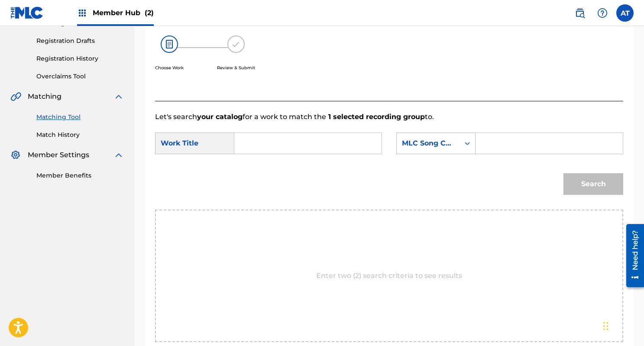
click at [293, 142] on input "Search Form" at bounding box center [308, 143] width 133 height 21
click at [259, 171] on span "(from "tommy")" at bounding box center [281, 173] width 65 height 29
type input "sensation (from "tommy")"
click at [439, 138] on div "MLC Song Code" at bounding box center [428, 143] width 63 height 16
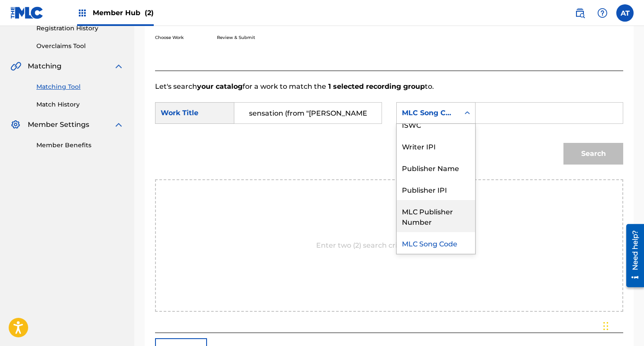
scroll to position [0, 0]
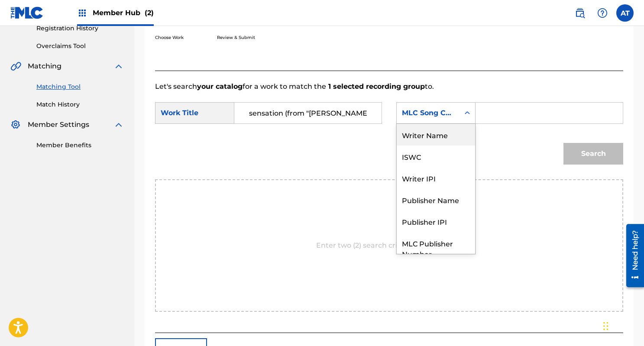
click at [435, 133] on div "Writer Name" at bounding box center [436, 135] width 78 height 22
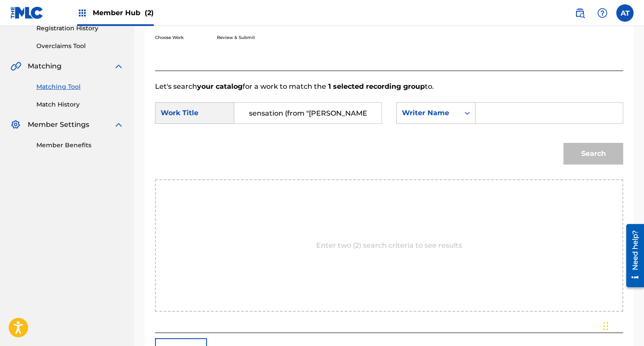
click at [497, 123] on input "Search Form" at bounding box center [549, 113] width 133 height 21
click at [564, 143] on button "Search" at bounding box center [594, 154] width 60 height 22
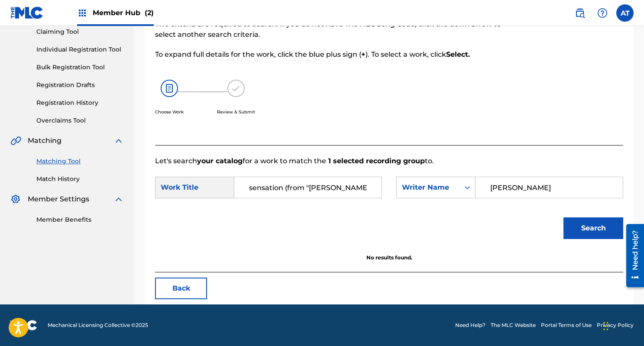
type input "townshend"
click at [564, 218] on button "Search" at bounding box center [594, 229] width 60 height 22
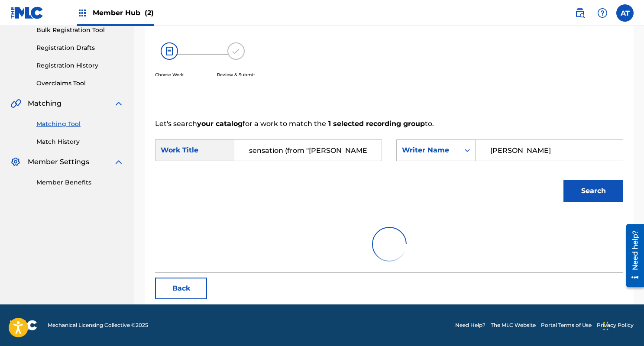
scroll to position [170, 0]
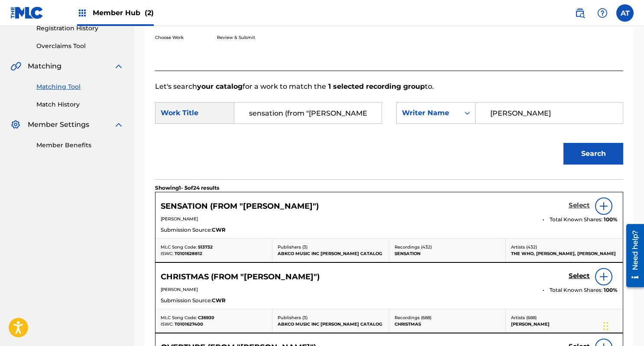
click at [578, 205] on h5 "Select" at bounding box center [579, 205] width 21 height 8
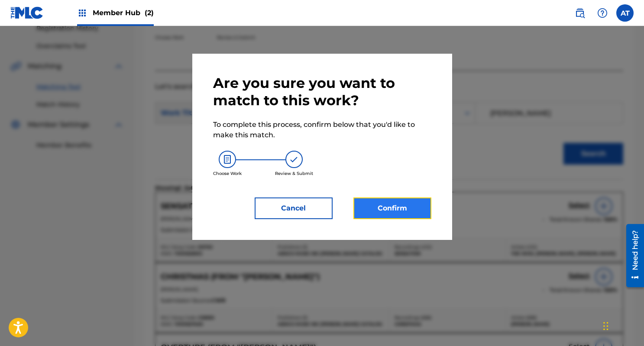
click at [407, 200] on button "Confirm" at bounding box center [393, 209] width 78 height 22
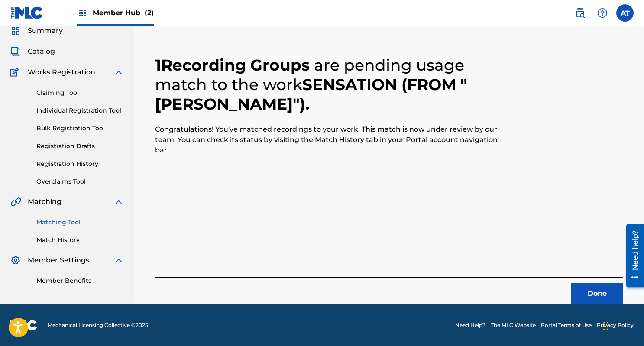
scroll to position [35, 0]
click at [603, 289] on button "Done" at bounding box center [597, 294] width 52 height 22
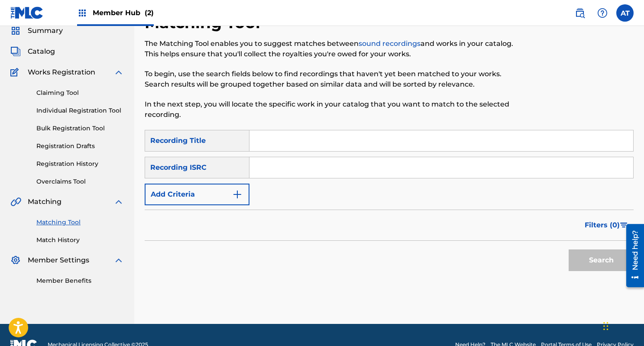
click at [279, 137] on input "Search Form" at bounding box center [442, 140] width 384 height 21
paste input "God Rest Ye Merry Gentlemen"
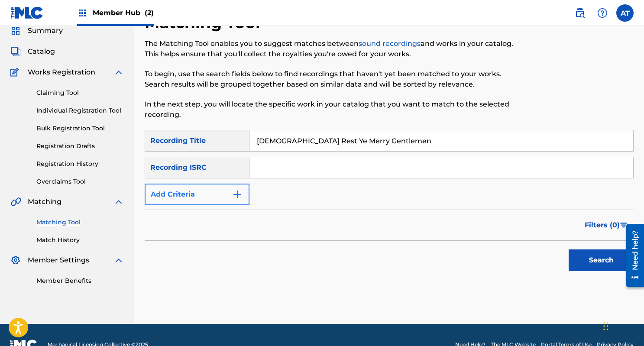
type input "God Rest Ye Merry Gentlemen"
click at [235, 195] on img "Search Form" at bounding box center [237, 194] width 10 height 10
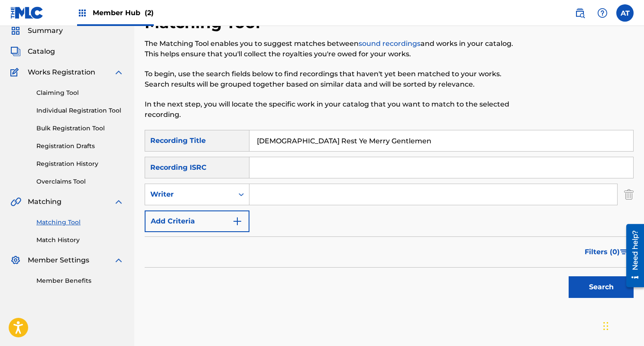
click at [289, 194] on input "Search Form" at bounding box center [434, 194] width 368 height 21
click at [569, 276] on button "Search" at bounding box center [601, 287] width 65 height 22
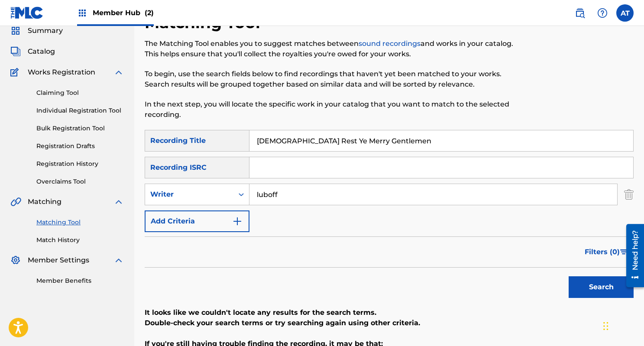
type input "luboff"
click at [569, 276] on button "Search" at bounding box center [601, 287] width 65 height 22
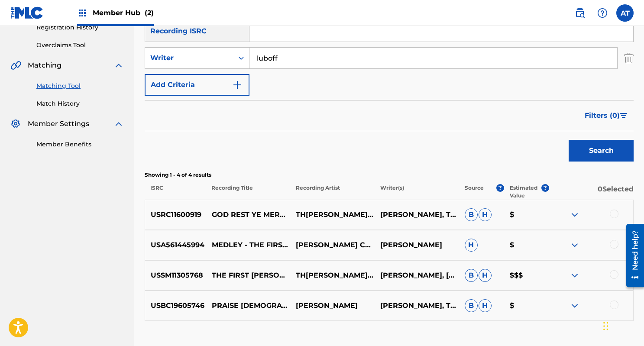
scroll to position [185, 0]
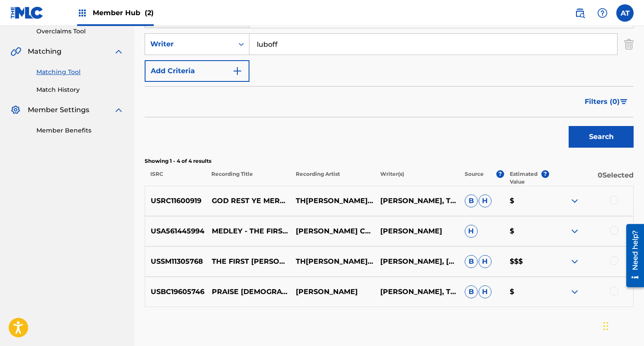
click at [614, 263] on div at bounding box center [614, 260] width 9 height 9
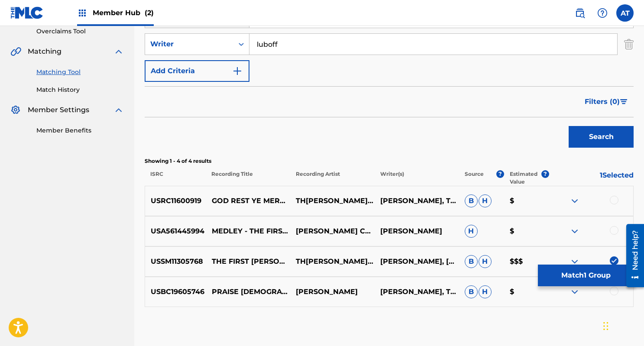
click at [615, 228] on div at bounding box center [614, 230] width 9 height 9
click at [615, 197] on div at bounding box center [614, 200] width 9 height 9
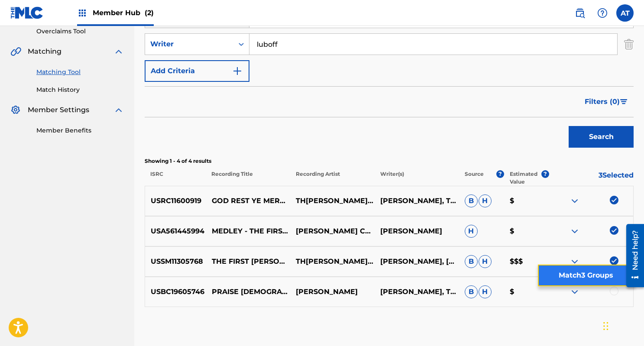
click at [598, 277] on button "Match 3 Groups" at bounding box center [586, 276] width 96 height 22
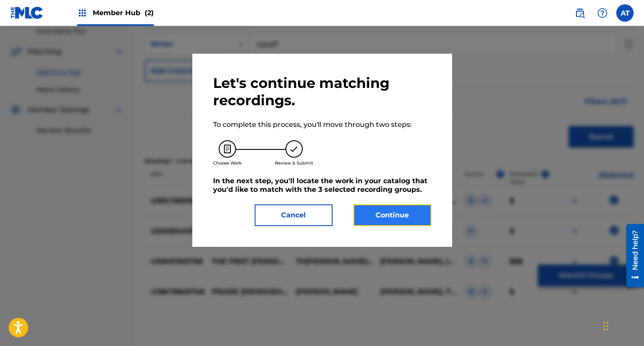
click at [390, 211] on button "Continue" at bounding box center [393, 216] width 78 height 22
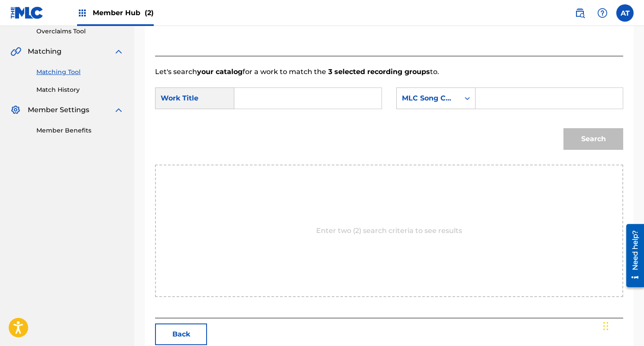
click at [296, 98] on input "Search Form" at bounding box center [308, 98] width 133 height 21
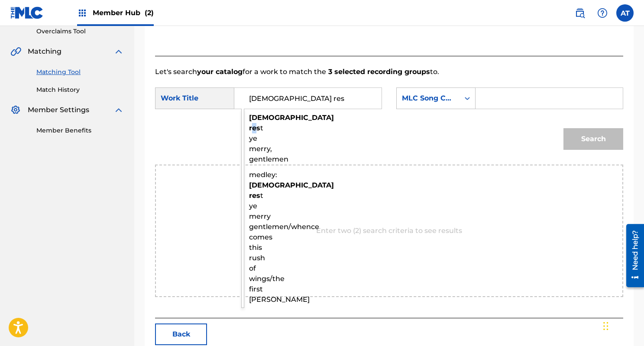
click at [254, 132] on strong "res" at bounding box center [254, 128] width 11 height 8
type input "god rest ye merry, gentlemen"
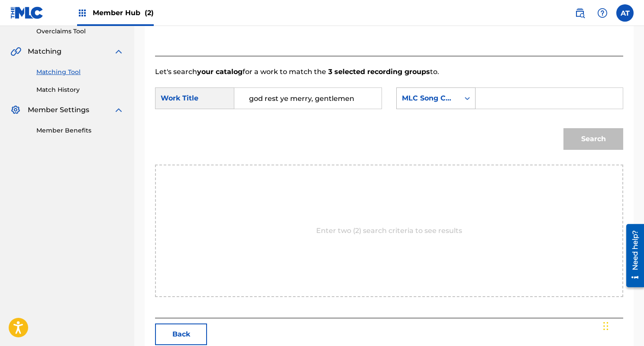
click at [468, 95] on icon "Search Form" at bounding box center [467, 98] width 9 height 9
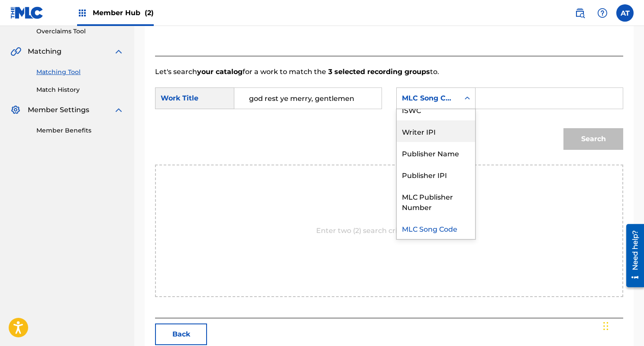
scroll to position [0, 0]
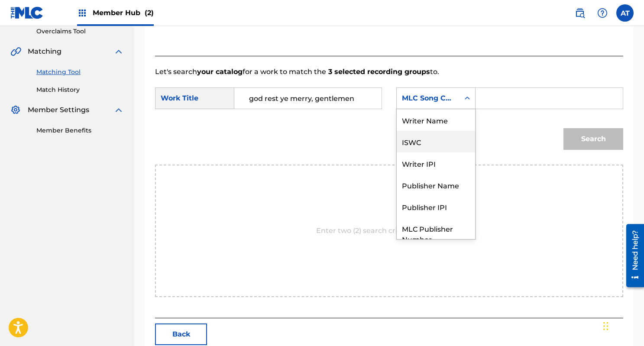
click at [450, 130] on div "Writer Name" at bounding box center [436, 120] width 78 height 22
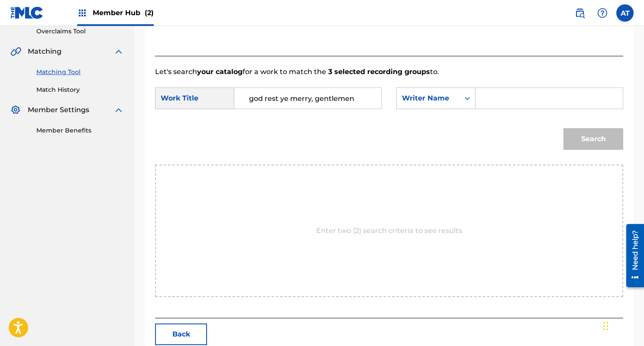
click at [511, 100] on input "Search Form" at bounding box center [549, 98] width 133 height 21
type input "luboff"
click at [564, 128] on button "Search" at bounding box center [594, 139] width 60 height 22
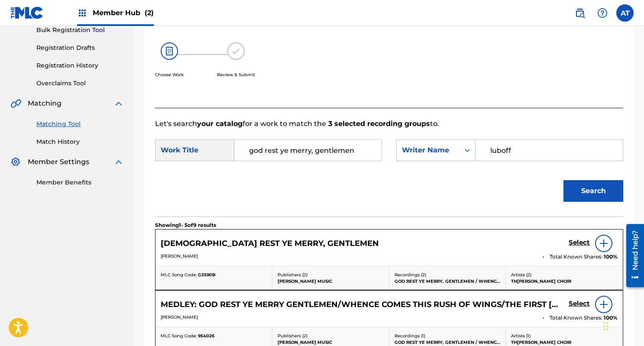
scroll to position [185, 0]
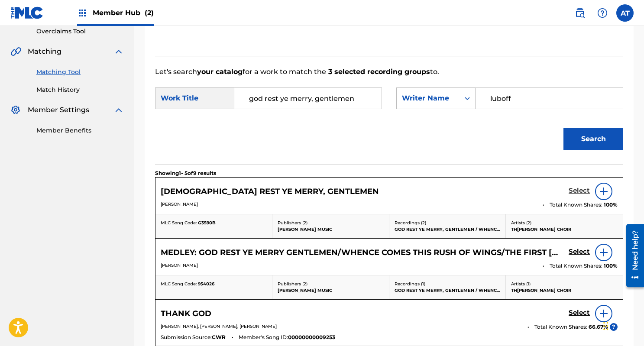
click at [581, 187] on h5 "Select" at bounding box center [579, 191] width 21 height 8
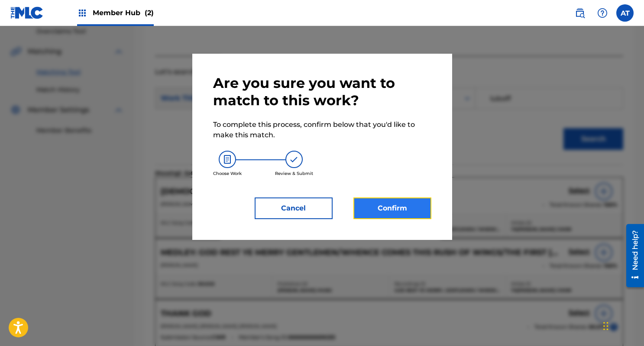
click at [391, 202] on button "Confirm" at bounding box center [393, 209] width 78 height 22
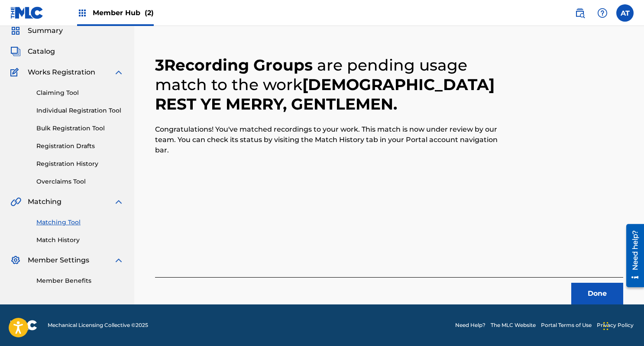
scroll to position [35, 0]
click at [584, 282] on div "Done" at bounding box center [389, 290] width 468 height 27
click at [593, 295] on button "Done" at bounding box center [597, 294] width 52 height 22
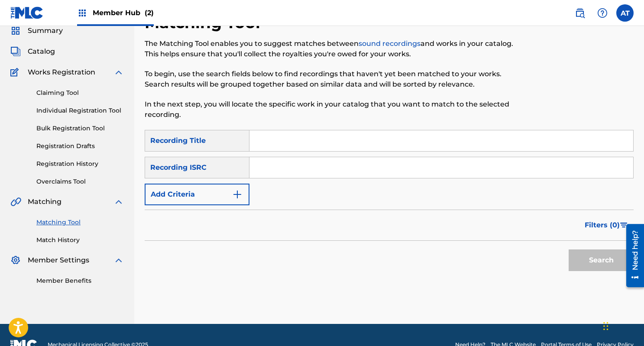
click at [318, 136] on input "Search Form" at bounding box center [442, 140] width 384 height 21
paste input "Replay"
type input "Replay"
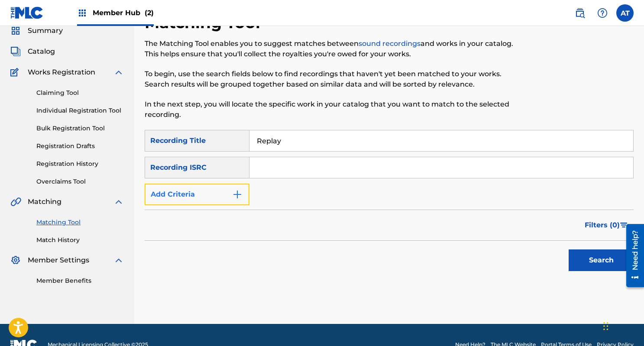
click at [209, 203] on button "Add Criteria" at bounding box center [197, 195] width 105 height 22
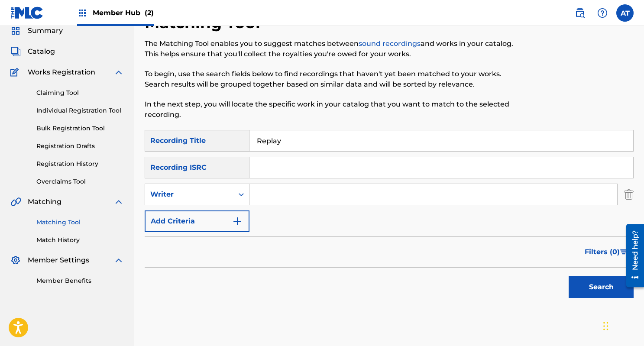
click at [320, 201] on input "Search Form" at bounding box center [434, 194] width 368 height 21
type input "devvon mcleod"
click at [569, 276] on button "Search" at bounding box center [601, 287] width 65 height 22
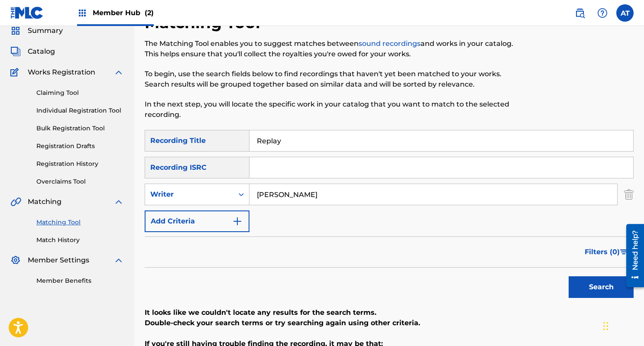
scroll to position [62, 0]
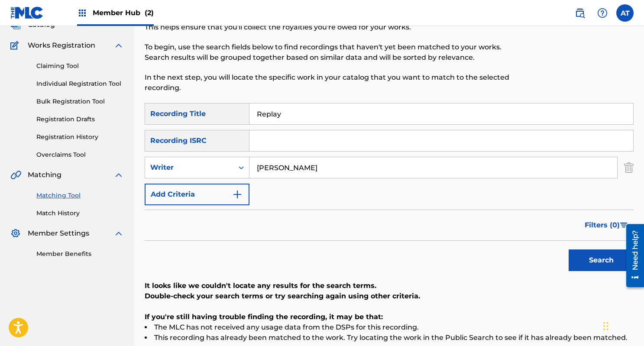
click at [277, 114] on input "Replay" at bounding box center [442, 114] width 384 height 21
paste input "Grandma On The Roof"
type input "Grandma On The Roof"
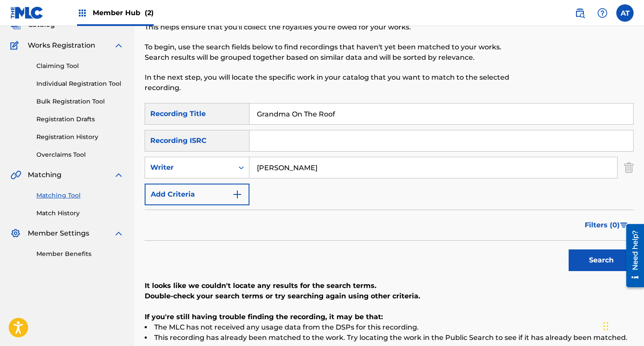
click at [278, 176] on input "devvon mcleod" at bounding box center [434, 167] width 368 height 21
click at [569, 250] on button "Search" at bounding box center [601, 261] width 65 height 22
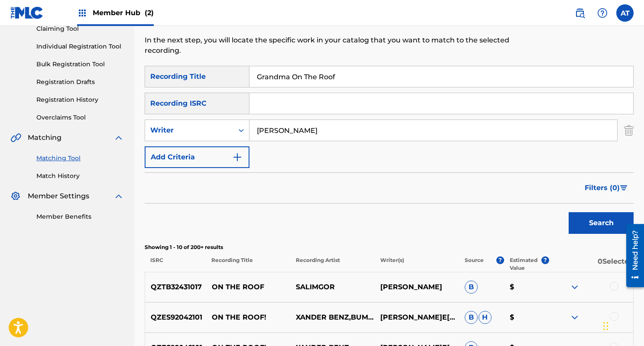
scroll to position [101, 0]
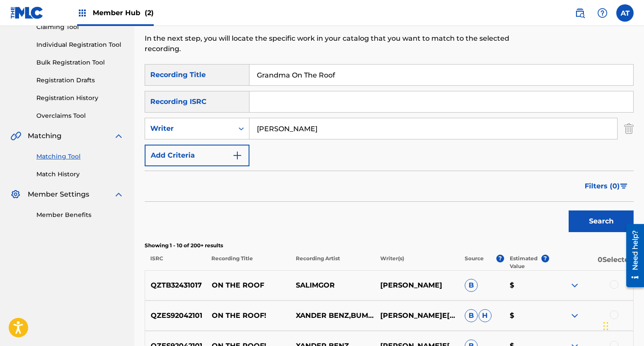
click at [303, 132] on input "alexander wetson" at bounding box center [434, 128] width 368 height 21
type input "alexander weston"
click at [569, 211] on button "Search" at bounding box center [601, 222] width 65 height 22
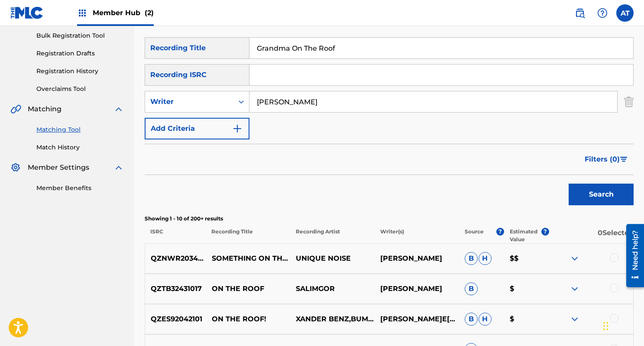
scroll to position [0, 0]
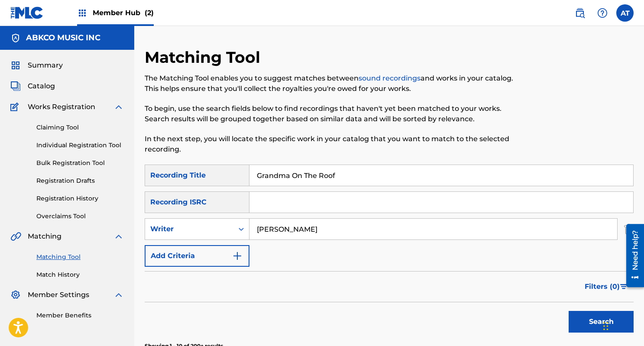
click at [331, 174] on input "Grandma On The Roof" at bounding box center [442, 175] width 384 height 21
paste input "I Was Too Nice"
type input "I Was Too Nice"
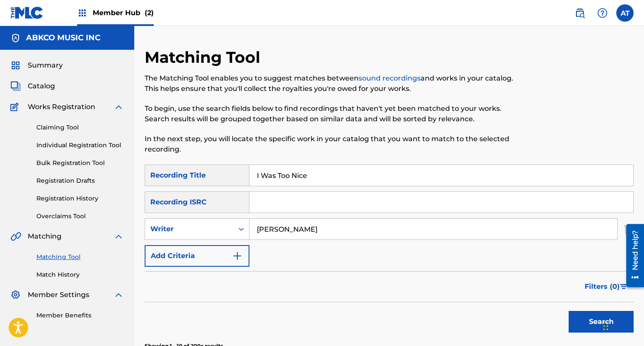
click at [292, 240] on div "SearchWithCriteriad3fff056-14fe-4464-9d54-97a2b6a5d9e1 Recording Title I Was To…" at bounding box center [389, 216] width 489 height 102
click at [292, 233] on input "alexander weston" at bounding box center [434, 229] width 368 height 21
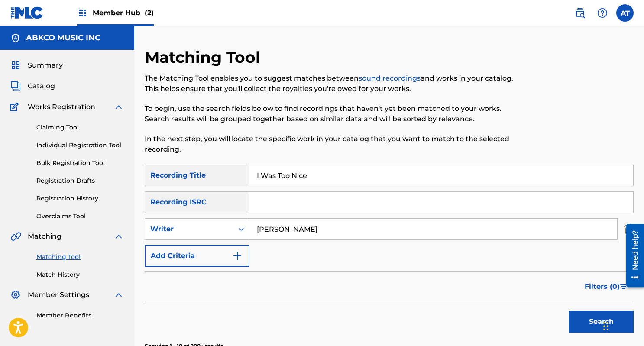
click at [292, 233] on input "alexander weston" at bounding box center [434, 229] width 368 height 21
type input "dave crawford"
click at [569, 311] on button "Search" at bounding box center [601, 322] width 65 height 22
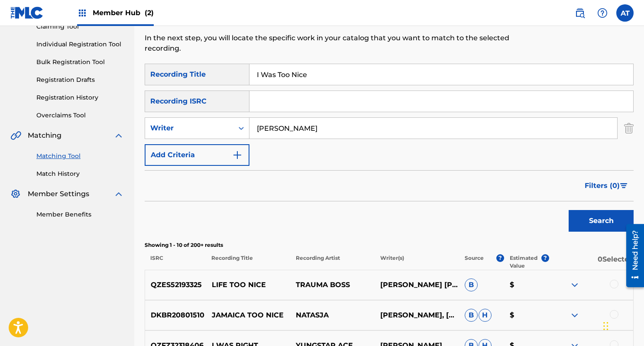
scroll to position [92, 0]
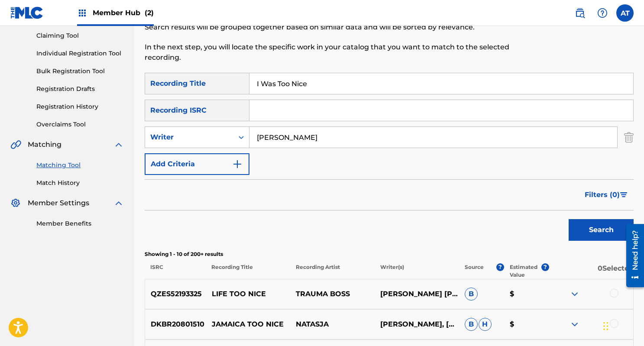
click at [291, 79] on input "I Was Too Nice" at bounding box center [442, 83] width 384 height 21
paste input "s It In My Head"
type input "Is It In My Head"
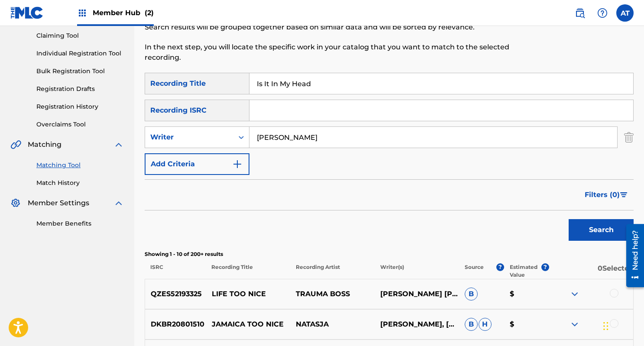
click at [277, 126] on div "SearchWithCriteriad3fff056-14fe-4464-9d54-97a2b6a5d9e1 Recording Title Is It In…" at bounding box center [389, 124] width 489 height 102
click at [276, 129] on input "dave crawford" at bounding box center [434, 137] width 368 height 21
type input "townshend"
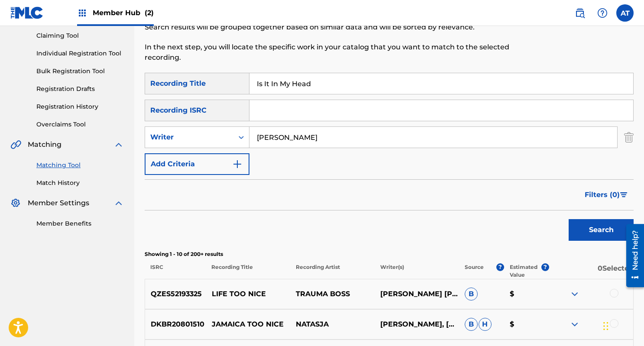
click at [569, 219] on button "Search" at bounding box center [601, 230] width 65 height 22
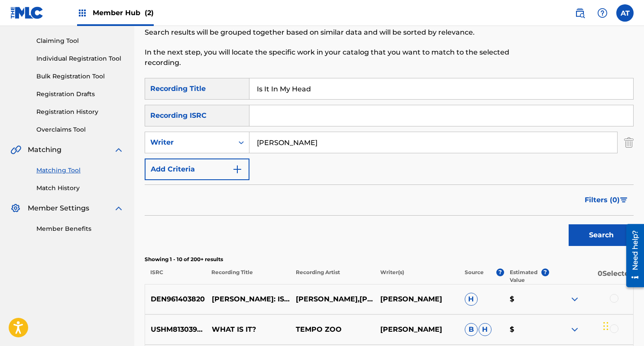
scroll to position [78, 0]
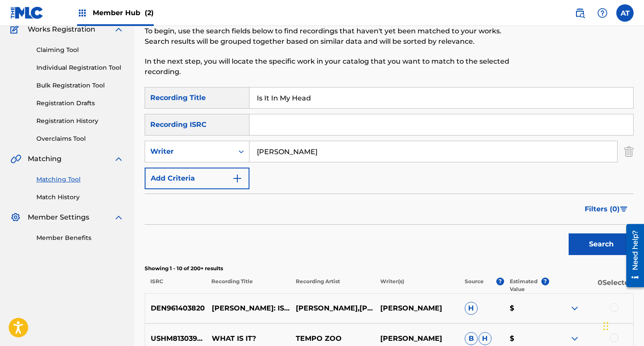
click at [346, 98] on input "Is It In My Head" at bounding box center [442, 98] width 384 height 21
paste input "No One Will Ever Know"
type input "No One Will Ever Know"
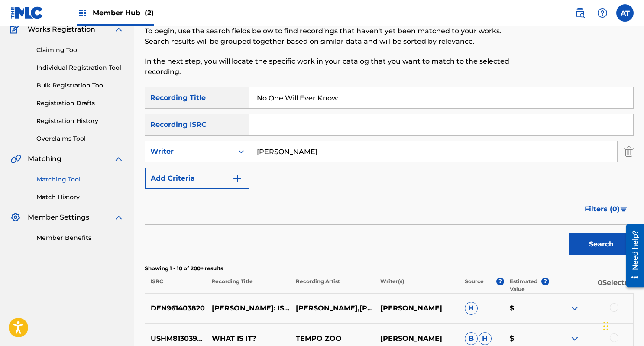
click at [293, 160] on input "townshend" at bounding box center [434, 151] width 368 height 21
click at [569, 234] on button "Search" at bounding box center [601, 245] width 65 height 22
click at [282, 148] on input "jerry london" at bounding box center [434, 151] width 368 height 21
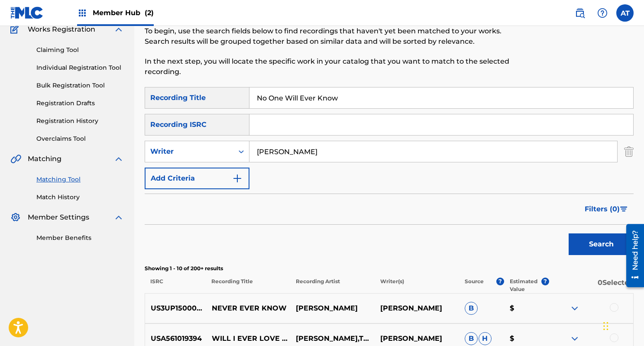
click at [282, 148] on input "jerry london" at bounding box center [434, 151] width 368 height 21
type input "jerry lordan"
click at [569, 234] on button "Search" at bounding box center [601, 245] width 65 height 22
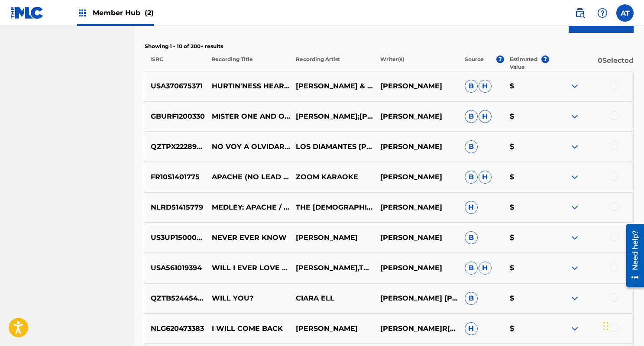
scroll to position [0, 0]
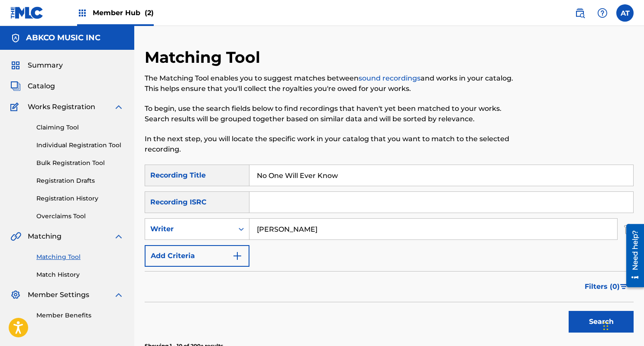
click at [348, 172] on input "No One Will Ever Know" at bounding box center [442, 175] width 384 height 21
paste input "Home"
click at [334, 178] on input "No One Will Ever Home" at bounding box center [442, 175] width 384 height 21
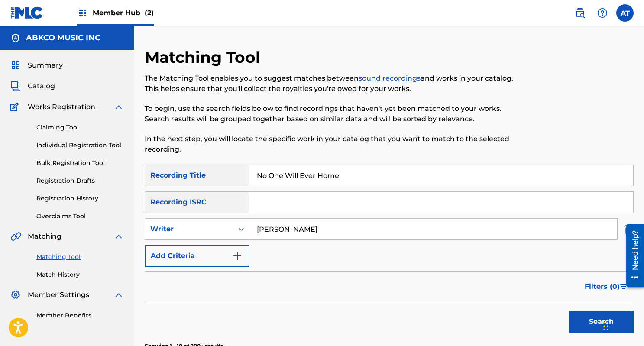
click at [334, 178] on input "No One Will Ever Home" at bounding box center [442, 175] width 384 height 21
paste input "Search Form"
type input "Home"
click at [314, 238] on input "jerry lordan" at bounding box center [434, 229] width 368 height 21
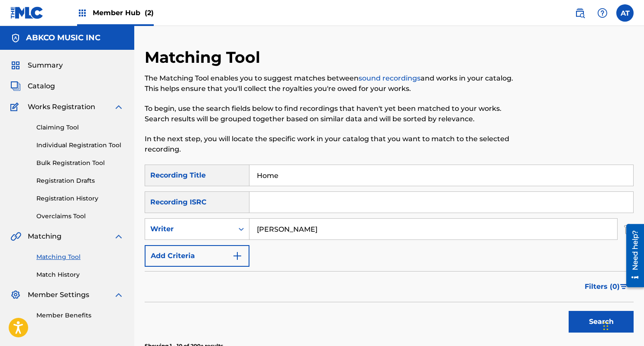
click at [314, 238] on input "jerry lordan" at bounding box center [434, 229] width 368 height 21
type input "scott preston alexander"
click at [569, 311] on button "Search" at bounding box center [601, 322] width 65 height 22
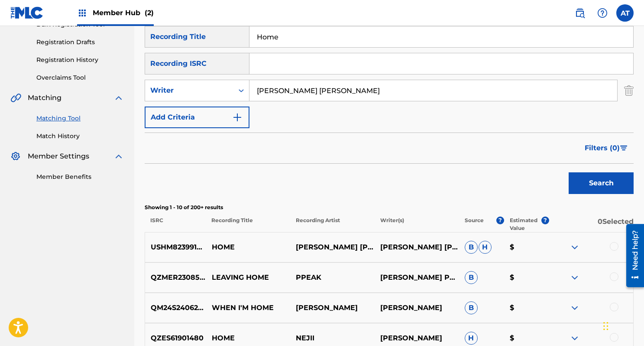
scroll to position [117, 0]
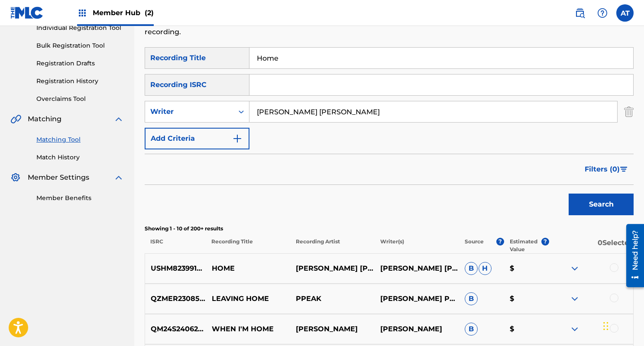
click at [318, 48] on input "Home" at bounding box center [442, 58] width 384 height 21
paste input "Numbers"
type input "Numbers"
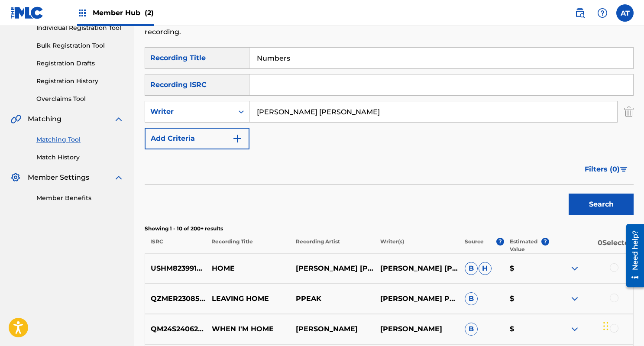
click at [295, 103] on input "scott preston alexander" at bounding box center [434, 111] width 368 height 21
type input "terry knight"
click at [569, 194] on button "Search" at bounding box center [601, 205] width 65 height 22
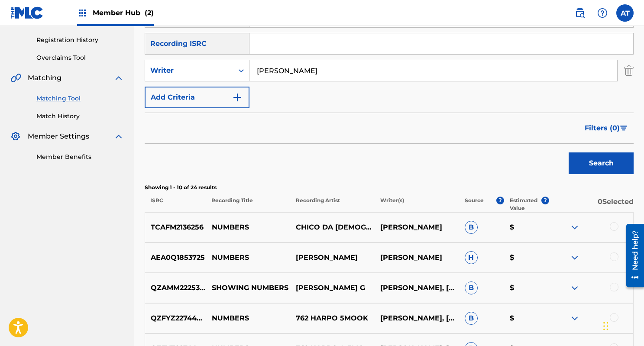
scroll to position [119, 0]
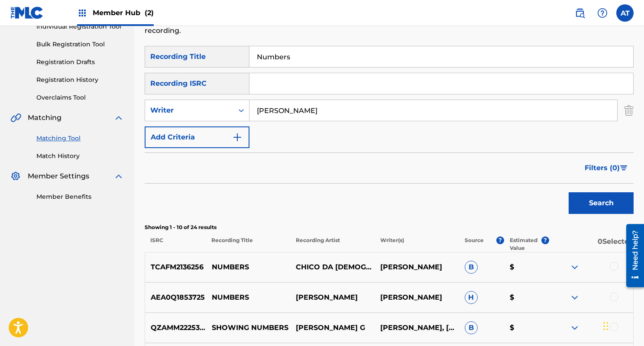
click at [340, 62] on input "Numbers" at bounding box center [442, 56] width 384 height 21
paste input "Sag Warum"
type input "Sag Warum"
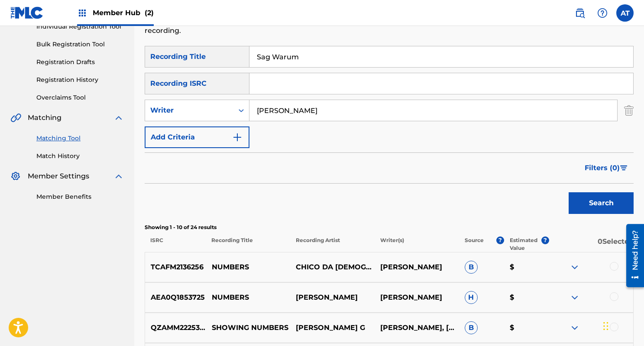
click at [303, 120] on input "terry knight" at bounding box center [434, 110] width 368 height 21
type input "phil spector"
click at [569, 192] on button "Search" at bounding box center [601, 203] width 65 height 22
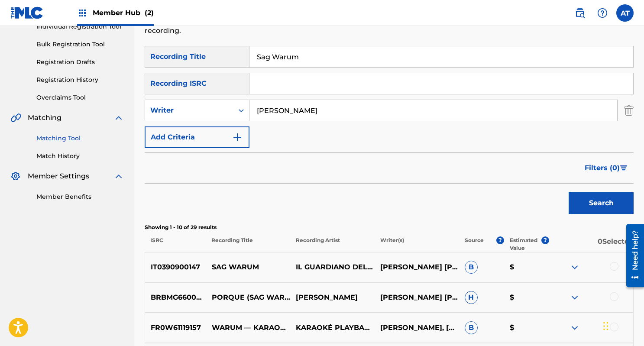
scroll to position [182, 0]
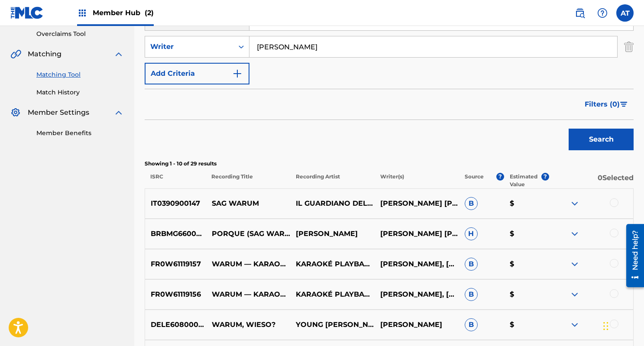
click at [615, 202] on div at bounding box center [614, 202] width 9 height 9
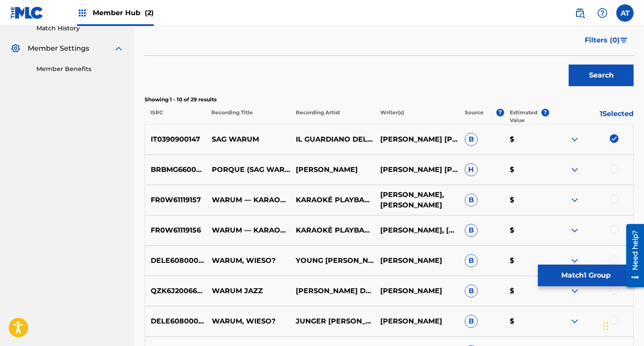
scroll to position [272, 0]
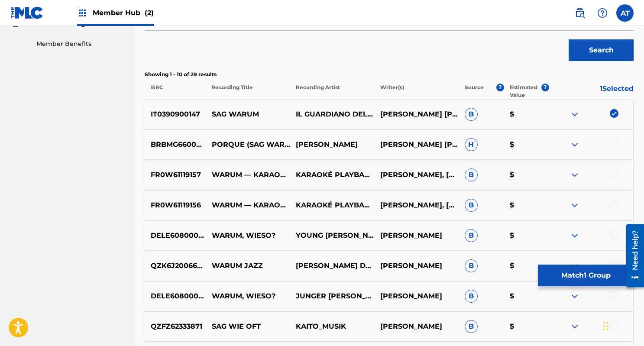
click at [616, 205] on div at bounding box center [614, 204] width 9 height 9
click at [615, 173] on div at bounding box center [614, 174] width 9 height 9
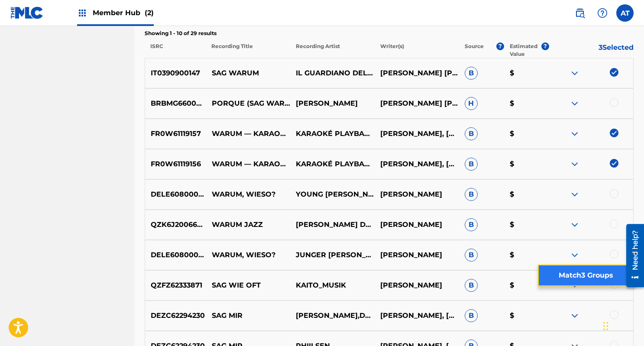
click at [562, 275] on button "Match 3 Groups" at bounding box center [586, 276] width 96 height 22
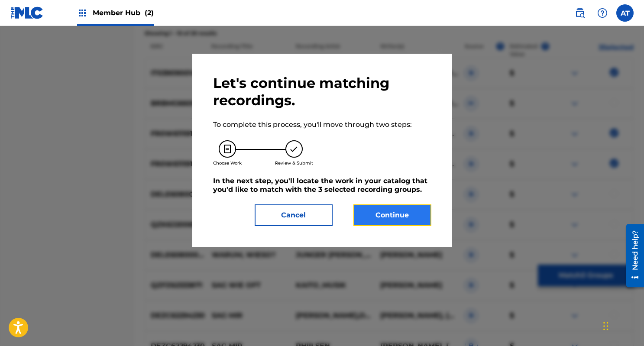
click at [377, 222] on button "Continue" at bounding box center [393, 216] width 78 height 22
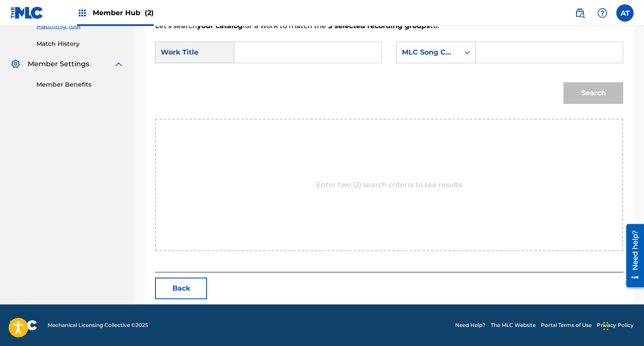
click at [275, 62] on input "Search Form" at bounding box center [308, 52] width 133 height 21
paste input "Sag Warum"
click at [261, 88] on div "Search" at bounding box center [389, 96] width 468 height 45
click at [414, 49] on div "MLC Song Code" at bounding box center [428, 52] width 52 height 10
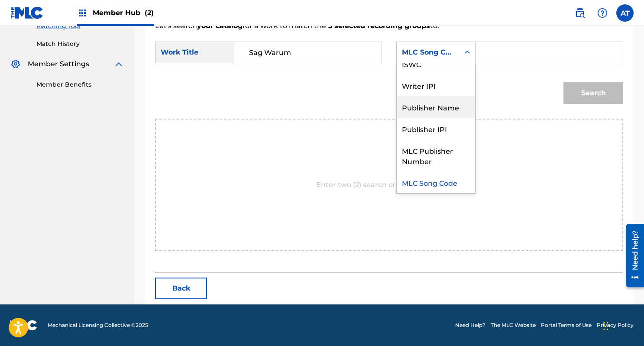
scroll to position [0, 0]
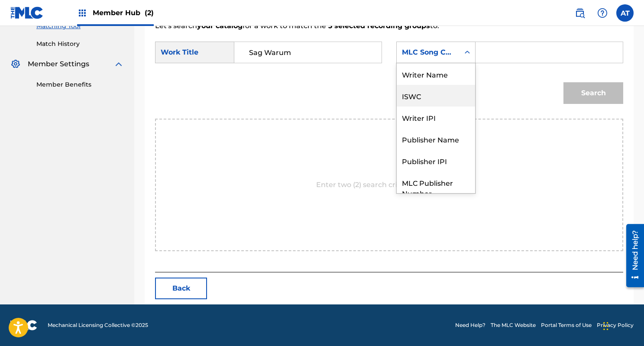
click at [430, 76] on div "Writer Name" at bounding box center [436, 74] width 78 height 22
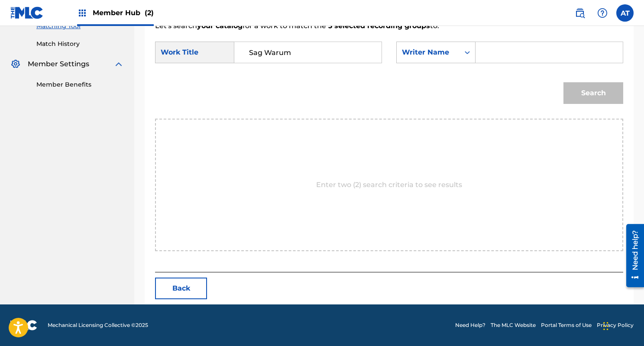
click at [525, 60] on input "Search Form" at bounding box center [549, 52] width 133 height 21
click at [564, 82] on button "Search" at bounding box center [594, 93] width 60 height 22
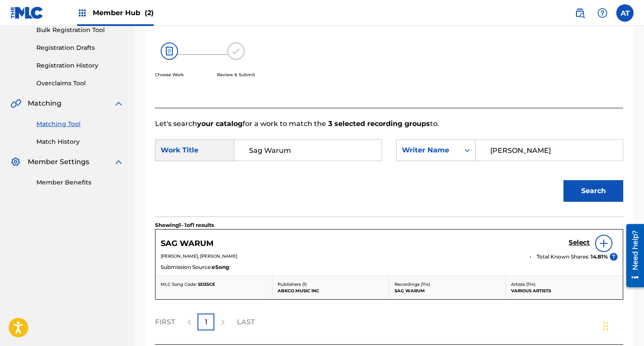
scroll to position [205, 0]
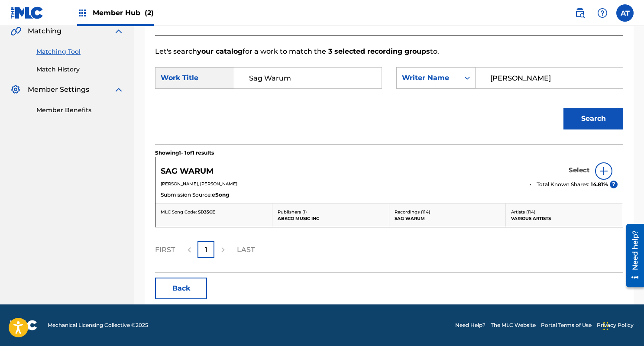
click at [579, 169] on h5 "Select" at bounding box center [579, 170] width 21 height 8
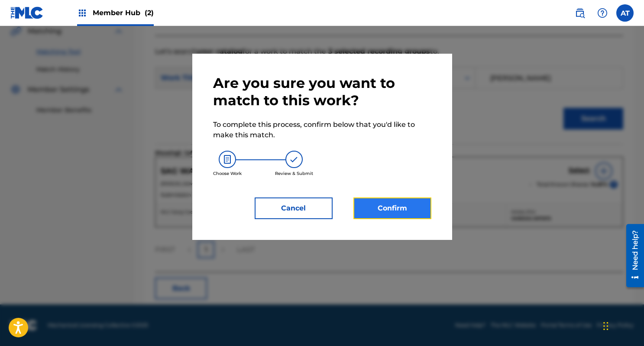
click at [408, 213] on button "Confirm" at bounding box center [393, 209] width 78 height 22
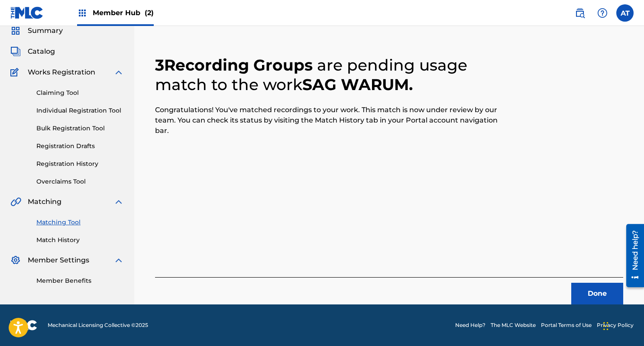
scroll to position [0, 0]
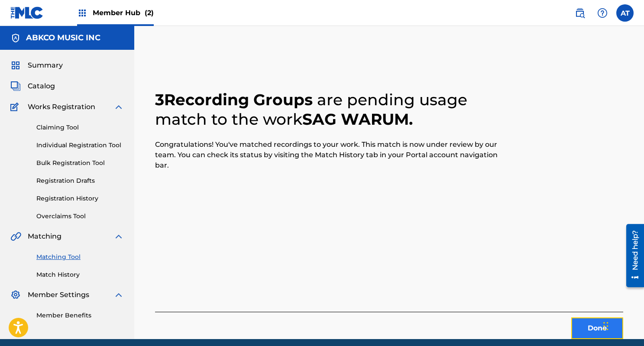
click at [593, 331] on button "Done" at bounding box center [597, 329] width 52 height 22
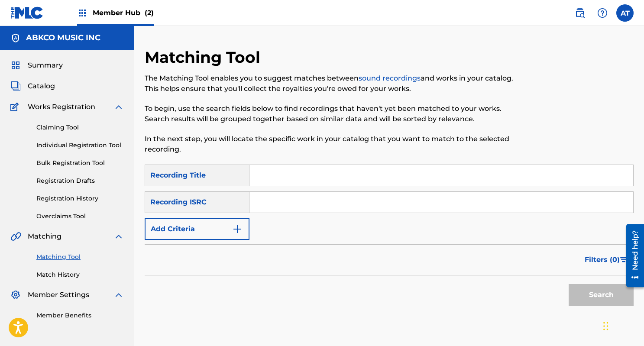
click at [314, 162] on div "Matching Tool The Matching Tool enables you to suggest matches between sound re…" at bounding box center [333, 106] width 377 height 117
click at [314, 166] on input "Search Form" at bounding box center [442, 175] width 384 height 21
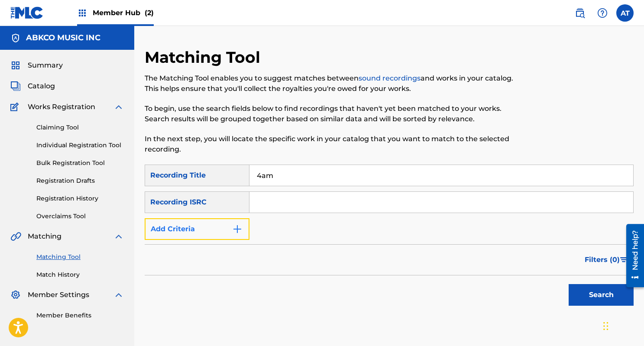
click at [243, 225] on button "Add Criteria" at bounding box center [197, 229] width 105 height 22
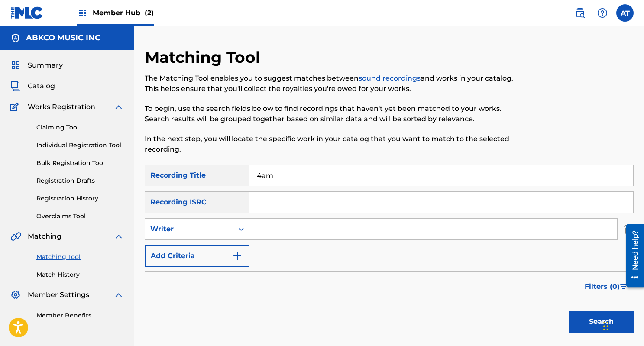
click at [289, 229] on input "Search Form" at bounding box center [434, 229] width 368 height 21
click at [569, 311] on button "Search" at bounding box center [601, 322] width 65 height 22
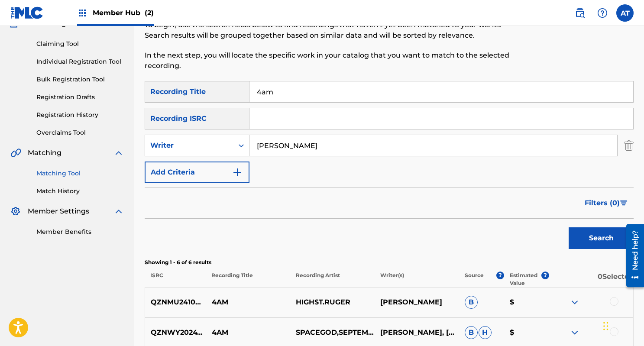
scroll to position [76, 0]
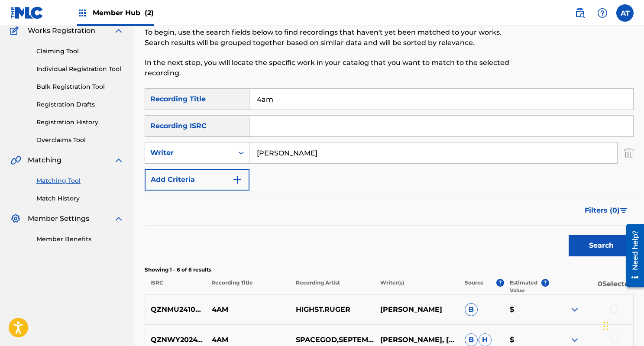
click at [291, 95] on input "4am" at bounding box center [442, 99] width 384 height 21
paste input "I Can't Believe It"
click at [294, 155] on input "devvon mcleod" at bounding box center [434, 153] width 368 height 21
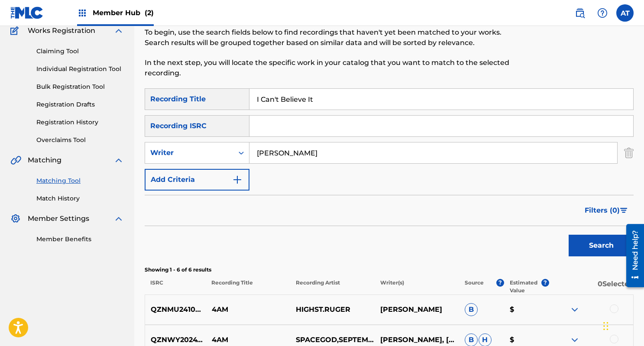
click at [294, 155] on input "devvon mcleod" at bounding box center [434, 153] width 368 height 21
click at [569, 235] on button "Search" at bounding box center [601, 246] width 65 height 22
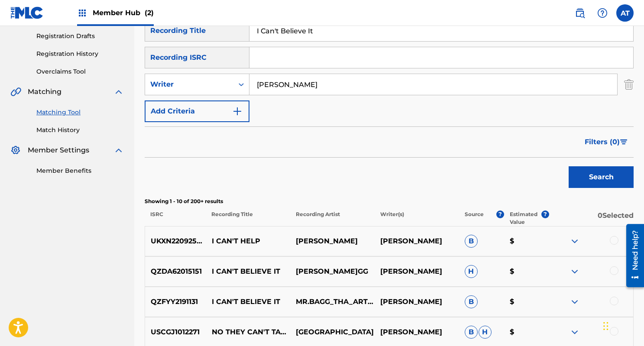
scroll to position [23, 0]
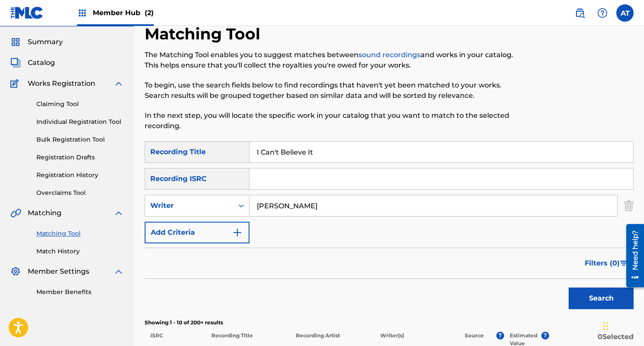
click at [315, 146] on input "I Can't Believe It" at bounding box center [442, 152] width 384 height 21
paste input "Thank You"
click at [285, 216] on div "eric burdon" at bounding box center [434, 206] width 368 height 22
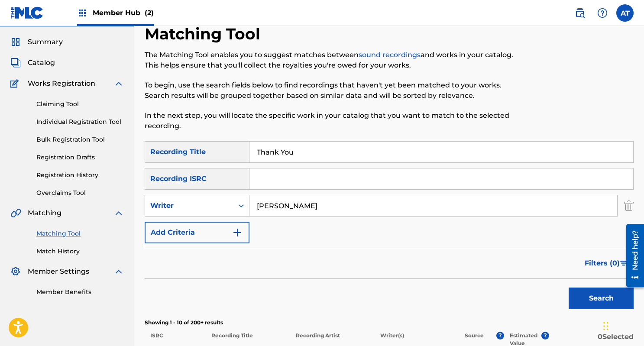
click at [285, 216] on div "eric burdon" at bounding box center [434, 206] width 368 height 22
click at [283, 214] on input "eric burdon" at bounding box center [434, 205] width 368 height 21
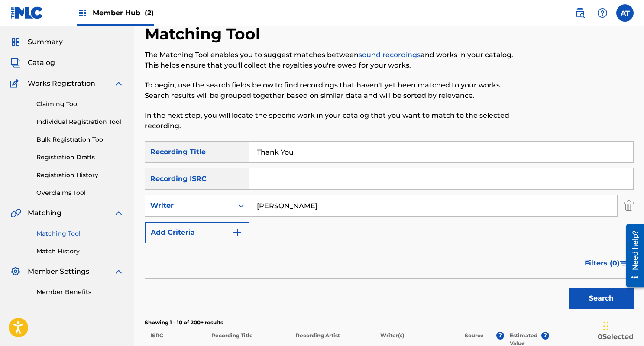
click at [569, 288] on button "Search" at bounding box center [601, 299] width 65 height 22
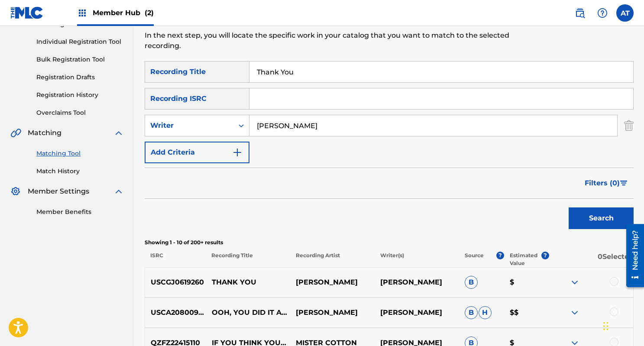
scroll to position [97, 0]
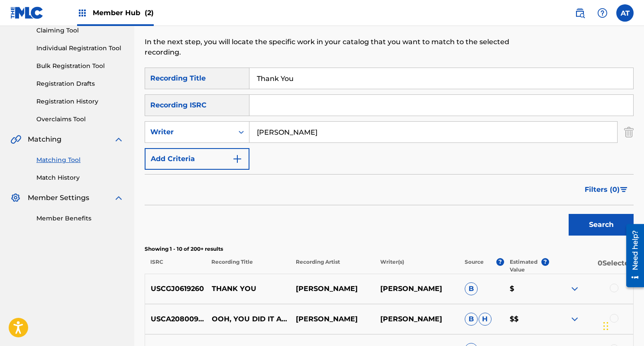
click at [296, 135] on input "bobby womack" at bounding box center [434, 132] width 368 height 21
paste input "Jimmy Wisner"
click at [289, 127] on input "bobby Jimmy Wisner" at bounding box center [434, 132] width 368 height 21
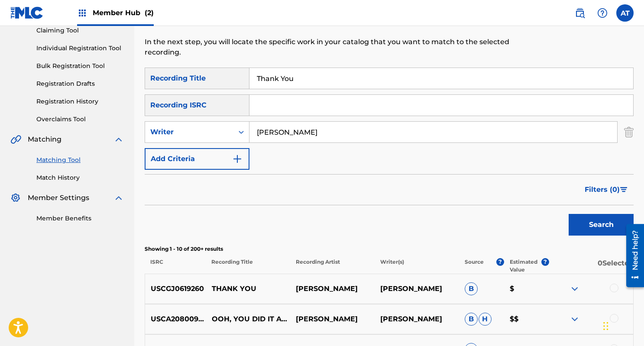
click at [289, 127] on input "bobby Jimmy Wisner" at bounding box center [434, 132] width 368 height 21
paste input "Search Form"
click at [305, 79] on input "Thank You" at bounding box center [442, 78] width 384 height 21
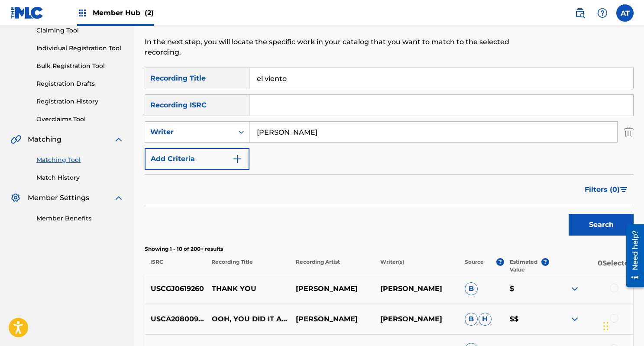
click at [569, 214] on button "Search" at bounding box center [601, 225] width 65 height 22
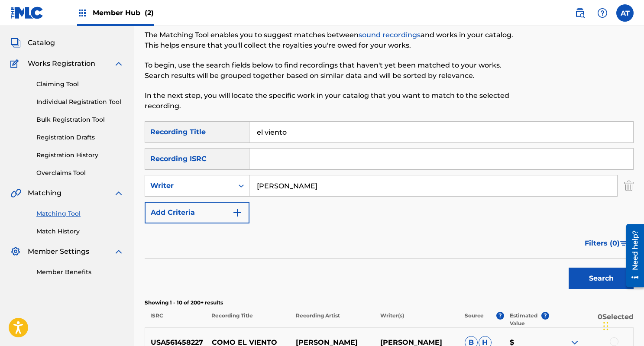
scroll to position [34, 0]
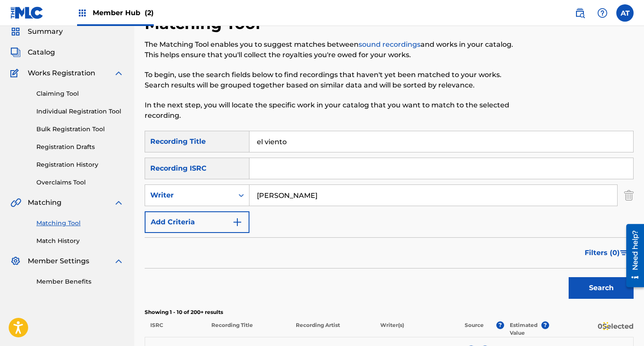
click at [311, 145] on input "el viento" at bounding box center [442, 141] width 384 height 21
paste input "Why Do Lovers Break Each Other's Hearts?"
click at [302, 201] on input "Jimmy Wisner" at bounding box center [434, 195] width 368 height 21
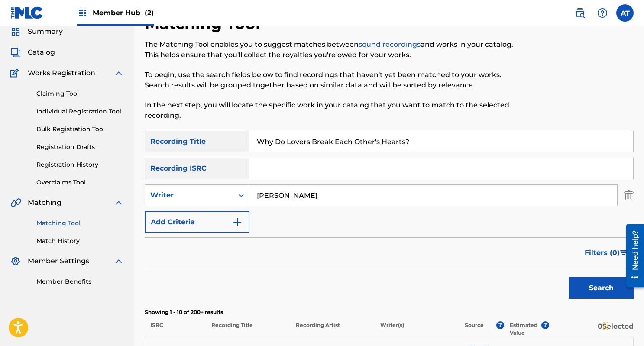
click at [302, 201] on input "Jimmy Wisner" at bounding box center [434, 195] width 368 height 21
click at [569, 277] on button "Search" at bounding box center [601, 288] width 65 height 22
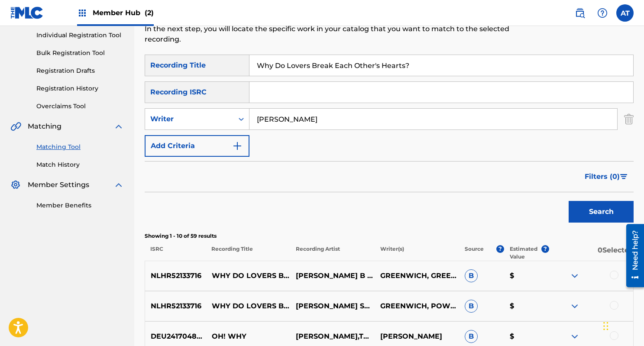
click at [569, 201] on button "Search" at bounding box center [601, 212] width 65 height 22
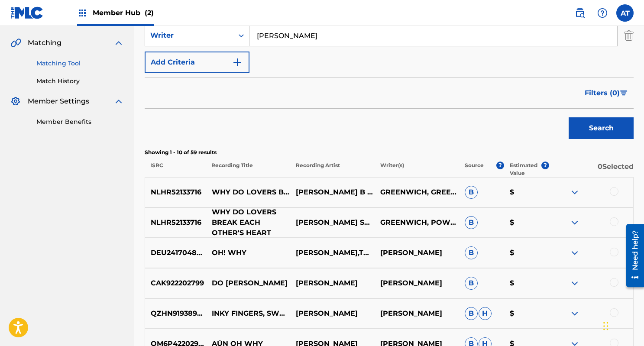
scroll to position [203, 0]
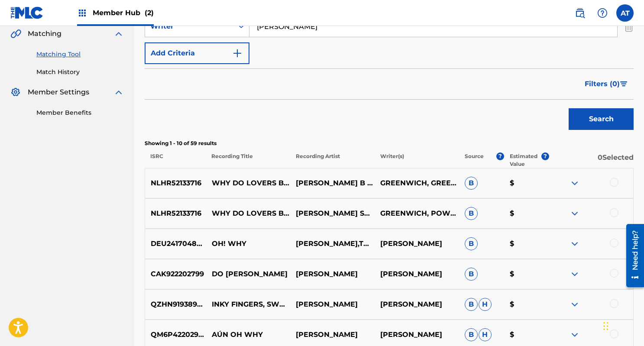
click at [608, 182] on div at bounding box center [591, 183] width 84 height 10
click at [614, 185] on div at bounding box center [614, 182] width 9 height 9
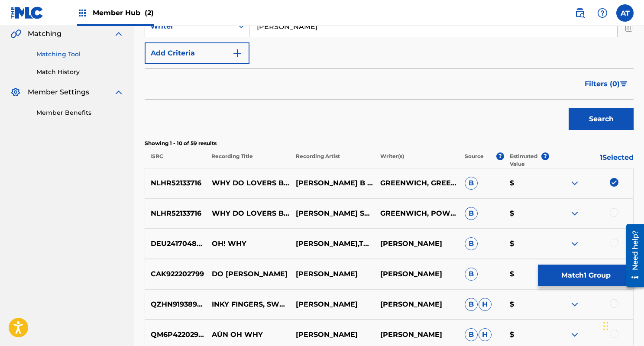
click at [608, 212] on div at bounding box center [591, 213] width 84 height 10
click at [616, 213] on div at bounding box center [614, 212] width 9 height 9
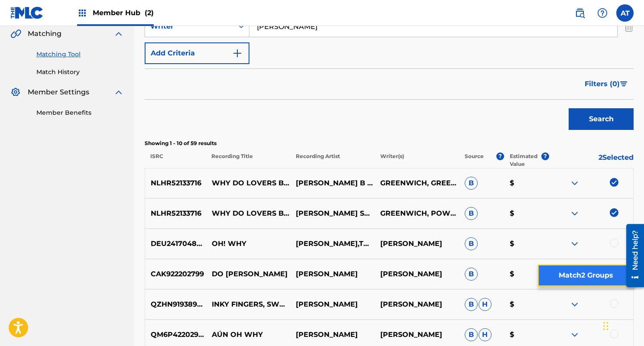
click at [589, 270] on button "Match 2 Groups" at bounding box center [586, 276] width 96 height 22
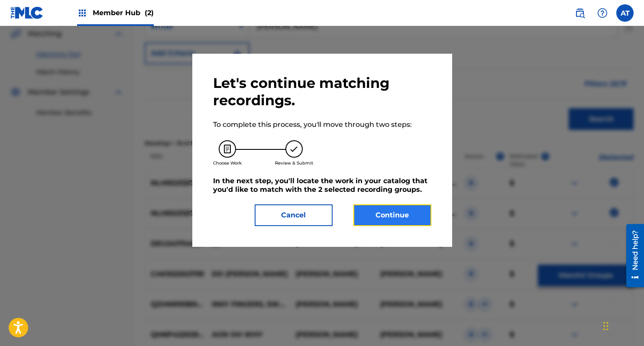
click at [379, 218] on button "Continue" at bounding box center [393, 216] width 78 height 22
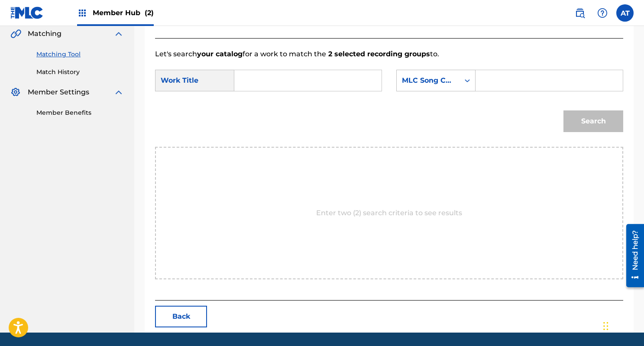
click at [296, 68] on form "SearchWithCriteria8846ea52-8245-4bf0-a0ac-5027f61783ce Work Title SearchWithCri…" at bounding box center [389, 103] width 468 height 88
click at [293, 69] on form "SearchWithCriteria8846ea52-8245-4bf0-a0ac-5027f61783ce Work Title SearchWithCri…" at bounding box center [389, 103] width 468 height 88
click at [336, 74] on input "Search Form" at bounding box center [308, 80] width 133 height 21
paste input "Why Do Lovers Break Each Other's Hearts?"
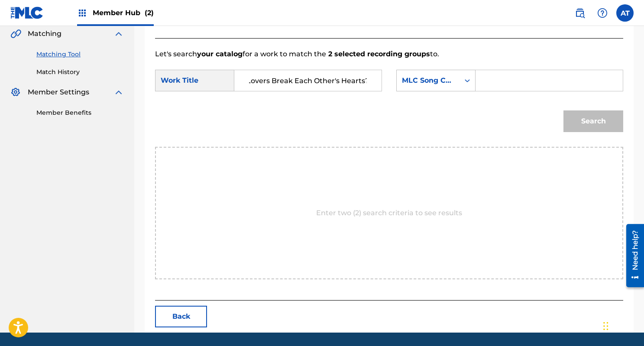
click at [332, 86] on input "Why Do Lovers Break Each Other's Hearts?" at bounding box center [308, 80] width 133 height 21
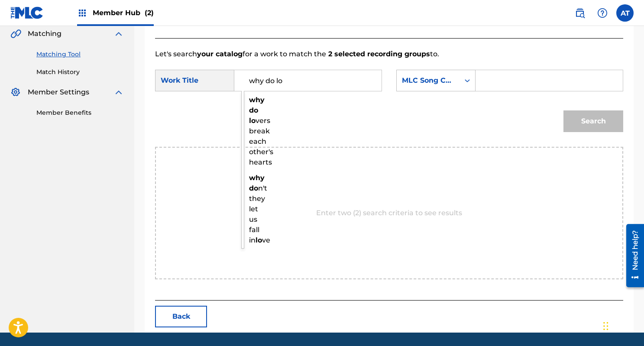
click at [266, 123] on span "vers break each other's hearts" at bounding box center [261, 142] width 24 height 50
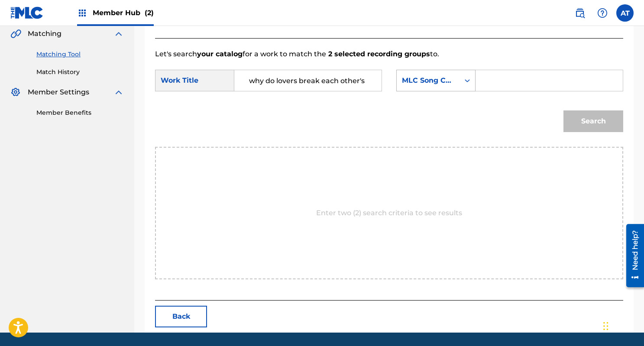
click at [441, 89] on div "MLC Song Code" at bounding box center [435, 81] width 79 height 22
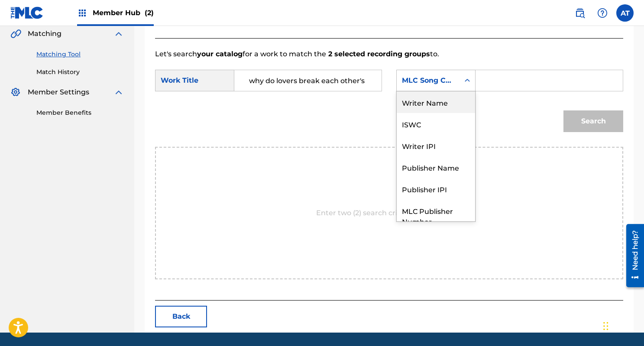
click at [446, 98] on div "Writer Name" at bounding box center [436, 102] width 78 height 22
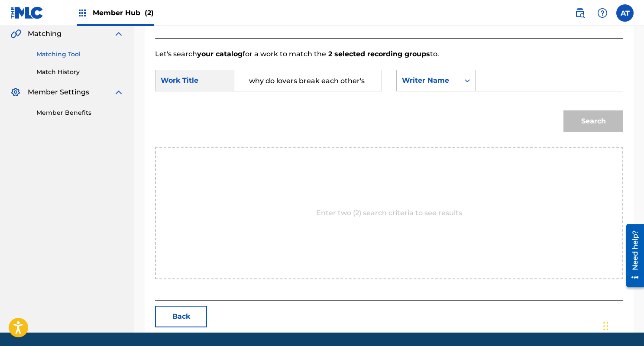
click at [505, 92] on div "SearchWithCriteria8846ea52-8245-4bf0-a0ac-5027f61783ce Work Title why do lovers…" at bounding box center [389, 83] width 468 height 27
click at [513, 89] on input "Search Form" at bounding box center [549, 80] width 133 height 21
click at [564, 110] on button "Search" at bounding box center [594, 121] width 60 height 22
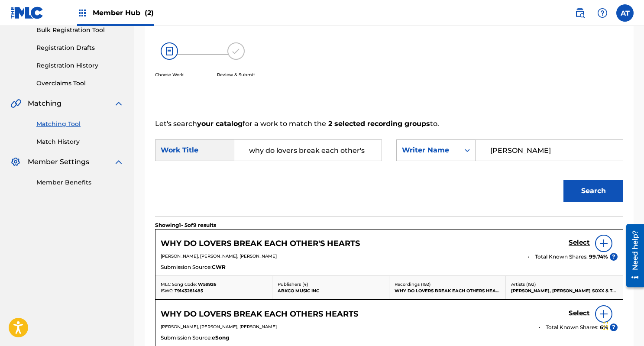
scroll to position [203, 0]
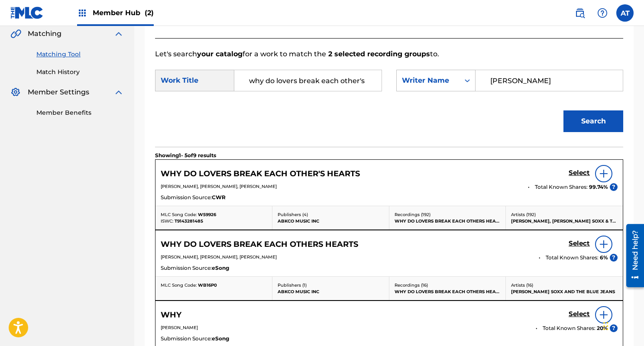
click at [581, 168] on div "Select" at bounding box center [593, 173] width 49 height 17
click at [576, 173] on h5 "Select" at bounding box center [579, 173] width 21 height 8
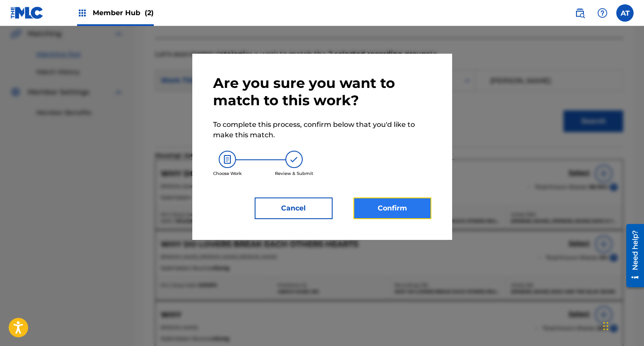
click at [396, 214] on button "Confirm" at bounding box center [393, 209] width 78 height 22
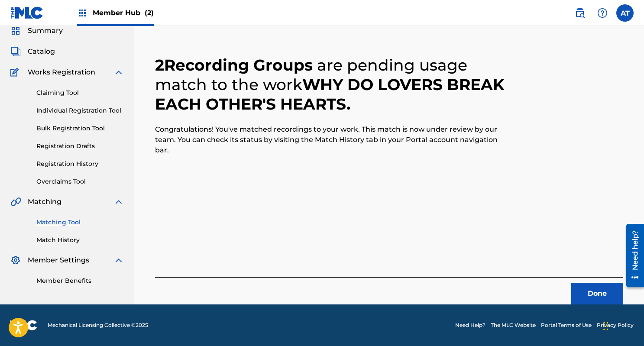
scroll to position [0, 0]
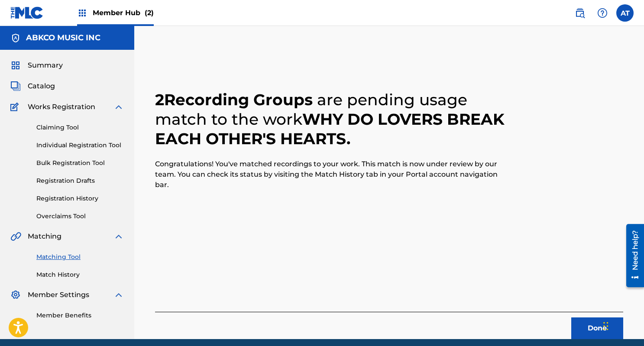
click at [589, 335] on button "Done" at bounding box center [597, 329] width 52 height 22
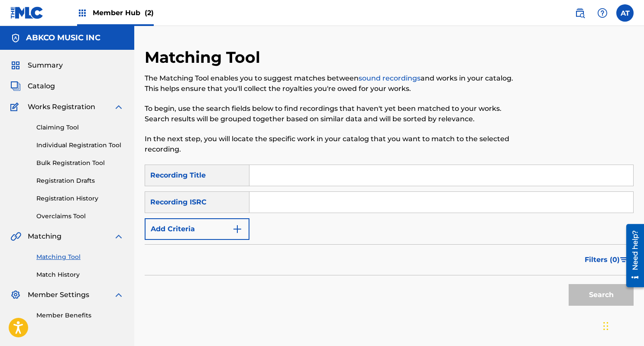
click at [292, 175] on input "Search Form" at bounding box center [442, 175] width 384 height 21
paste input "I Still Love You"
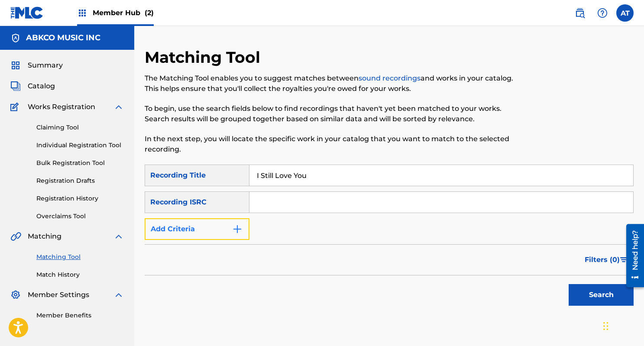
click at [225, 221] on button "Add Criteria" at bounding box center [197, 229] width 105 height 22
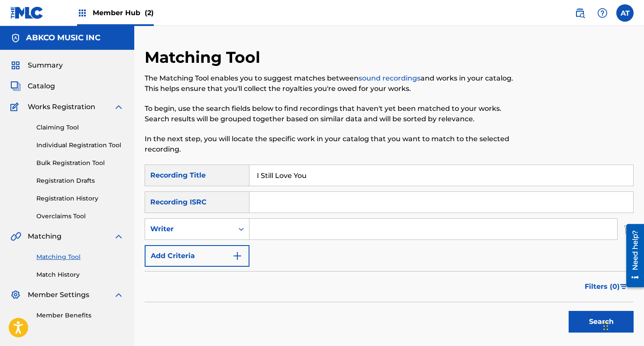
click at [272, 218] on div "Search Form" at bounding box center [434, 229] width 368 height 22
click at [272, 221] on input "Search Form" at bounding box center [434, 229] width 368 height 21
click at [569, 311] on button "Search" at bounding box center [601, 322] width 65 height 22
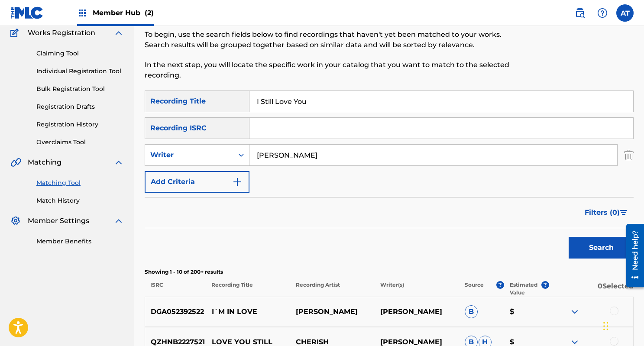
scroll to position [38, 0]
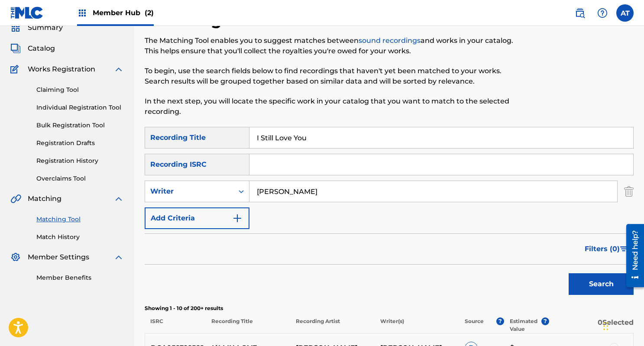
click at [333, 137] on input "I Still Love You" at bounding box center [442, 137] width 384 height 21
paste input "You'll Get Enough"
click at [317, 184] on input "bobby womack" at bounding box center [434, 191] width 368 height 21
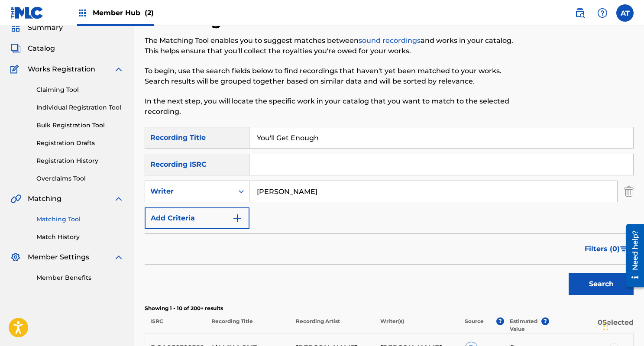
click at [317, 184] on input "bobby womack" at bounding box center [434, 191] width 368 height 21
click at [569, 273] on button "Search" at bounding box center [601, 284] width 65 height 22
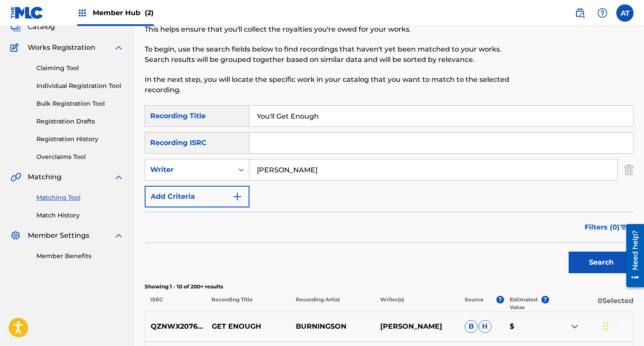
scroll to position [51, 0]
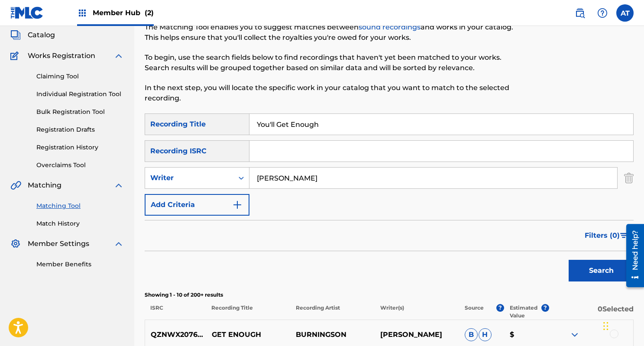
click at [296, 126] on input "You'll Get Enough" at bounding box center [442, 124] width 384 height 21
paste input "North Pacific Overture"
click at [286, 179] on input "thomas bell" at bounding box center [434, 178] width 368 height 21
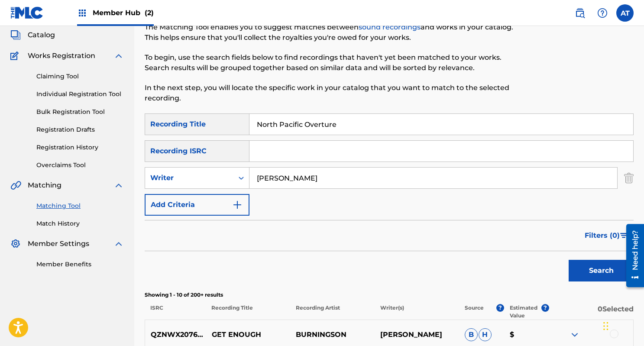
click at [286, 179] on input "thomas bell" at bounding box center [434, 178] width 368 height 21
click at [569, 260] on button "Search" at bounding box center [601, 271] width 65 height 22
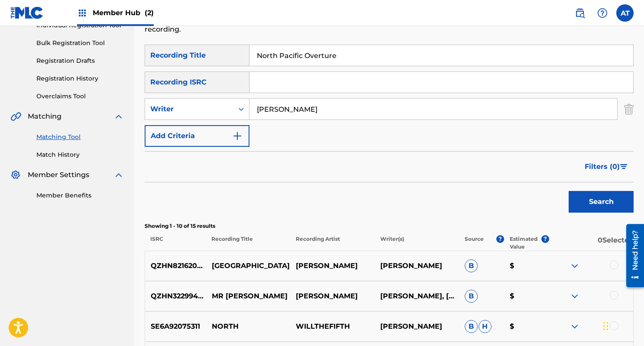
scroll to position [121, 0]
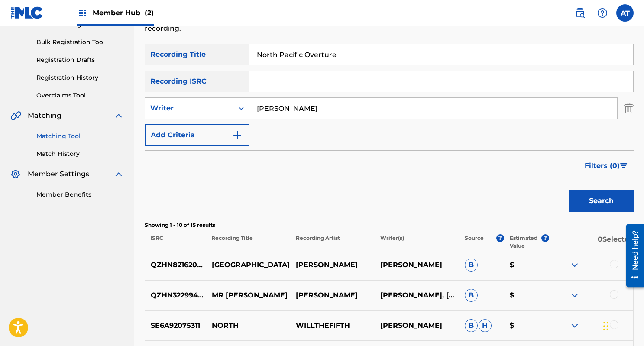
click at [289, 111] on input "shelly poole" at bounding box center [434, 108] width 368 height 21
click at [569, 190] on button "Search" at bounding box center [601, 201] width 65 height 22
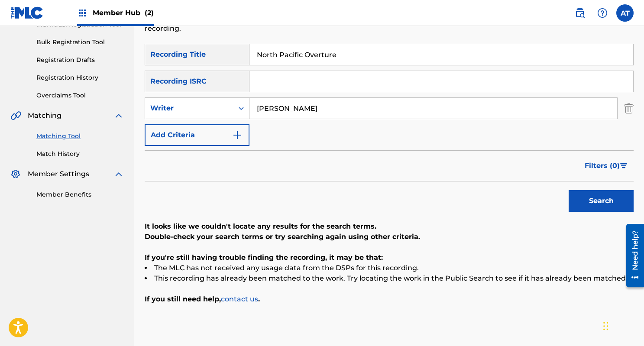
click at [321, 106] on input "shelly mcelraine" at bounding box center [434, 108] width 368 height 21
click at [569, 190] on button "Search" at bounding box center [601, 201] width 65 height 22
click at [299, 108] on input "shelly mcerlaine" at bounding box center [434, 108] width 368 height 21
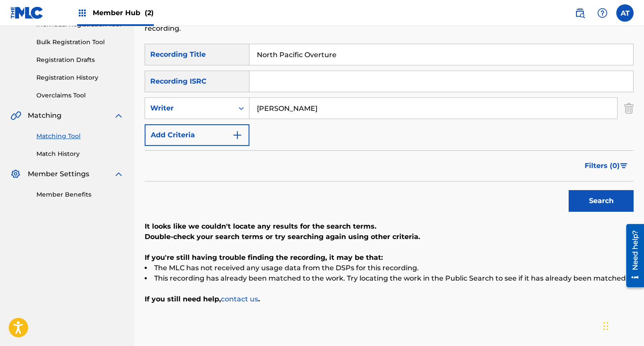
click at [299, 108] on input "shelly mcerlaine" at bounding box center [434, 108] width 368 height 21
click at [569, 190] on button "Search" at bounding box center [601, 201] width 65 height 22
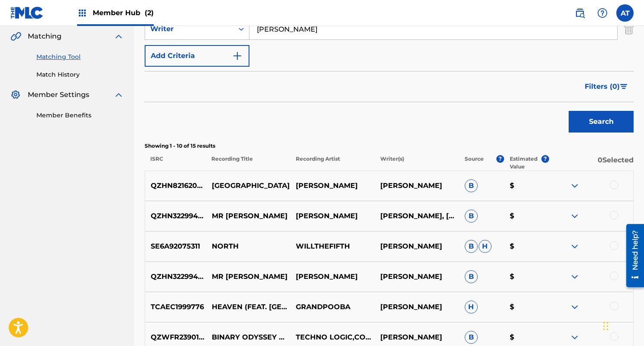
scroll to position [83, 0]
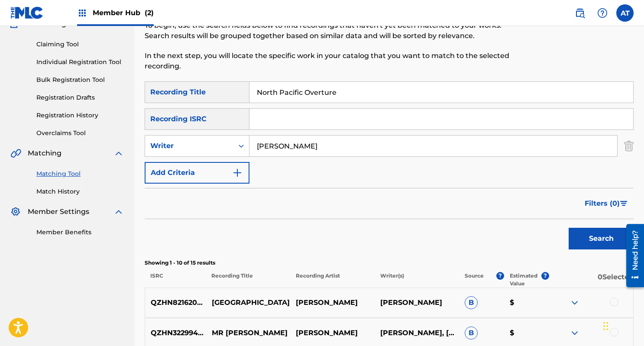
click at [293, 94] on input "North Pacific Overture" at bounding box center [442, 92] width 384 height 21
paste input "Take Me For What I Am"
click at [269, 152] on input "poole" at bounding box center [434, 146] width 368 height 21
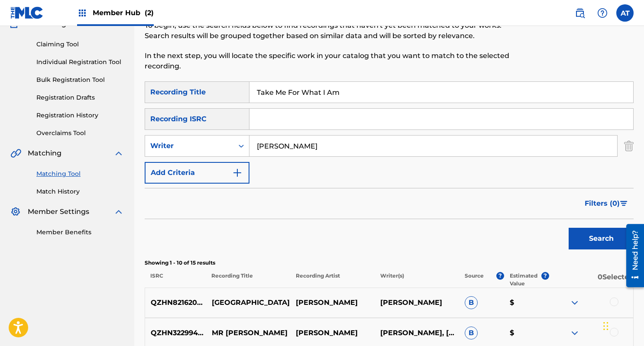
click at [269, 152] on input "poole" at bounding box center [434, 146] width 368 height 21
click at [569, 228] on button "Search" at bounding box center [601, 239] width 65 height 22
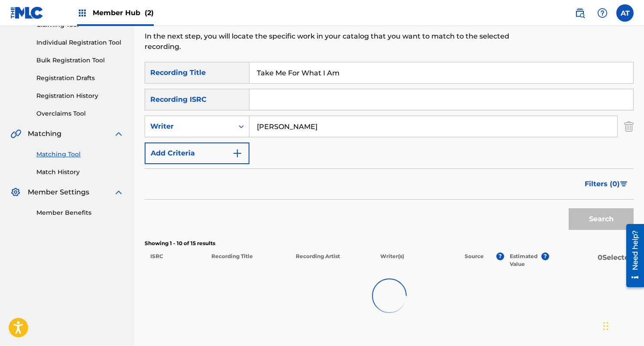
scroll to position [165, 0]
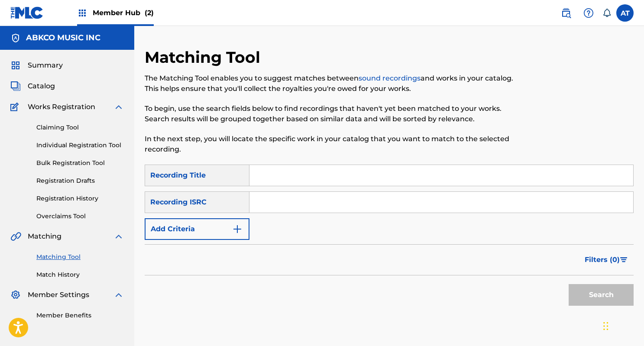
click at [294, 175] on input "Search Form" at bounding box center [442, 175] width 384 height 21
paste input "Take Me For What I Am"
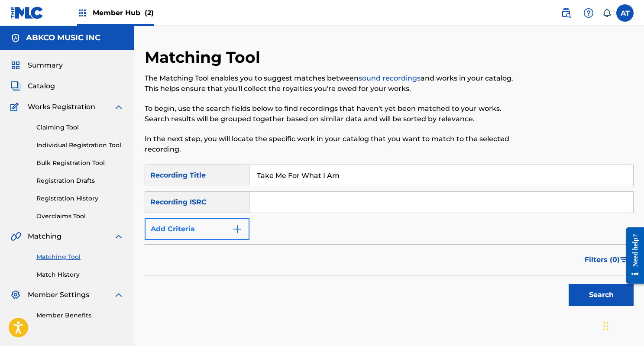
type input "Take Me For What I Am"
click at [234, 227] on img "Search Form" at bounding box center [237, 229] width 10 height 10
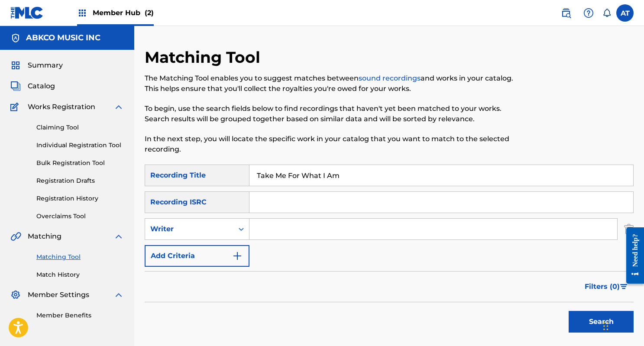
click at [304, 233] on input "Search Form" at bounding box center [434, 229] width 368 height 21
click at [569, 311] on button "Search" at bounding box center [601, 322] width 65 height 22
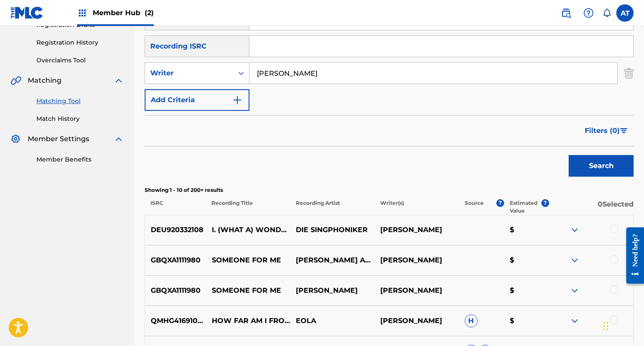
scroll to position [72, 0]
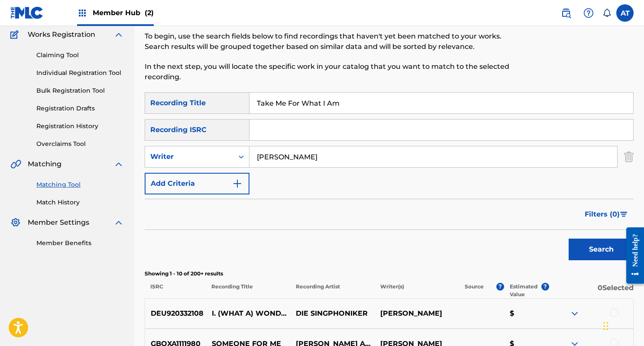
click at [284, 162] on input "sam cooke" at bounding box center [434, 156] width 368 height 21
paste input "Leroy Crum"
type input "Leroy Crume"
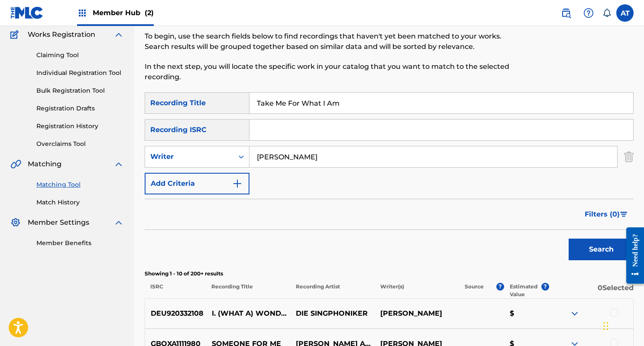
click at [309, 101] on input "Take Me For What I Am" at bounding box center [442, 103] width 384 height 21
click at [569, 239] on button "Search" at bounding box center [601, 250] width 65 height 22
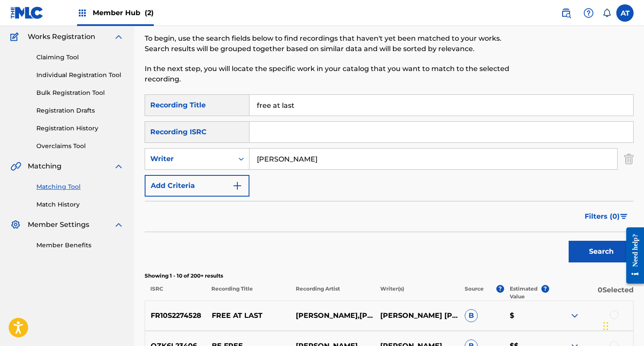
scroll to position [46, 0]
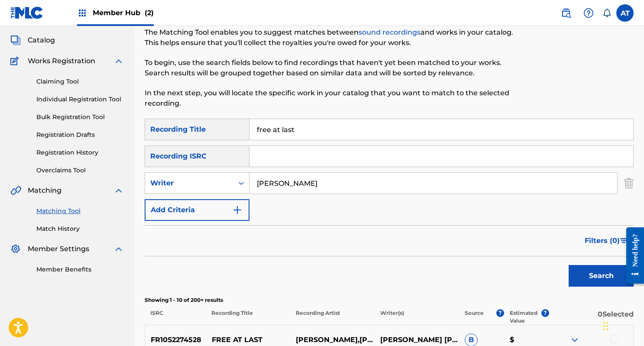
click at [292, 123] on input "free at last" at bounding box center [442, 129] width 384 height 21
paste input "Hung On You"
type input "Hung On You"
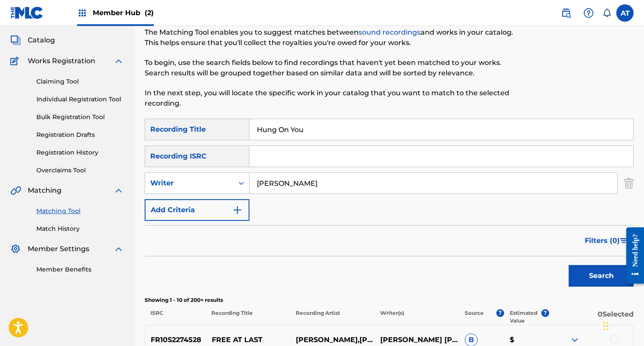
click at [277, 187] on input "Leroy Crume" at bounding box center [434, 183] width 368 height 21
click at [569, 265] on button "Search" at bounding box center [601, 276] width 65 height 22
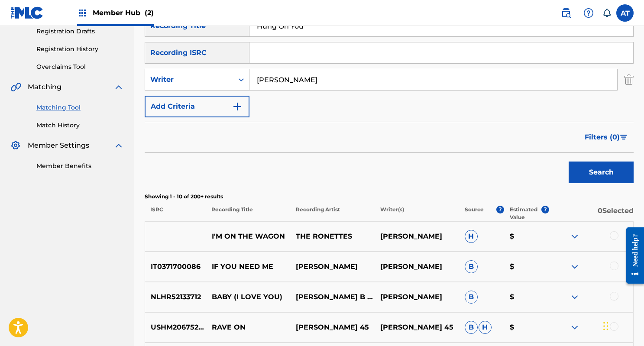
scroll to position [122, 0]
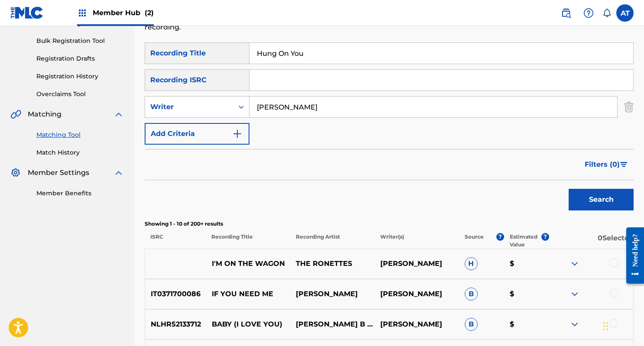
click at [258, 110] on input "spector" at bounding box center [434, 107] width 368 height 21
type input "phil spector"
click at [569, 189] on button "Search" at bounding box center [601, 200] width 65 height 22
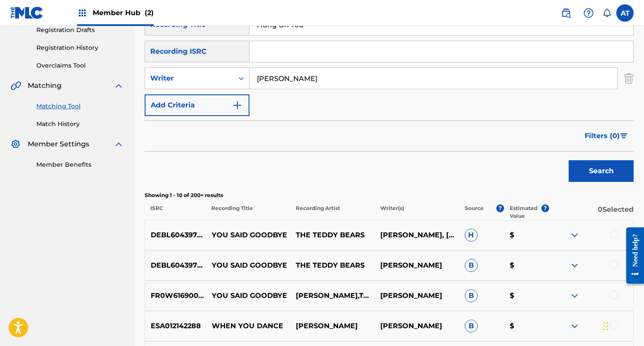
scroll to position [143, 0]
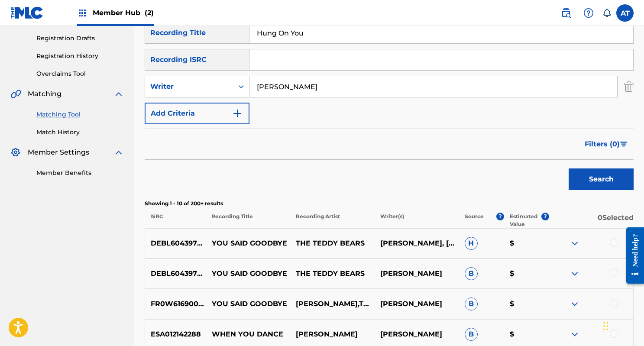
click at [320, 44] on div "SearchWithCriteriad6548956-37ab-4436-b81f-22fb437eb381 Recording Title Hung On …" at bounding box center [389, 73] width 489 height 102
click at [324, 37] on input "Hung On You" at bounding box center [442, 33] width 384 height 21
paste input "Oye Su Cantar"
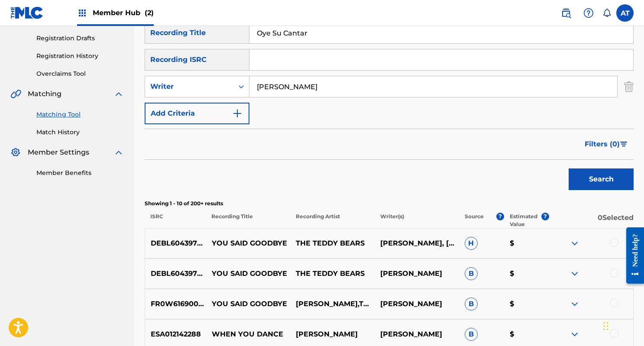
type input "Oye Su Cantar"
click at [286, 91] on input "phil spector" at bounding box center [434, 86] width 368 height 21
type input "jimenez"
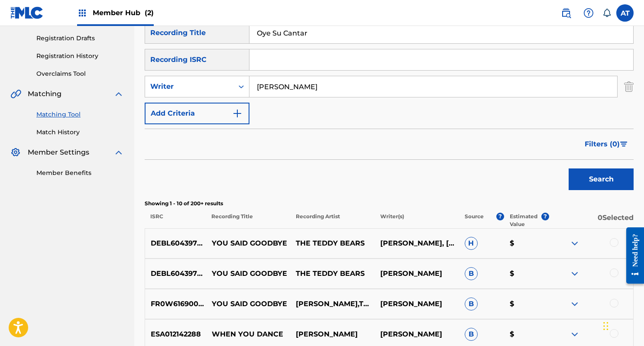
click at [569, 169] on button "Search" at bounding box center [601, 180] width 65 height 22
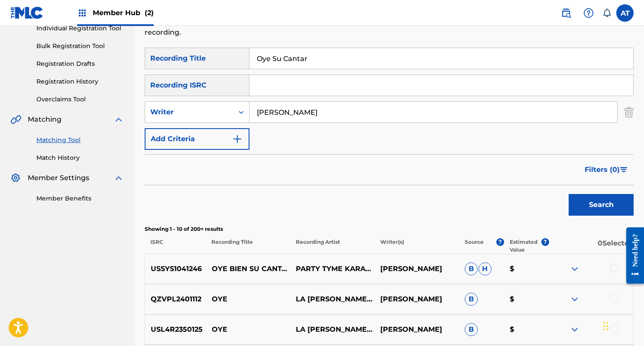
scroll to position [91, 0]
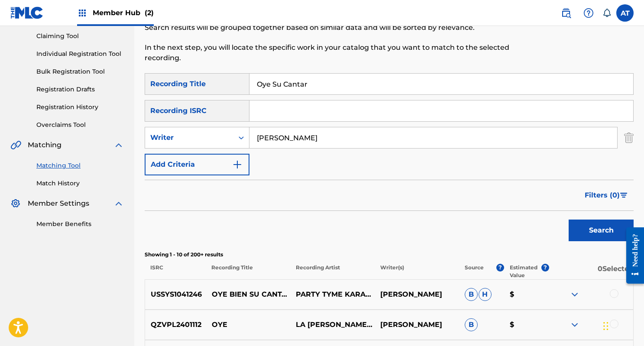
click at [370, 78] on input "Oye Su Cantar" at bounding box center [442, 84] width 384 height 21
click at [370, 79] on input "Oye Su Cantar" at bounding box center [442, 84] width 384 height 21
paste input "Speak Now"
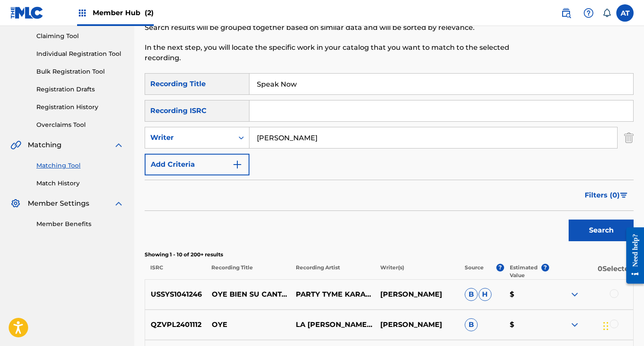
type input "Speak Now"
click at [304, 137] on input "jimenez" at bounding box center [434, 137] width 368 height 21
type input "sam ashworth"
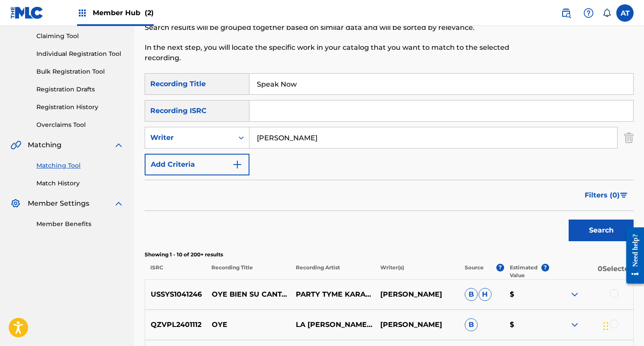
click at [569, 220] on button "Search" at bounding box center [601, 231] width 65 height 22
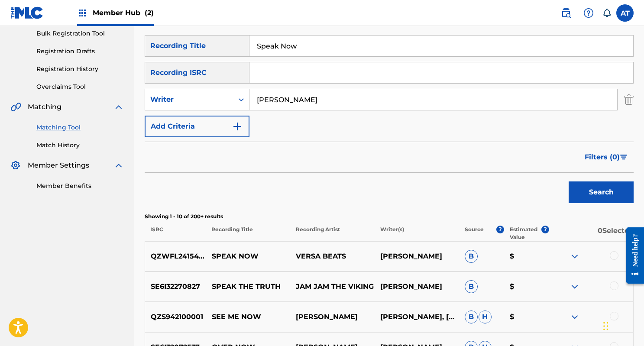
scroll to position [129, 0]
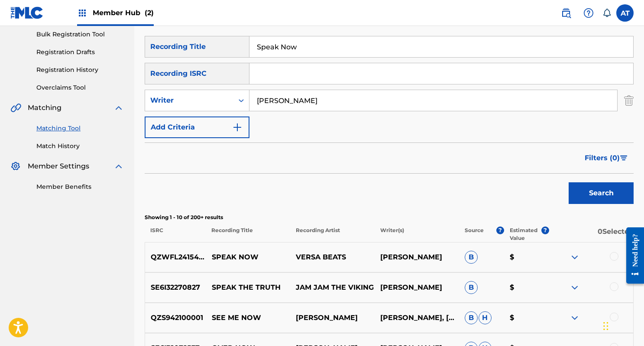
click at [320, 52] on input "Speak Now" at bounding box center [442, 46] width 384 height 21
paste input "I'll Remember"
type input "I'll Remember"
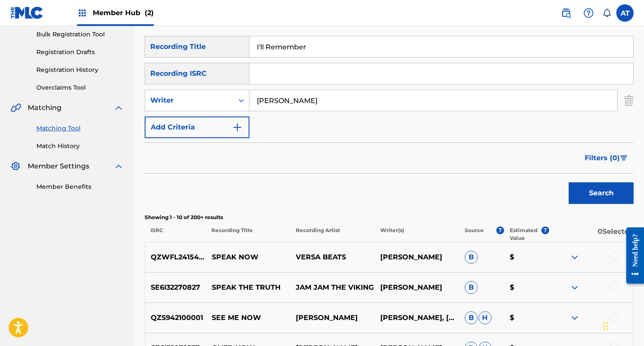
click at [310, 107] on input "sam ashworth" at bounding box center [434, 100] width 368 height 21
click at [569, 182] on button "Search" at bounding box center [601, 193] width 65 height 22
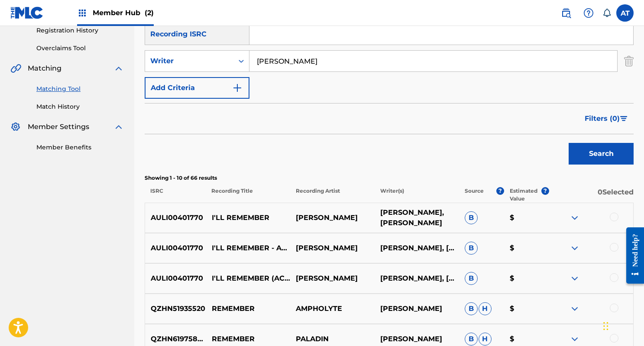
scroll to position [168, 0]
click at [260, 63] on input "davies" at bounding box center [434, 61] width 368 height 21
click at [275, 60] on input "draymond avies" at bounding box center [434, 61] width 368 height 21
type input "raymond avies"
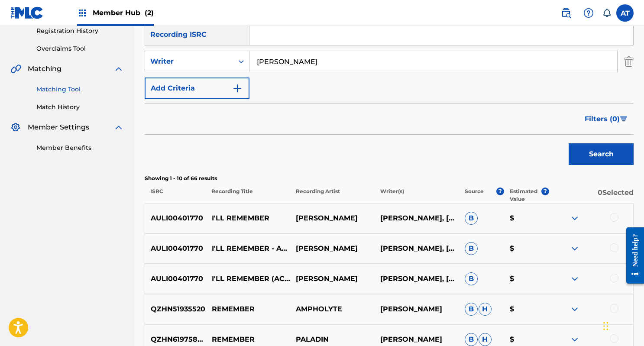
click at [569, 143] on button "Search" at bounding box center [601, 154] width 65 height 22
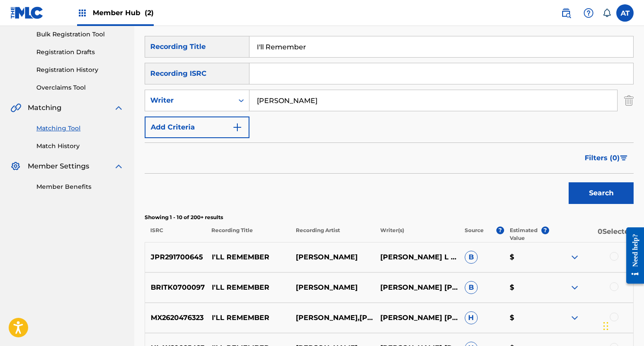
scroll to position [93, 0]
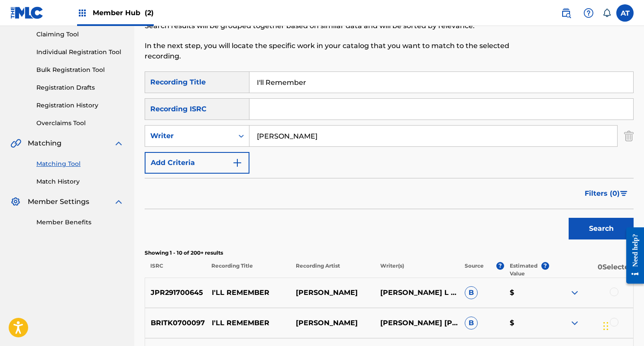
click at [331, 80] on input "I'll Remember" at bounding box center [442, 82] width 384 height 21
paste input "You've Been Untrue"
type input "You've Been Untrue"
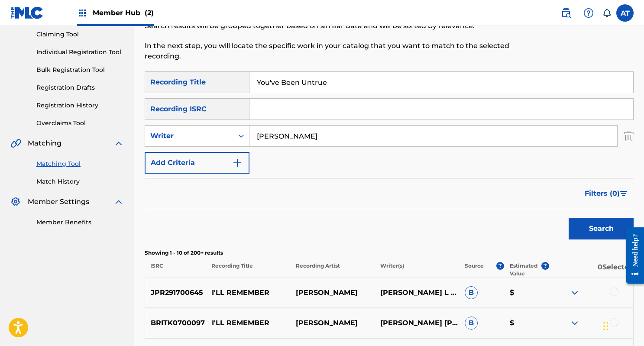
click at [291, 142] on input "raymond avies" at bounding box center [434, 136] width 368 height 21
click at [569, 218] on button "Search" at bounding box center [601, 229] width 65 height 22
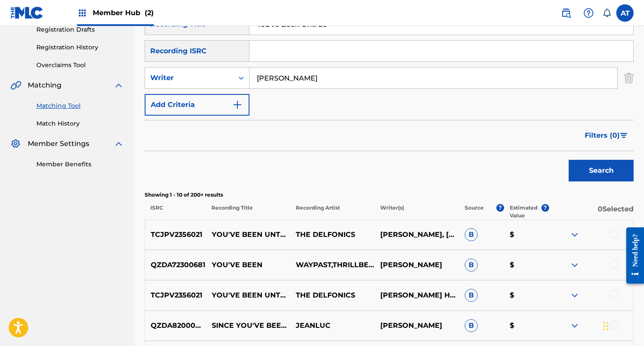
scroll to position [152, 0]
click at [365, 81] on input "thomas bell" at bounding box center [434, 77] width 368 height 21
paste input "Jaculyn Ross"
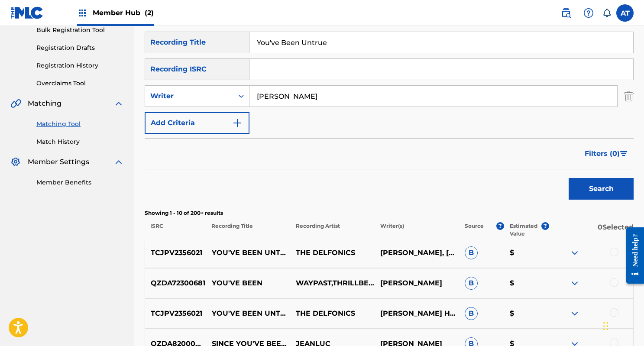
scroll to position [117, 0]
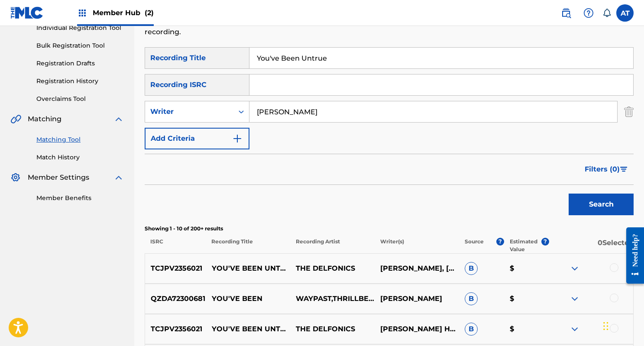
type input "Jaculyn Ross"
click at [338, 55] on input "You've Been Untrue" at bounding box center [442, 58] width 384 height 21
click at [569, 194] on button "Search" at bounding box center [601, 205] width 65 height 22
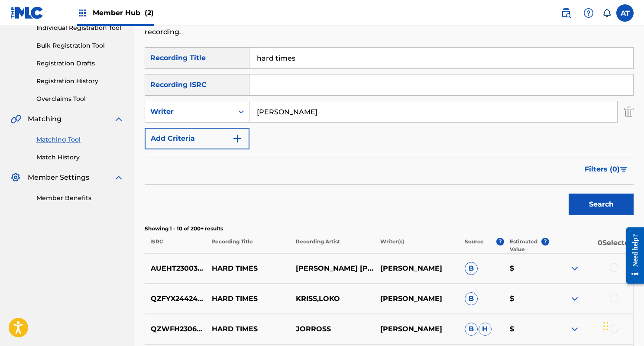
click at [368, 69] on div "SearchWithCriteriad6548956-37ab-4436-b81f-22fb437eb381 Recording Title hard tim…" at bounding box center [389, 98] width 489 height 102
click at [367, 54] on input "hard times" at bounding box center [442, 58] width 384 height 21
paste input "Cause She's So Good To Me"
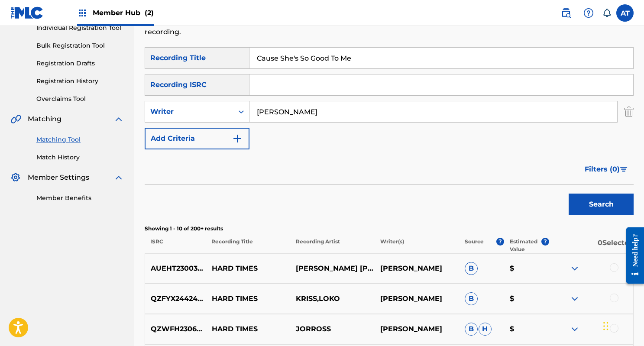
type input "Cause She's So Good To Me"
click at [308, 109] on input "Jaculyn Ross" at bounding box center [434, 111] width 368 height 21
click at [569, 194] on button "Search" at bounding box center [601, 205] width 65 height 22
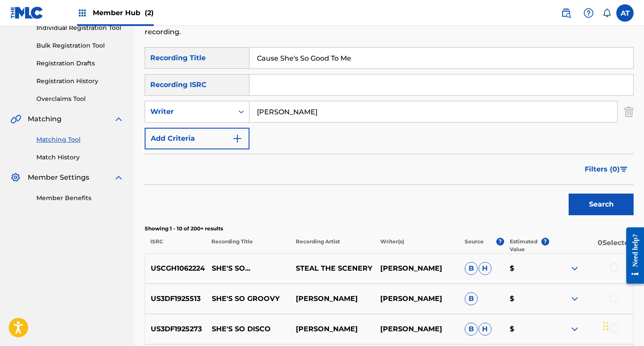
type input "bobby womack"
click at [569, 194] on button "Search" at bounding box center [601, 205] width 65 height 22
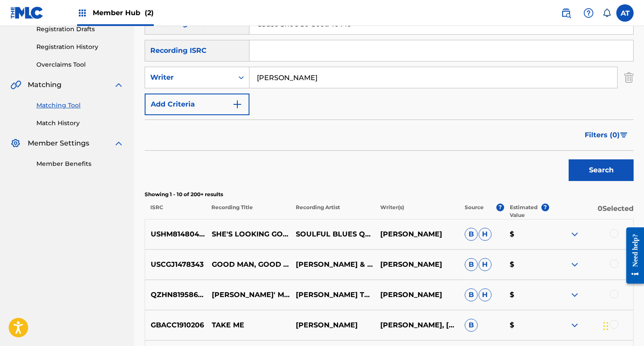
scroll to position [40, 0]
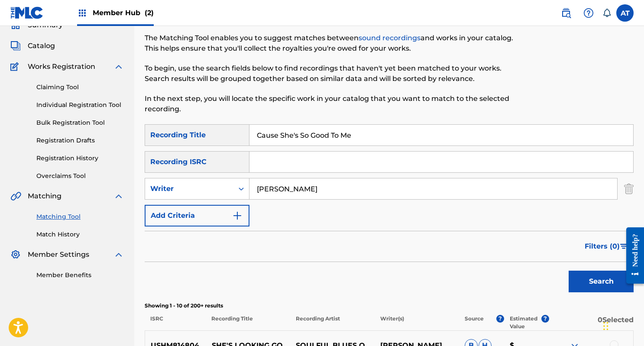
click at [326, 136] on input "Cause She's So Good To Me" at bounding box center [442, 135] width 384 height 21
paste input "I'll Always Be In Love With You"
type input "I'll Always Be In Love With You"
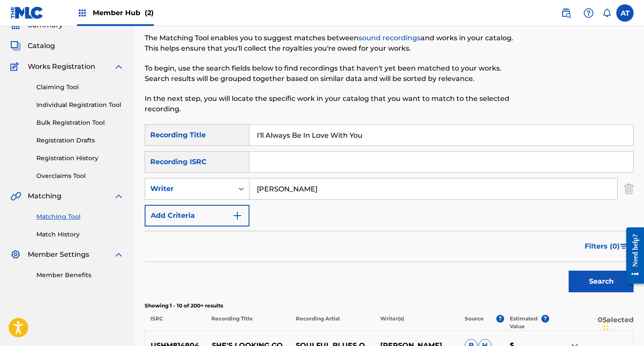
click at [306, 180] on input "bobby womack" at bounding box center [434, 189] width 368 height 21
click at [569, 271] on button "Search" at bounding box center [601, 282] width 65 height 22
type input "sam cooke"
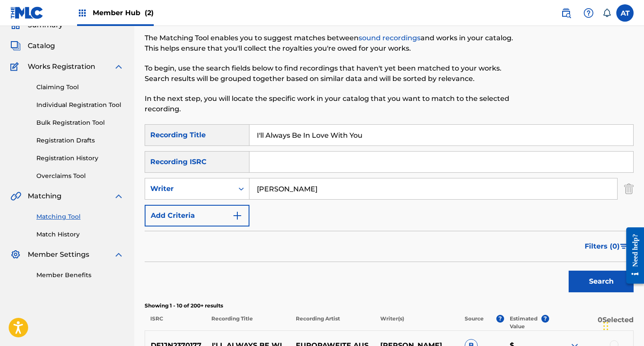
click at [569, 271] on button "Search" at bounding box center [601, 282] width 65 height 22
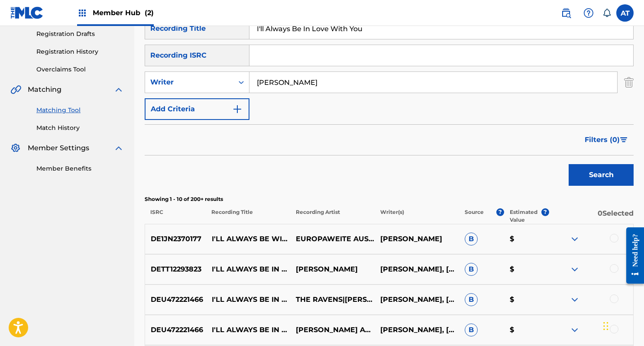
scroll to position [147, 0]
click at [601, 176] on button "Search" at bounding box center [601, 175] width 65 height 22
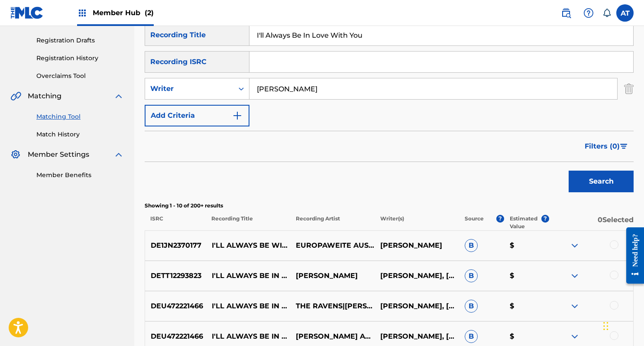
click at [369, 38] on input "I'll Always Be In Love With You" at bounding box center [442, 35] width 384 height 21
paste input "Sweet Hour Of Prayer"
type input "Sweet Hour Of Prayer"
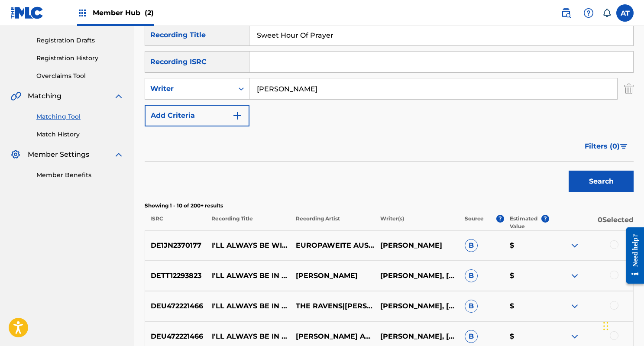
click at [328, 98] on input "sam cooke" at bounding box center [434, 88] width 368 height 21
type input "norman luboff"
click at [569, 171] on button "Search" at bounding box center [601, 182] width 65 height 22
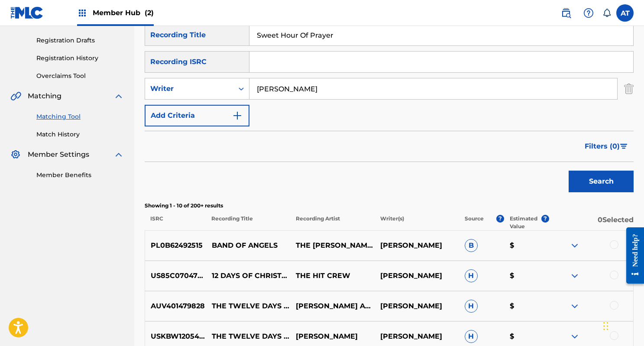
click at [344, 36] on input "Sweet Hour Of Prayer" at bounding box center [442, 35] width 384 height 21
paste input "When I Saw You"
type input "When I Saw You"
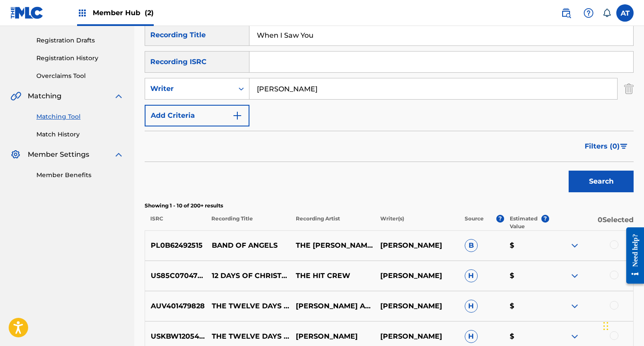
click at [316, 87] on input "norman luboff" at bounding box center [434, 88] width 368 height 21
type input "o"
type input "phil spector"
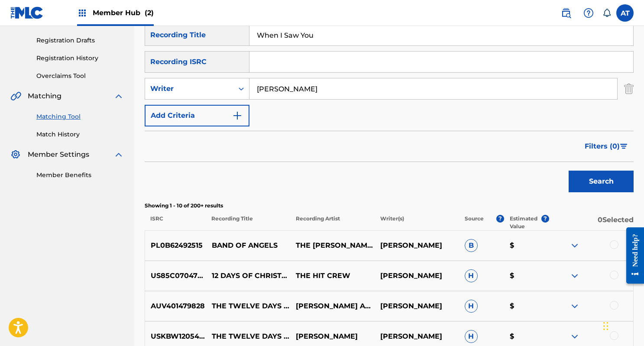
click at [569, 171] on button "Search" at bounding box center [601, 182] width 65 height 22
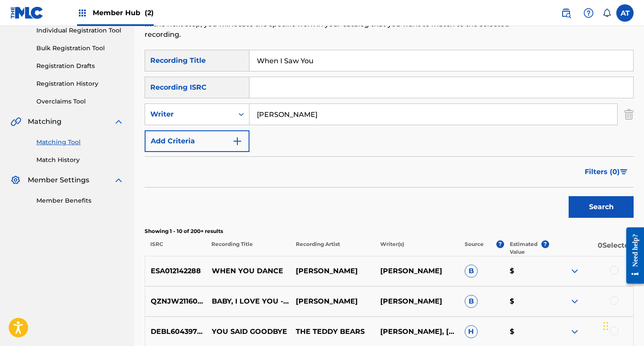
scroll to position [113, 0]
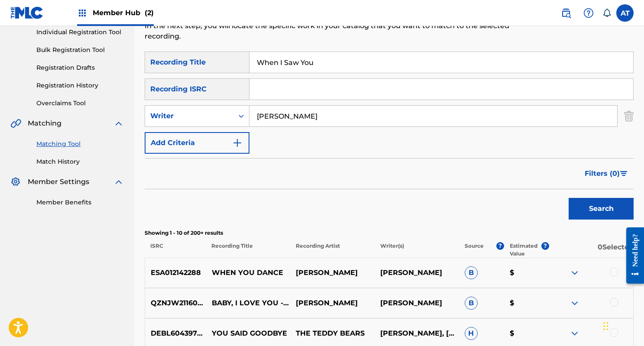
click at [296, 59] on input "When I Saw You" at bounding box center [442, 62] width 384 height 21
paste input "Somewhere There's A God"
type input "Somewhere There's A God"
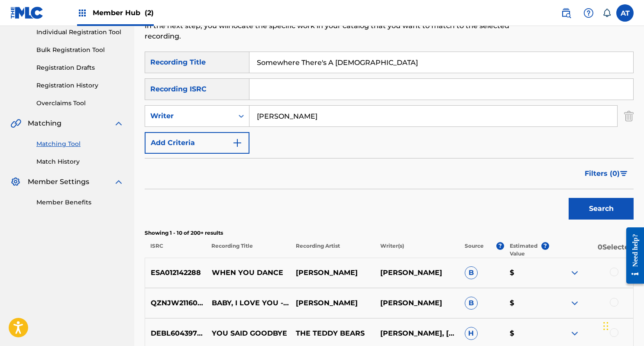
click at [275, 123] on input "phil spector" at bounding box center [434, 116] width 368 height 21
type input "roscoe robinson"
click at [569, 198] on button "Search" at bounding box center [601, 209] width 65 height 22
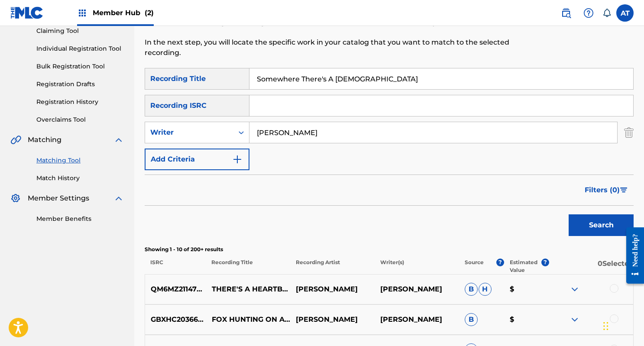
scroll to position [0, 0]
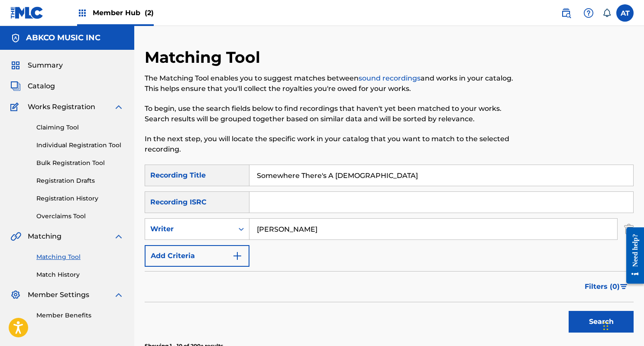
click at [323, 175] on input "Somewhere There's A God" at bounding box center [442, 175] width 384 height 21
paste input "Holiday In Waikiki"
type input "Holiday In Waikiki"
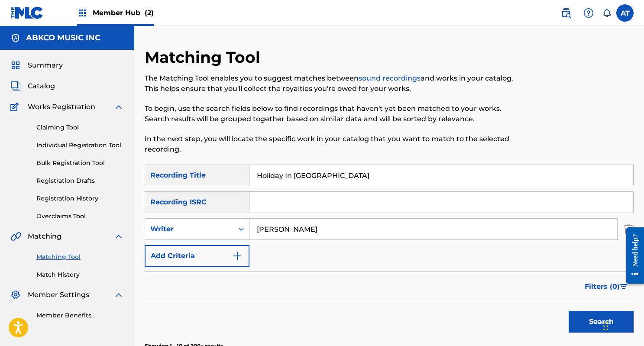
click at [294, 229] on input "roscoe robinson" at bounding box center [434, 229] width 368 height 21
type input "d"
type input "raymond davies"
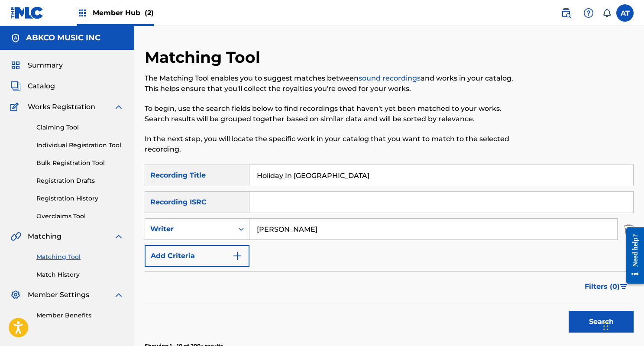
click at [569, 311] on button "Search" at bounding box center [601, 322] width 65 height 22
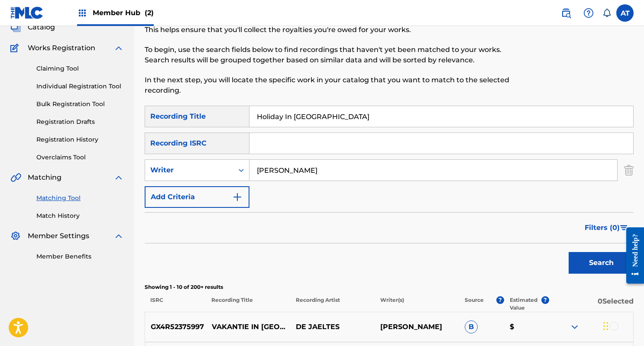
scroll to position [155, 0]
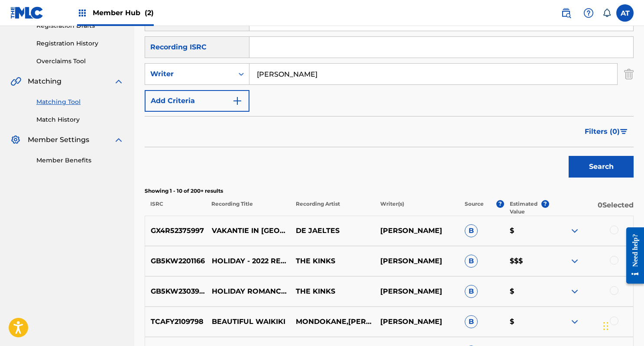
click at [616, 230] on div at bounding box center [614, 230] width 9 height 9
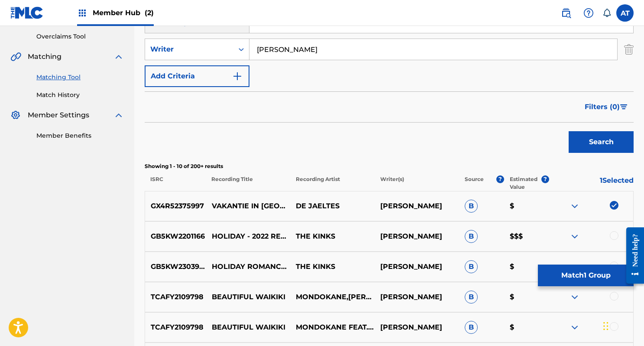
scroll to position [200, 0]
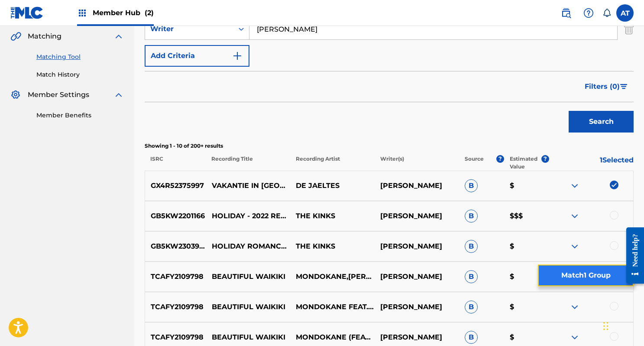
click at [577, 269] on button "Match 1 Group" at bounding box center [586, 276] width 96 height 22
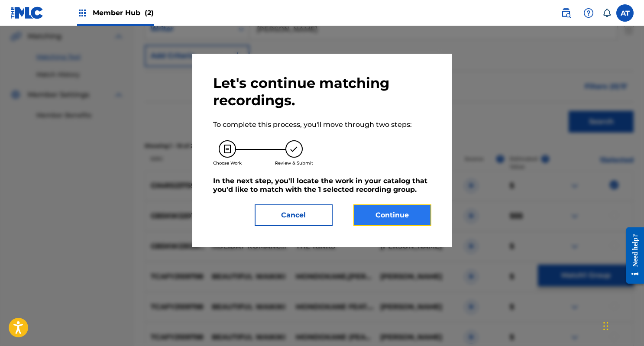
click at [410, 210] on button "Continue" at bounding box center [393, 216] width 78 height 22
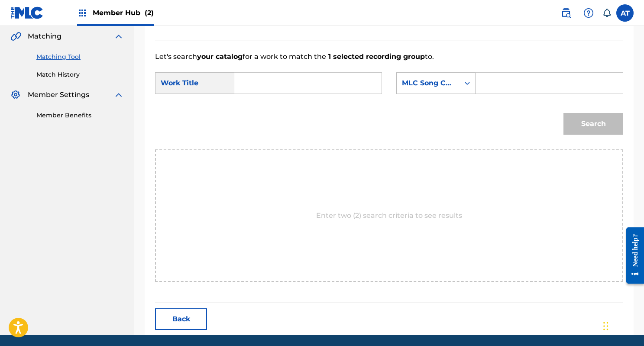
click at [268, 77] on input "Search Form" at bounding box center [308, 83] width 133 height 21
click at [257, 117] on span "waikiki" at bounding box center [268, 113] width 24 height 8
type input "holiday in waikiki"
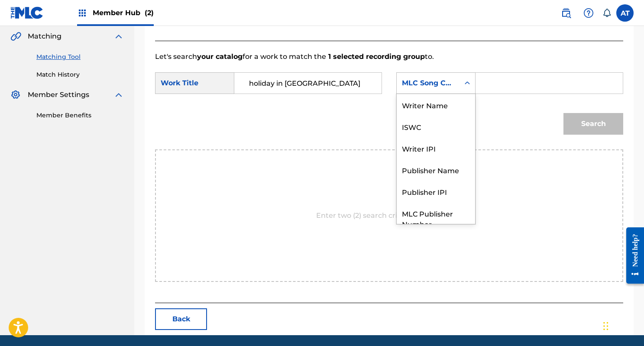
click at [463, 84] on icon "Search Form" at bounding box center [467, 83] width 9 height 9
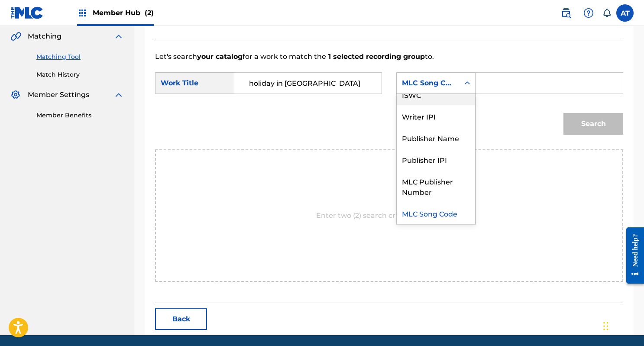
scroll to position [0, 0]
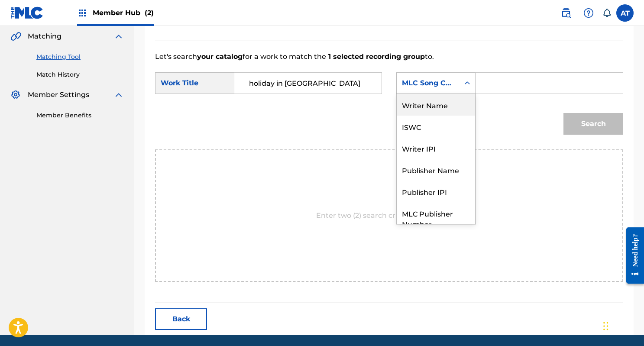
click at [445, 107] on div "Writer Name" at bounding box center [436, 105] width 78 height 22
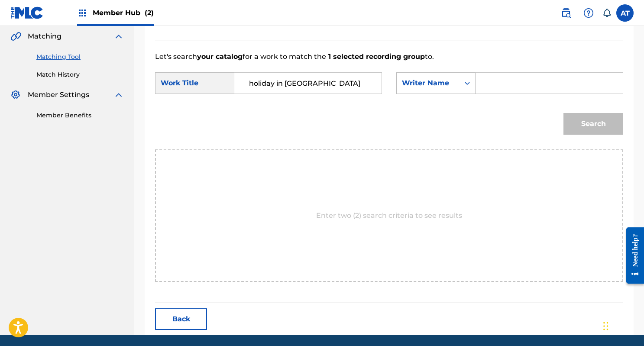
click at [515, 92] on input "Search Form" at bounding box center [549, 83] width 133 height 21
type input "davies"
click at [564, 113] on button "Search" at bounding box center [594, 124] width 60 height 22
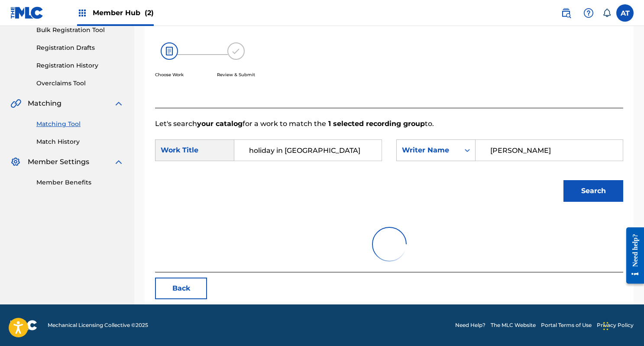
scroll to position [200, 0]
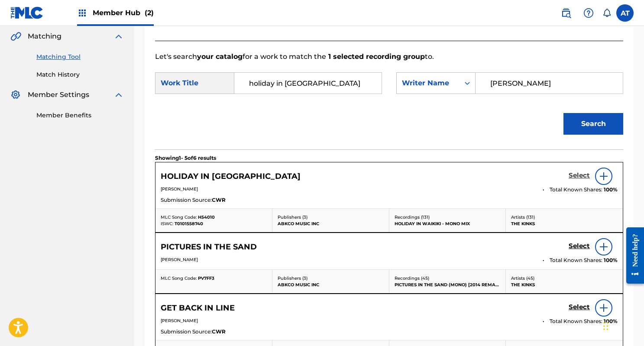
click at [578, 178] on h5 "Select" at bounding box center [579, 176] width 21 height 8
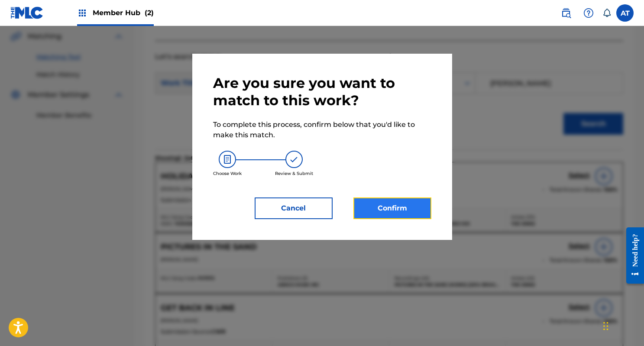
click at [428, 206] on button "Confirm" at bounding box center [393, 209] width 78 height 22
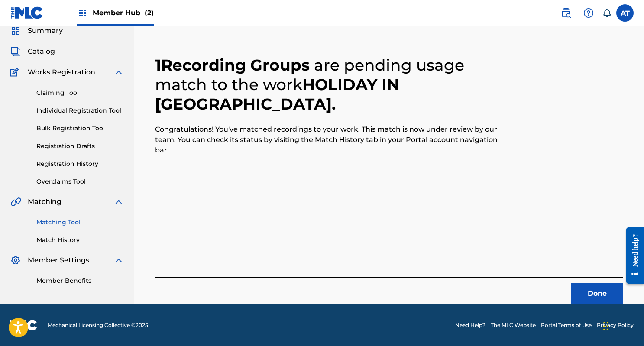
scroll to position [0, 0]
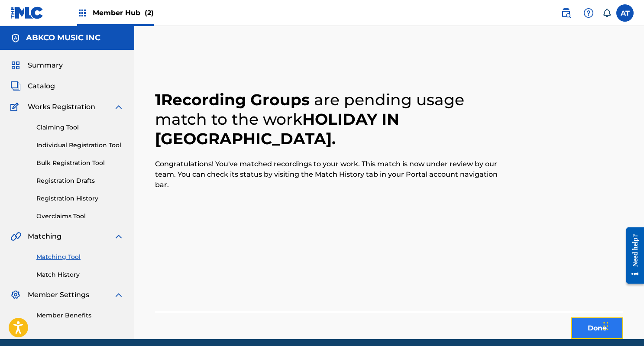
click at [579, 330] on button "Done" at bounding box center [597, 329] width 52 height 22
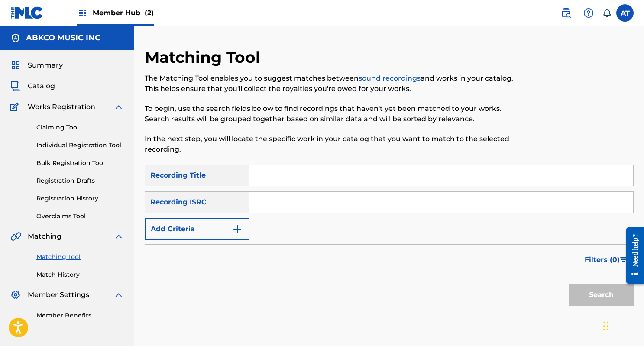
click at [285, 175] on input "Search Form" at bounding box center [442, 175] width 384 height 21
paste input "A Man's Revenge (From Blindman)"
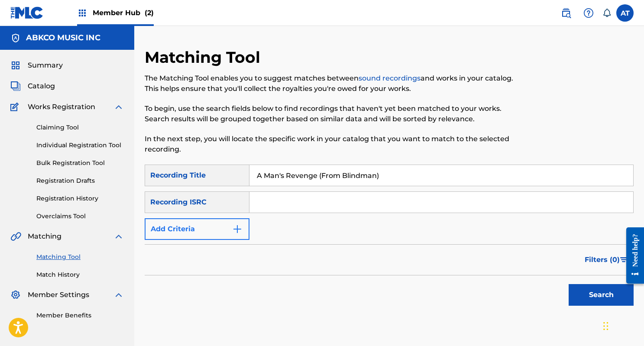
type input "A Man's Revenge (From Blindman)"
click at [231, 234] on button "Add Criteria" at bounding box center [197, 229] width 105 height 22
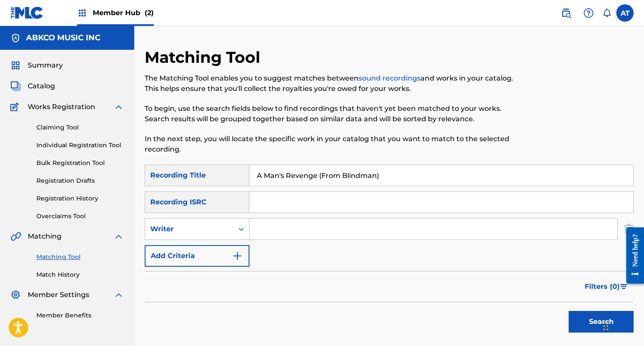
click at [273, 240] on div "Search Form" at bounding box center [434, 229] width 368 height 22
click at [276, 231] on input "Search Form" at bounding box center [434, 229] width 368 height 21
type input "stelvio"
click at [569, 311] on button "Search" at bounding box center [601, 322] width 65 height 22
drag, startPoint x: 396, startPoint y: 172, endPoint x: 318, endPoint y: 174, distance: 77.2
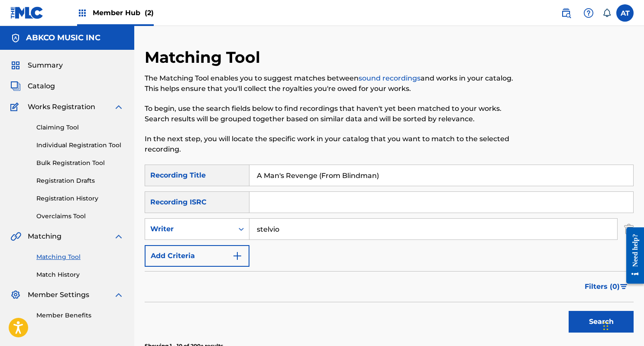
click at [318, 174] on input "A Man's Revenge (From Blindman)" at bounding box center [442, 175] width 384 height 21
type input "A Man's Revenge"
click at [569, 311] on button "Search" at bounding box center [601, 322] width 65 height 22
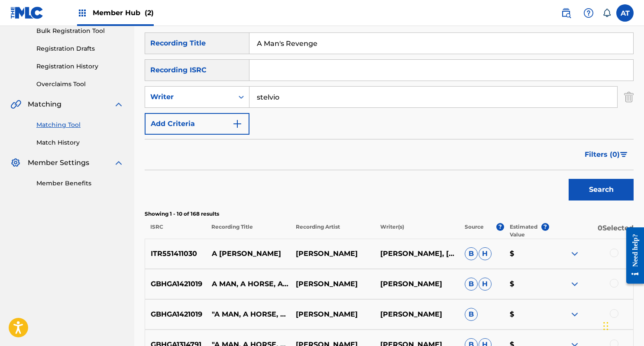
scroll to position [118, 0]
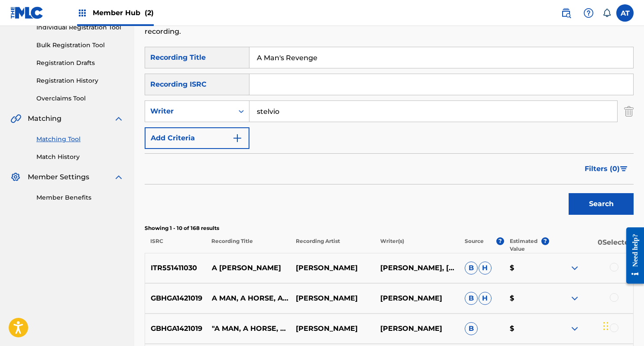
click at [309, 116] on input "stelvio" at bounding box center [434, 111] width 368 height 21
paste input "Stelvio Cipriani"
type input "Stelvio Cipriani"
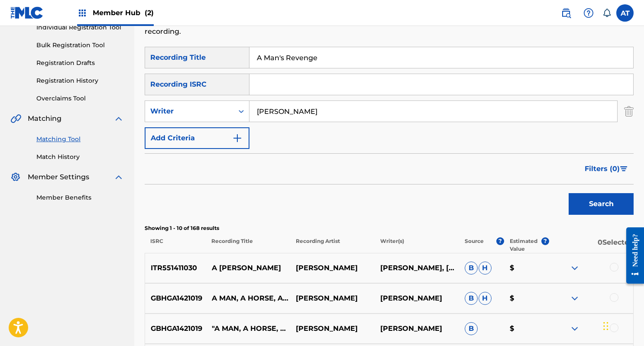
click at [569, 193] on button "Search" at bounding box center [601, 204] width 65 height 22
click at [338, 66] on input "A Man's Revenge" at bounding box center [442, 57] width 384 height 21
click at [569, 193] on button "Search" at bounding box center [601, 204] width 65 height 22
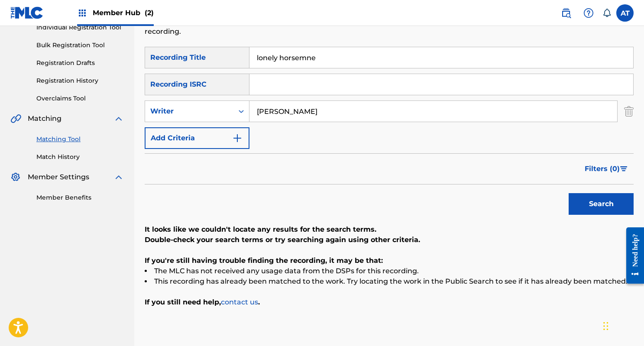
click at [569, 193] on button "Search" at bounding box center [601, 204] width 65 height 22
click at [336, 60] on input "lonely horseman" at bounding box center [442, 57] width 384 height 21
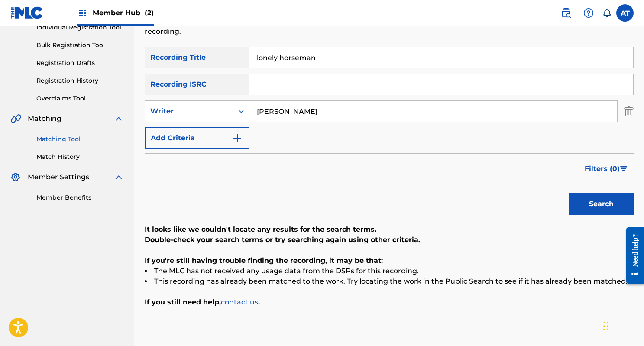
click at [336, 60] on input "lonely horseman" at bounding box center [442, 57] width 384 height 21
click at [334, 52] on input "chain gang (rap_" at bounding box center [442, 57] width 384 height 21
type input "chain gang (rap)"
click at [315, 113] on input "Stelvio Cipriani" at bounding box center [434, 111] width 368 height 21
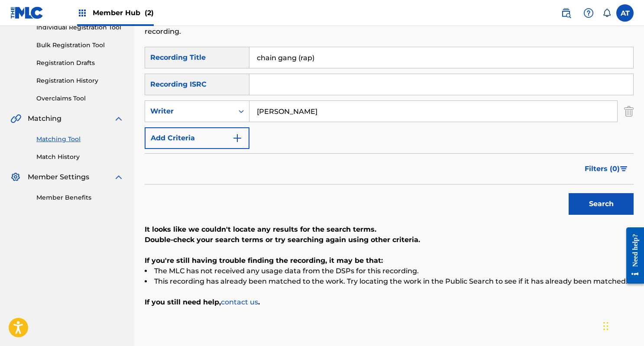
click at [315, 113] on input "Stelvio Cipriani" at bounding box center [434, 111] width 368 height 21
type input "sam cooke"
click at [569, 193] on button "Search" at bounding box center [601, 204] width 65 height 22
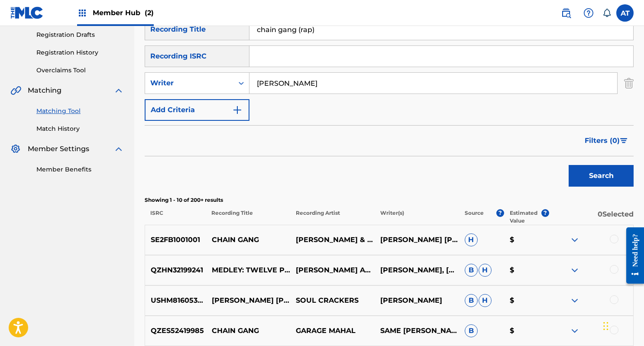
scroll to position [142, 0]
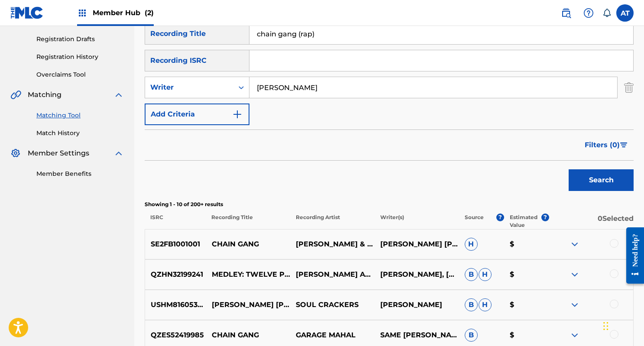
click at [325, 31] on input "chain gang (rap)" at bounding box center [442, 33] width 384 height 21
type input "chain gang"
click at [569, 169] on button "Search" at bounding box center [601, 180] width 65 height 22
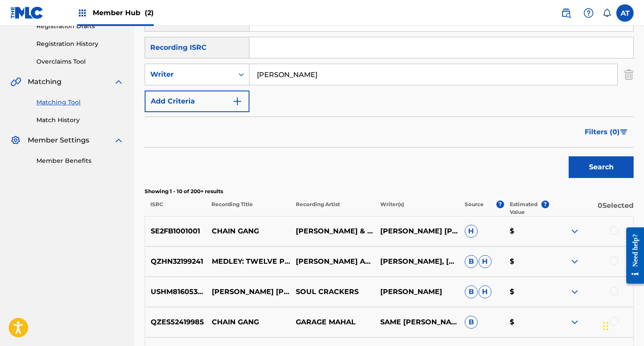
scroll to position [173, 0]
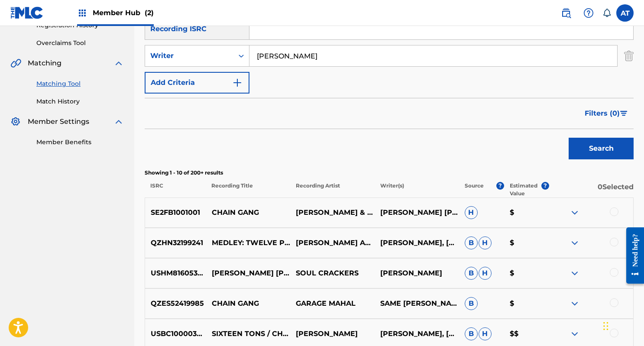
click at [615, 211] on div at bounding box center [614, 212] width 9 height 9
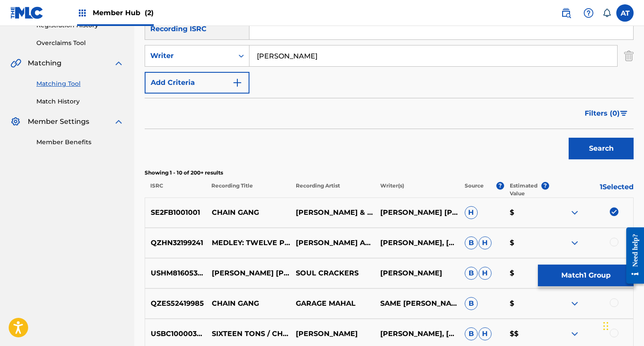
scroll to position [230, 0]
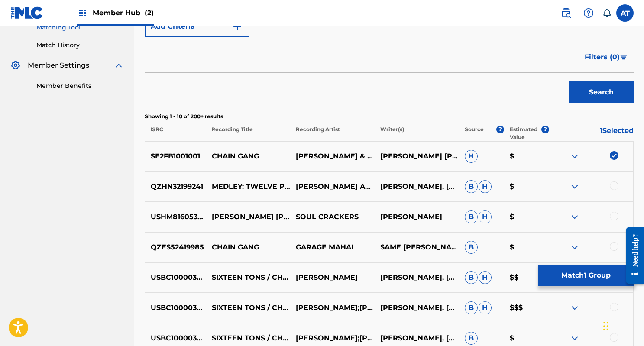
click at [618, 214] on div at bounding box center [614, 216] width 9 height 9
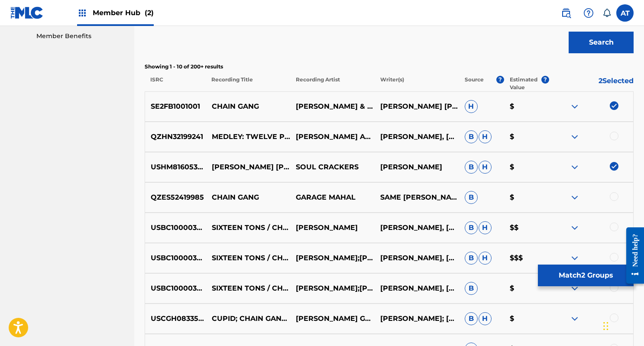
scroll to position [286, 0]
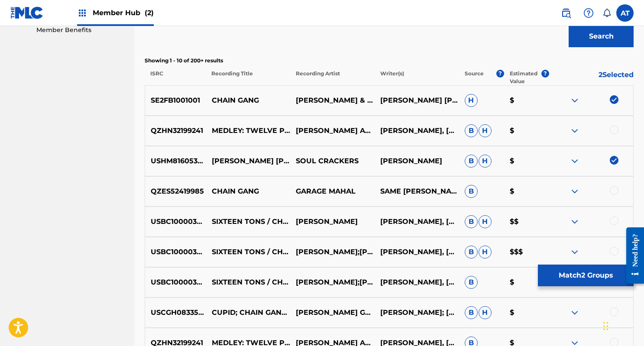
click at [614, 191] on div at bounding box center [614, 190] width 9 height 9
click at [607, 216] on div "USBC10000390 SIXTEEN TONS / CHAIN GANG DAVID ENGEL MERLE TRAVIS, SAM COOKE B H …" at bounding box center [389, 222] width 489 height 30
click at [610, 216] on div "USBC10000390 SIXTEEN TONS / CHAIN GANG DAVID ENGEL MERLE TRAVIS, SAM COOKE B H …" at bounding box center [389, 222] width 489 height 30
click at [614, 225] on div at bounding box center [614, 221] width 9 height 9
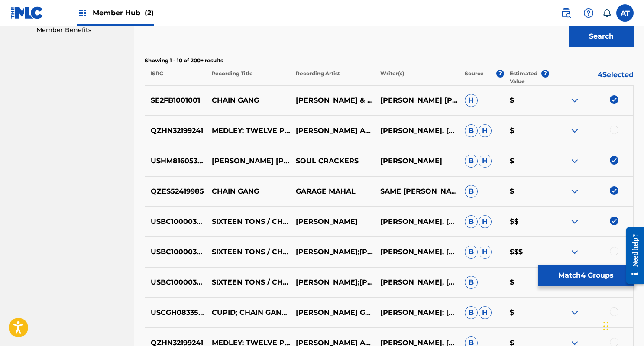
click at [614, 249] on div at bounding box center [614, 251] width 9 height 9
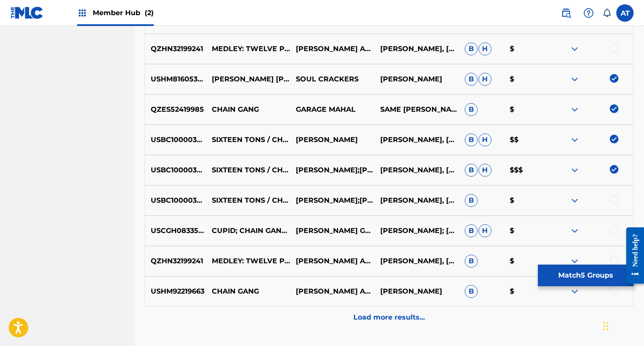
click at [614, 293] on div at bounding box center [614, 290] width 9 height 9
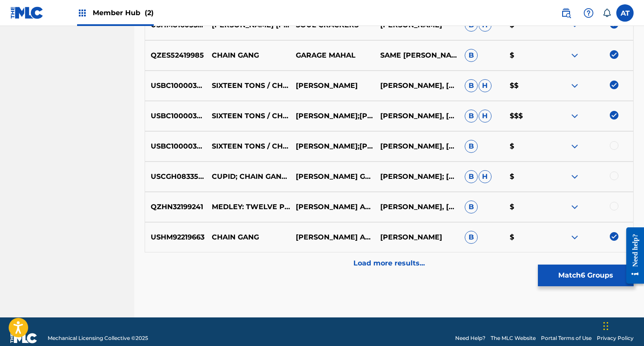
click at [614, 208] on div at bounding box center [614, 206] width 9 height 9
click at [615, 179] on div at bounding box center [614, 176] width 9 height 9
click at [614, 145] on div at bounding box center [614, 145] width 9 height 9
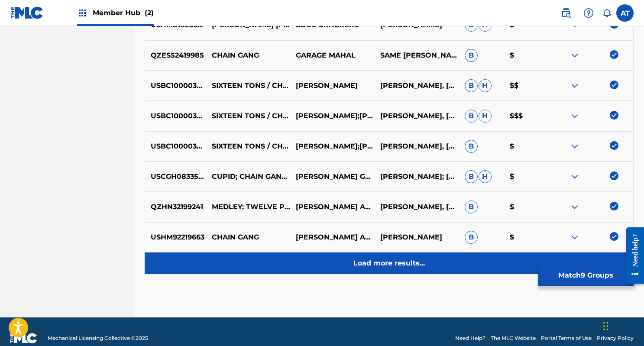
click at [389, 269] on div "Load more results..." at bounding box center [389, 264] width 489 height 22
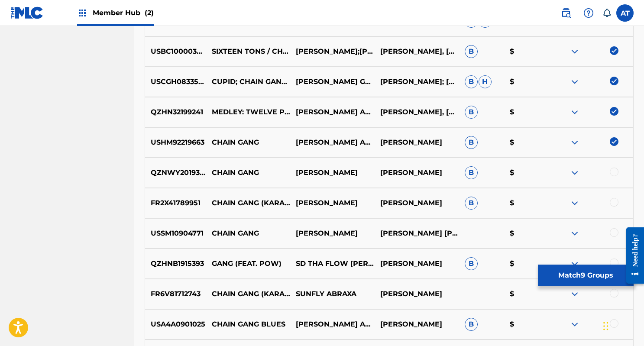
scroll to position [519, 0]
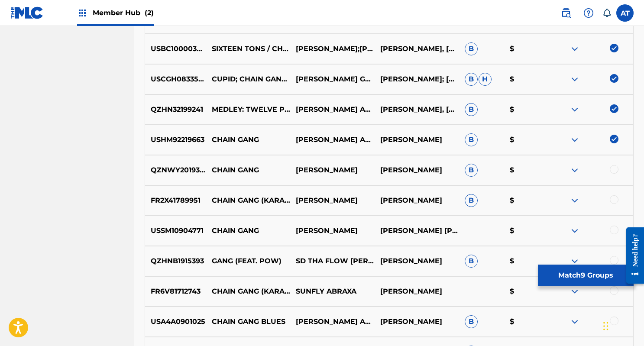
click at [617, 199] on div at bounding box center [614, 199] width 9 height 9
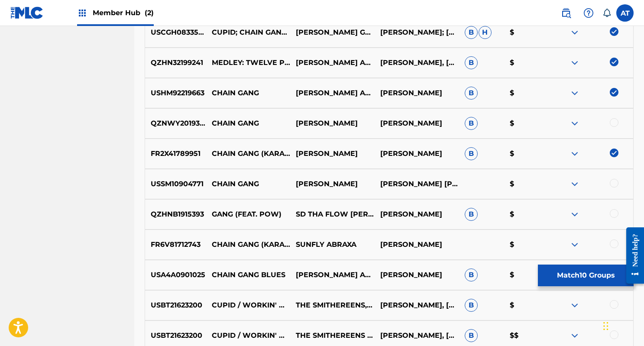
click at [611, 181] on div at bounding box center [614, 183] width 9 height 9
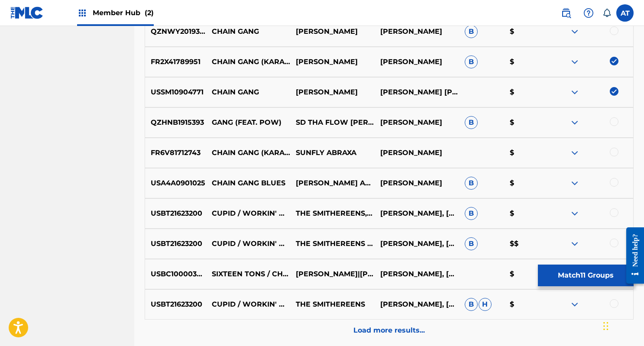
scroll to position [672, 0]
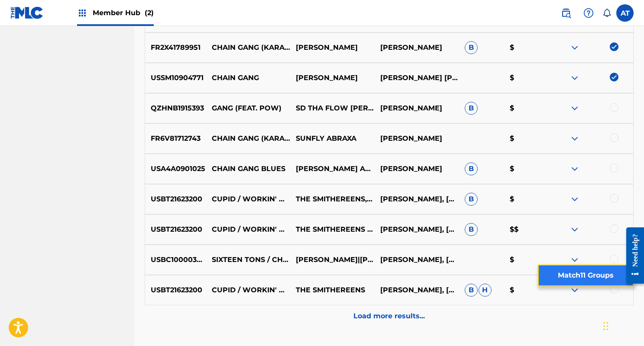
click at [590, 276] on button "Match 11 Groups" at bounding box center [586, 276] width 96 height 22
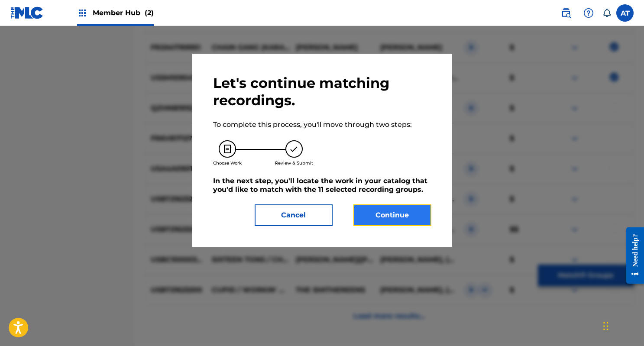
click at [396, 209] on button "Continue" at bounding box center [393, 216] width 78 height 22
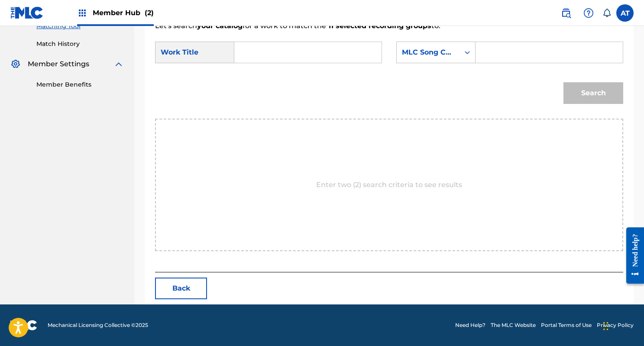
scroll to position [231, 0]
click at [316, 43] on input "Search Form" at bounding box center [308, 52] width 133 height 21
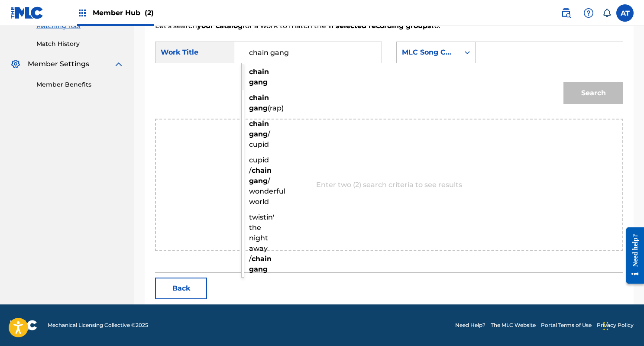
type input "chain gang"
click at [250, 84] on strong "gang" at bounding box center [258, 82] width 19 height 8
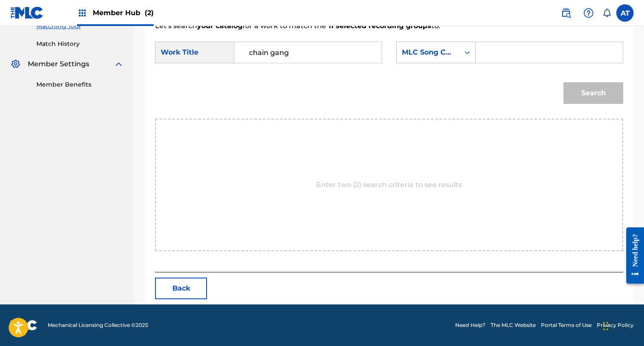
click at [482, 61] on div "Search Form" at bounding box center [550, 53] width 148 height 22
click at [458, 59] on div "MLC Song Code" at bounding box center [428, 52] width 63 height 16
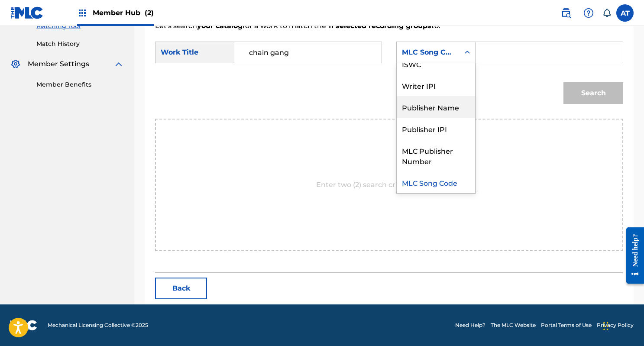
scroll to position [0, 0]
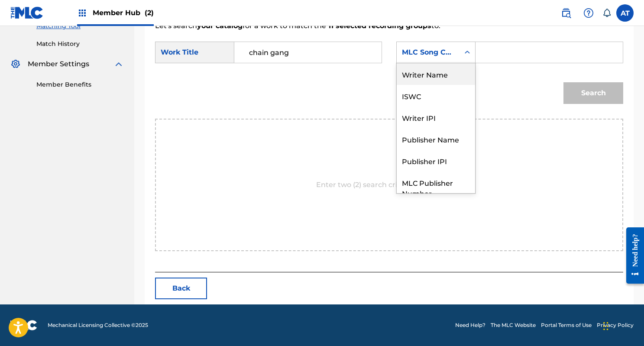
click at [423, 78] on div "Writer Name" at bounding box center [436, 74] width 78 height 22
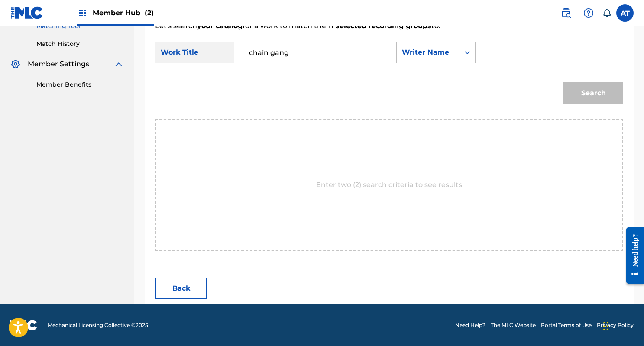
click at [510, 55] on input "Search Form" at bounding box center [549, 52] width 133 height 21
type input "c"
type input "sam cooke"
click at [564, 82] on button "Search" at bounding box center [594, 93] width 60 height 22
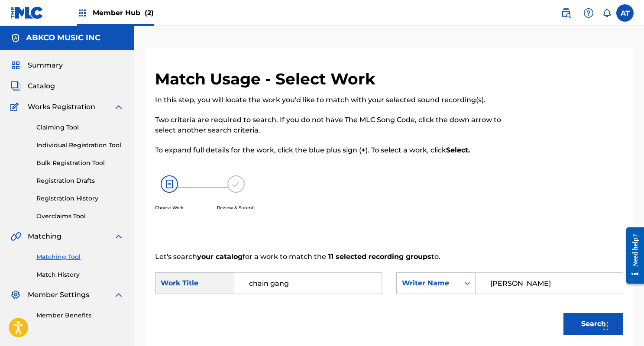
click at [65, 256] on link "Matching Tool" at bounding box center [80, 257] width 88 height 9
click at [63, 261] on link "Matching Tool" at bounding box center [80, 257] width 88 height 9
click at [60, 275] on link "Match History" at bounding box center [80, 274] width 88 height 9
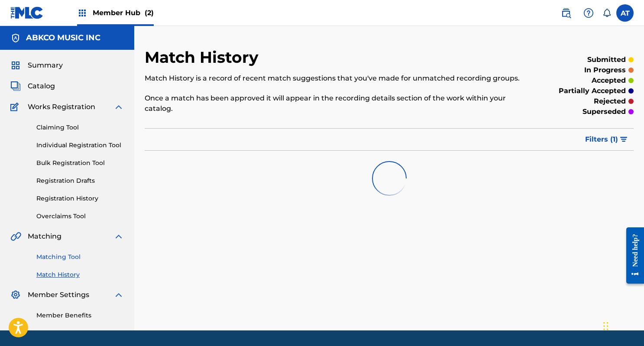
click at [72, 255] on link "Matching Tool" at bounding box center [80, 257] width 88 height 9
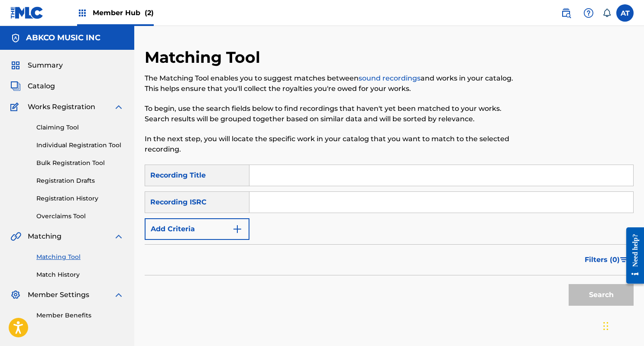
click at [263, 181] on input "Search Form" at bounding box center [442, 175] width 384 height 21
paste input "Champion The Wonder Horse"
type input "Champion The Wonder Horse"
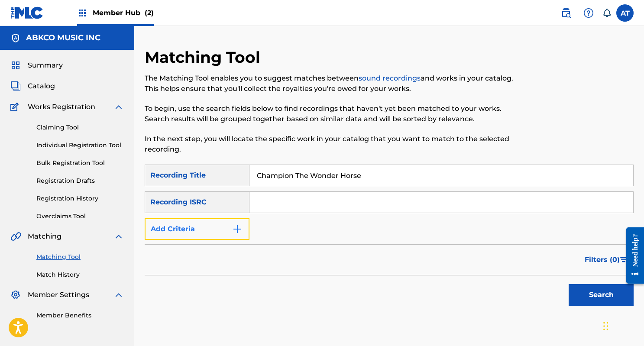
click at [229, 236] on button "Add Criteria" at bounding box center [197, 229] width 105 height 22
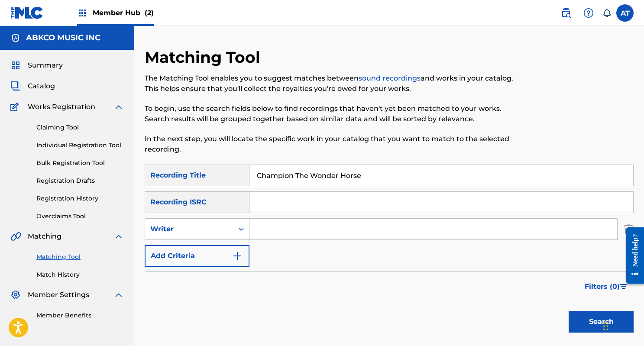
click at [284, 231] on input "Search Form" at bounding box center [434, 229] width 368 height 21
type input "o"
type input "norman luboff"
click at [569, 311] on button "Search" at bounding box center [601, 322] width 65 height 22
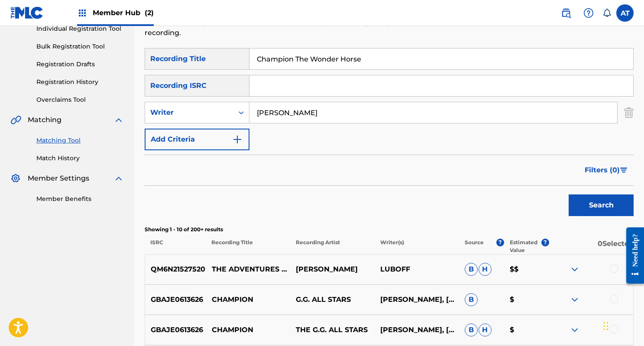
scroll to position [81, 0]
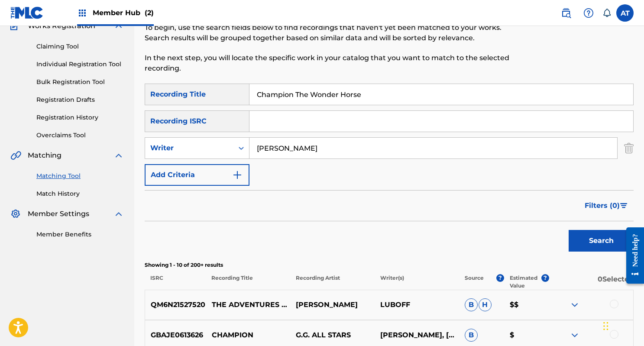
click at [305, 97] on input "Champion The Wonder Horse" at bounding box center [442, 94] width 384 height 21
paste input "Whoopee Ti Yi Yo"
type input "Whoopee Ti Yi Yo"
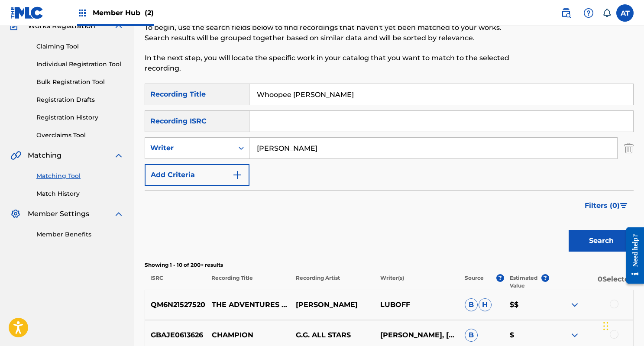
click at [569, 230] on button "Search" at bounding box center [601, 241] width 65 height 22
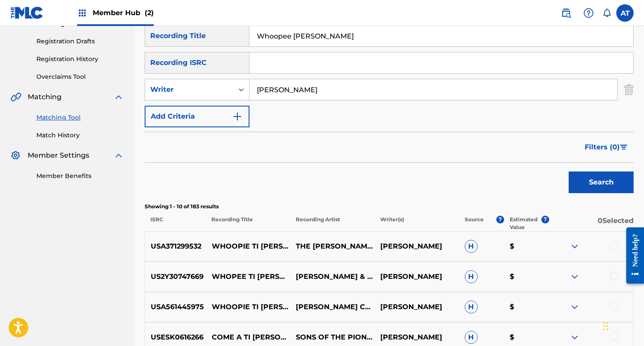
scroll to position [144, 0]
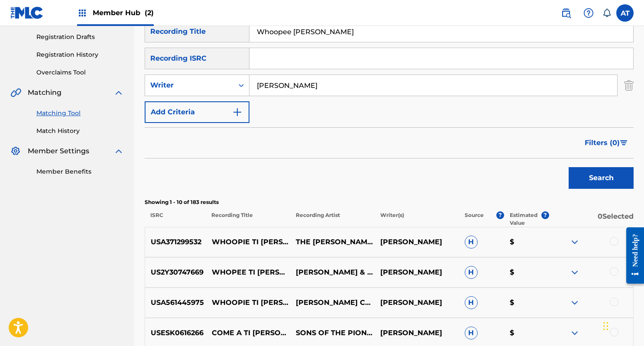
click at [614, 243] on div at bounding box center [614, 241] width 9 height 9
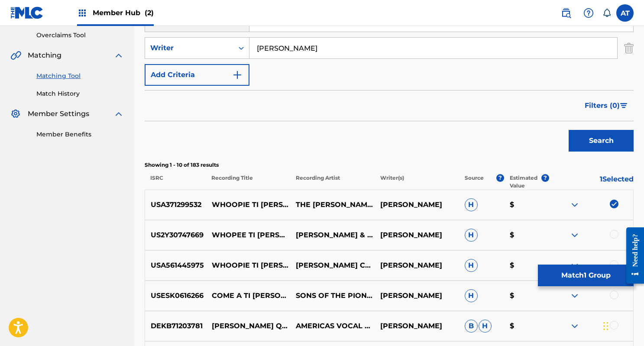
click at [613, 232] on div at bounding box center [614, 234] width 9 height 9
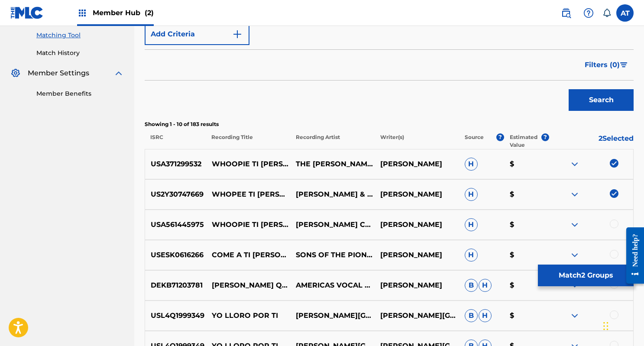
scroll to position [224, 0]
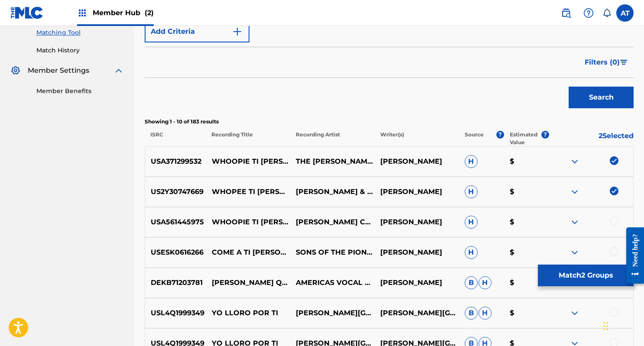
click at [614, 225] on div at bounding box center [614, 221] width 9 height 9
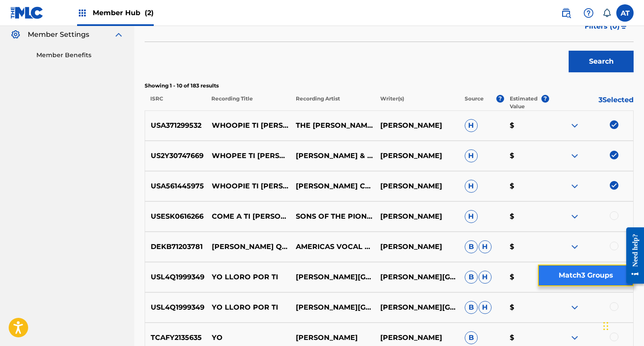
click at [589, 275] on button "Match 3 Groups" at bounding box center [586, 276] width 96 height 22
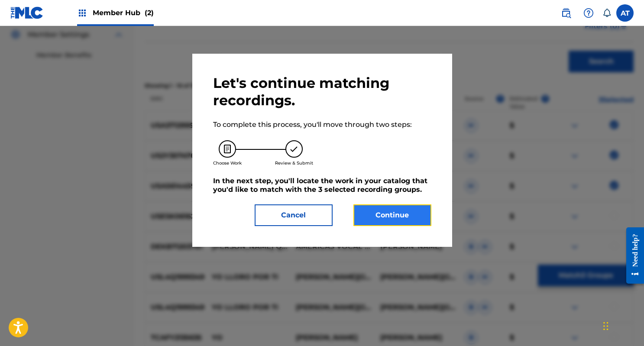
click at [391, 210] on button "Continue" at bounding box center [393, 216] width 78 height 22
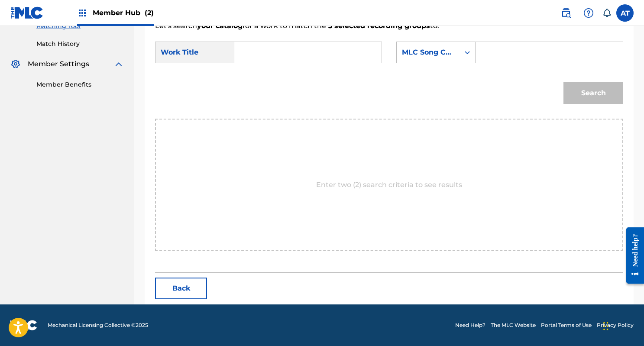
click at [313, 49] on input "Search Form" at bounding box center [308, 52] width 133 height 21
paste input "Whoopee Ti Yi Yo"
type input "Whoopee Ti Yi Yo"
click at [456, 52] on div "MLC Song Code" at bounding box center [428, 52] width 63 height 16
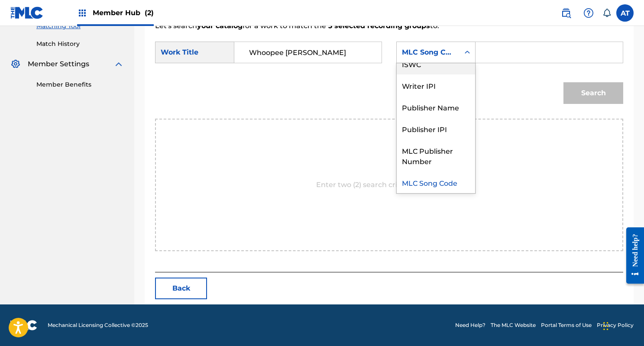
scroll to position [0, 0]
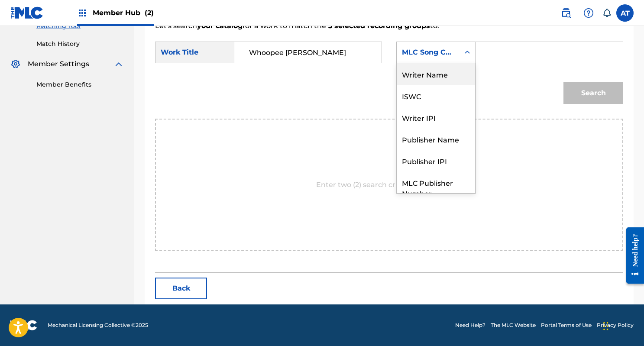
click at [443, 81] on div "Writer Name" at bounding box center [436, 74] width 78 height 22
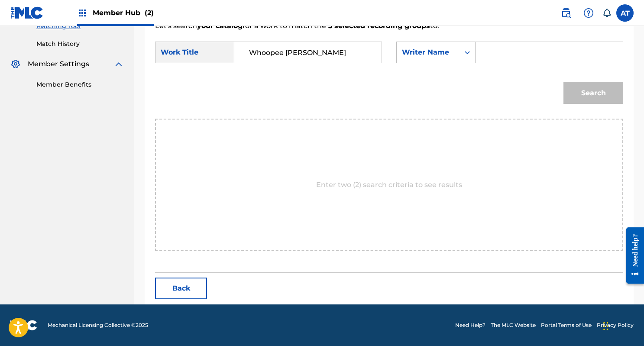
click at [486, 61] on input "Search Form" at bounding box center [549, 52] width 133 height 21
type input "luboff"
click at [564, 82] on button "Search" at bounding box center [594, 93] width 60 height 22
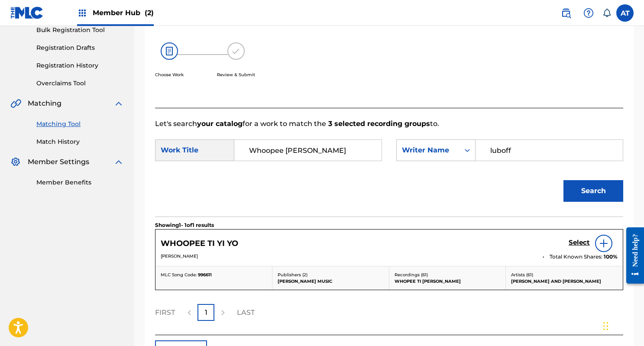
scroll to position [196, 0]
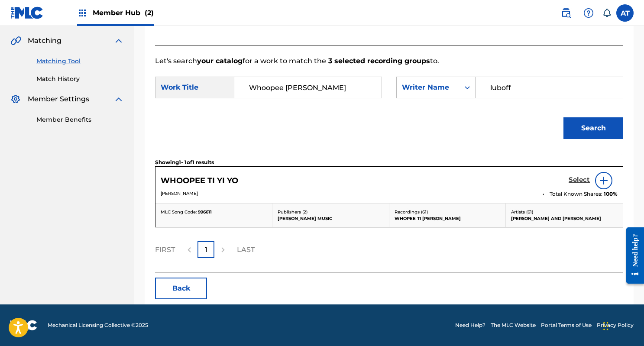
click at [583, 179] on h5 "Select" at bounding box center [579, 180] width 21 height 8
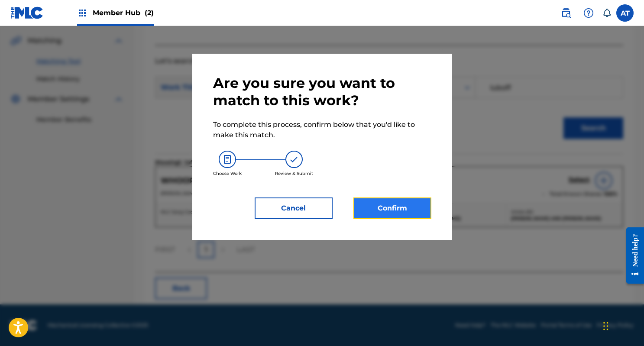
click at [390, 203] on button "Confirm" at bounding box center [393, 209] width 78 height 22
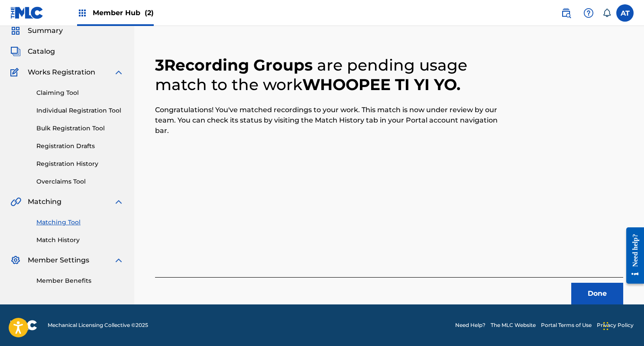
scroll to position [35, 0]
click at [594, 295] on button "Done" at bounding box center [597, 294] width 52 height 22
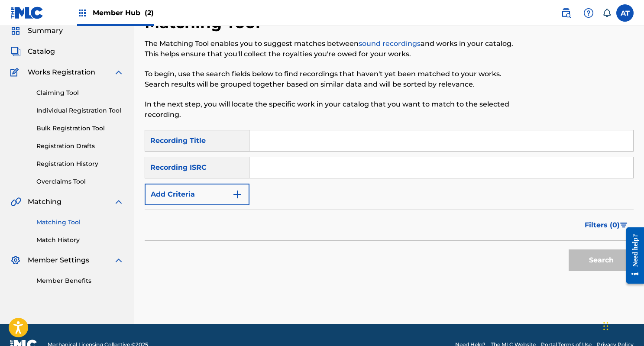
click at [385, 142] on input "Search Form" at bounding box center [442, 140] width 384 height 21
paste input "Mother Don't Worry Bout Me"
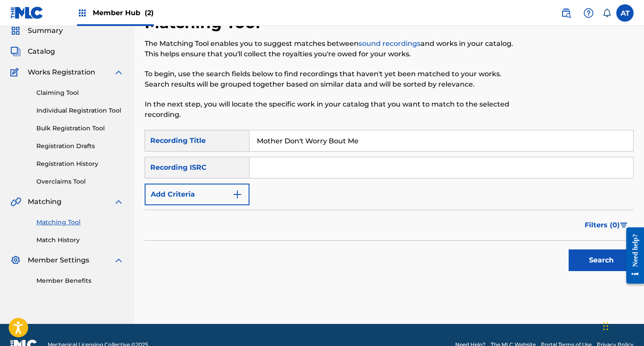
type input "Mother Don't Worry Bout Me"
click at [231, 164] on div "Recording ISRC" at bounding box center [197, 168] width 105 height 22
click at [225, 187] on button "Add Criteria" at bounding box center [197, 195] width 105 height 22
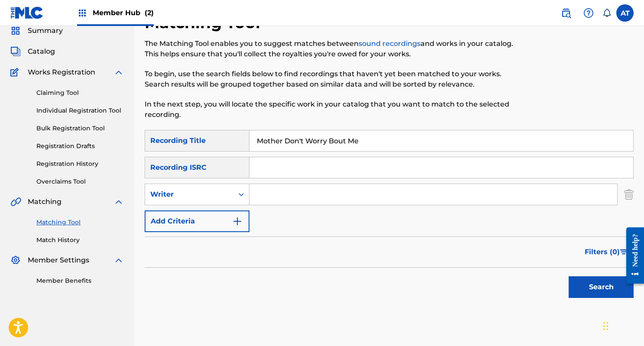
click at [291, 181] on div "SearchWithCriteriad6548956-37ab-4436-b81f-22fb437eb381 Recording Title Mother D…" at bounding box center [389, 181] width 489 height 102
click at [282, 195] on input "Search Form" at bounding box center [434, 194] width 368 height 21
type input "leroy crume"
click at [569, 276] on button "Search" at bounding box center [601, 287] width 65 height 22
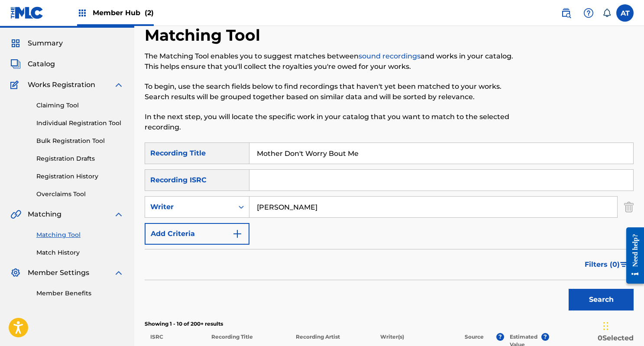
scroll to position [0, 0]
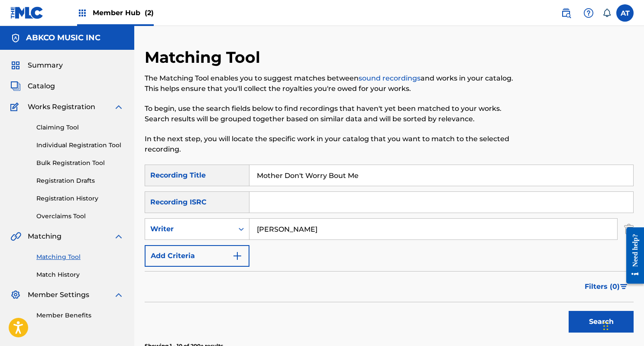
click at [272, 173] on input "Mother Don't Worry Bout Me" at bounding box center [442, 175] width 384 height 21
paste input "Just Ain't Christmas"
type input "Just Ain't Christmas"
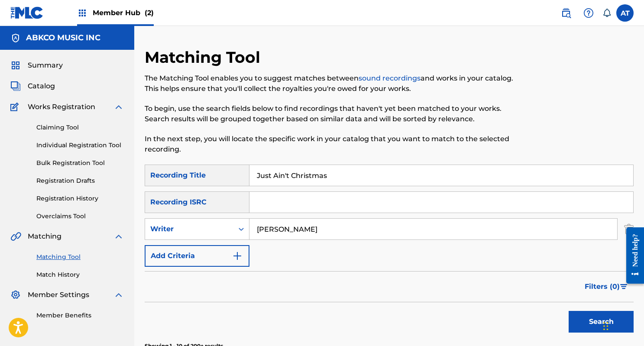
click at [266, 246] on div "SearchWithCriteriad6548956-37ab-4436-b81f-22fb437eb381 Recording Title Just Ain…" at bounding box center [389, 216] width 489 height 102
click at [278, 233] on input "leroy crume" at bounding box center [434, 229] width 368 height 21
type input "rohn"
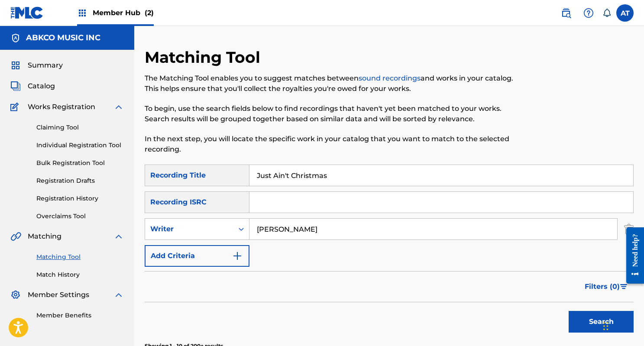
click at [569, 311] on button "Search" at bounding box center [601, 322] width 65 height 22
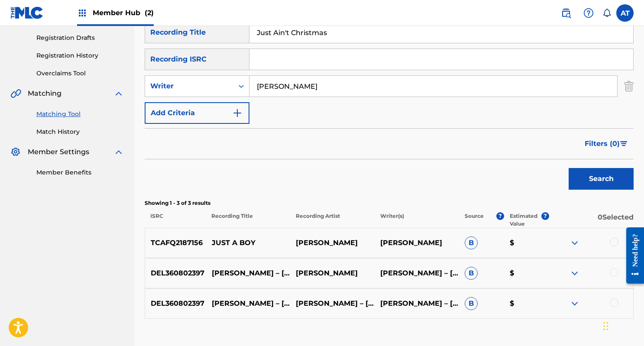
scroll to position [114, 0]
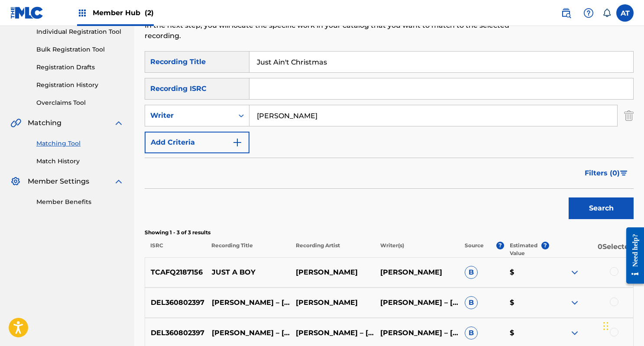
click at [344, 64] on input "Just Ain't Christmas" at bounding box center [442, 62] width 384 height 21
paste input "Ooh Baby, I Love You"
type input "Ooh Baby, I Love You"
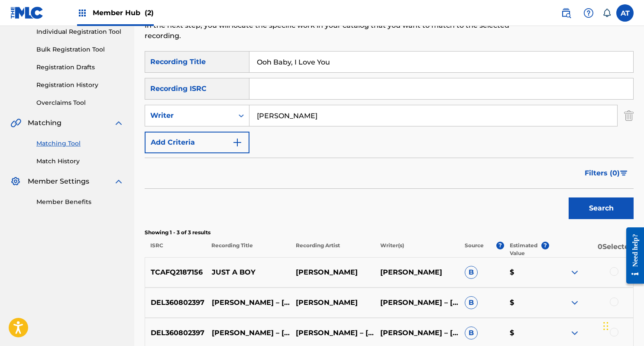
click at [290, 118] on input "rohn" at bounding box center [434, 115] width 368 height 21
click at [569, 198] on button "Search" at bounding box center [601, 209] width 65 height 22
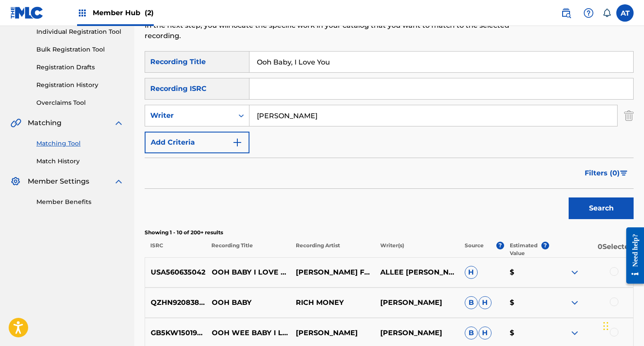
type input "richard parker"
click at [569, 198] on button "Search" at bounding box center [601, 209] width 65 height 22
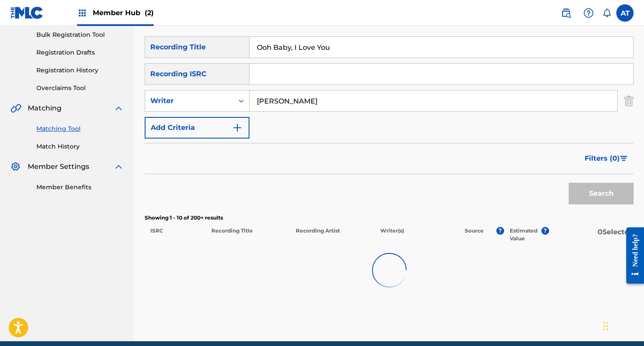
scroll to position [133, 0]
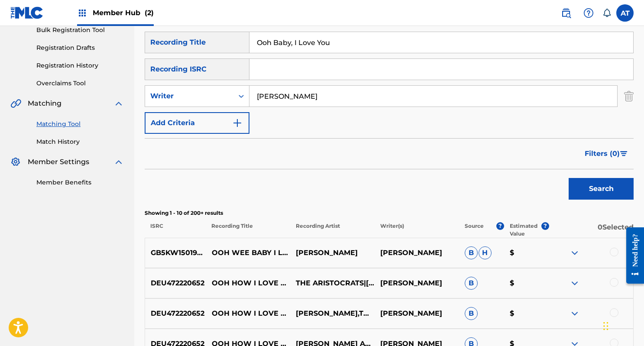
click at [619, 252] on div at bounding box center [591, 253] width 84 height 10
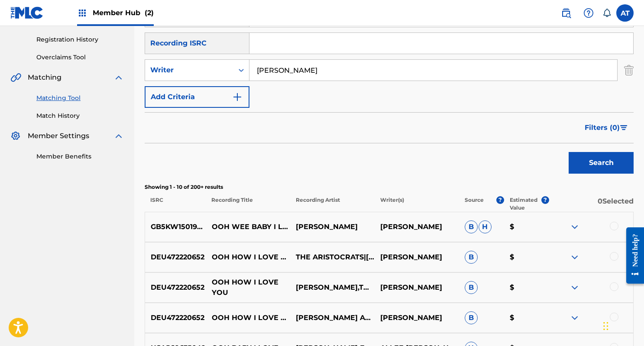
scroll to position [127, 0]
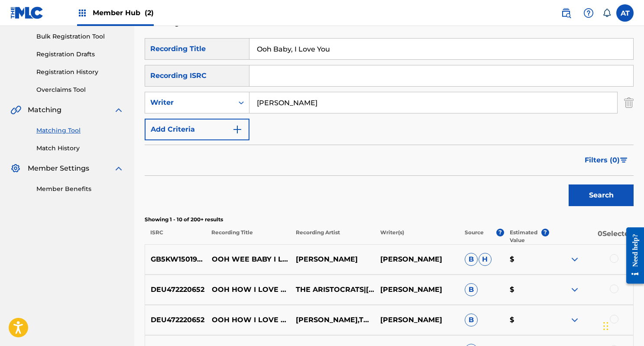
click at [613, 260] on div at bounding box center [614, 258] width 9 height 9
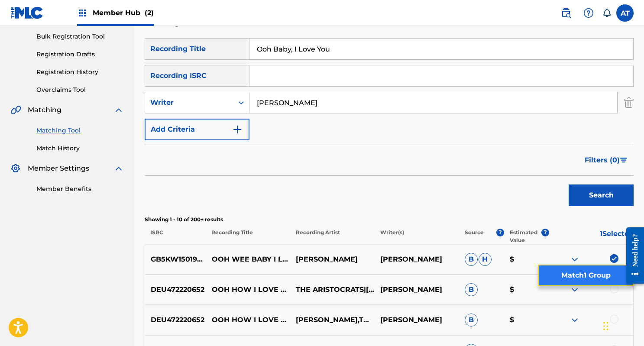
click at [609, 284] on button "Match 1 Group" at bounding box center [586, 276] width 96 height 22
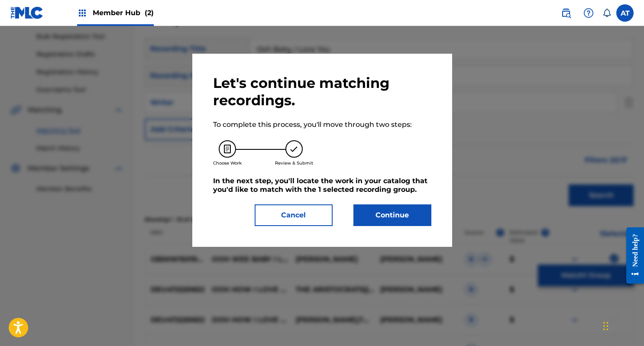
click at [437, 230] on div "Let's continue matching recordings. To complete this process, you'll move throu…" at bounding box center [322, 150] width 260 height 193
click at [410, 220] on button "Continue" at bounding box center [393, 216] width 78 height 22
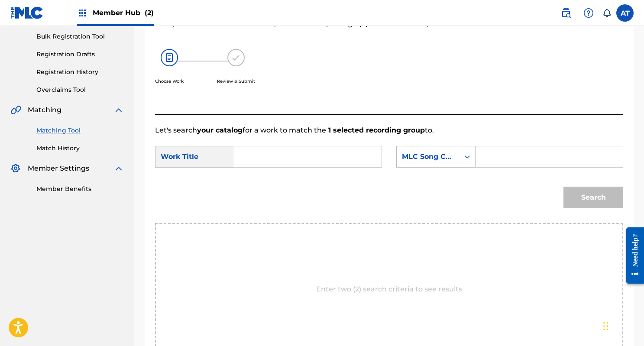
click at [299, 168] on div "SearchWithCriteria086fe7e9-4210-440a-a8d1-00c2a013e2fe Work Title SearchWithCri…" at bounding box center [389, 159] width 468 height 27
click at [295, 165] on input "Search Form" at bounding box center [308, 156] width 133 height 21
type input "ooh baby"
click at [261, 192] on div "Search" at bounding box center [389, 200] width 468 height 45
click at [451, 177] on form "SearchWithCriteria086fe7e9-4210-440a-a8d1-00c2a013e2fe Work Title ooh baby Sear…" at bounding box center [389, 180] width 468 height 88
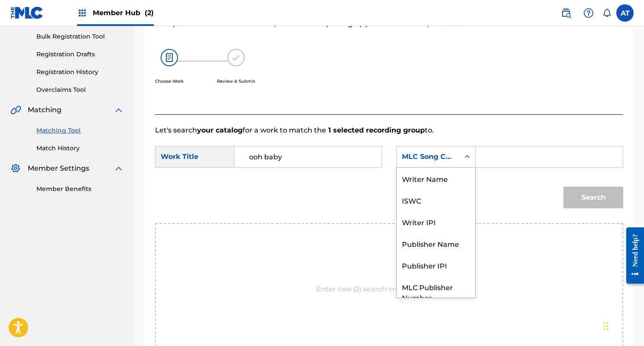
click at [446, 156] on div "MLC Song Code" at bounding box center [428, 157] width 52 height 10
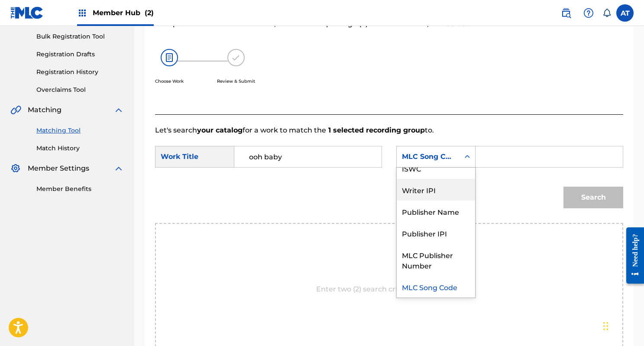
scroll to position [0, 0]
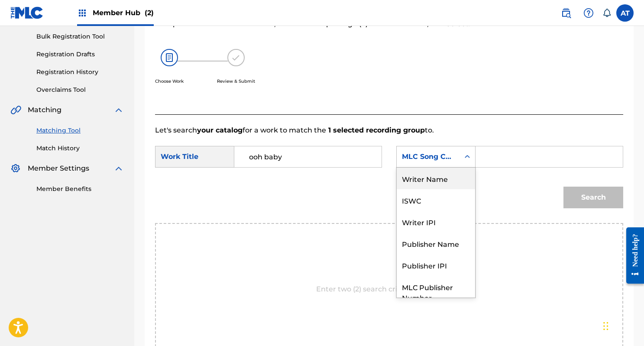
click at [446, 182] on div "Writer Name" at bounding box center [436, 179] width 78 height 22
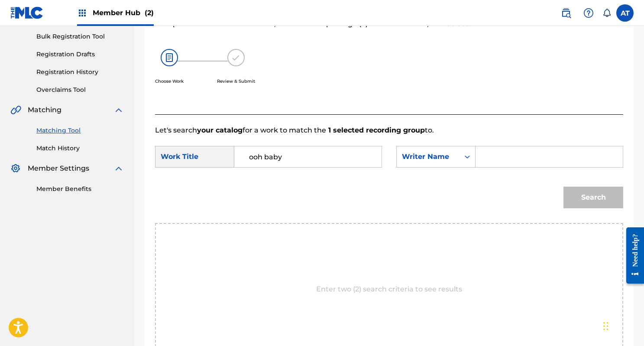
click at [512, 162] on input "Search Form" at bounding box center [549, 156] width 133 height 21
click at [564, 187] on button "Search" at bounding box center [594, 198] width 60 height 22
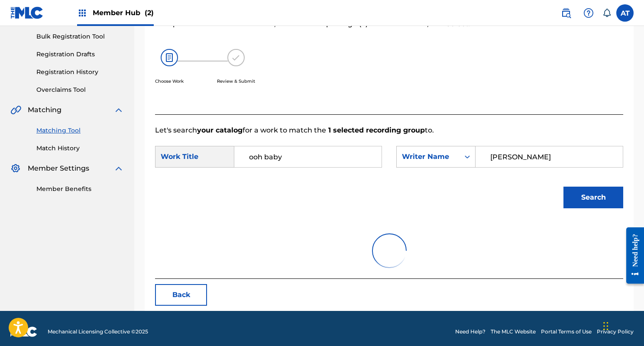
scroll to position [96, 0]
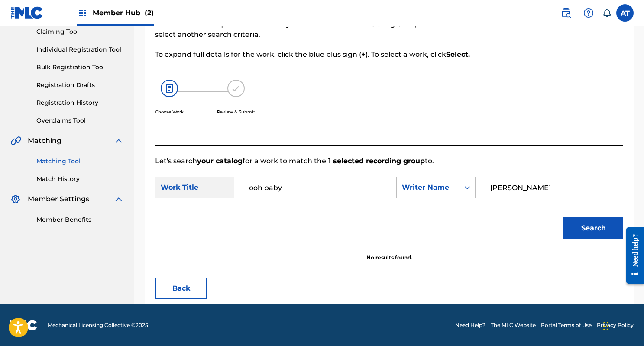
click at [532, 179] on input "richard parjker" at bounding box center [549, 187] width 133 height 21
type input "richard parker"
click at [564, 218] on button "Search" at bounding box center [594, 229] width 60 height 22
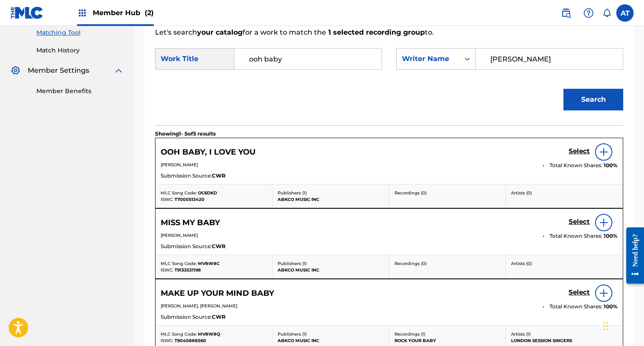
scroll to position [235, 0]
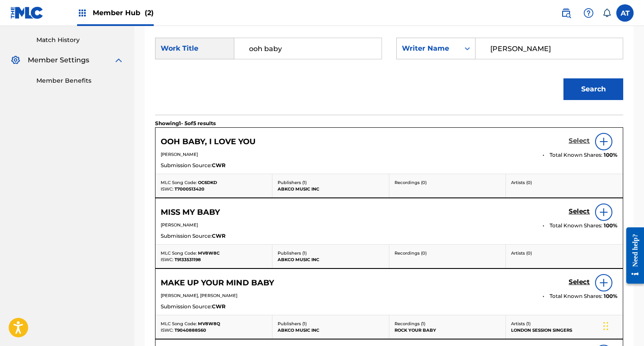
click at [573, 143] on h5 "Select" at bounding box center [579, 141] width 21 height 8
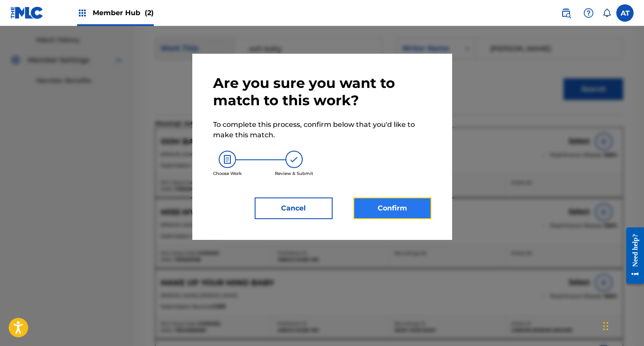
click at [412, 206] on button "Confirm" at bounding box center [393, 209] width 78 height 22
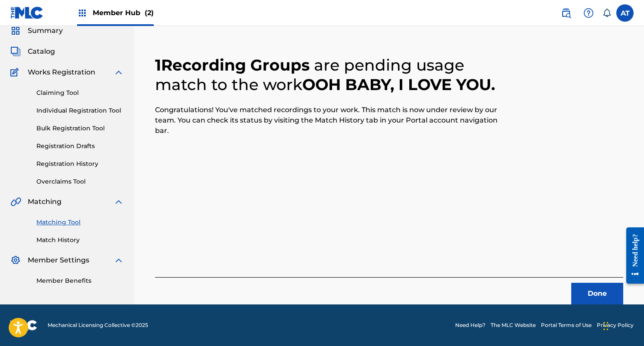
scroll to position [35, 0]
click at [587, 286] on button "Done" at bounding box center [597, 294] width 52 height 22
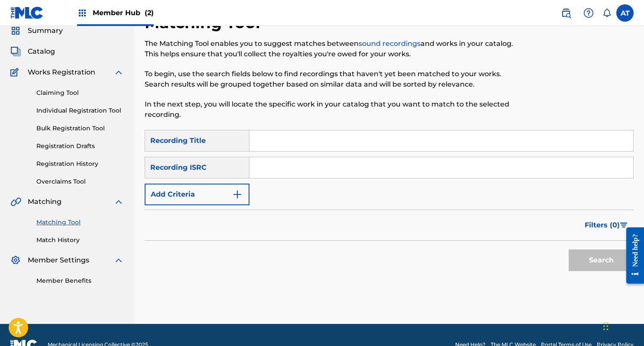
click at [386, 145] on input "Search Form" at bounding box center [442, 140] width 384 height 21
paste input "Tomorrow's Calling"
type input "Tomorrow's Calling"
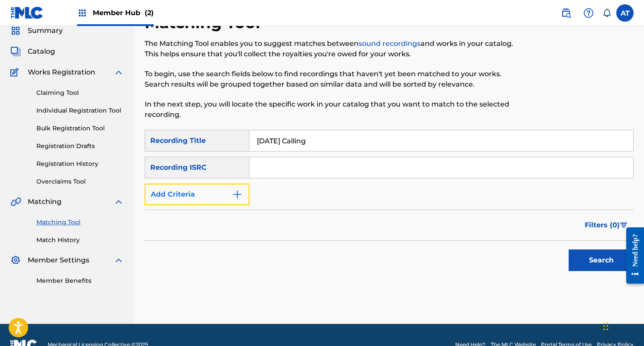
click at [218, 185] on button "Add Criteria" at bounding box center [197, 195] width 105 height 22
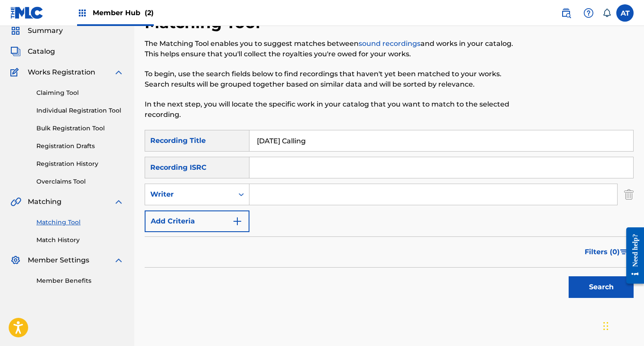
click at [280, 193] on input "Search Form" at bounding box center [434, 194] width 368 height 21
type input "eric woolfson"
click at [569, 276] on button "Search" at bounding box center [601, 287] width 65 height 22
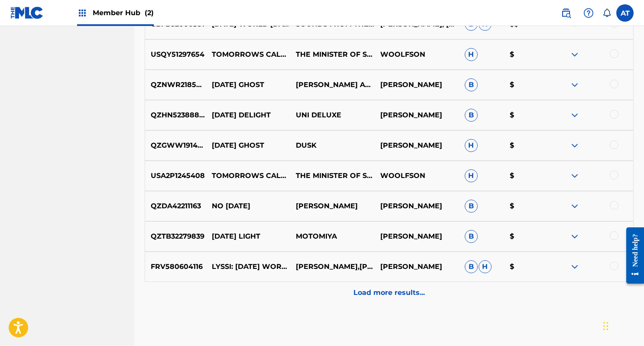
scroll to position [435, 0]
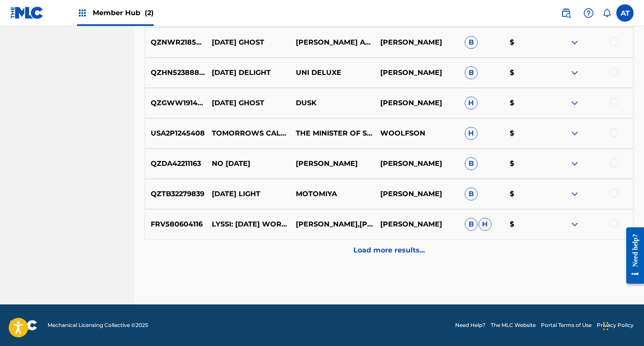
click at [615, 130] on div at bounding box center [614, 132] width 9 height 9
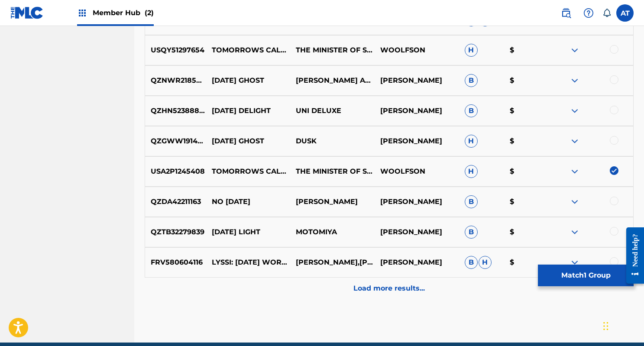
scroll to position [392, 0]
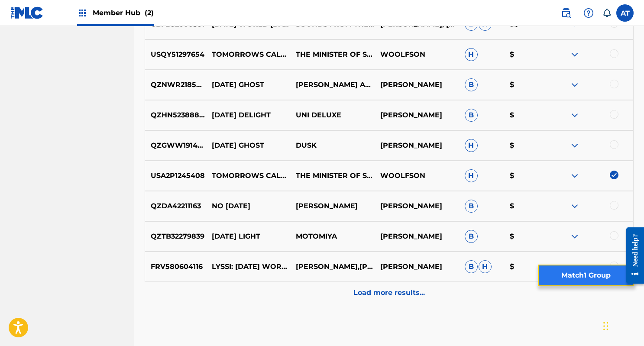
click at [555, 269] on button "Match 1 Group" at bounding box center [586, 276] width 96 height 22
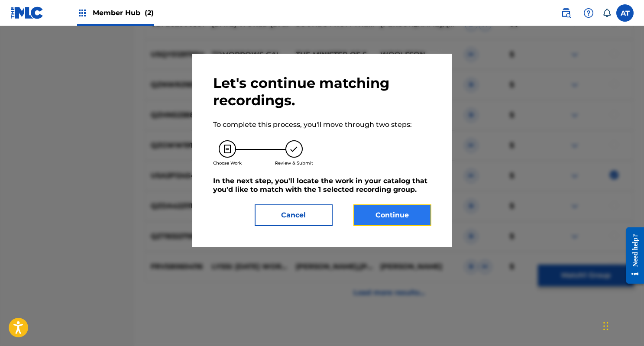
click at [396, 210] on button "Continue" at bounding box center [393, 216] width 78 height 22
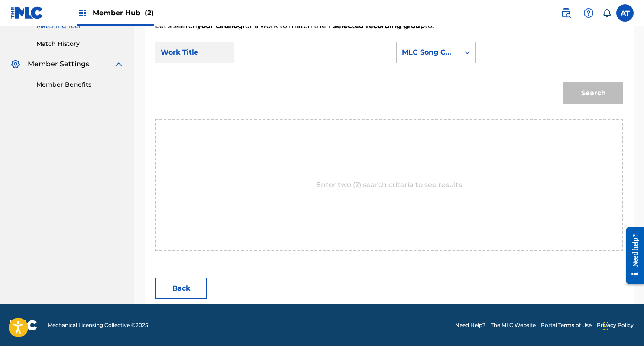
click at [286, 63] on div "Search Form" at bounding box center [308, 53] width 148 height 22
click at [284, 58] on input "Search Form" at bounding box center [308, 52] width 133 height 21
type input "tomorrow's calling"
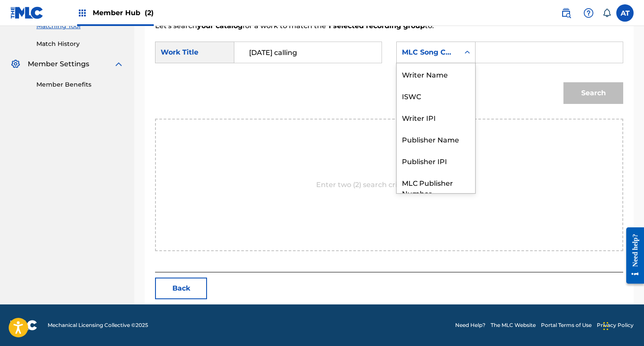
click at [432, 62] on div "MLC Song Code" at bounding box center [435, 53] width 79 height 22
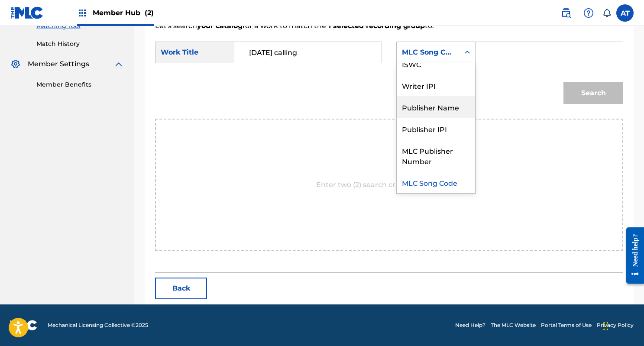
scroll to position [0, 0]
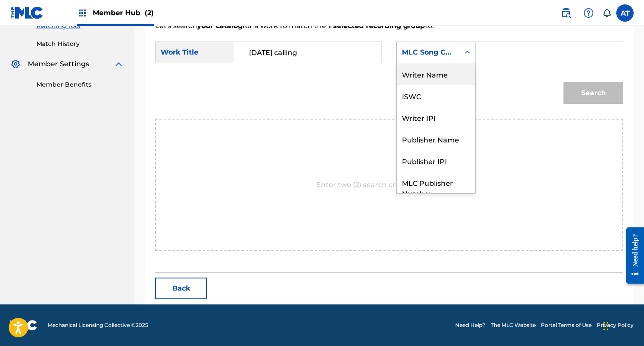
click at [445, 76] on div "Writer Name" at bounding box center [436, 74] width 78 height 22
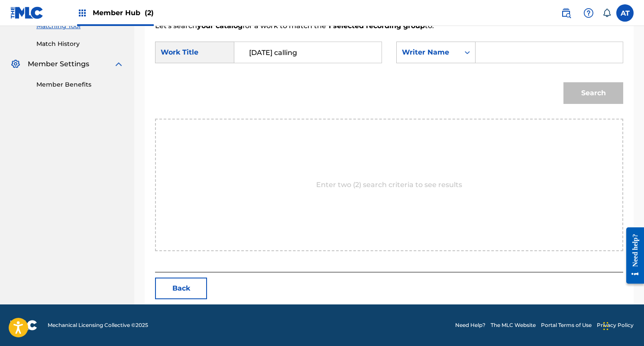
click at [497, 51] on input "Search Form" at bounding box center [549, 52] width 133 height 21
type input "woolfson"
click at [564, 82] on button "Search" at bounding box center [594, 93] width 60 height 22
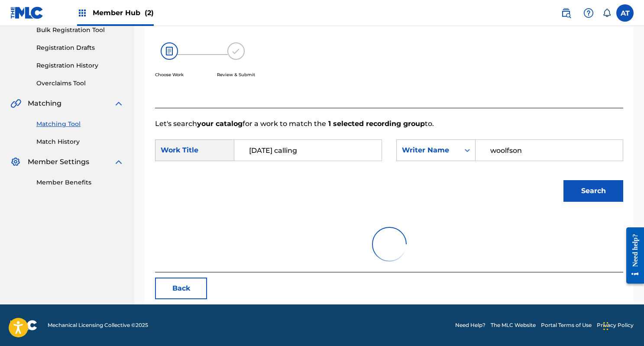
scroll to position [96, 0]
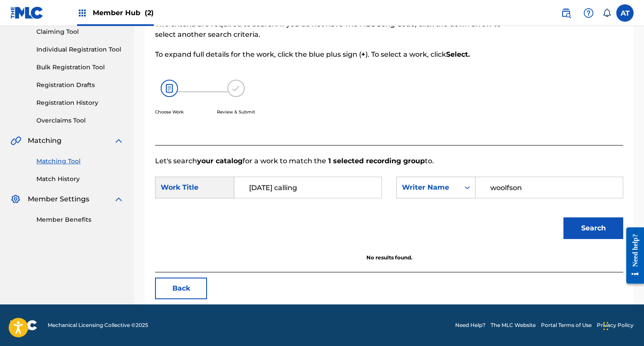
click at [276, 183] on input "tomorrow's calling" at bounding box center [308, 187] width 133 height 21
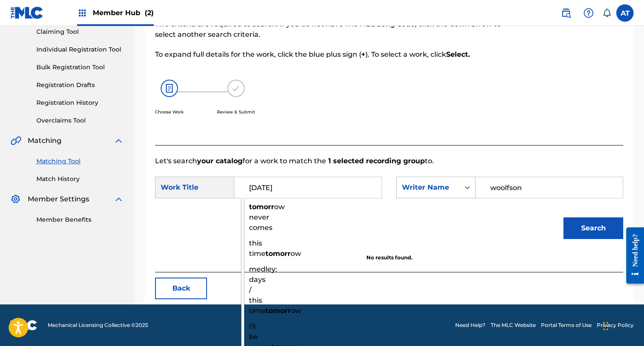
type input "tomorrow"
click at [564, 218] on button "Search" at bounding box center [594, 229] width 60 height 22
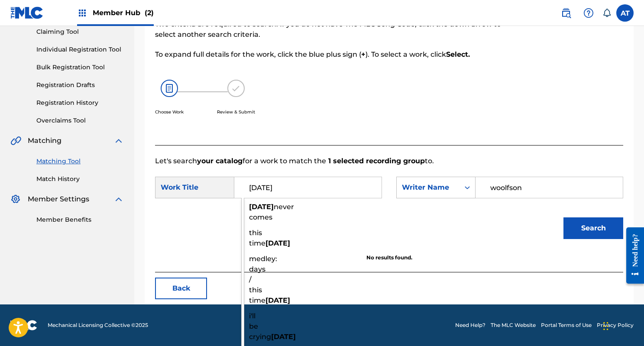
scroll to position [0, 0]
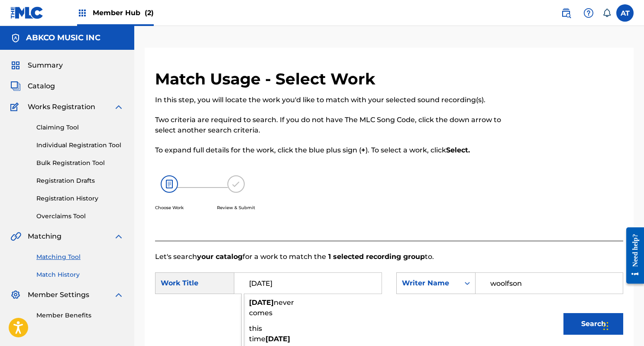
click at [62, 277] on link "Match History" at bounding box center [80, 274] width 88 height 9
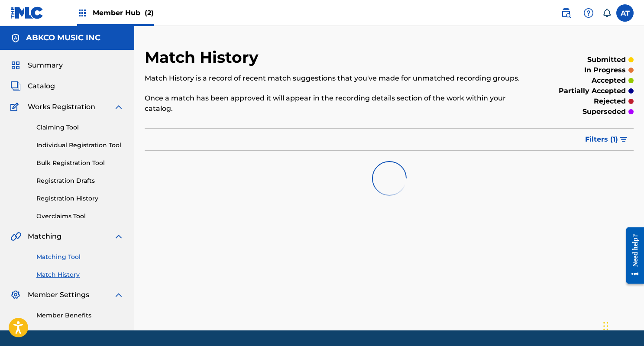
click at [72, 259] on link "Matching Tool" at bounding box center [80, 257] width 88 height 9
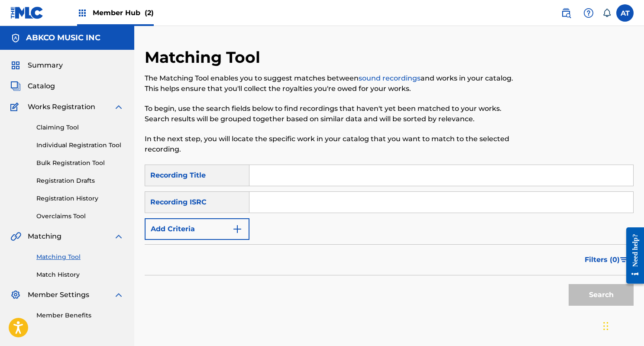
click at [282, 172] on input "Search Form" at bounding box center [442, 175] width 384 height 21
type input "intro"
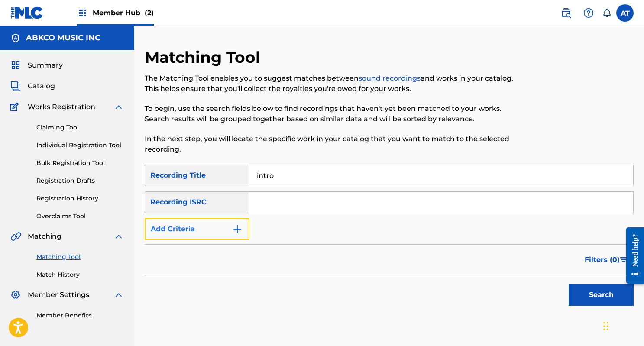
click at [214, 234] on button "Add Criteria" at bounding box center [197, 229] width 105 height 22
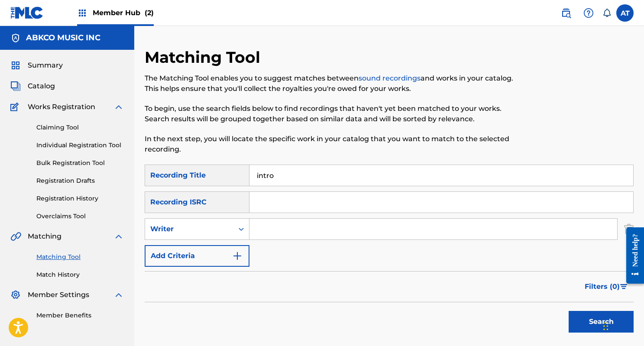
click at [274, 235] on input "Search Form" at bounding box center [434, 229] width 368 height 21
type input "bobby womack"
click at [569, 311] on button "Search" at bounding box center [601, 322] width 65 height 22
click at [44, 80] on div "Summary Catalog Works Registration Claiming Tool Individual Registration Tool B…" at bounding box center [67, 190] width 134 height 281
click at [38, 85] on span "Catalog" at bounding box center [41, 86] width 27 height 10
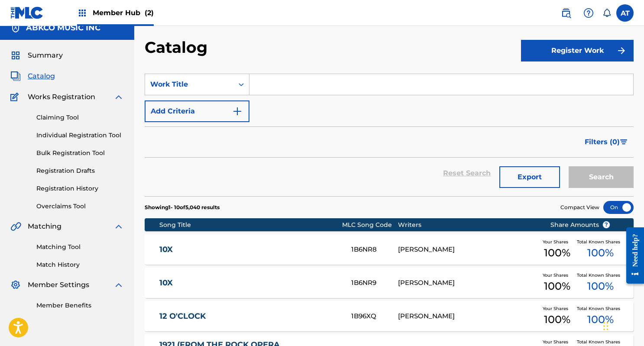
scroll to position [12, 0]
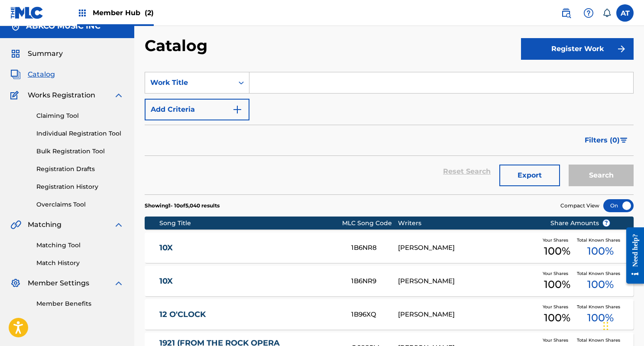
click at [361, 84] on input "Search Form" at bounding box center [442, 82] width 384 height 21
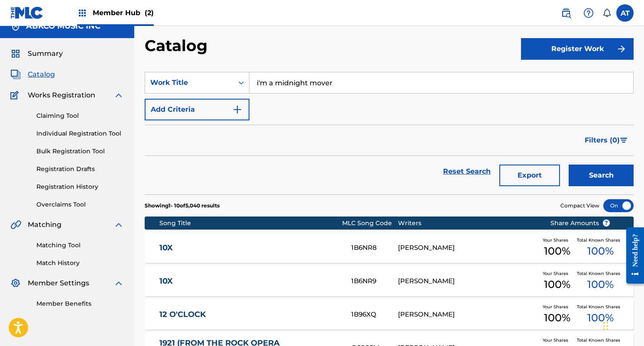
type input "i'm a midnight mover"
click at [569, 165] on button "Search" at bounding box center [601, 176] width 65 height 22
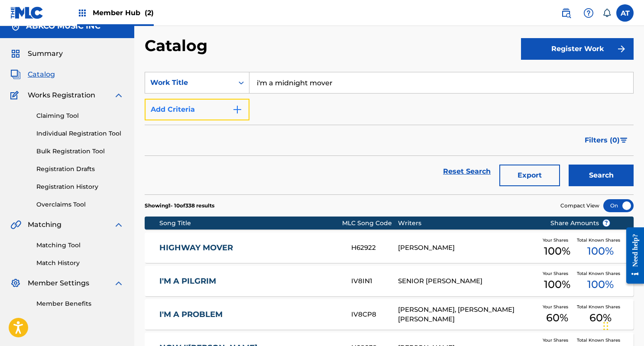
click at [208, 105] on button "Add Criteria" at bounding box center [197, 110] width 105 height 22
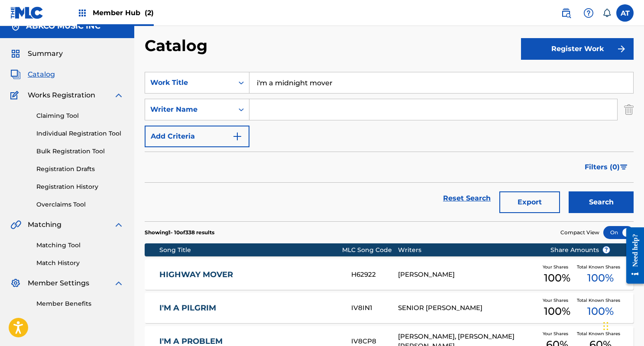
click at [283, 116] on input "Search Form" at bounding box center [434, 109] width 368 height 21
type input "b"
type input "womack"
click at [569, 192] on button "Search" at bounding box center [601, 203] width 65 height 22
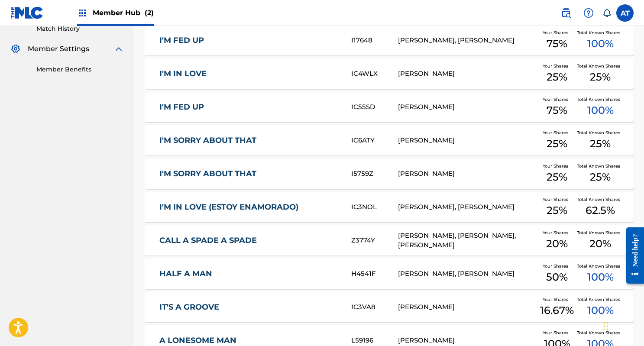
scroll to position [342, 0]
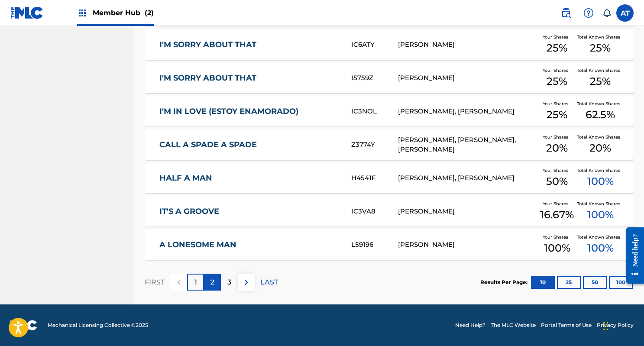
click at [212, 282] on p "2" at bounding box center [213, 282] width 4 height 10
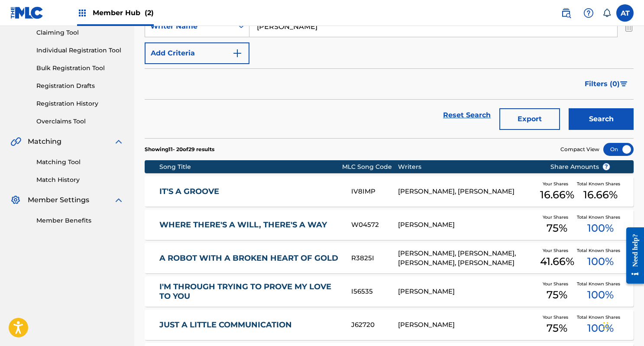
scroll to position [0, 0]
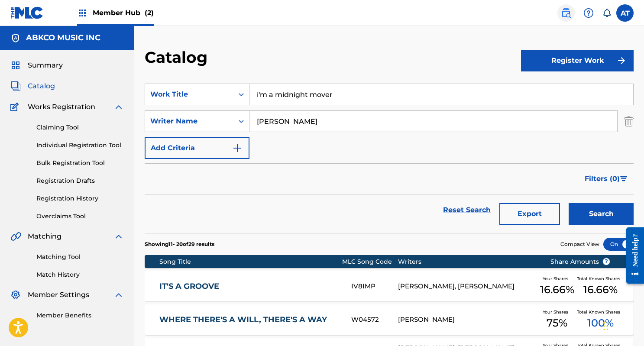
click at [560, 19] on link at bounding box center [566, 12] width 17 height 17
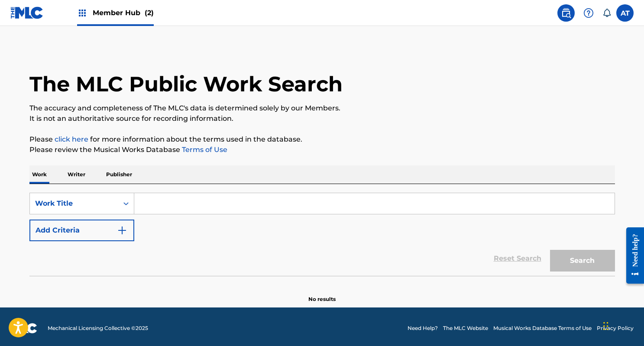
click at [248, 192] on div "SearchWithCriteria086fe7e9-4210-440a-a8d1-00c2a013e2fe Work Title Add Criteria …" at bounding box center [322, 230] width 586 height 92
click at [238, 200] on input "Search Form" at bounding box center [374, 203] width 481 height 21
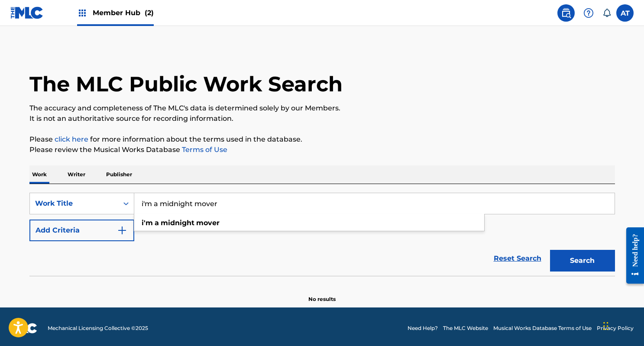
type input "i'm a midnight mover"
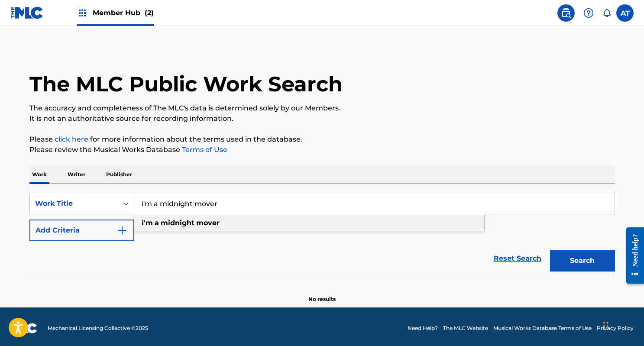
click at [224, 222] on div "i'm a midnight mover" at bounding box center [309, 223] width 350 height 16
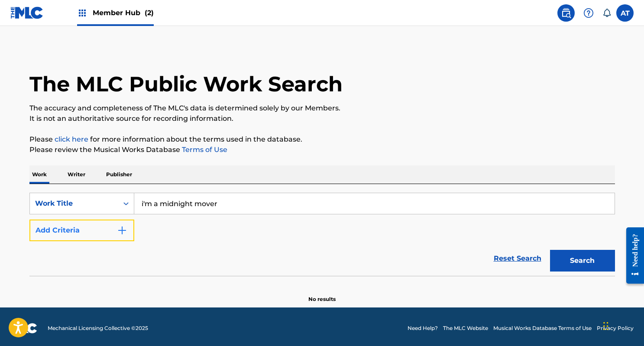
click at [119, 234] on img "Search Form" at bounding box center [122, 230] width 10 height 10
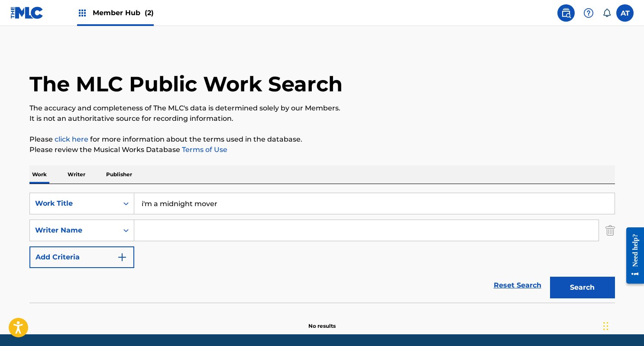
click at [146, 228] on input "Search Form" at bounding box center [366, 230] width 464 height 21
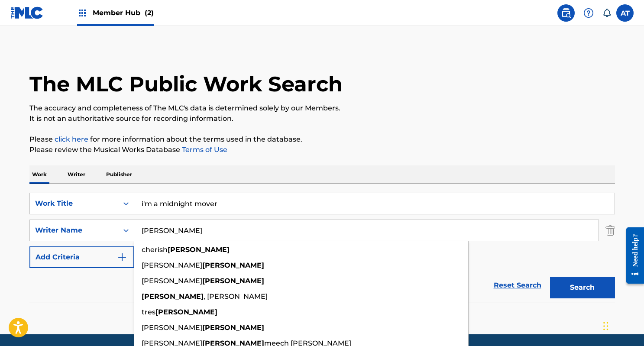
type input "womack"
click at [550, 277] on button "Search" at bounding box center [582, 288] width 65 height 22
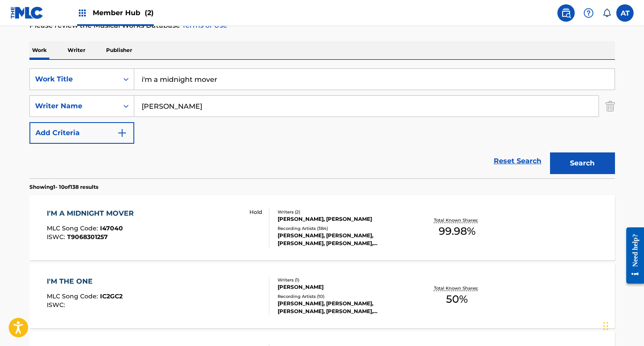
scroll to position [127, 0]
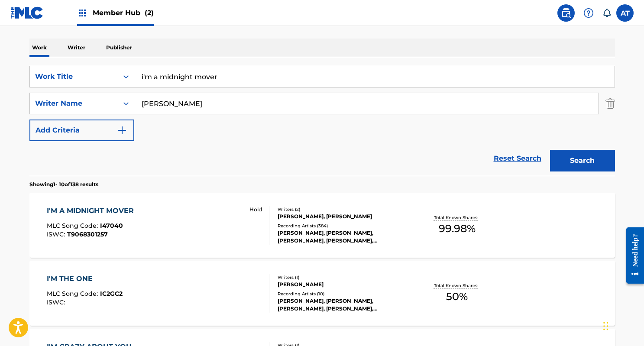
click at [225, 219] on div "I'M A MIDNIGHT MOVER MLC Song Code : I47040 ISWC : T9068301257 Hold" at bounding box center [158, 225] width 223 height 39
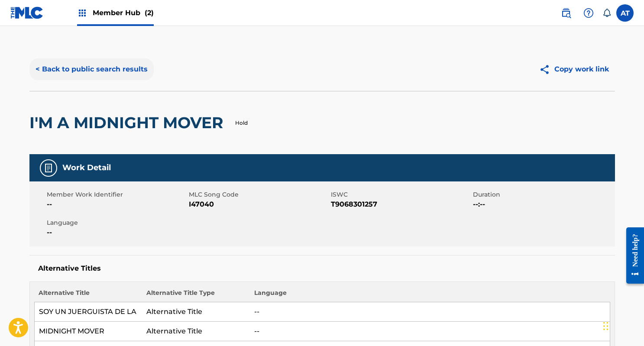
click at [120, 68] on button "< Back to public search results" at bounding box center [91, 69] width 124 height 22
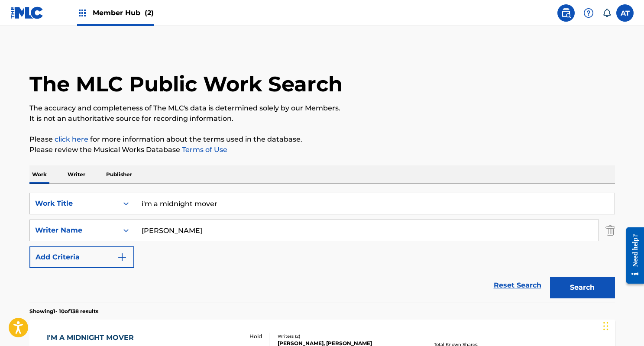
scroll to position [127, 0]
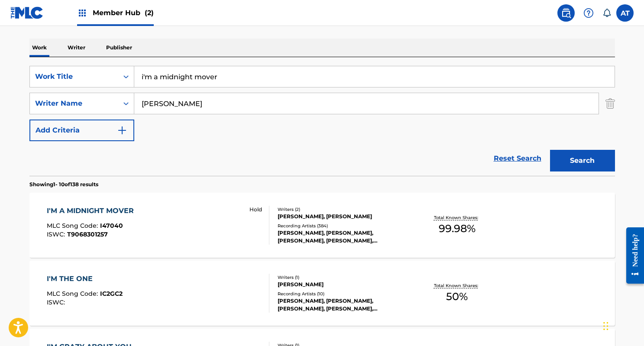
click at [343, 75] on input "i'm a midnight mover" at bounding box center [374, 76] width 481 height 21
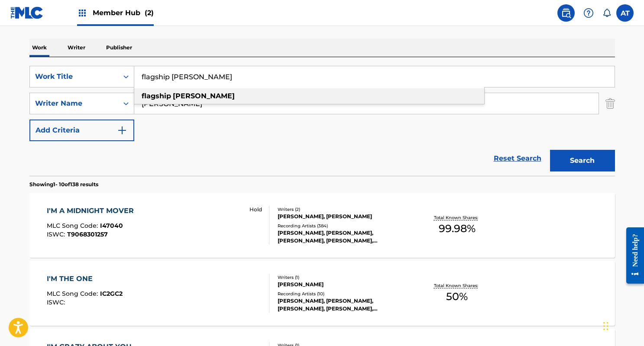
type input "flagship eleanor"
click at [268, 100] on div "flagship eleanor" at bounding box center [309, 96] width 350 height 16
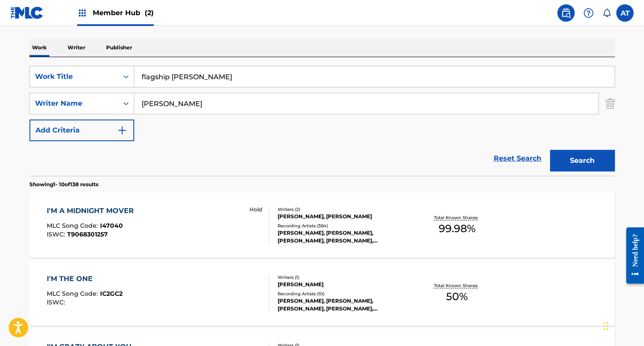
click at [234, 105] on input "womack" at bounding box center [366, 103] width 464 height 21
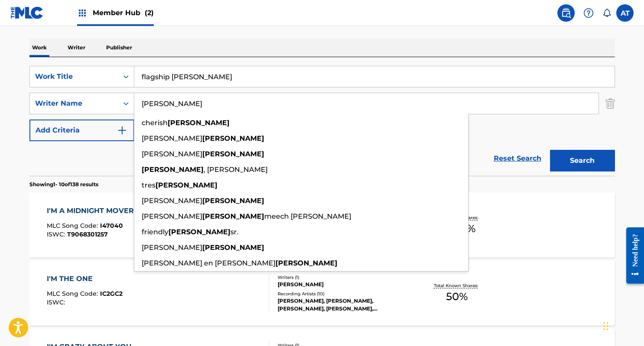
click at [234, 105] on input "womack" at bounding box center [366, 103] width 464 height 21
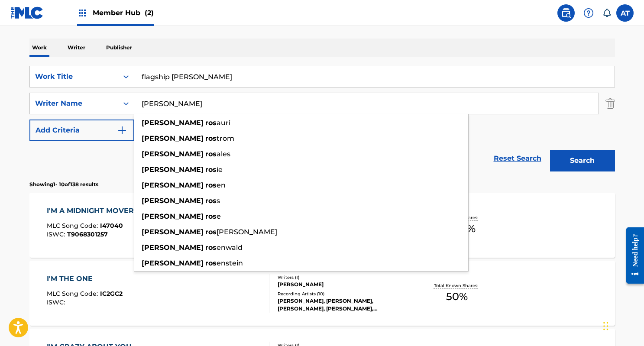
type input "jason ross"
click at [550, 150] on button "Search" at bounding box center [582, 161] width 65 height 22
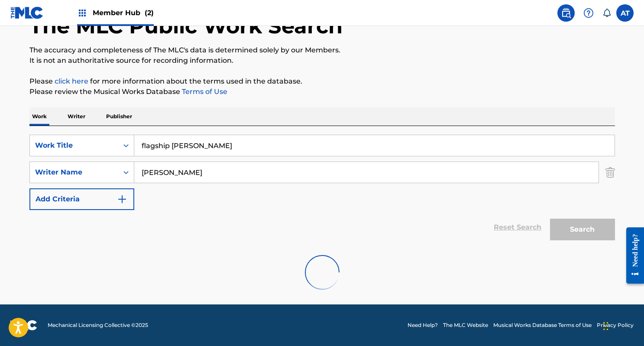
scroll to position [125, 0]
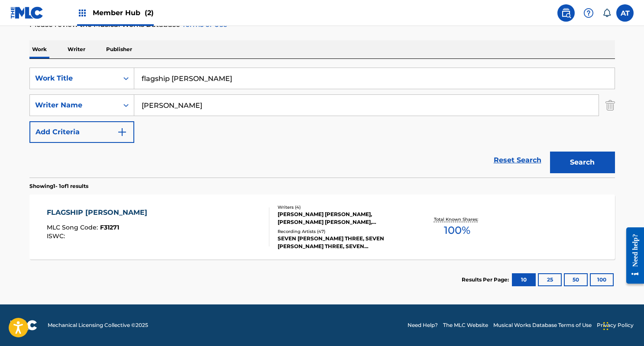
click at [236, 221] on div "FLAGSHIP ELEANOR MLC Song Code : F31271 ISWC :" at bounding box center [158, 227] width 223 height 39
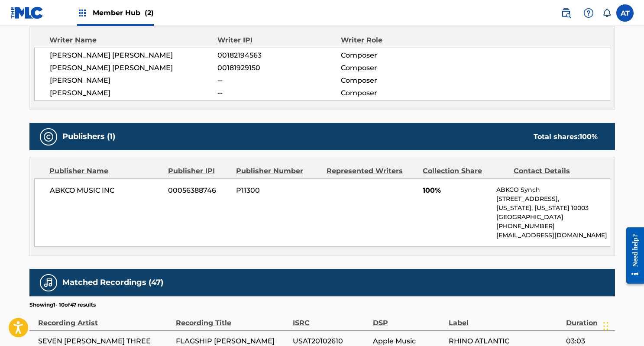
scroll to position [328, 0]
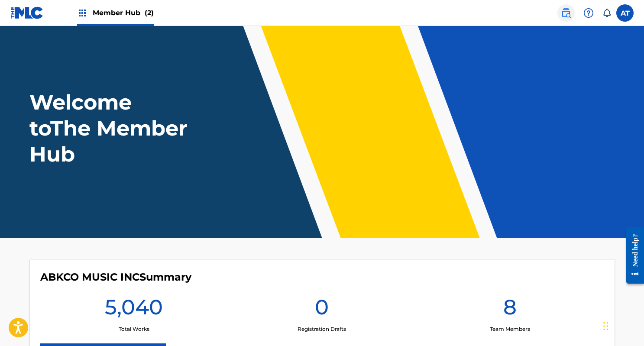
click at [571, 16] on link at bounding box center [566, 12] width 17 height 17
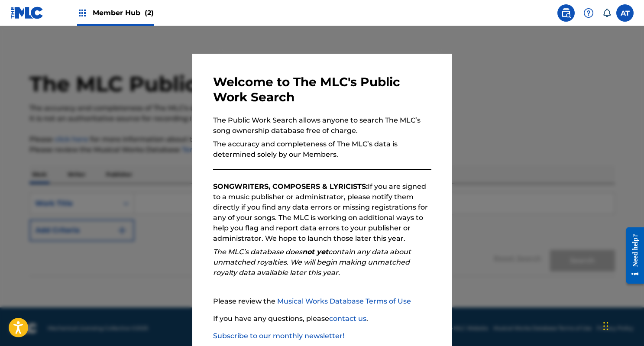
scroll to position [50, 0]
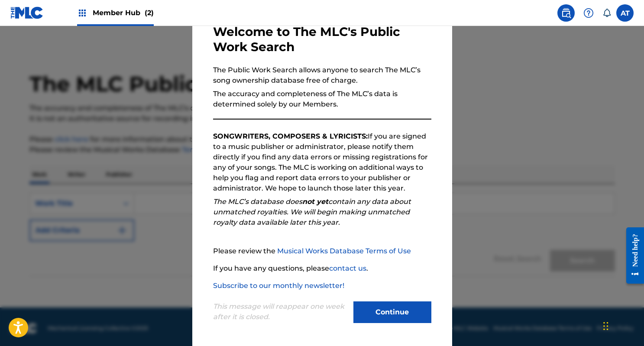
click at [383, 296] on div "This message will reappear one week after it is closed. Continue" at bounding box center [322, 308] width 218 height 34
click at [381, 302] on button "Continue" at bounding box center [393, 313] width 78 height 22
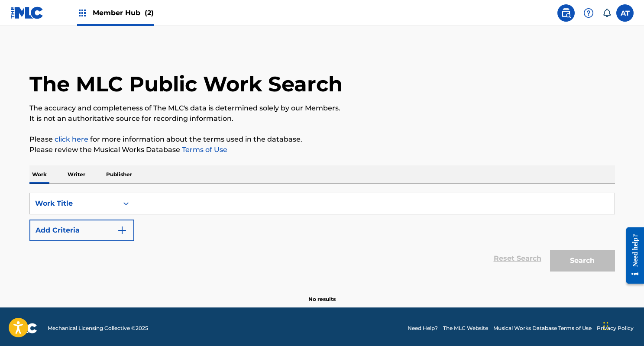
click at [263, 205] on input "Search Form" at bounding box center [374, 203] width 481 height 21
type input "a"
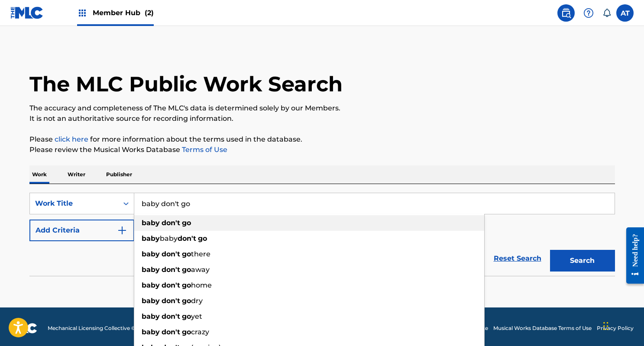
type input "baby don't go"
click at [202, 228] on div "baby don't go" at bounding box center [309, 223] width 350 height 16
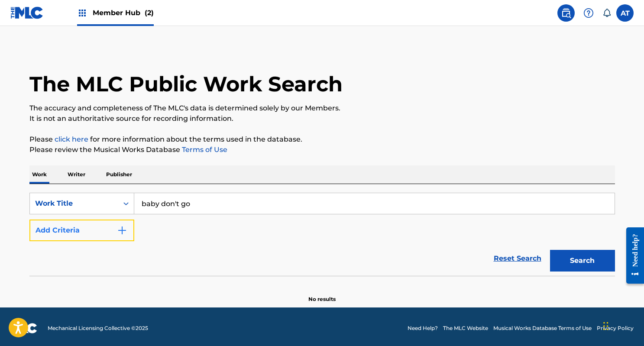
click at [125, 238] on button "Add Criteria" at bounding box center [81, 231] width 105 height 22
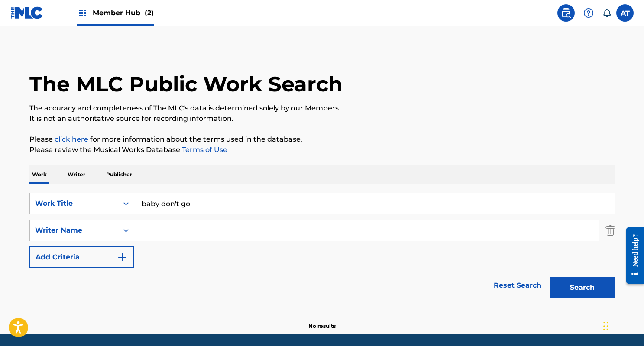
click at [173, 232] on input "Search Form" at bounding box center [366, 230] width 464 height 21
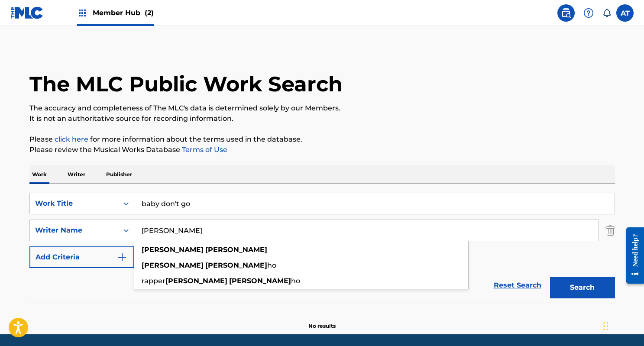
type input "[PERSON_NAME]"
click at [550, 277] on button "Search" at bounding box center [582, 288] width 65 height 22
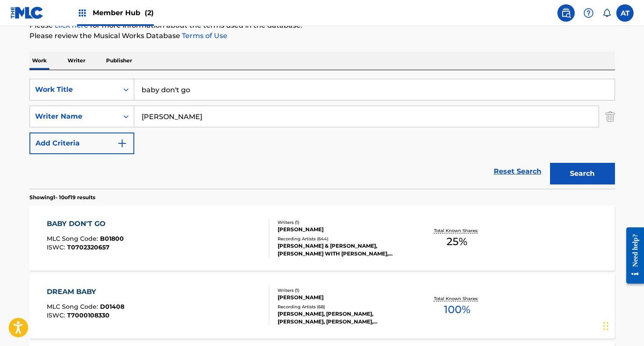
scroll to position [131, 0]
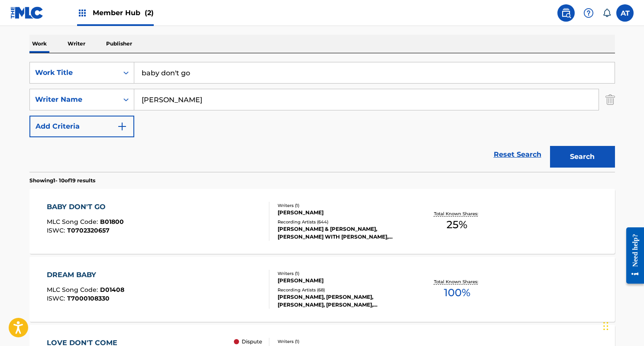
click at [116, 206] on div "BABY DON'T GO" at bounding box center [85, 207] width 77 height 10
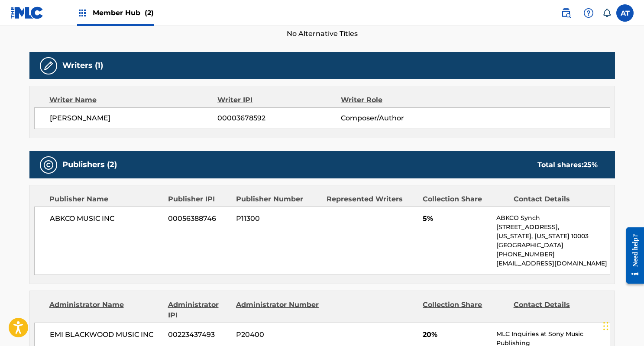
scroll to position [281, 0]
